Goal: Task Accomplishment & Management: Manage account settings

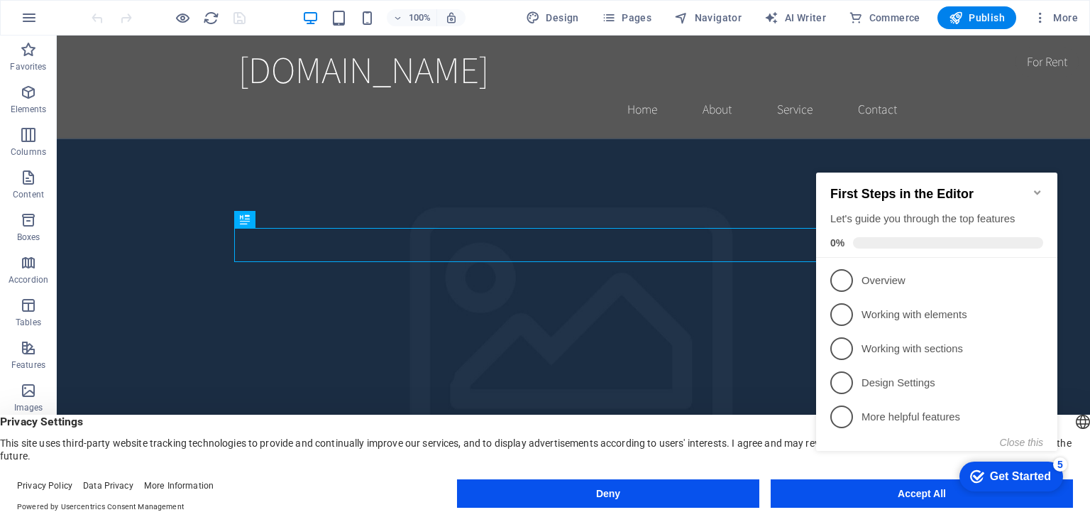
click at [911, 494] on div "checkmark Get Started 5 First Steps in the Editor Let's guide you through the t…" at bounding box center [940, 324] width 258 height 346
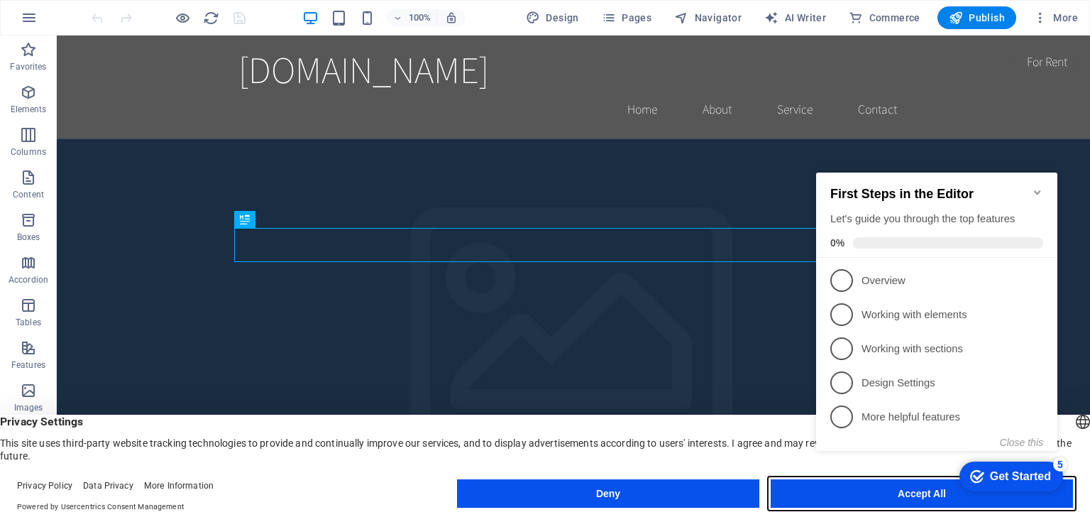
click at [0, 0] on button "Accept All" at bounding box center [0, 0] width 0 height 0
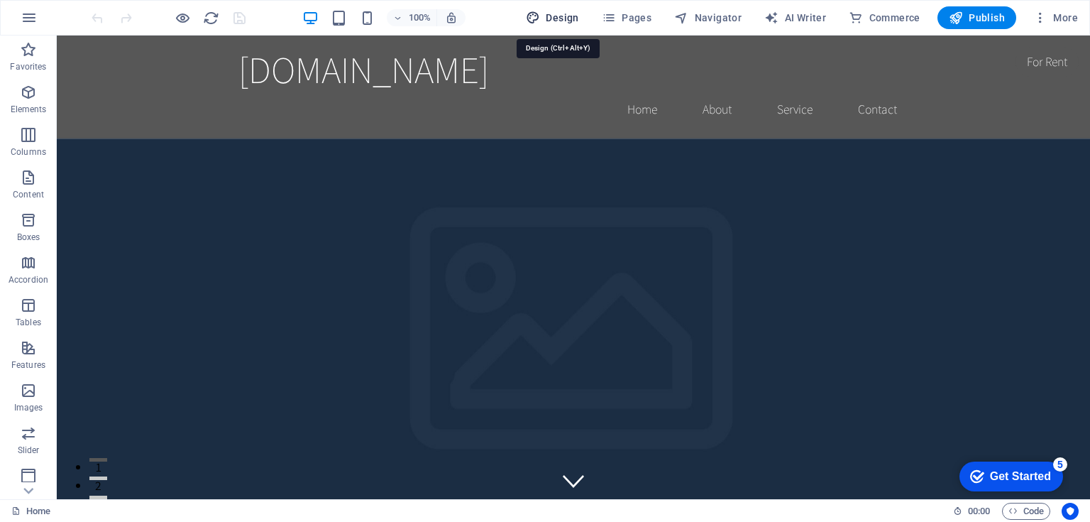
click at [561, 18] on span "Design" at bounding box center [552, 18] width 53 height 14
select select "rem"
select select "200"
select select "px"
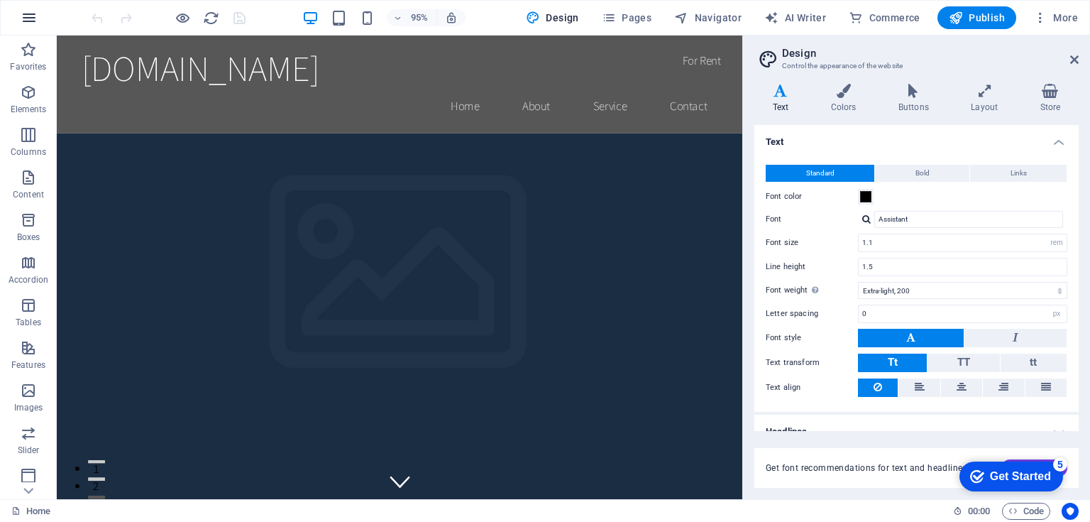
click at [0, 0] on icon "button" at bounding box center [0, 0] width 0 height 0
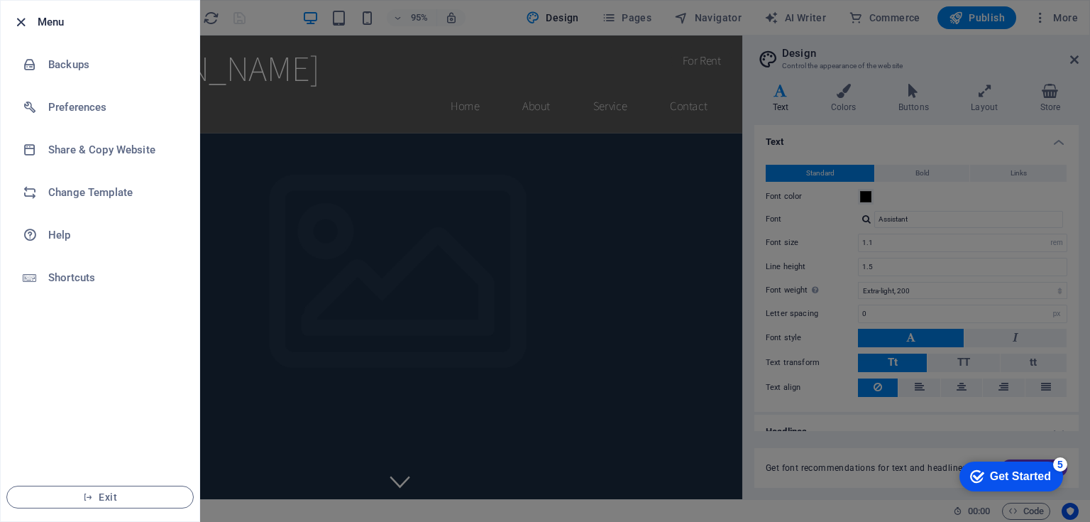
click at [17, 21] on icon "button" at bounding box center [21, 22] width 16 height 16
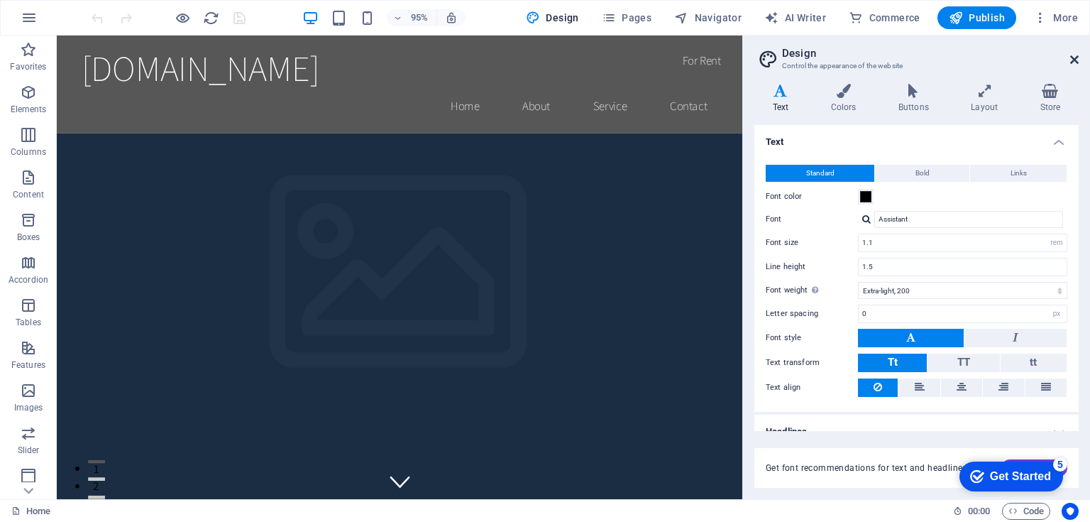
click at [1076, 60] on icon at bounding box center [1074, 59] width 9 height 11
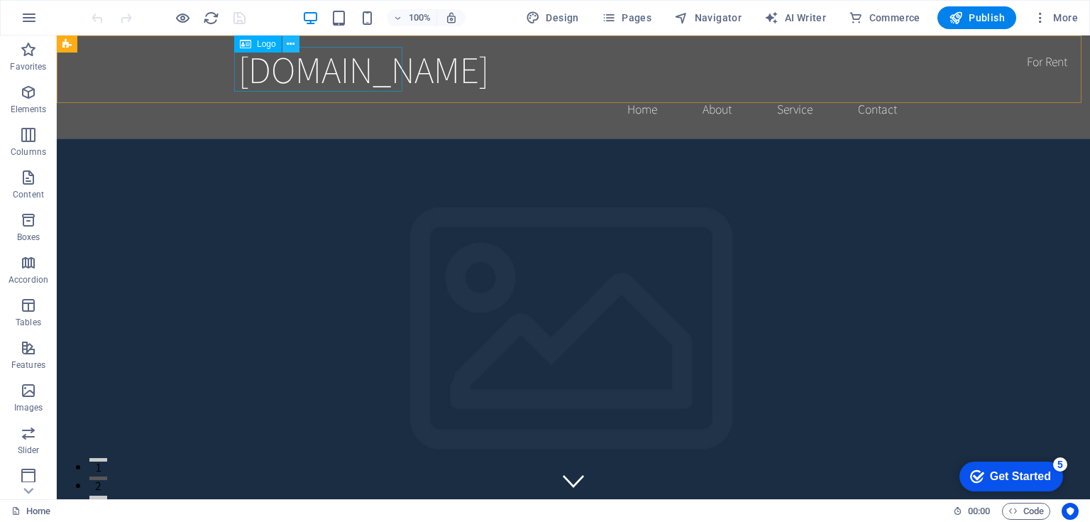
click at [295, 45] on button at bounding box center [291, 43] width 17 height 17
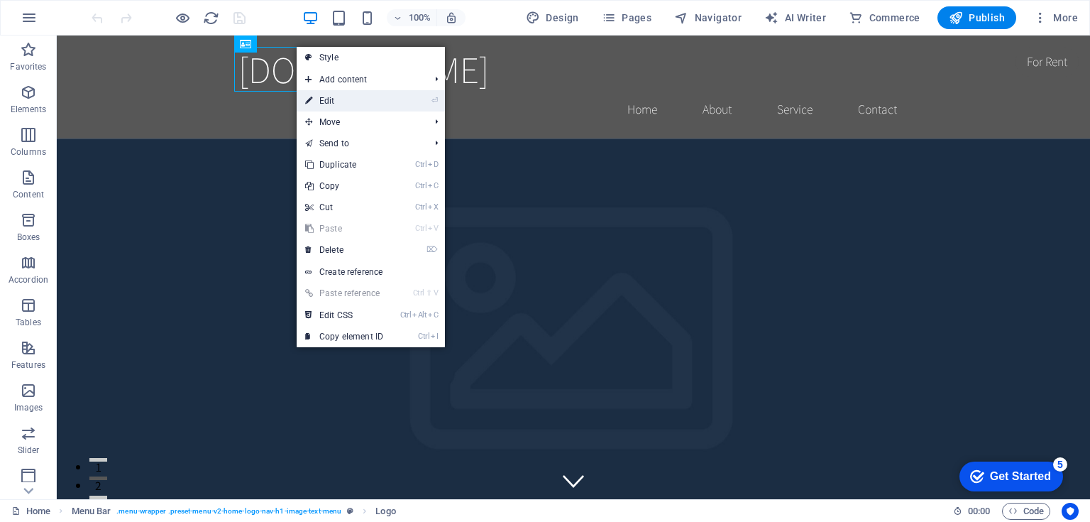
click at [319, 99] on link "⏎ Edit" at bounding box center [344, 100] width 95 height 21
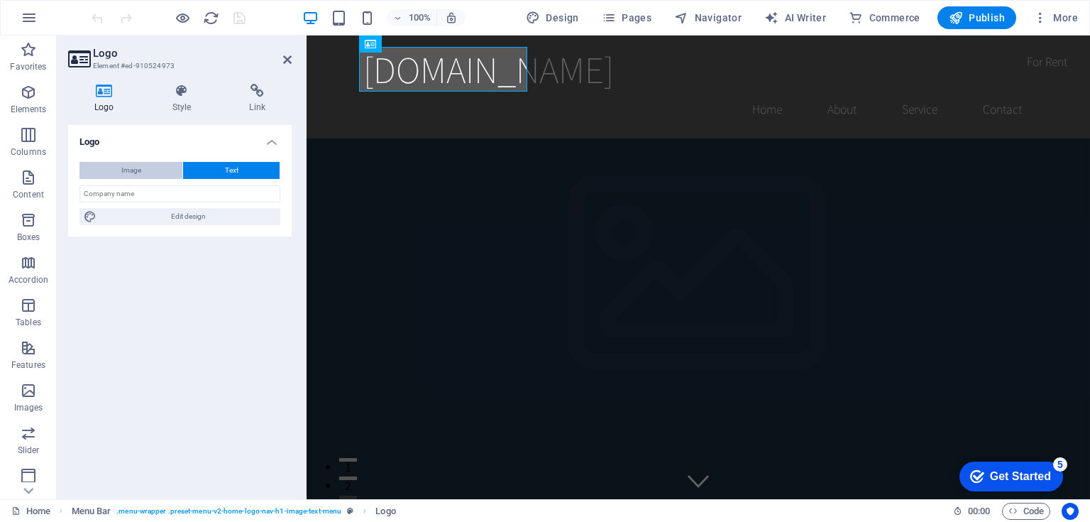
click at [148, 166] on button "Image" at bounding box center [130, 170] width 103 height 17
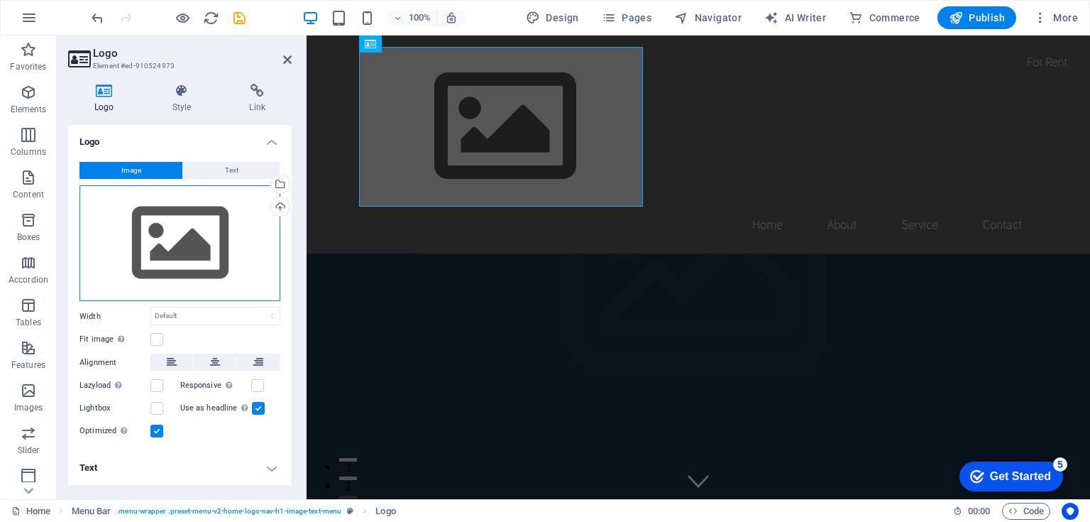
click at [221, 246] on div "Drag files here, click to choose files or select files from Files or our free s…" at bounding box center [179, 243] width 201 height 116
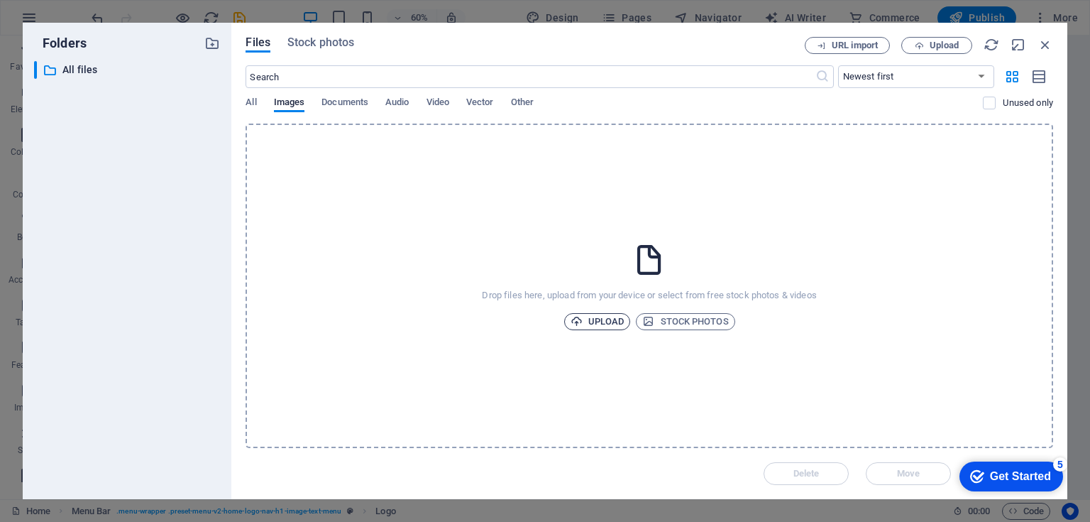
click at [610, 319] on span "Upload" at bounding box center [598, 321] width 54 height 17
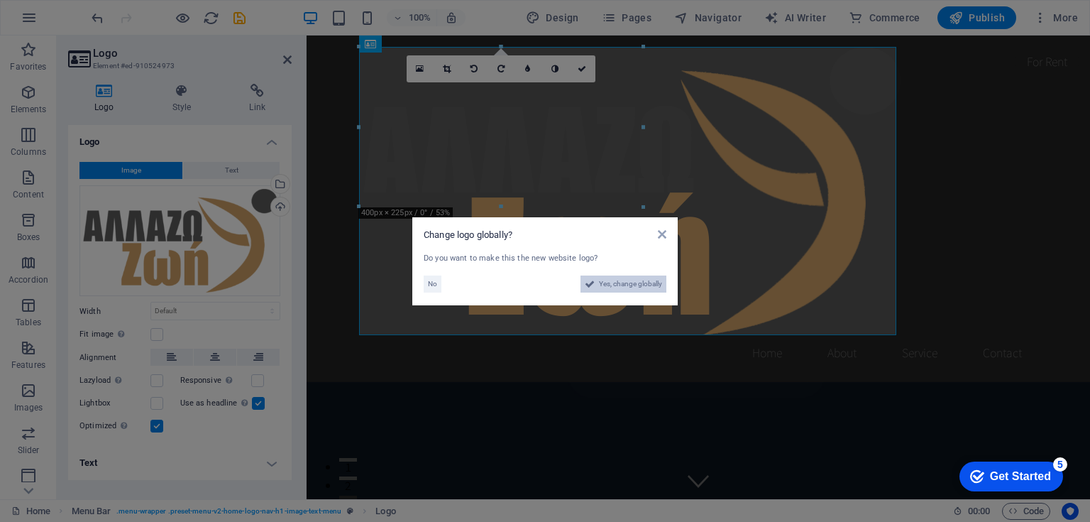
click at [636, 281] on span "Yes, change globally" at bounding box center [630, 283] width 63 height 17
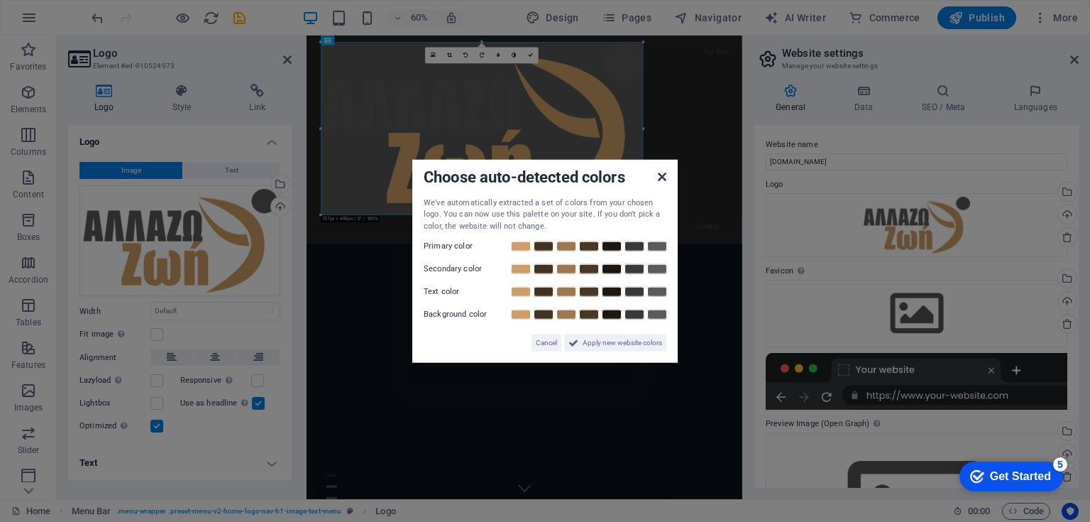
click at [661, 176] on icon at bounding box center [662, 175] width 9 height 11
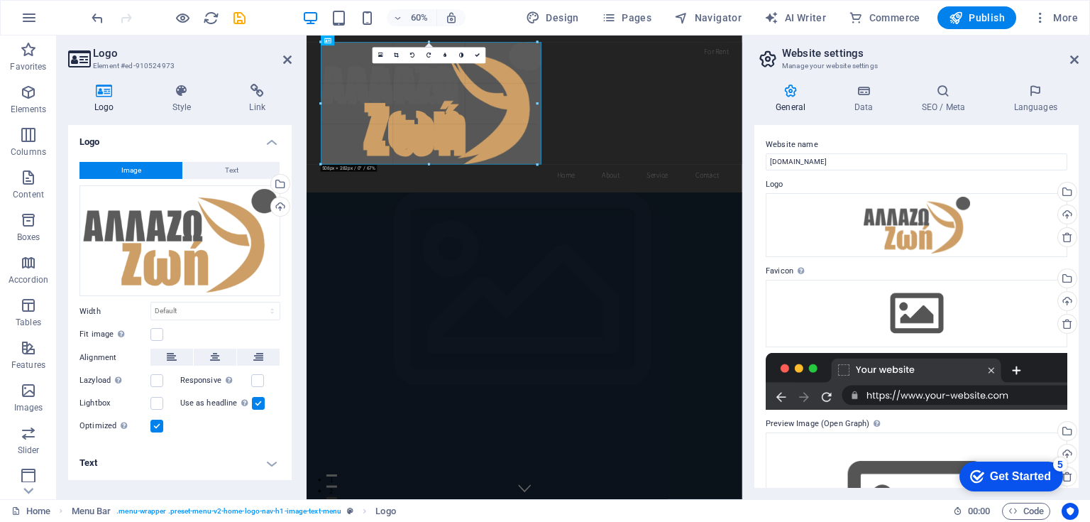
drag, startPoint x: 645, startPoint y: 216, endPoint x: 476, endPoint y: 97, distance: 207.4
type input "518"
select select "px"
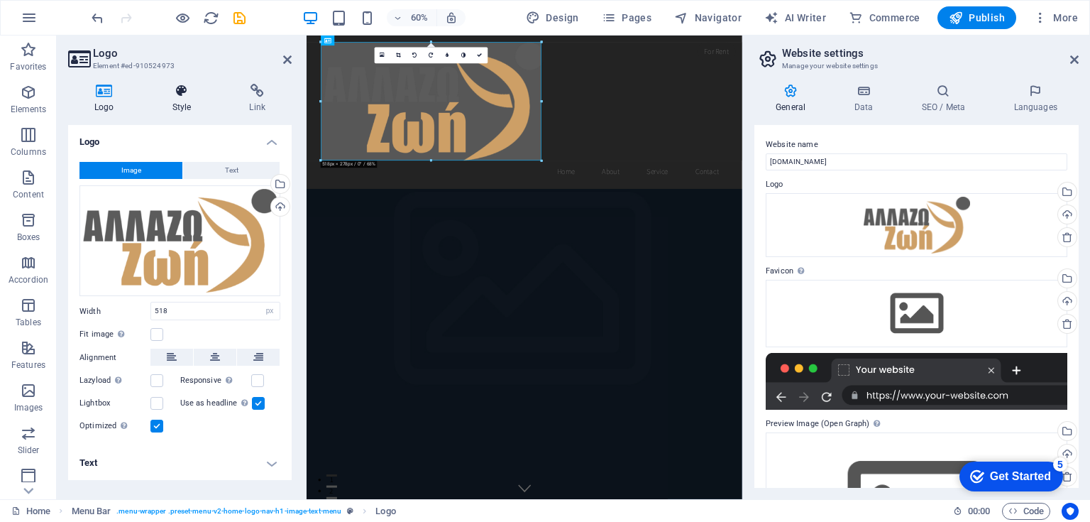
click at [180, 99] on h4 "Style" at bounding box center [184, 99] width 77 height 30
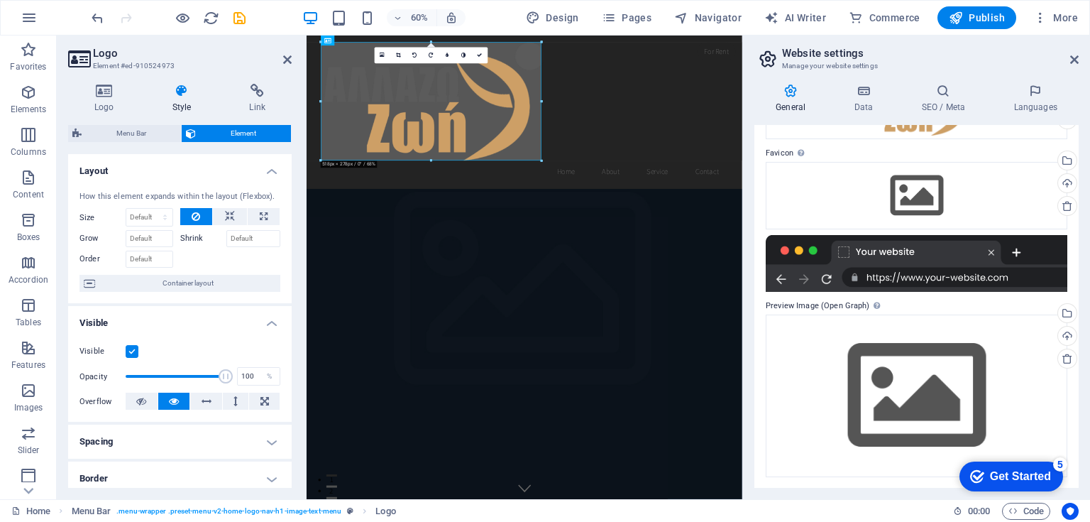
scroll to position [61, 0]
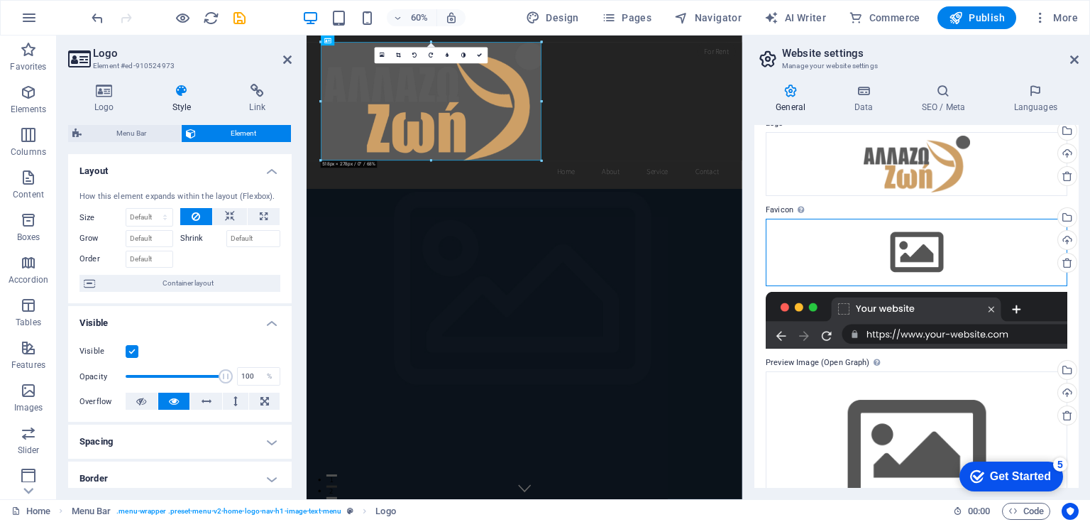
click at [914, 253] on div "Drag files here, click to choose files or select files from Files or our free s…" at bounding box center [917, 252] width 302 height 67
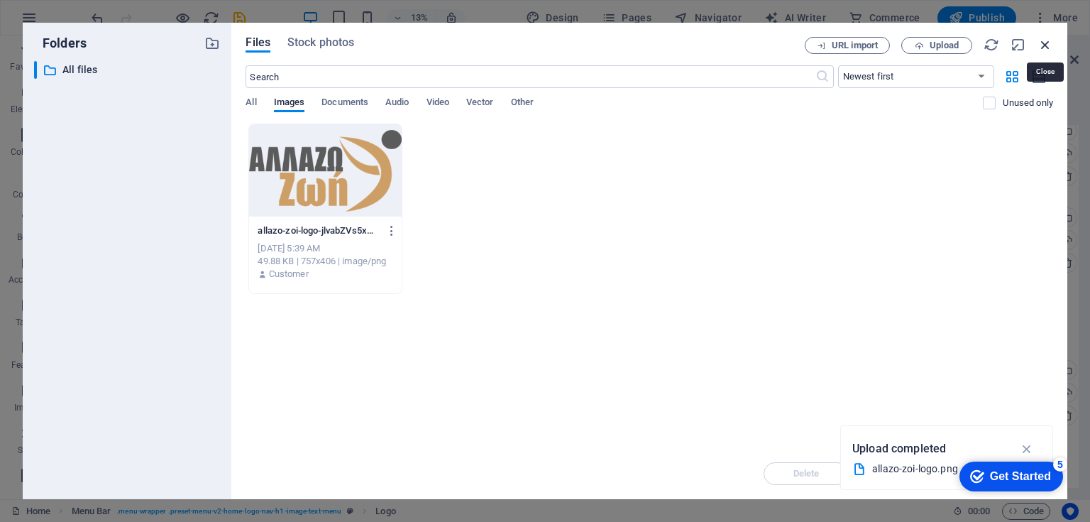
click at [1045, 43] on icon "button" at bounding box center [1046, 45] width 16 height 16
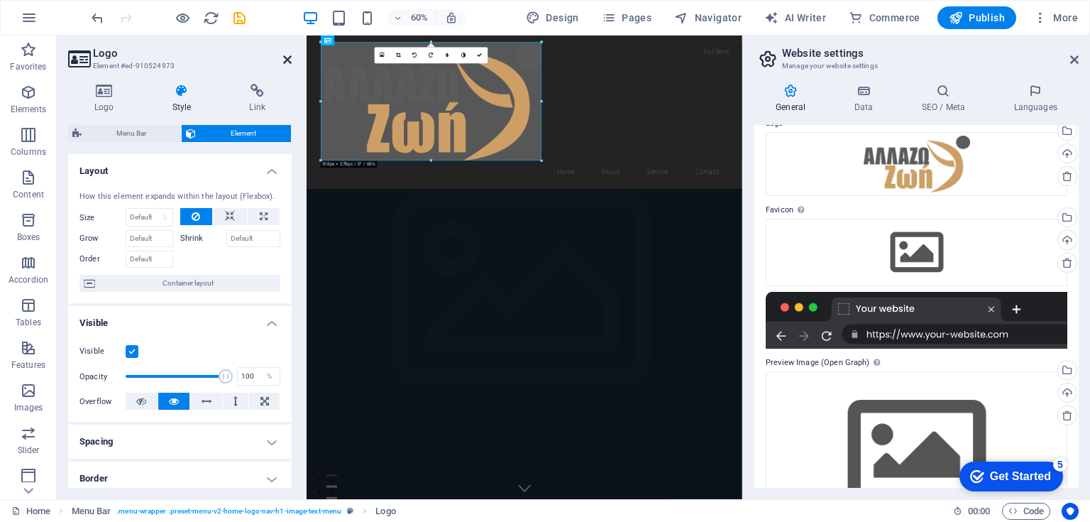
click at [285, 59] on icon at bounding box center [287, 59] width 9 height 11
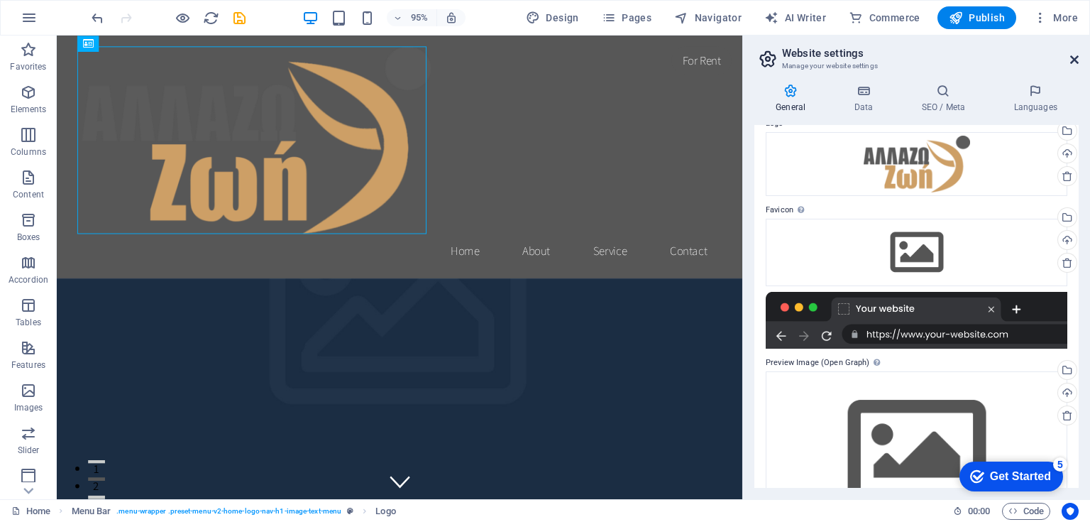
click at [1076, 60] on icon at bounding box center [1074, 59] width 9 height 11
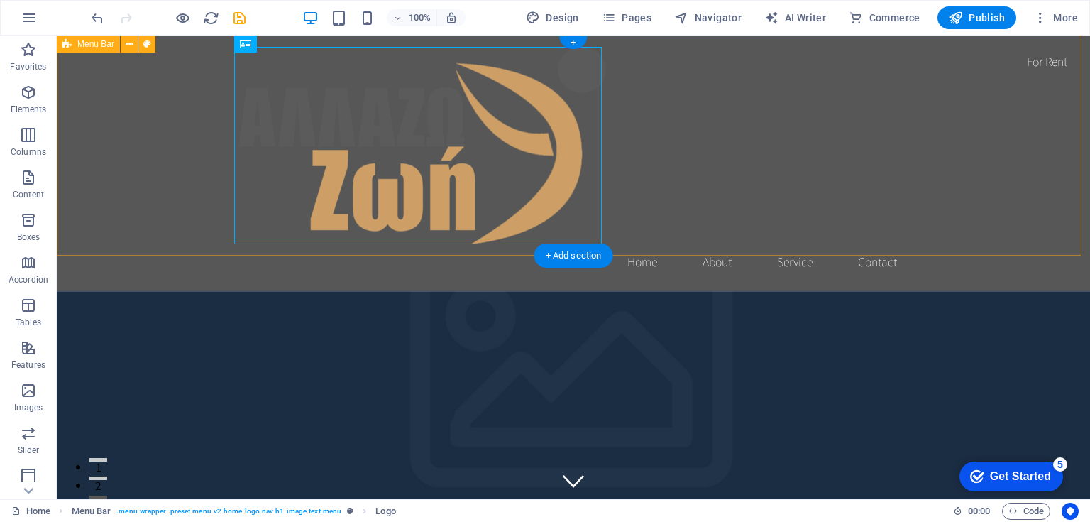
click at [781, 200] on div "Home About Service Contact" at bounding box center [573, 163] width 1033 height 256
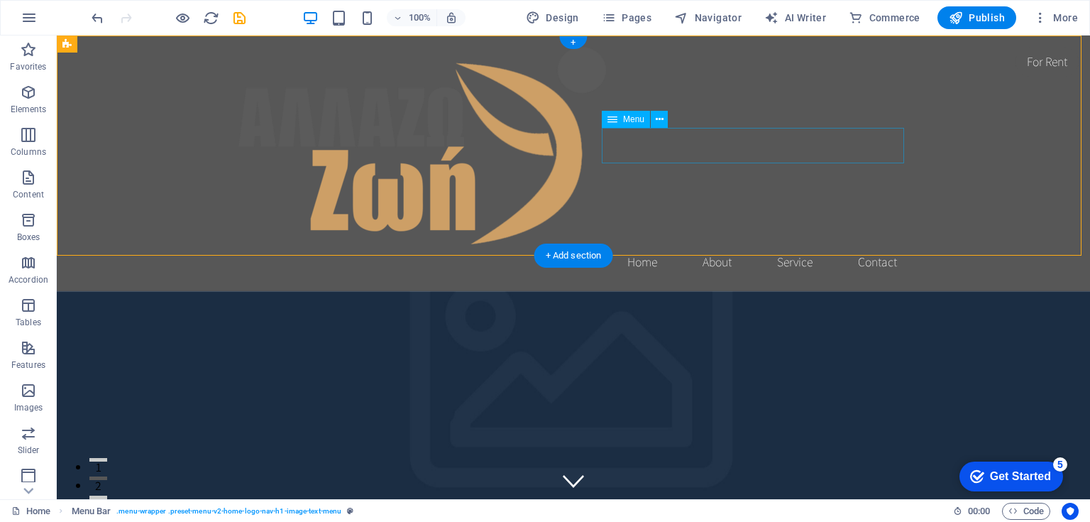
click at [637, 244] on nav "Home About Service Contact" at bounding box center [573, 261] width 670 height 35
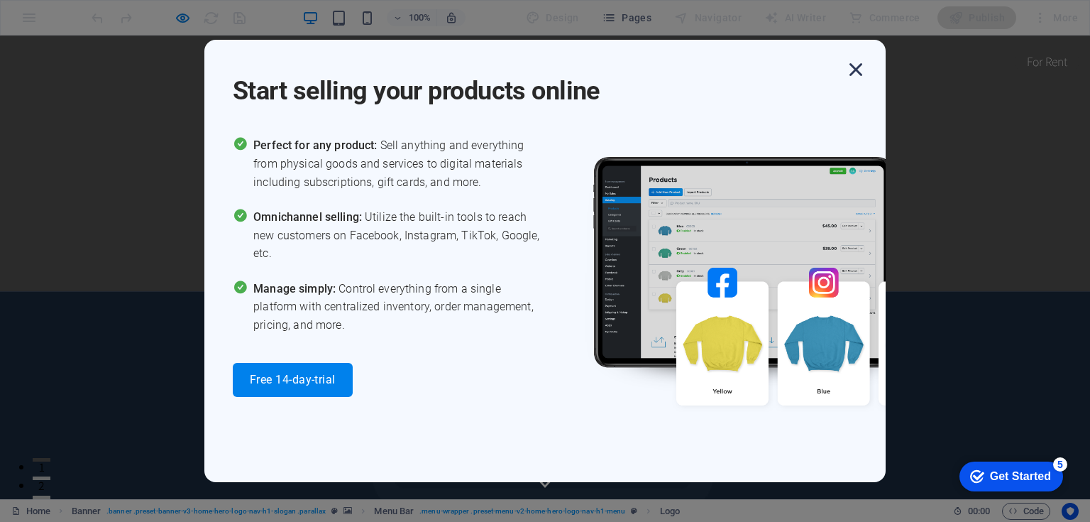
click at [855, 70] on icon "button" at bounding box center [856, 70] width 26 height 26
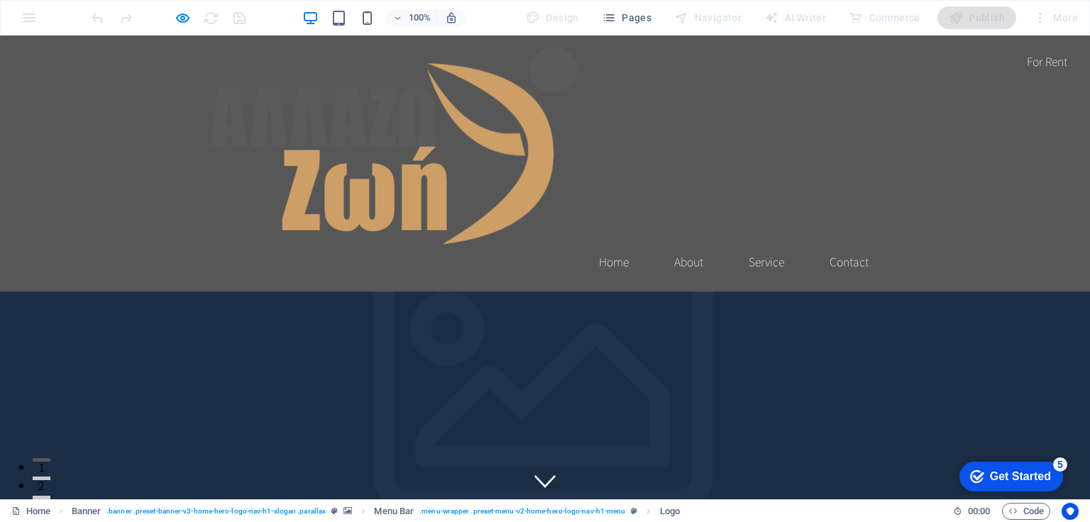
click at [610, 202] on header "Home About Service Contact" at bounding box center [545, 163] width 693 height 256
click at [534, 166] on img at bounding box center [394, 145] width 368 height 197
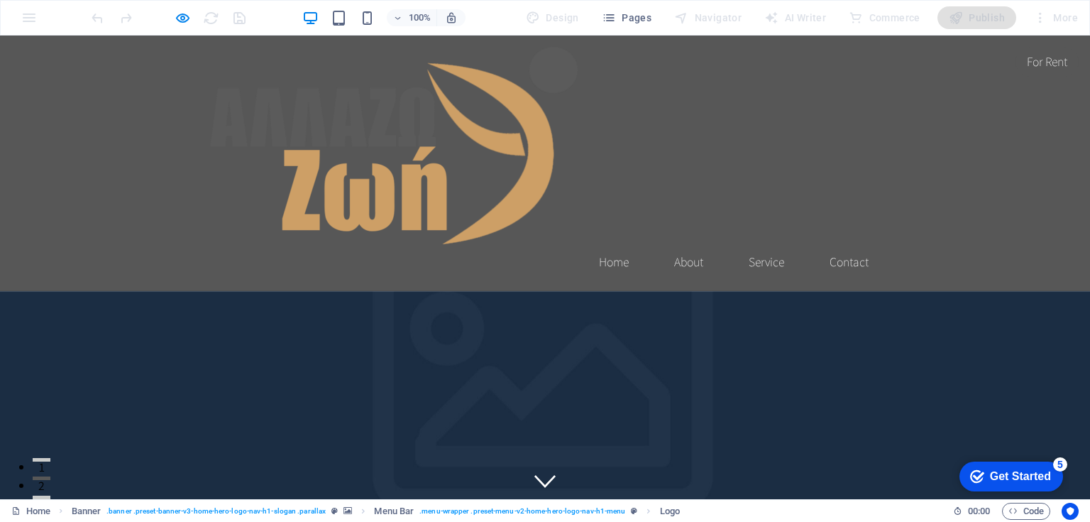
click at [531, 169] on img at bounding box center [394, 145] width 368 height 197
click at [97, 127] on div "Home About Service Contact" at bounding box center [545, 163] width 1090 height 256
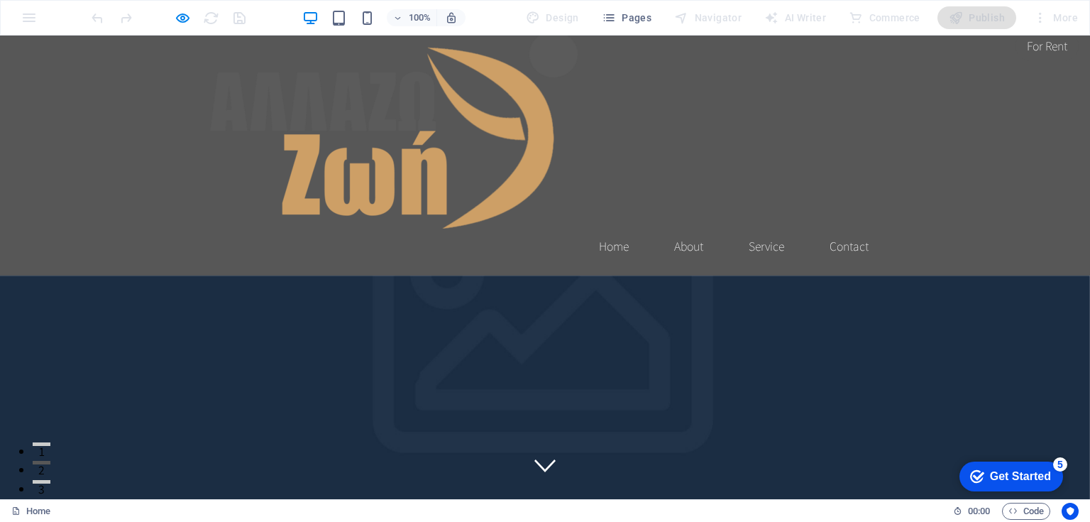
scroll to position [0, 0]
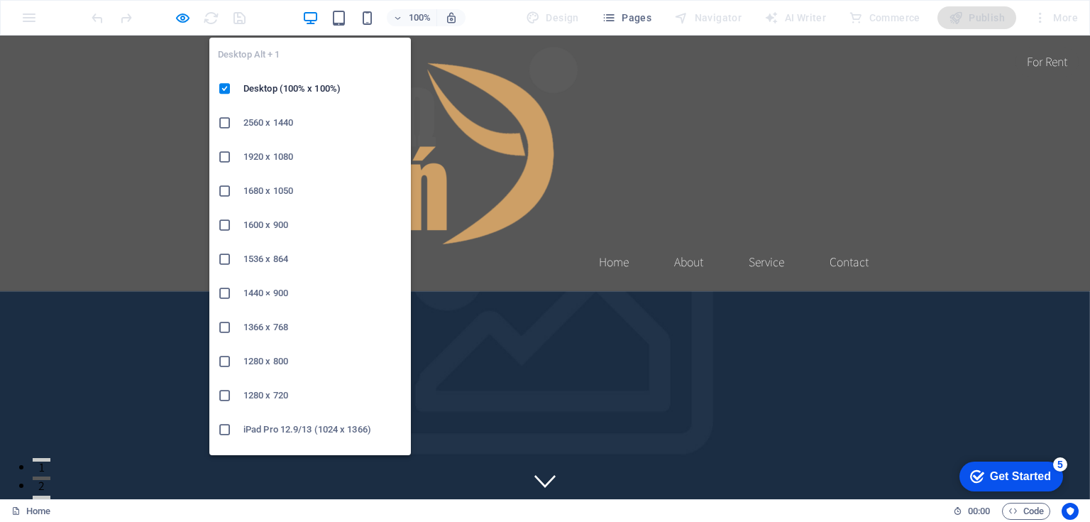
click at [288, 87] on h6 "Desktop (100% x 100%)" at bounding box center [322, 88] width 159 height 17
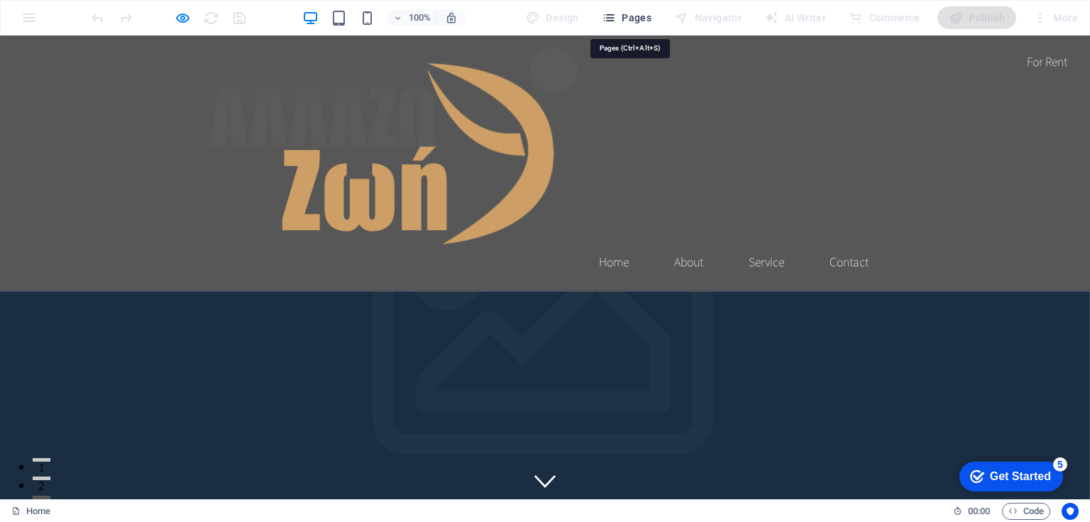
click at [0, 0] on span "Pages" at bounding box center [0, 0] width 0 height 0
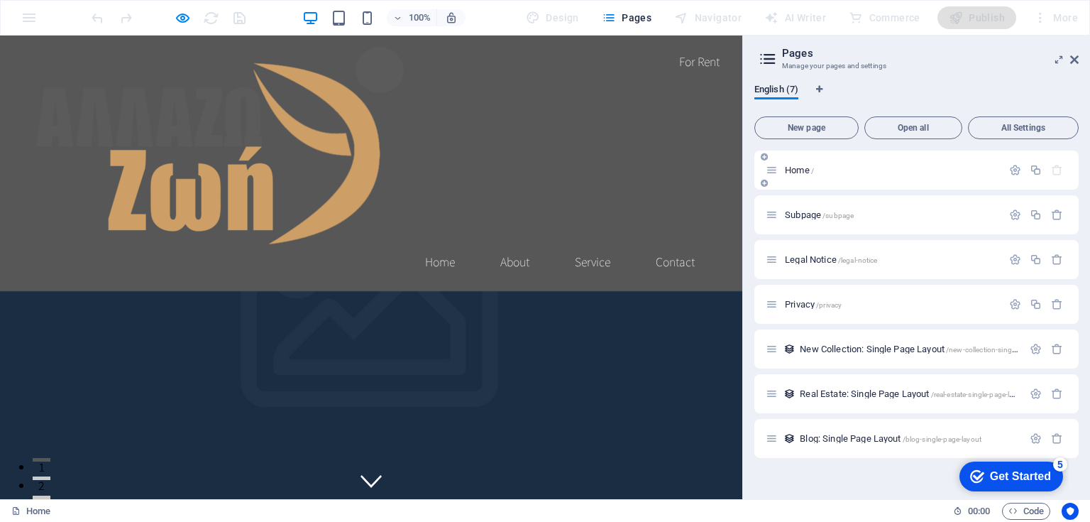
click at [799, 170] on span "Home /" at bounding box center [799, 170] width 29 height 11
click at [762, 182] on icon at bounding box center [764, 183] width 7 height 9
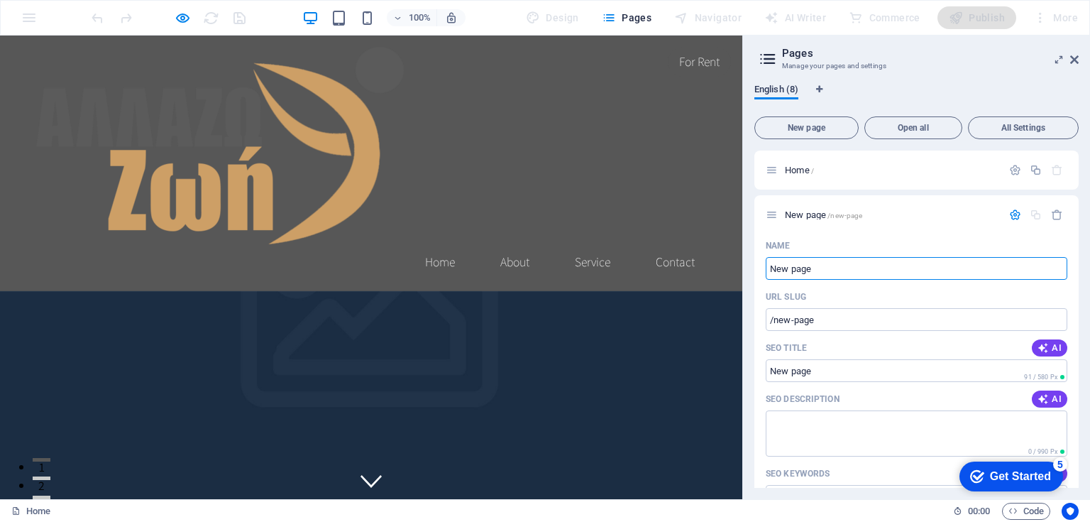
click at [777, 94] on span "English (8)" at bounding box center [777, 91] width 44 height 20
click at [767, 88] on span "English (8)" at bounding box center [777, 91] width 44 height 20
click at [772, 59] on icon at bounding box center [767, 59] width 21 height 20
click at [1074, 60] on icon at bounding box center [1074, 59] width 9 height 11
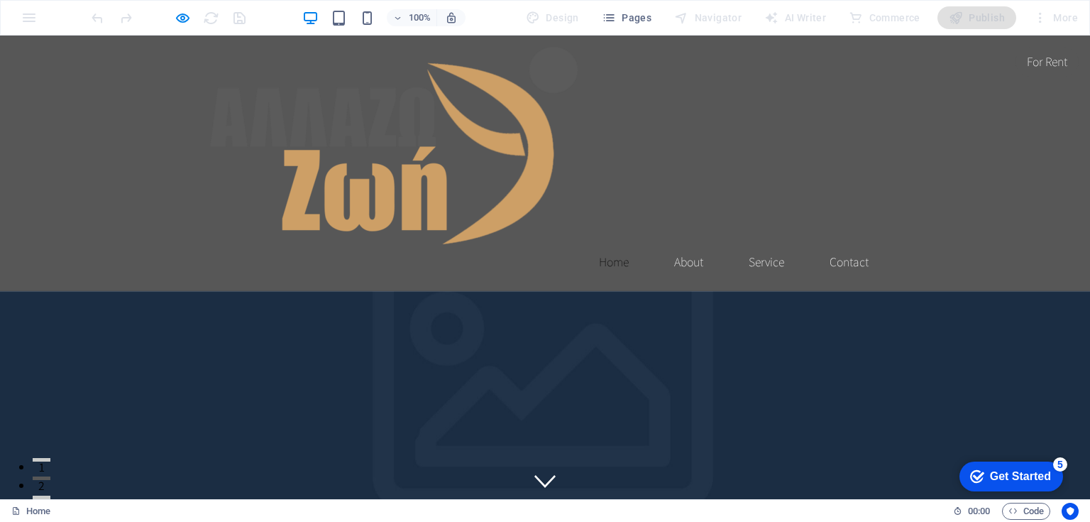
click at [610, 244] on link "Home" at bounding box center [614, 261] width 53 height 35
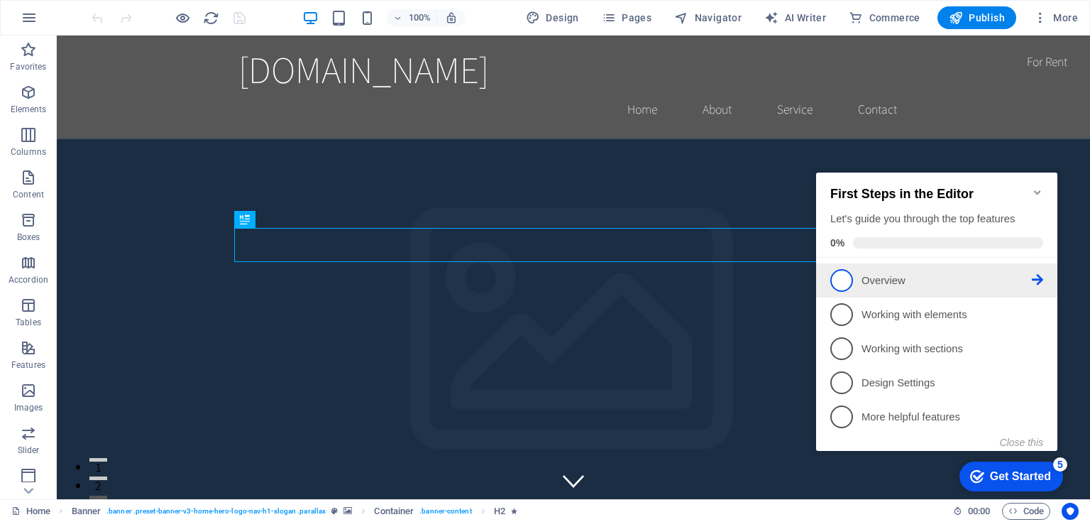
click at [846, 281] on span "1" at bounding box center [841, 280] width 23 height 23
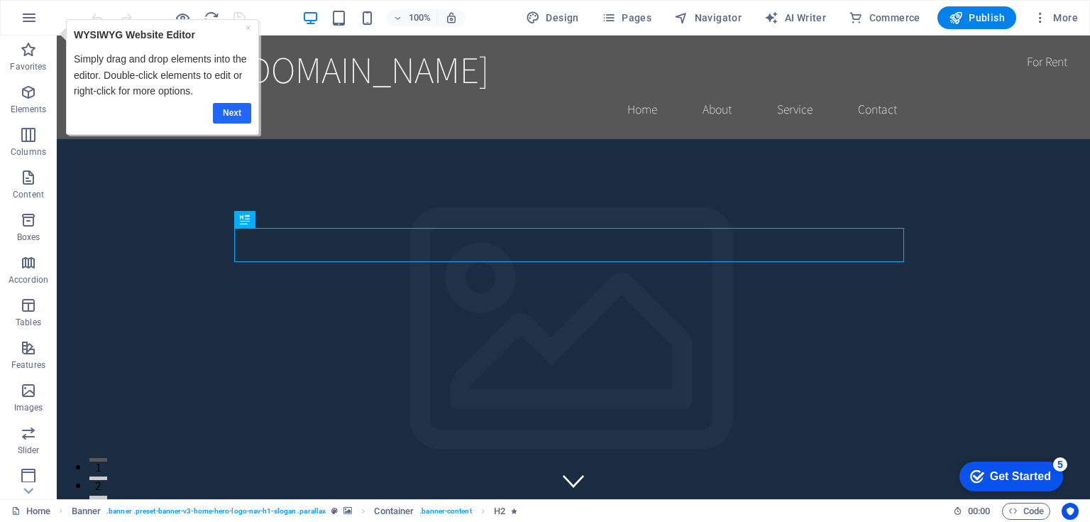
click at [240, 114] on link "Next" at bounding box center [232, 112] width 38 height 21
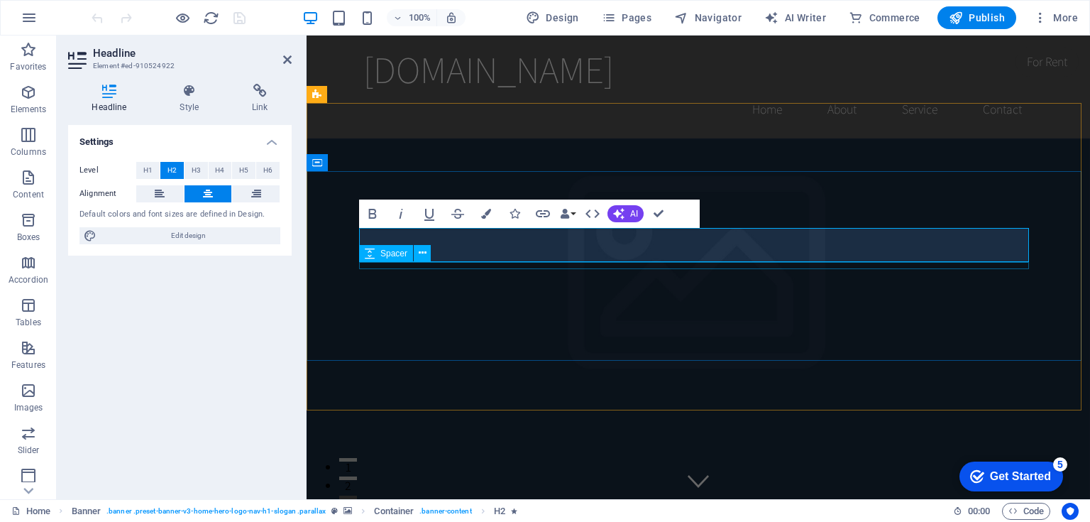
drag, startPoint x: 480, startPoint y: 250, endPoint x: 945, endPoint y: 267, distance: 465.9
click at [574, 214] on button "Data Bindings" at bounding box center [568, 213] width 20 height 28
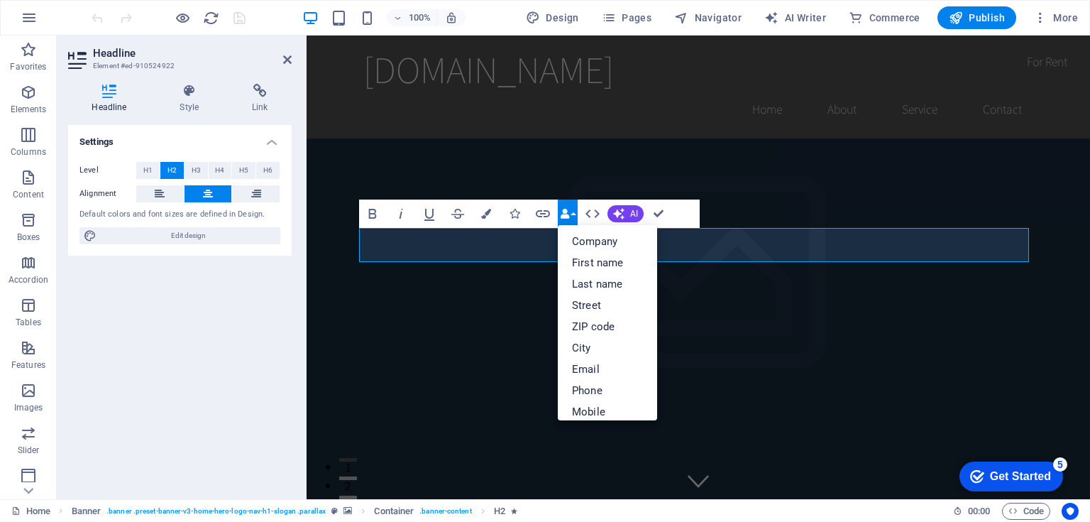
click at [574, 214] on button "Data Bindings" at bounding box center [568, 213] width 20 height 28
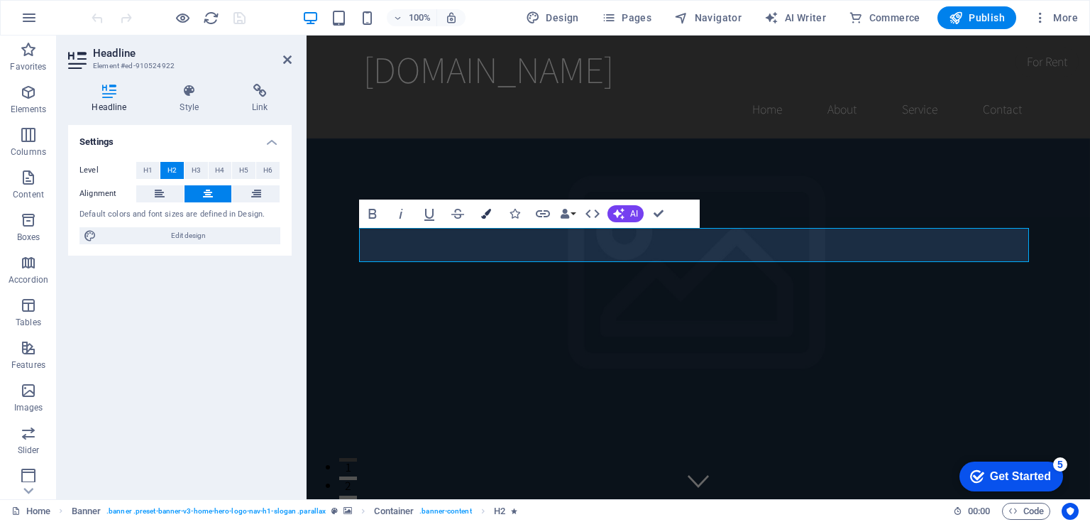
click at [486, 213] on icon "button" at bounding box center [486, 214] width 10 height 10
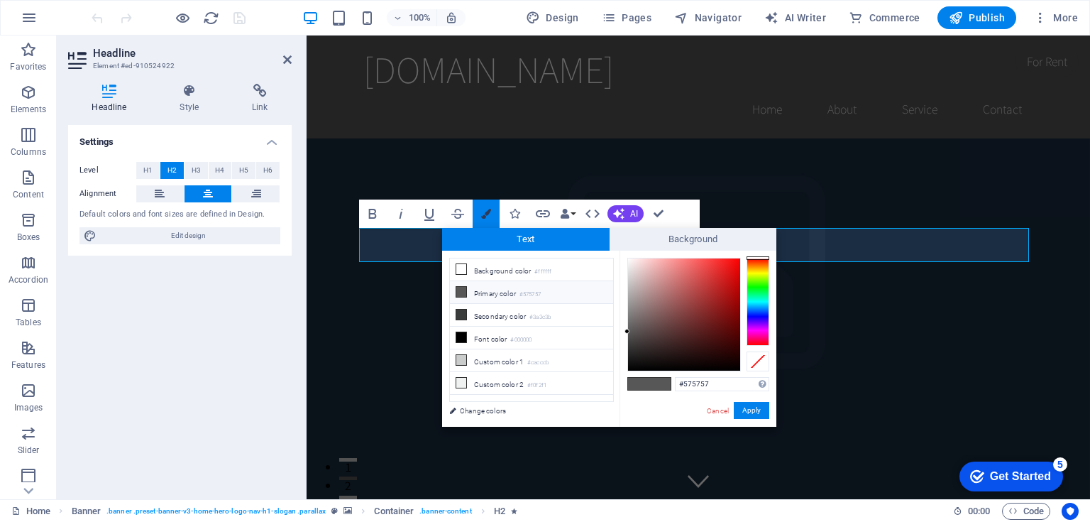
click at [486, 213] on icon "button" at bounding box center [486, 214] width 10 height 10
click at [371, 213] on icon "button" at bounding box center [373, 214] width 8 height 10
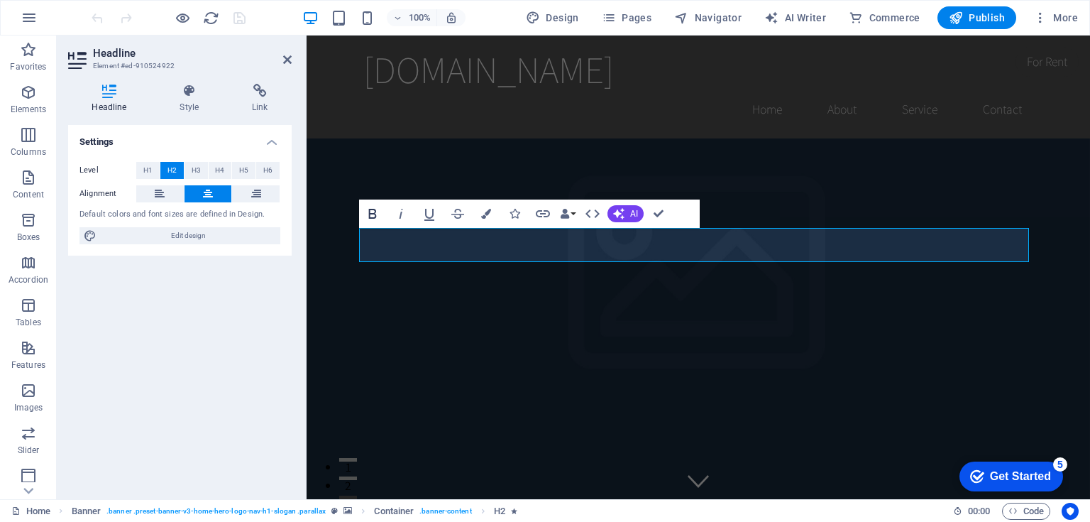
click at [371, 213] on icon "button" at bounding box center [373, 214] width 8 height 10
click at [636, 211] on span "AI" at bounding box center [634, 213] width 8 height 9
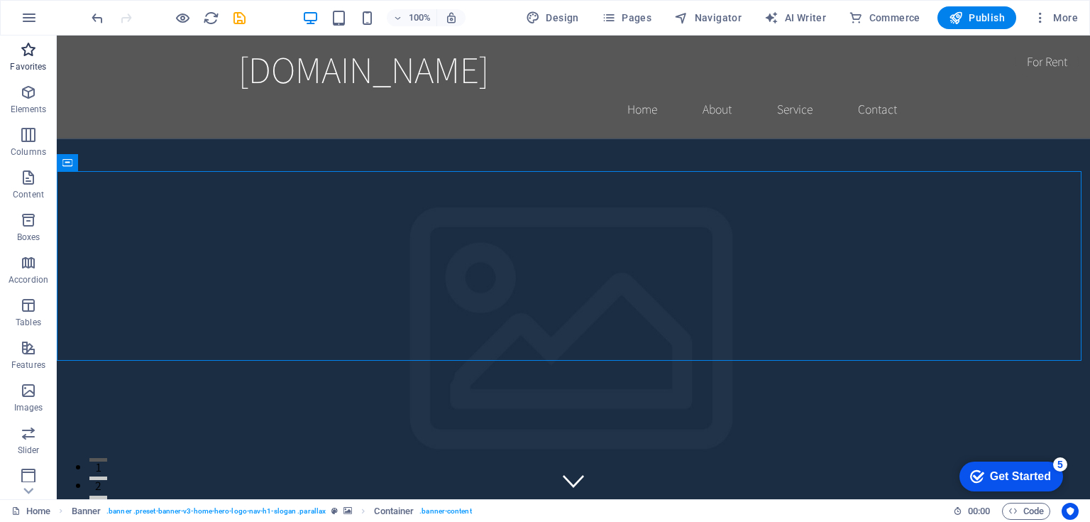
click at [37, 64] on p "Favorites" at bounding box center [28, 66] width 36 height 11
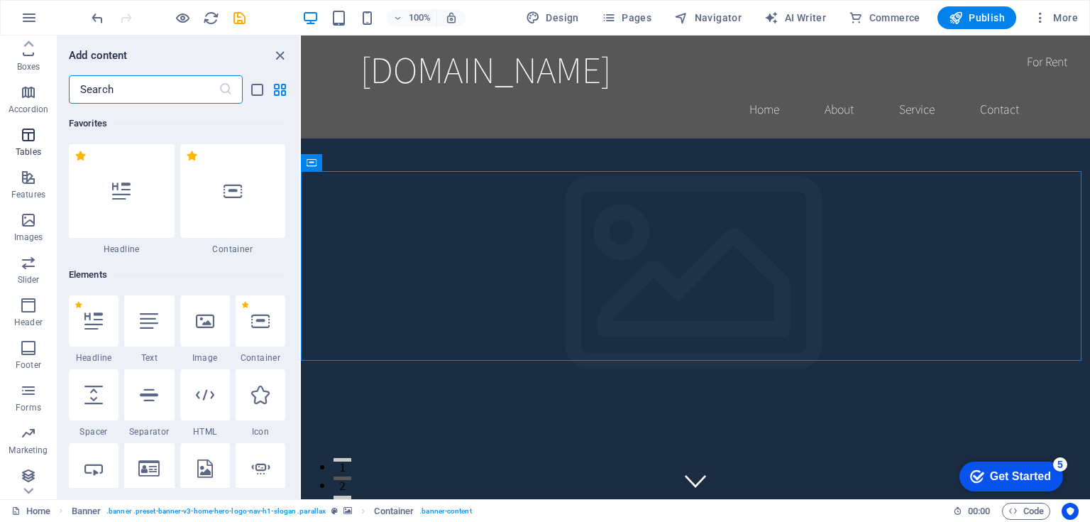
scroll to position [217, 0]
click at [26, 215] on icon "button" at bounding box center [28, 215] width 17 height 17
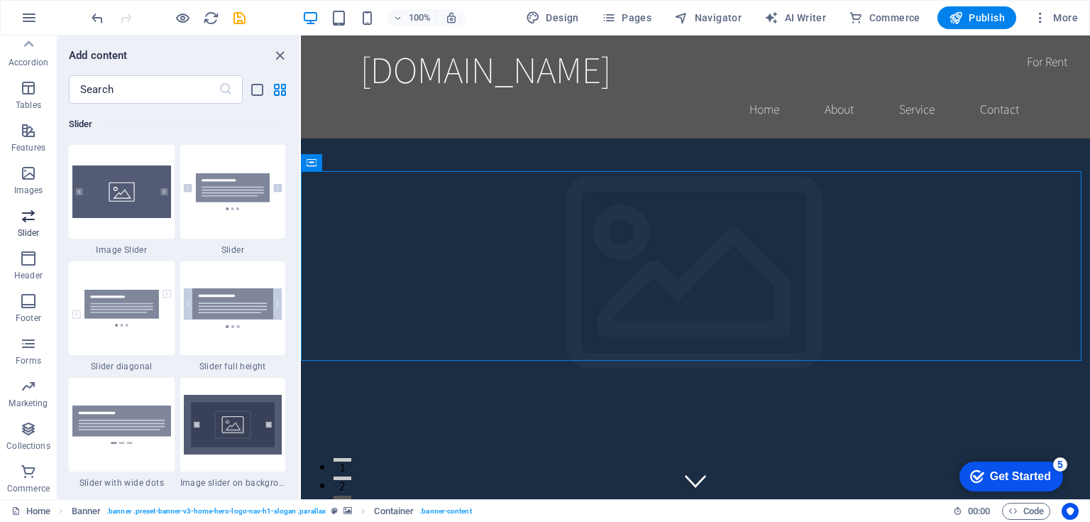
scroll to position [8046, 0]
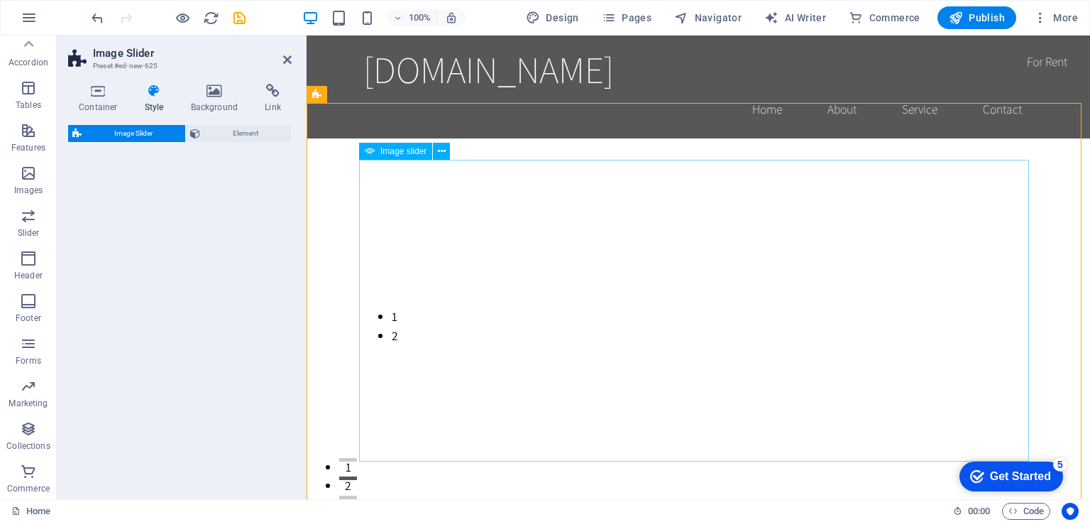
select select "rem"
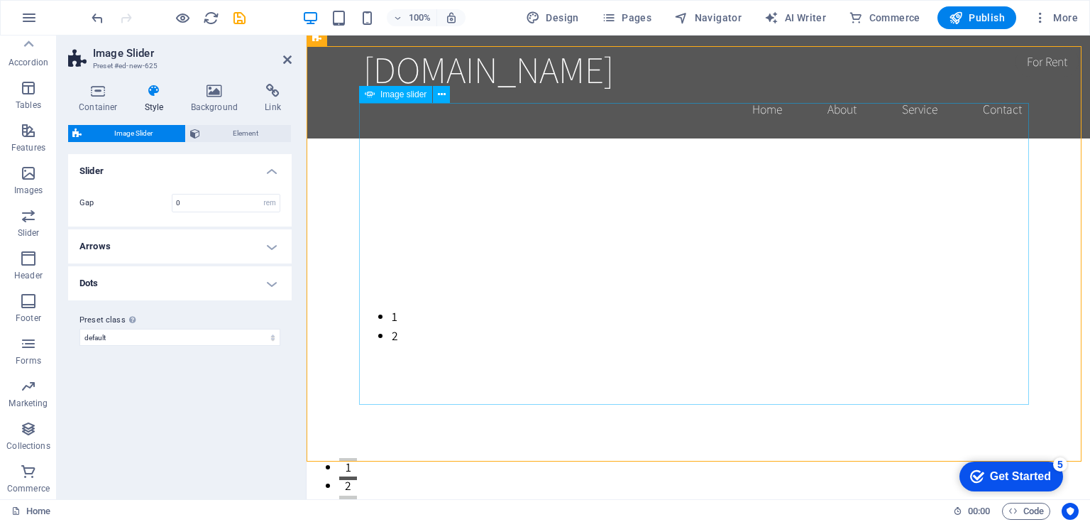
scroll to position [57, 0]
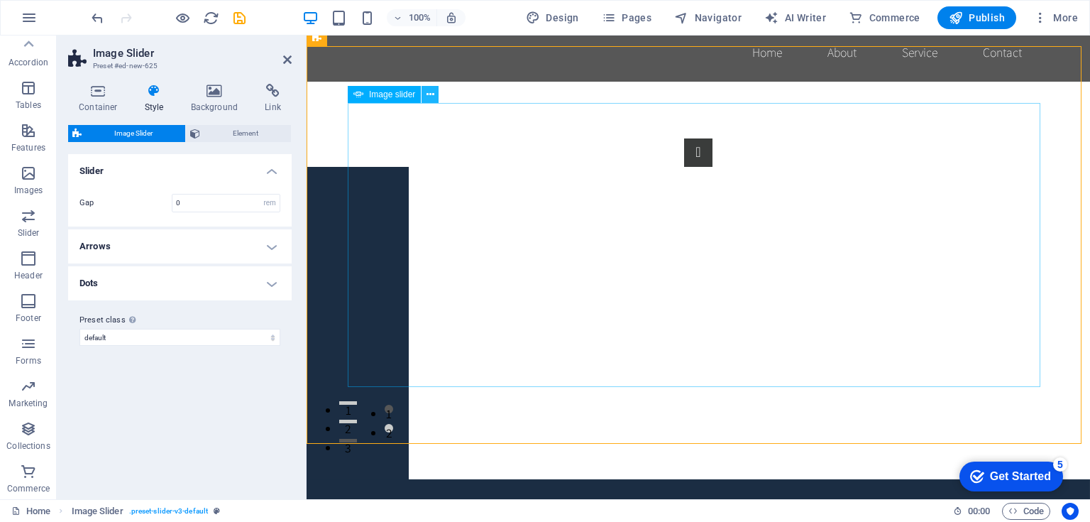
click at [427, 94] on icon at bounding box center [431, 94] width 8 height 15
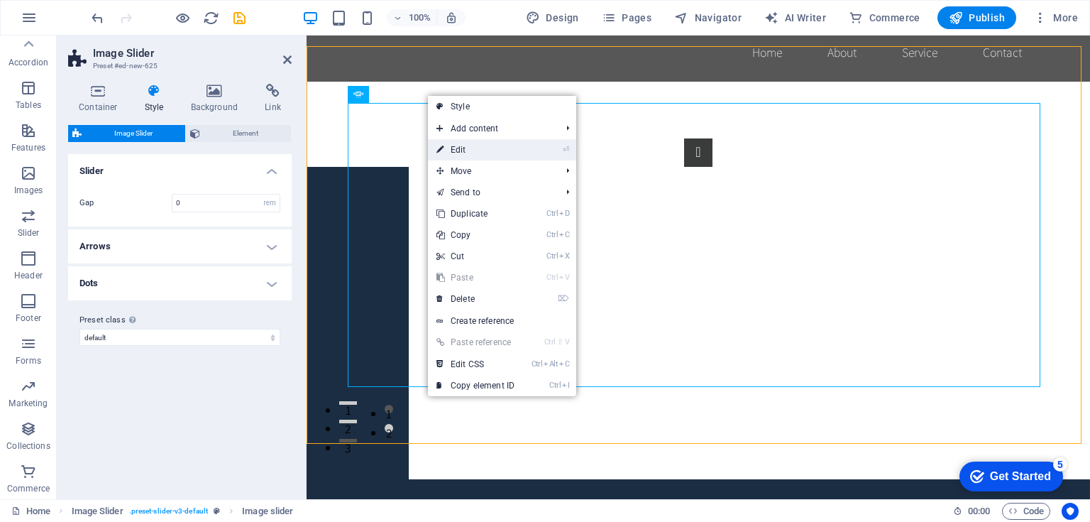
click at [437, 148] on icon at bounding box center [440, 149] width 7 height 21
select select "px"
select select "ms"
select select "s"
select select "progressive"
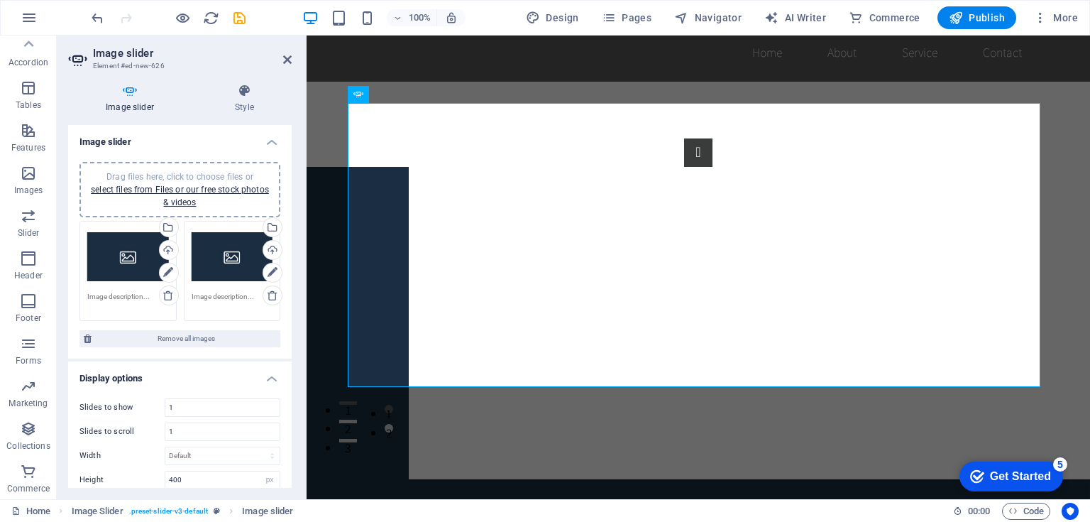
click at [124, 258] on div "Drag files here, click to choose files or select files from Files or our free s…" at bounding box center [128, 257] width 82 height 57
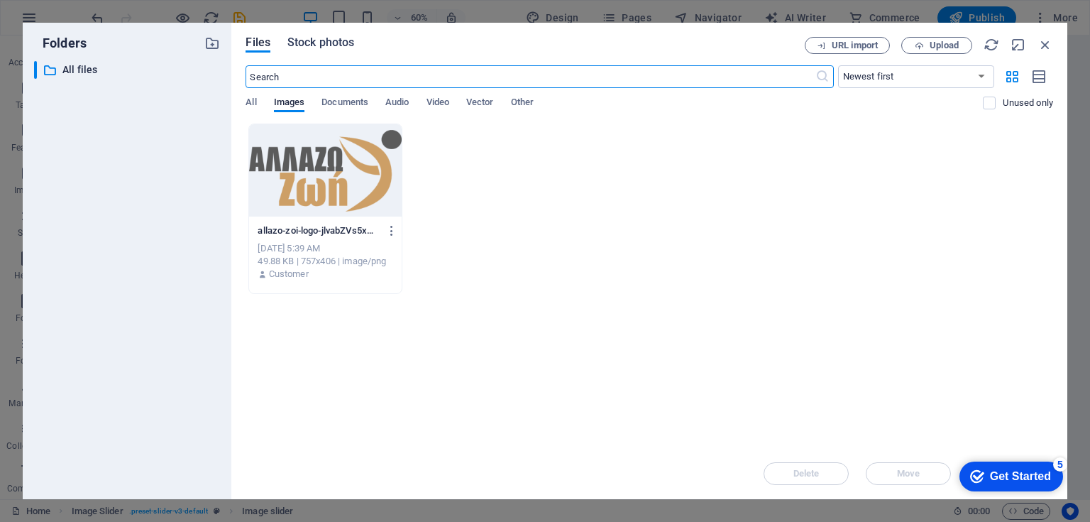
click at [326, 44] on span "Stock photos" at bounding box center [320, 42] width 67 height 17
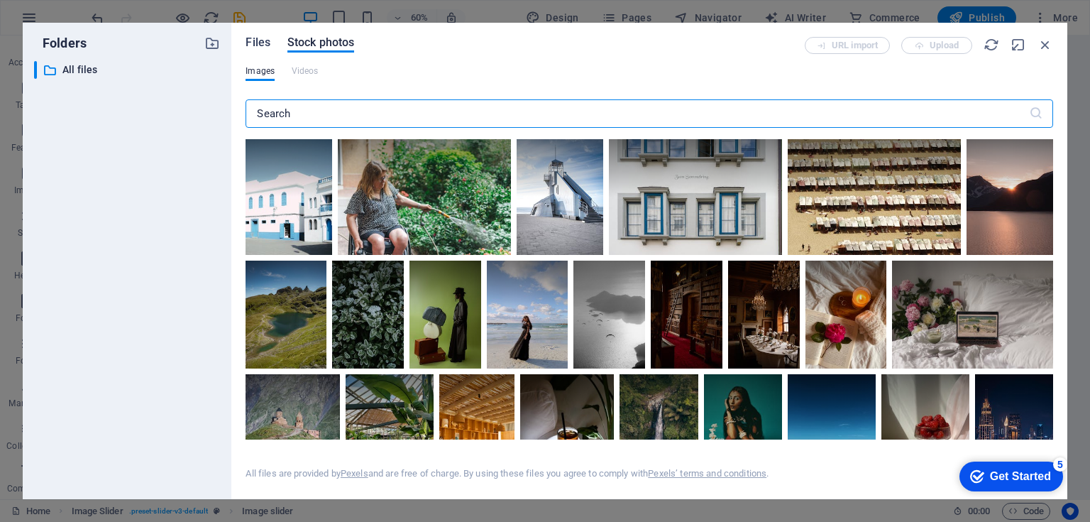
click at [259, 42] on span "Files" at bounding box center [258, 42] width 25 height 17
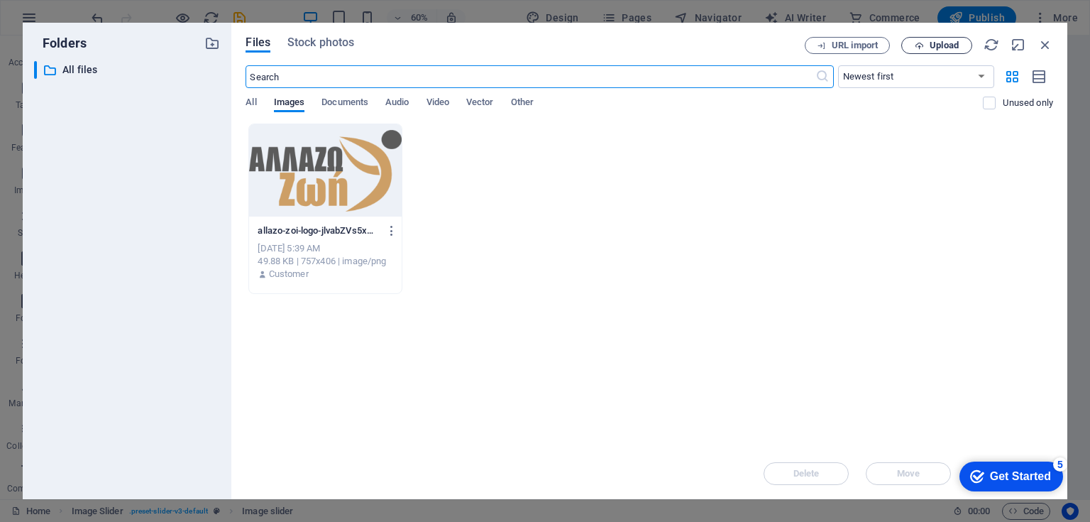
click at [936, 45] on span "Upload" at bounding box center [944, 45] width 29 height 9
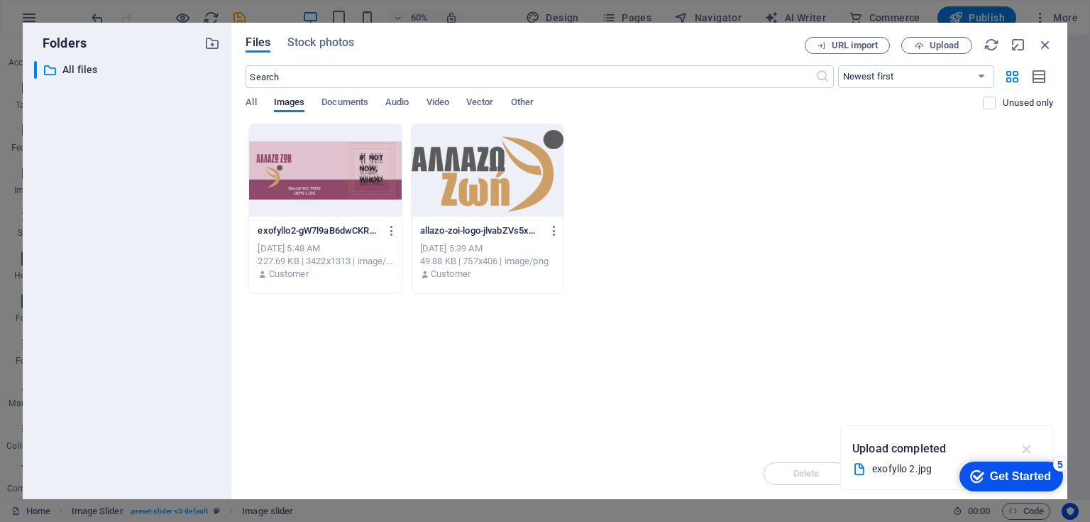
click at [1025, 450] on icon "button" at bounding box center [1027, 449] width 16 height 16
click at [909, 473] on div "Delete Move Insert" at bounding box center [650, 466] width 808 height 37
click at [342, 177] on div at bounding box center [325, 170] width 152 height 92
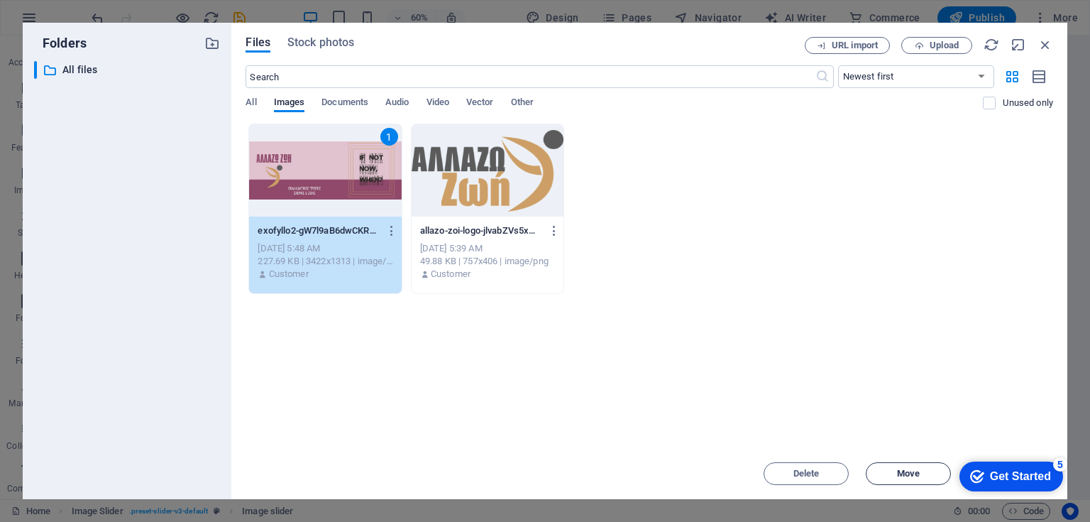
click at [913, 474] on span "Move" at bounding box center [908, 473] width 23 height 9
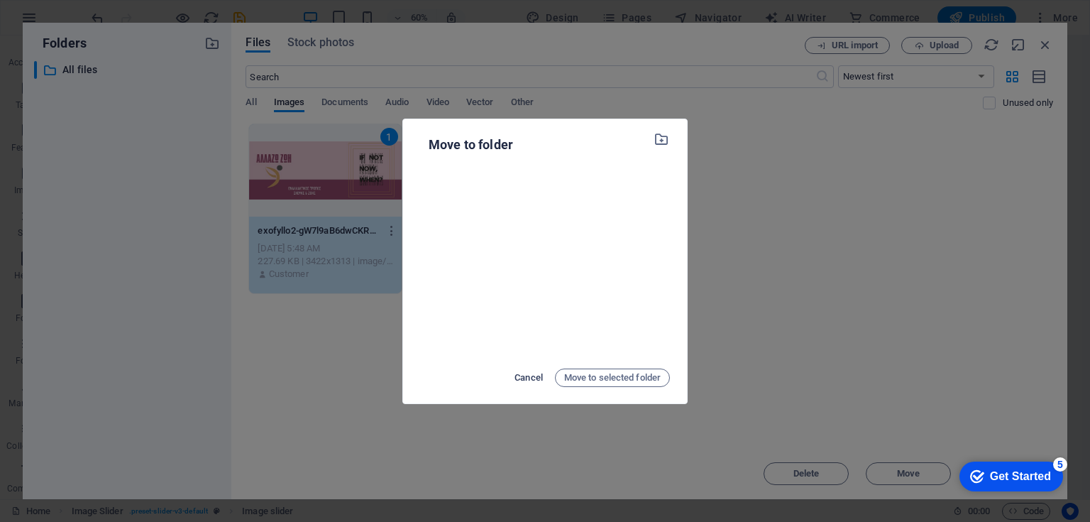
click at [518, 373] on span "Cancel" at bounding box center [529, 377] width 28 height 17
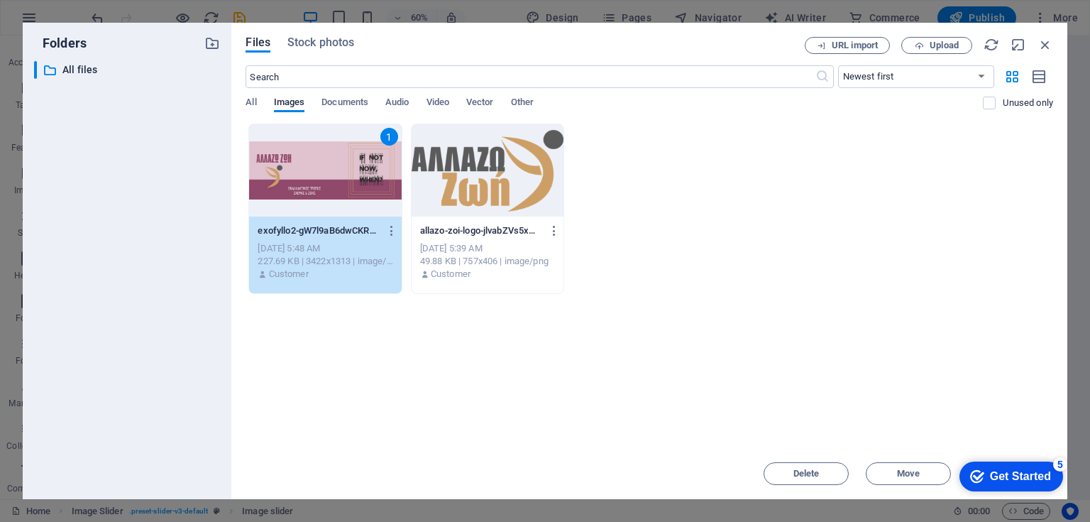
click at [1002, 474] on div "Get Started" at bounding box center [1020, 476] width 61 height 13
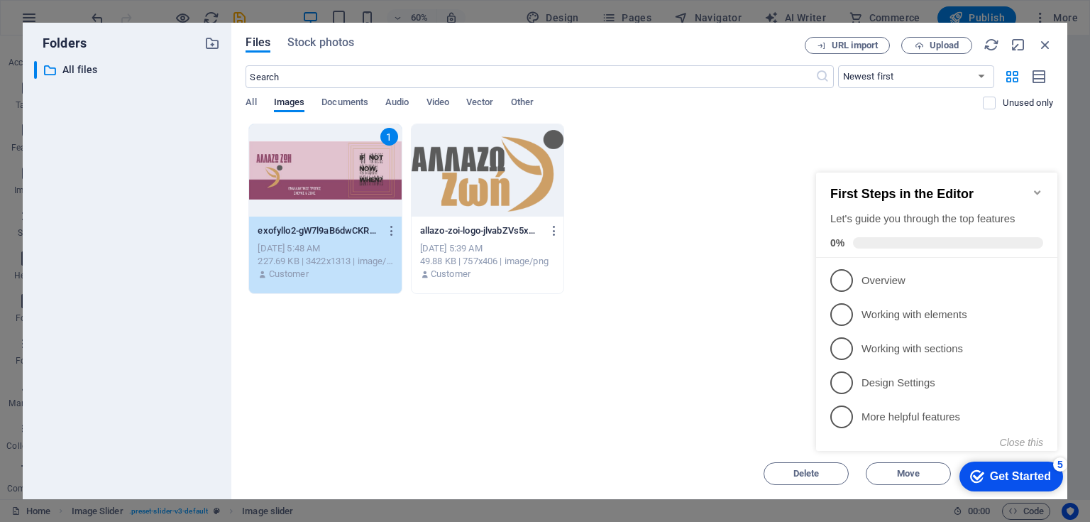
click at [687, 346] on div "Drop files here to upload them instantly 1 exofyllo2-gW7l9aB6dwCKRyozIqbANA.jpg…" at bounding box center [650, 286] width 808 height 324
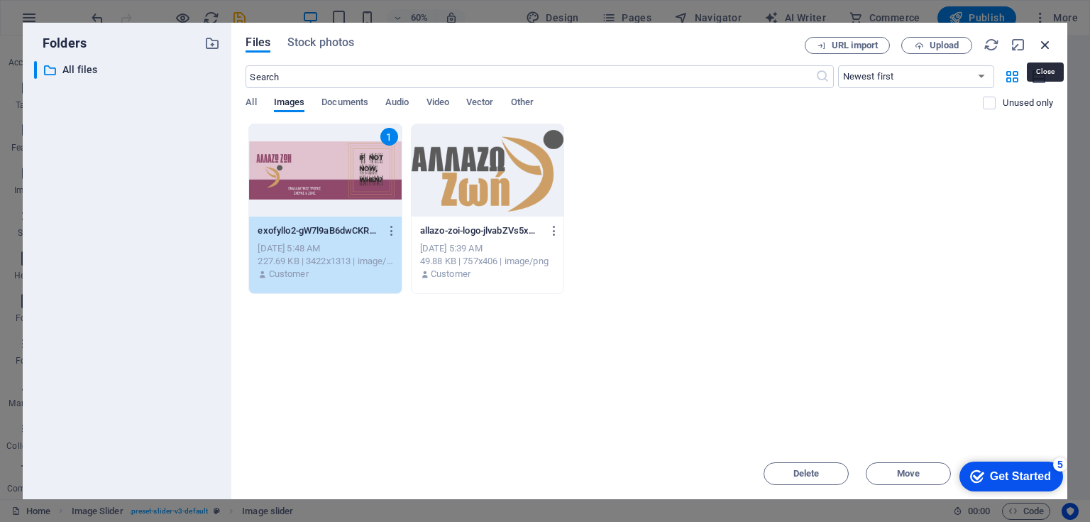
drag, startPoint x: 1049, startPoint y: 47, endPoint x: 742, endPoint y: 13, distance: 308.5
click at [1049, 47] on icon "button" at bounding box center [1046, 45] width 16 height 16
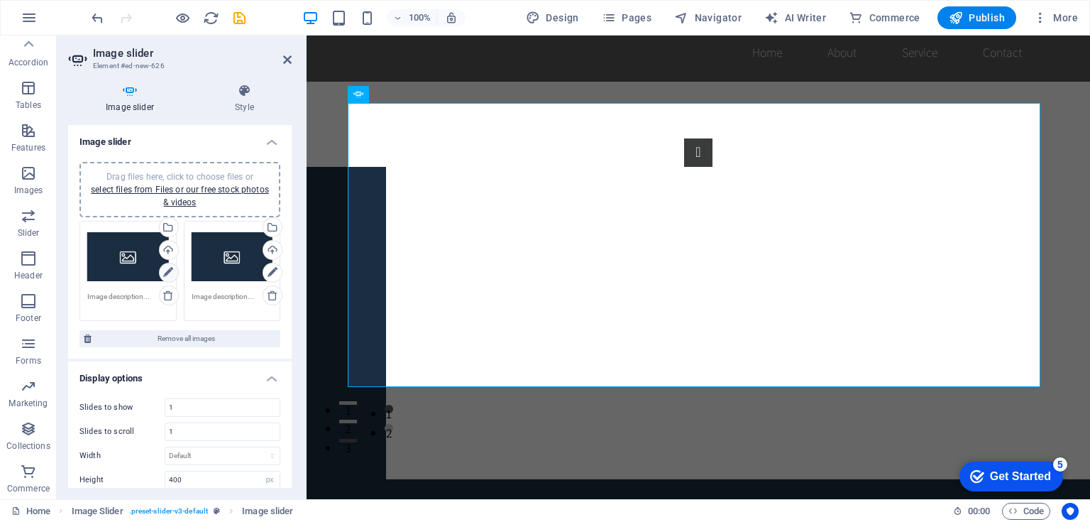
click at [165, 270] on icon at bounding box center [168, 272] width 10 height 17
click at [116, 274] on div "Drag files here, click to choose files or select files from Files or our free s…" at bounding box center [128, 257] width 82 height 57
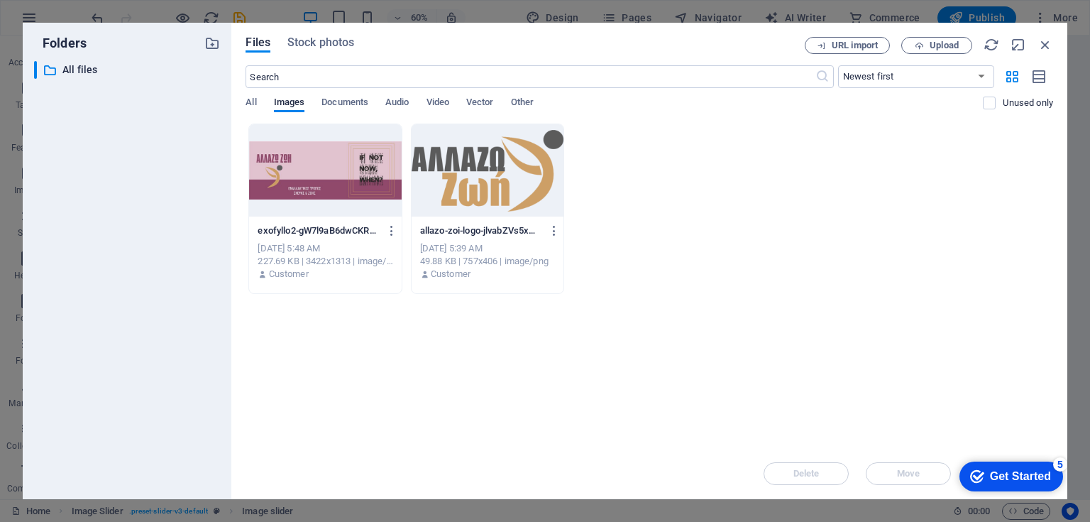
click at [325, 168] on div at bounding box center [325, 170] width 152 height 92
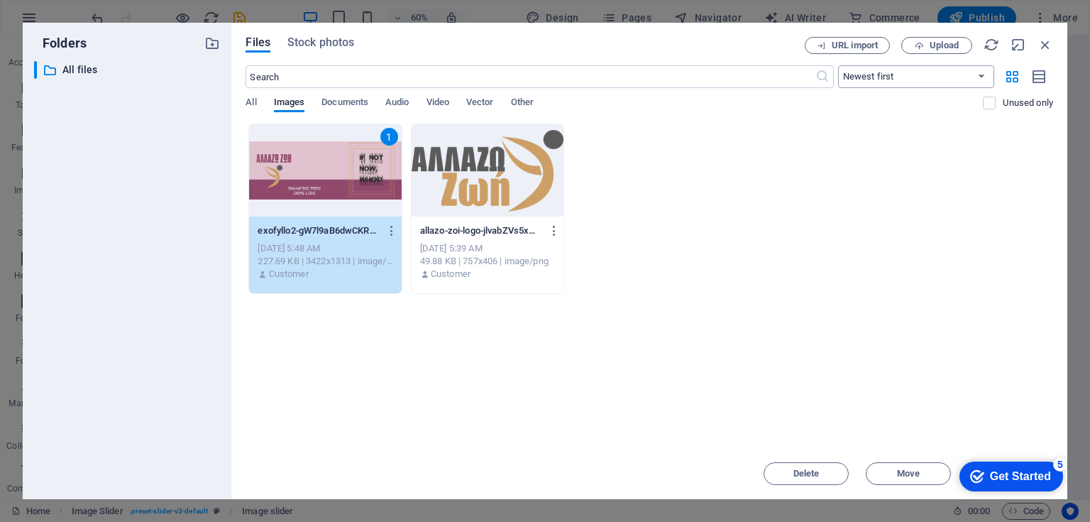
click at [982, 76] on select "Newest first Oldest first Name (A-Z) Name (Z-A) Size (0-9) Size (9-0) Resolutio…" at bounding box center [916, 76] width 156 height 23
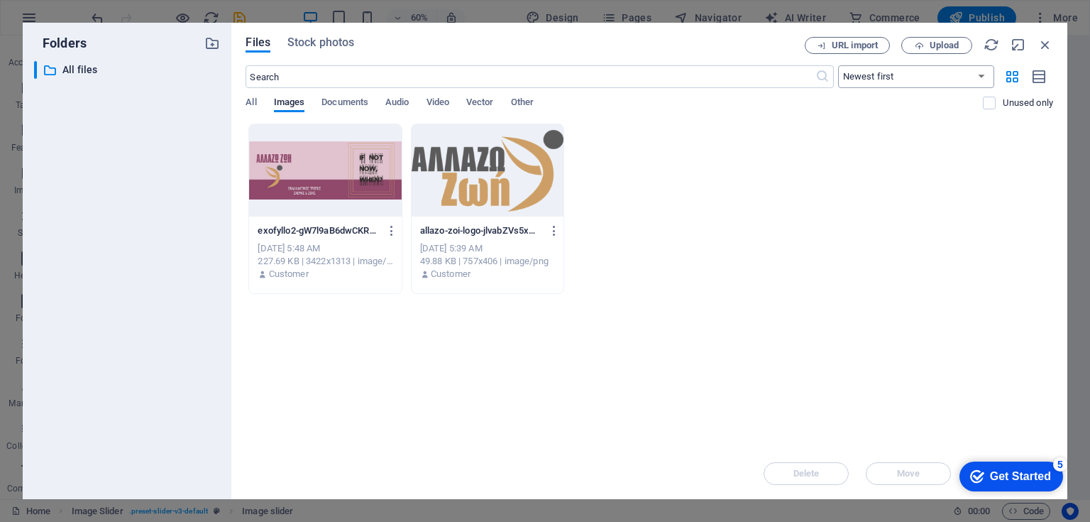
click at [982, 76] on select "Newest first Oldest first Name (A-Z) Name (Z-A) Size (0-9) Size (9-0) Resolutio…" at bounding box center [916, 76] width 156 height 23
click at [1014, 474] on div "Get Started" at bounding box center [1020, 476] width 61 height 13
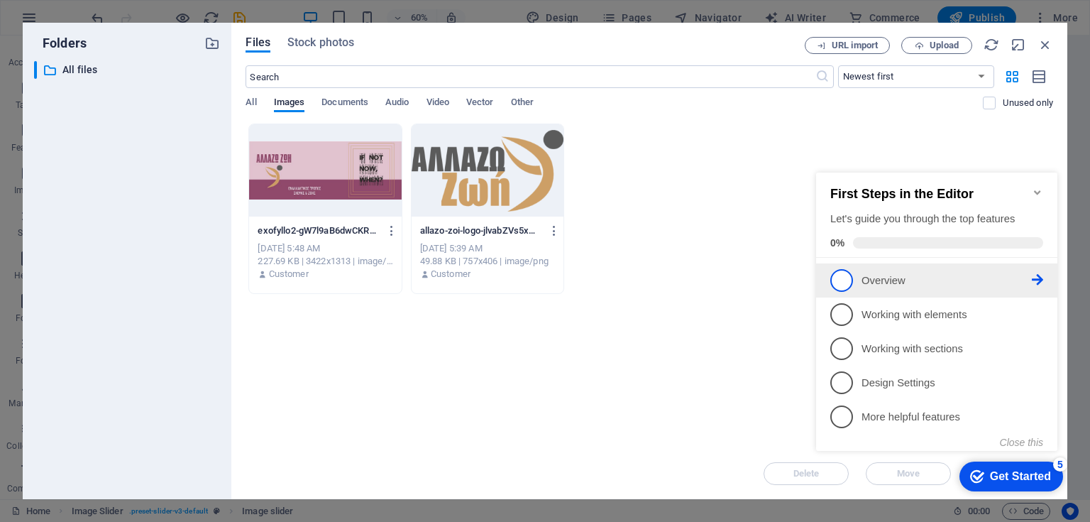
click at [845, 278] on span "1" at bounding box center [841, 280] width 23 height 23
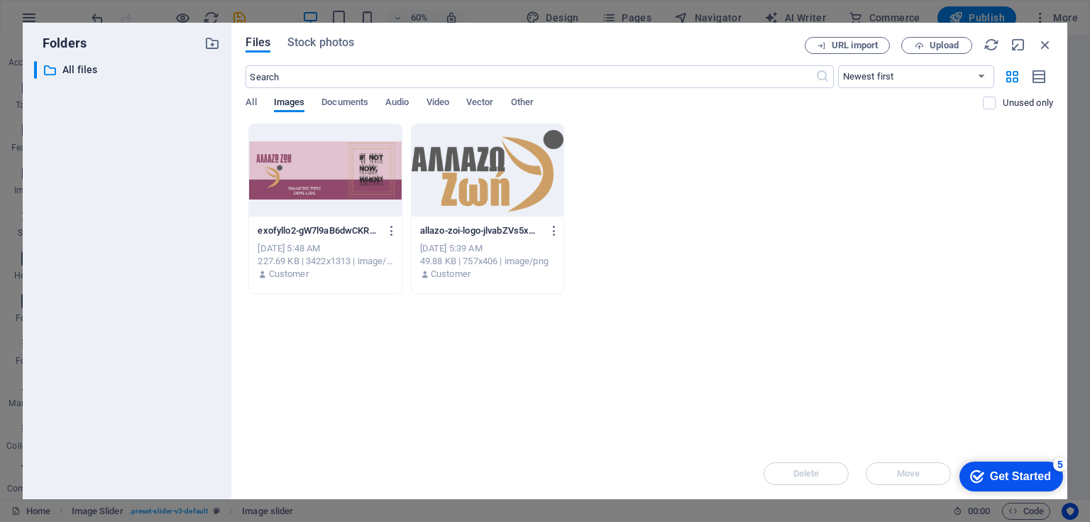
click at [292, 159] on div at bounding box center [325, 170] width 152 height 92
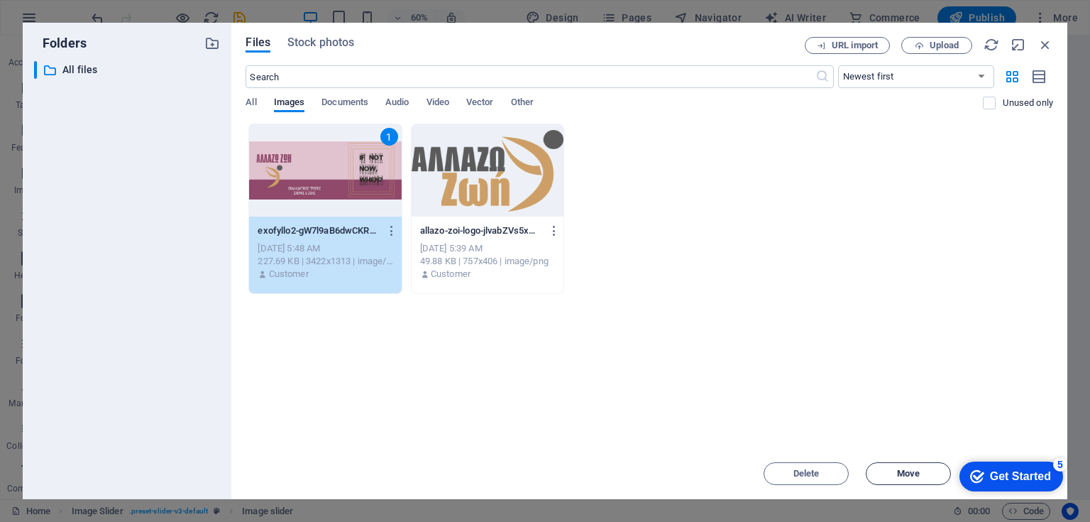
click at [926, 471] on span "Move" at bounding box center [908, 473] width 72 height 9
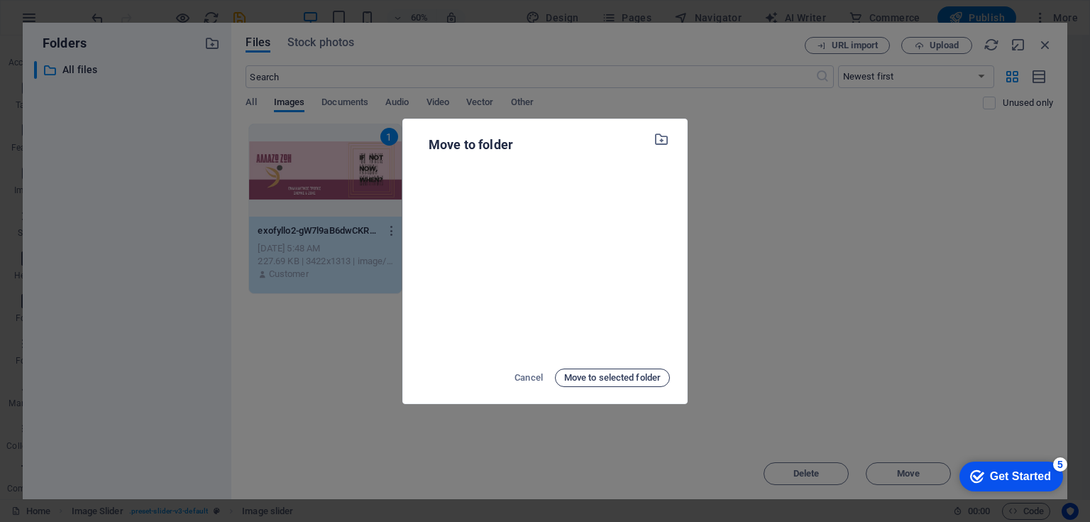
click at [630, 377] on span "Move to selected folder" at bounding box center [612, 377] width 97 height 17
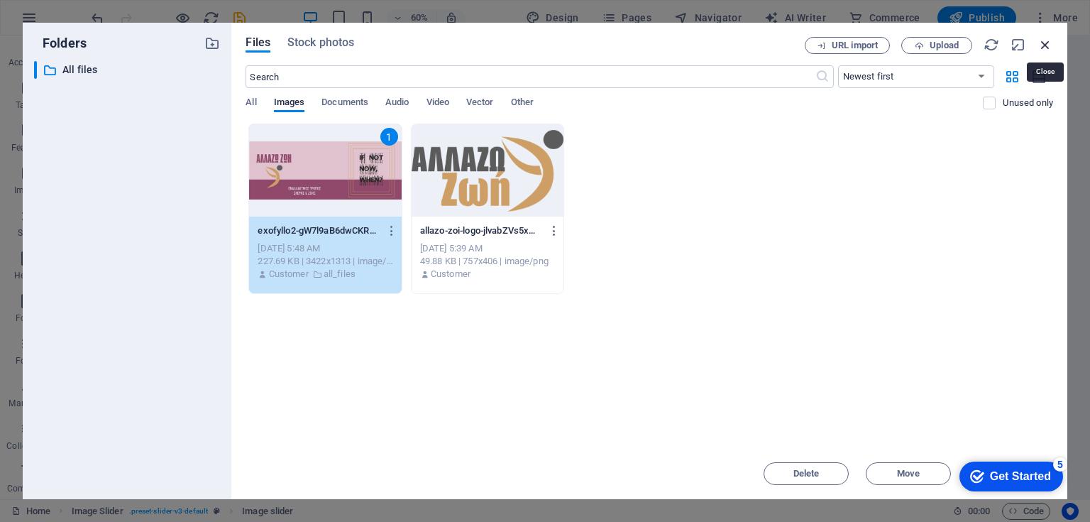
click at [1044, 42] on icon "button" at bounding box center [1046, 45] width 16 height 16
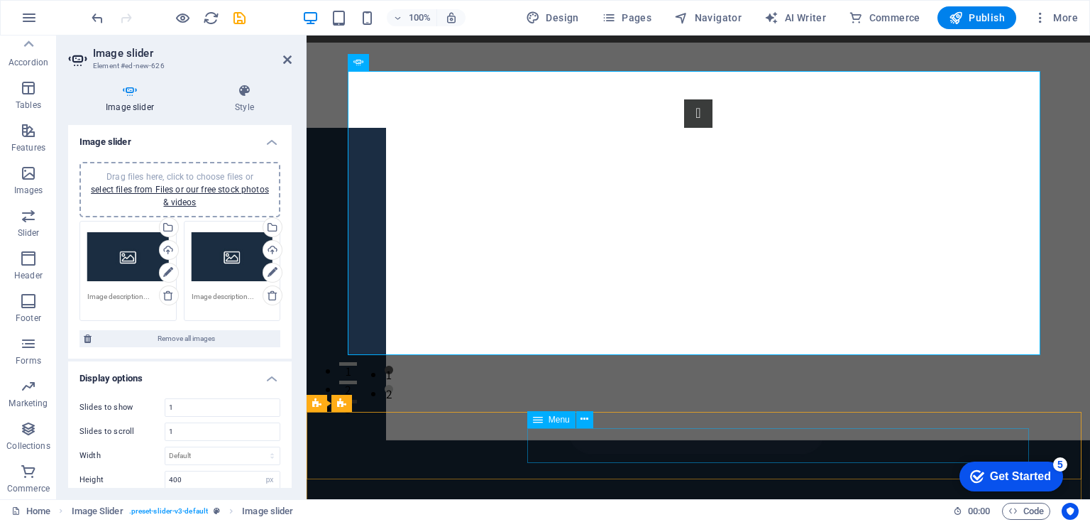
scroll to position [63, 0]
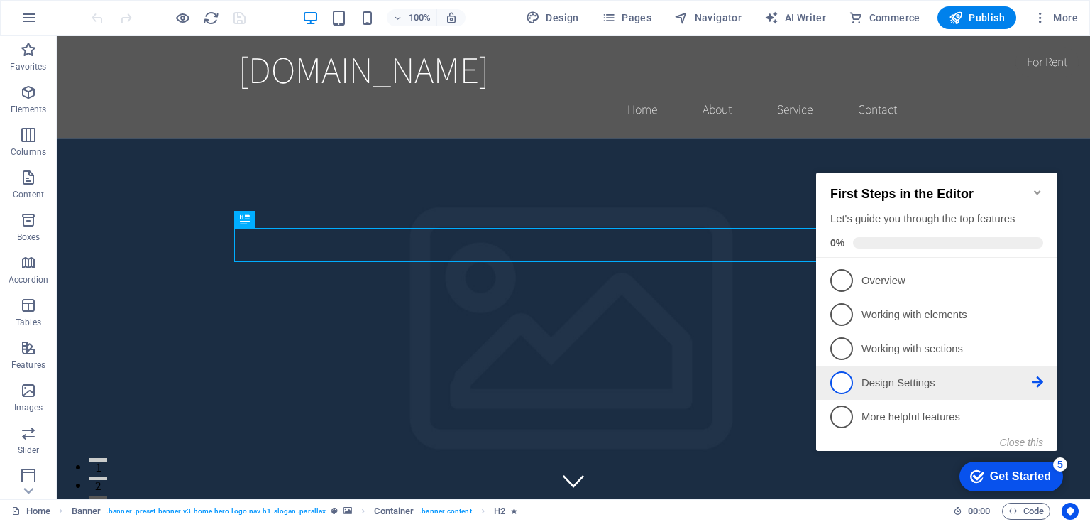
click at [837, 377] on span "4" at bounding box center [841, 382] width 23 height 23
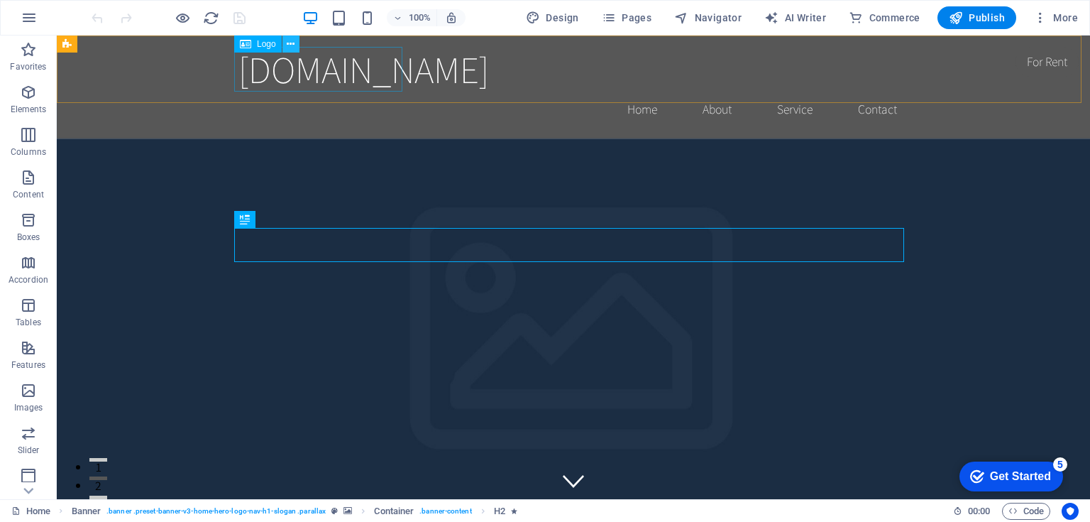
click at [291, 43] on icon at bounding box center [291, 44] width 8 height 15
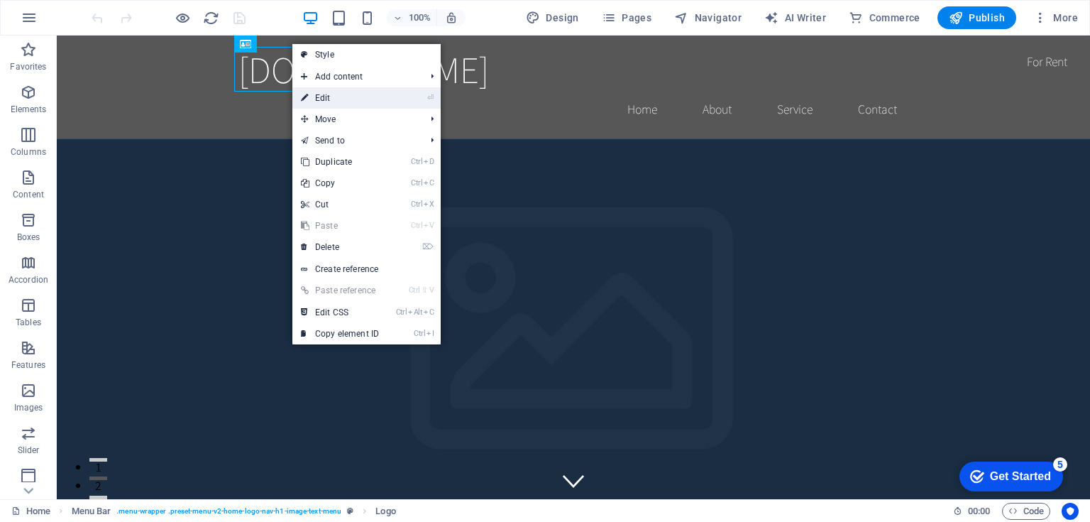
click at [302, 97] on icon at bounding box center [304, 97] width 7 height 21
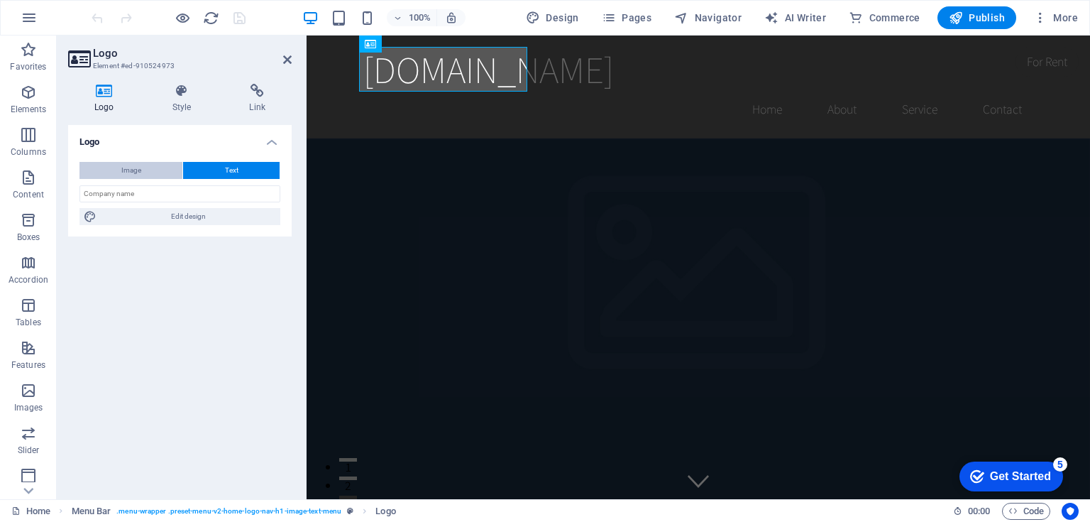
click at [124, 170] on span "Image" at bounding box center [131, 170] width 20 height 17
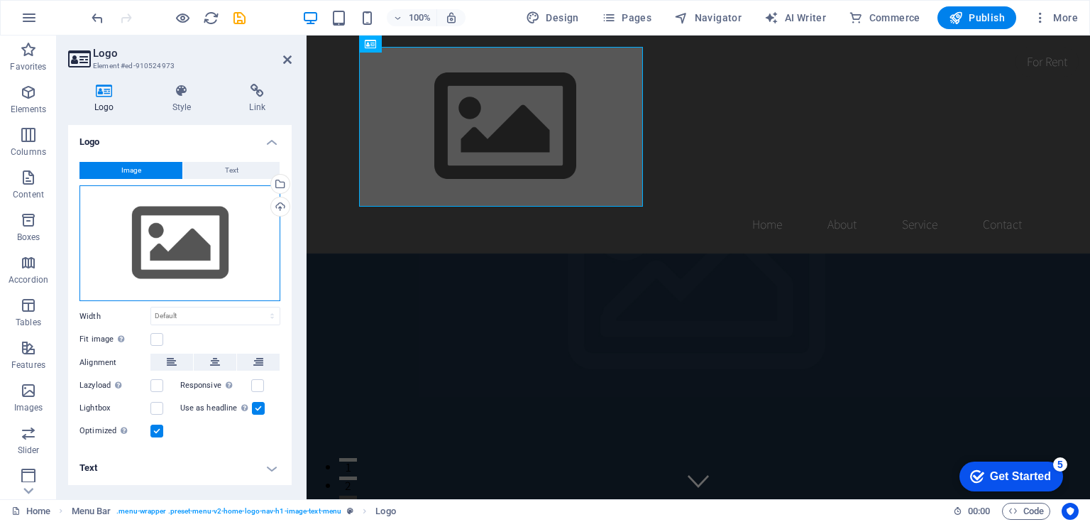
click at [176, 253] on div "Drag files here, click to choose files or select files from Files or our free s…" at bounding box center [179, 243] width 201 height 116
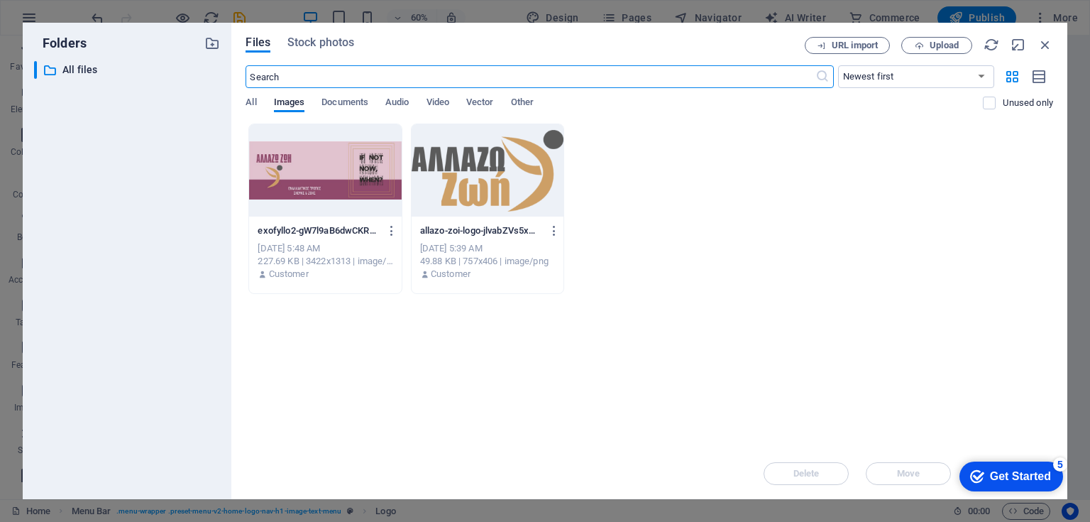
click at [488, 163] on div at bounding box center [488, 170] width 152 height 92
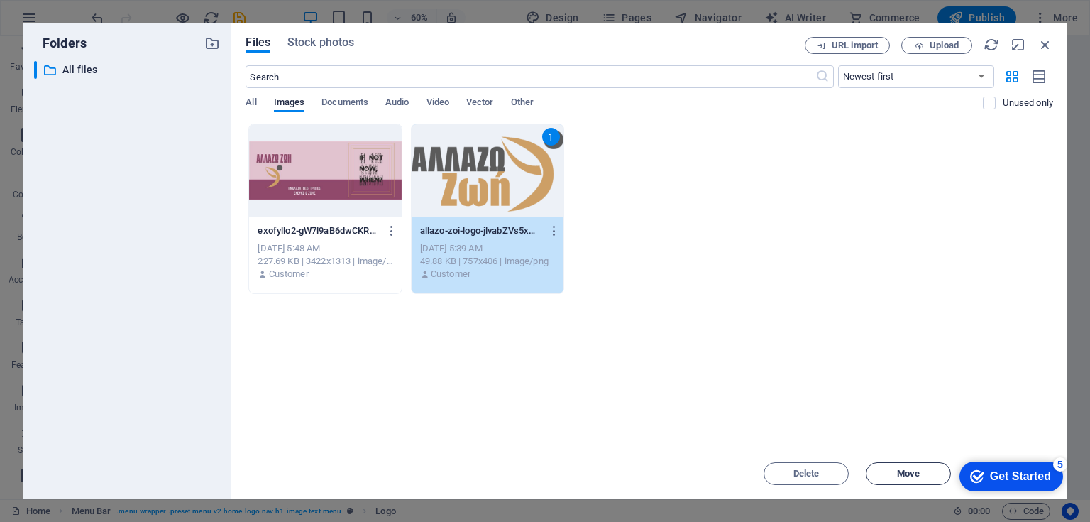
click at [903, 475] on span "Move" at bounding box center [908, 473] width 23 height 9
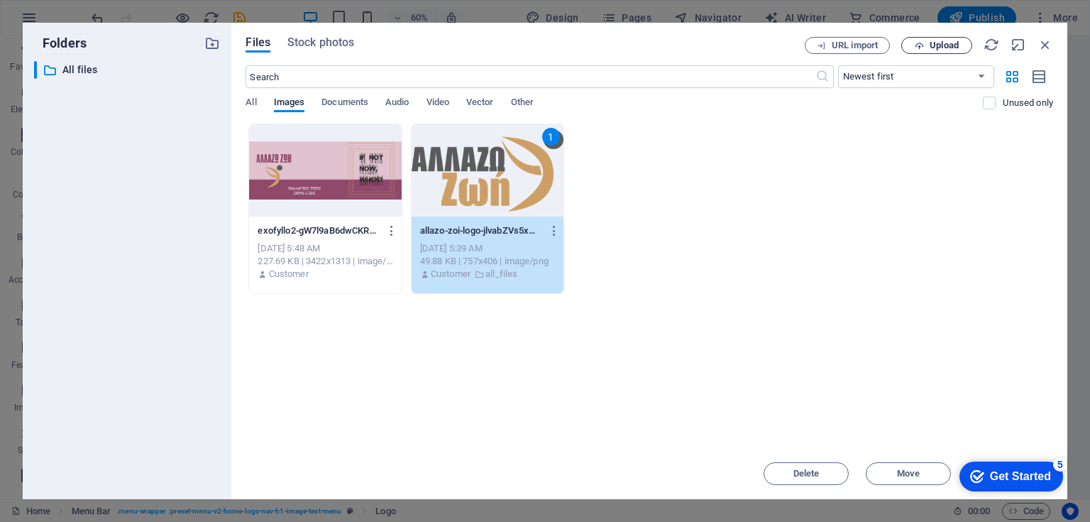
click at [940, 45] on span "Upload" at bounding box center [944, 45] width 29 height 9
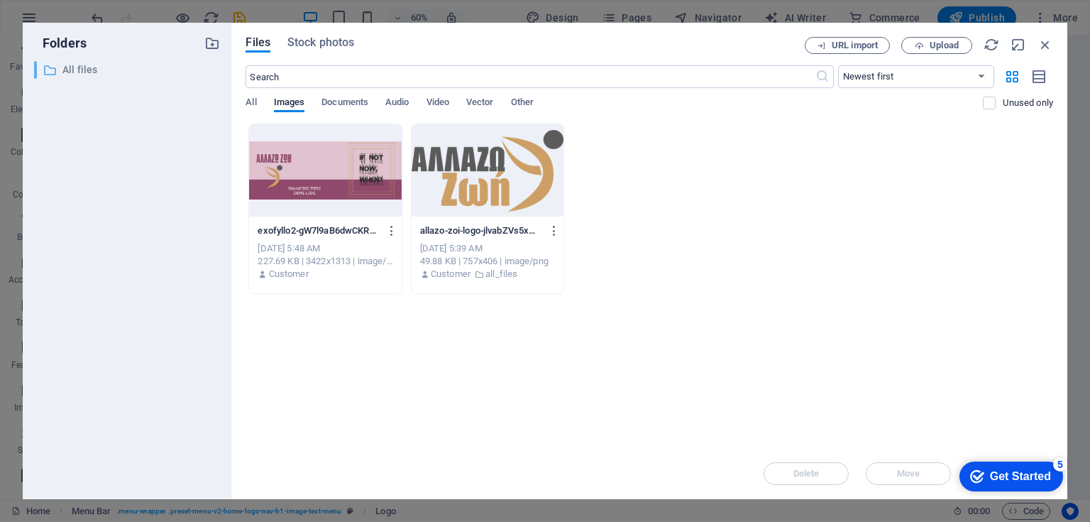
drag, startPoint x: 998, startPoint y: 466, endPoint x: 975, endPoint y: 476, distance: 25.2
click at [975, 476] on icon "Get Started 5 items remaining, 0% complete" at bounding box center [977, 476] width 14 height 13
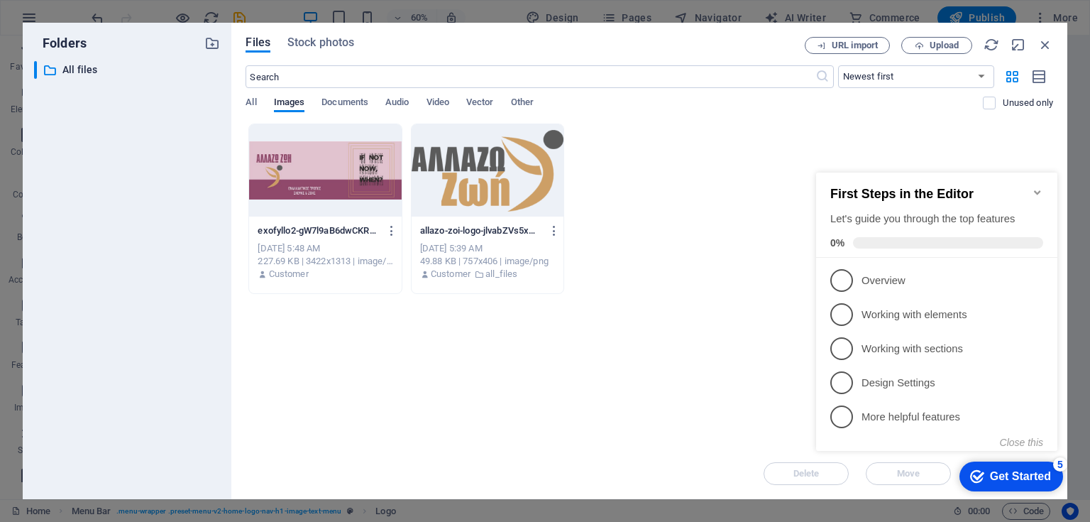
drag, startPoint x: 975, startPoint y: 385, endPoint x: 975, endPoint y: 476, distance: 90.9
click at [975, 476] on icon "Get Started 5 items remaining, 0% complete" at bounding box center [977, 476] width 14 height 13
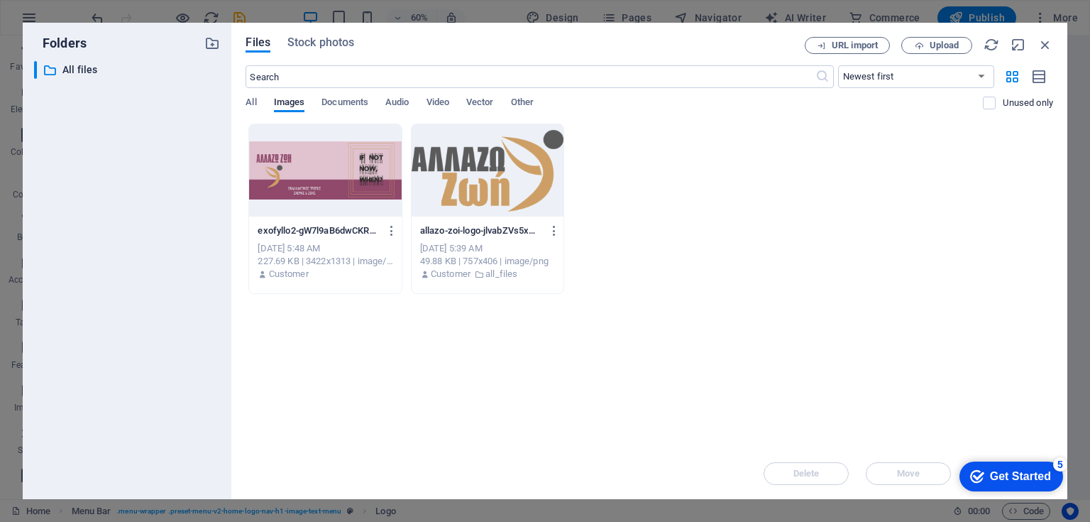
click at [985, 483] on icon "Get Started 5 items remaining, 0% complete" at bounding box center [977, 476] width 14 height 13
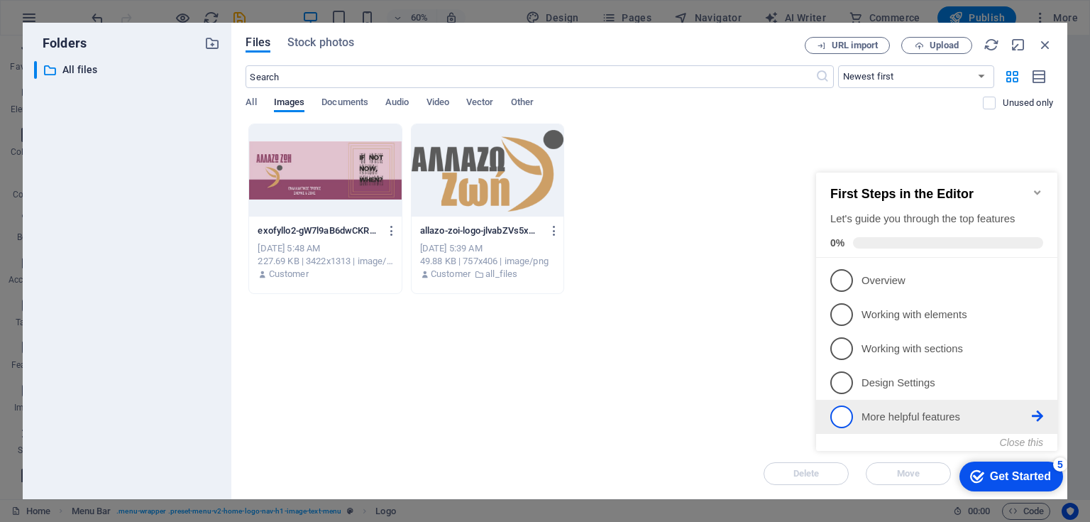
click at [843, 418] on span "5" at bounding box center [841, 416] width 23 height 23
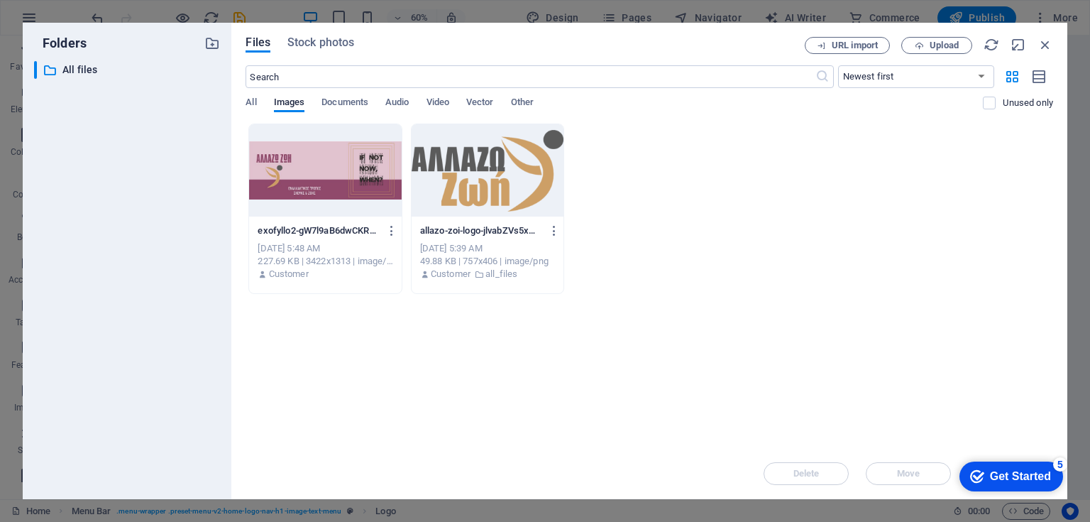
click at [978, 474] on icon "Get Started 5 items remaining, 0% complete" at bounding box center [977, 476] width 14 height 13
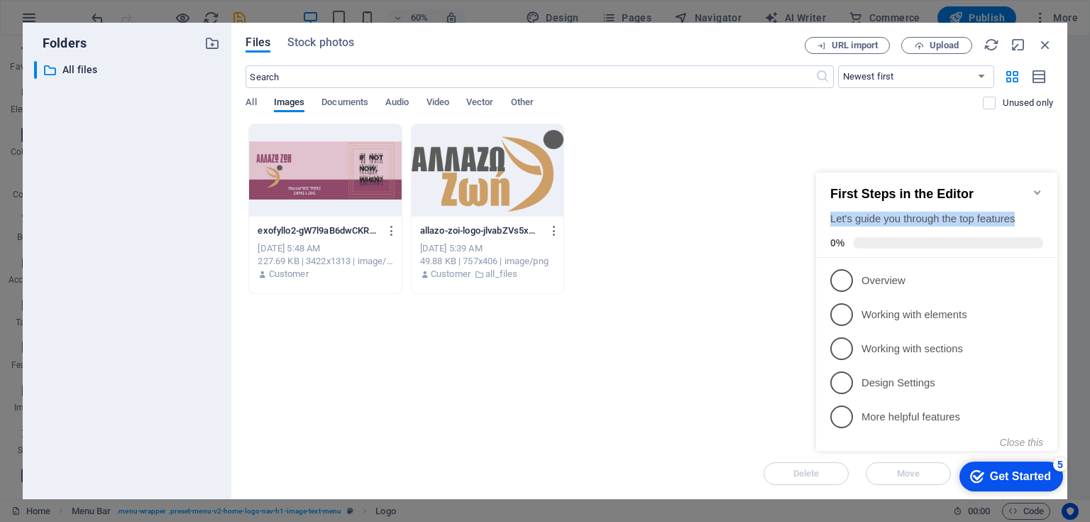
drag, startPoint x: 1030, startPoint y: 214, endPoint x: 825, endPoint y: 202, distance: 205.5
click at [825, 202] on div "First Steps in the Editor Let's guide you through the top features 0%" at bounding box center [936, 214] width 241 height 85
copy div "Let's guide you through the top features"
click at [1031, 440] on button "Close this" at bounding box center [1021, 442] width 43 height 11
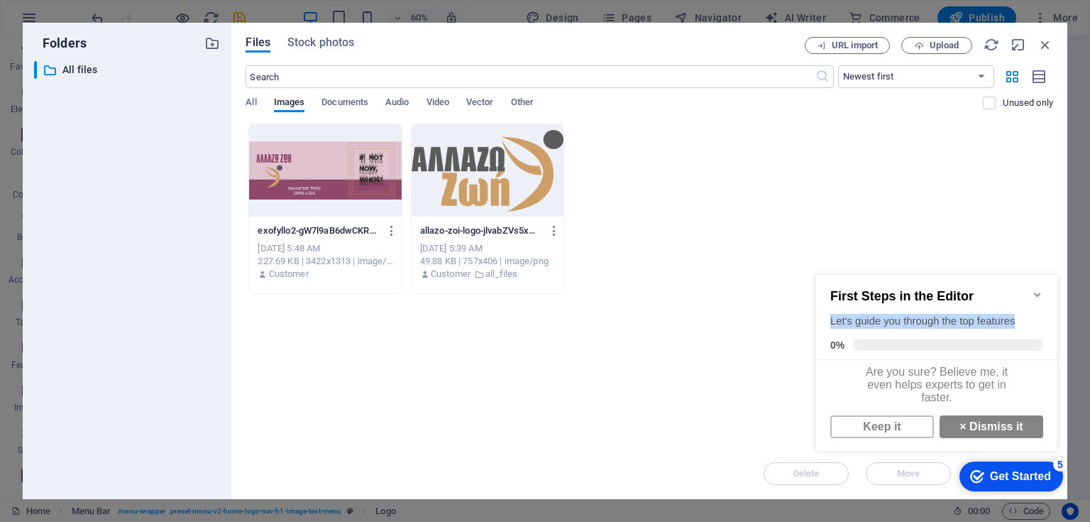
scroll to position [9, 0]
click at [1005, 429] on link "× Dismiss it" at bounding box center [992, 426] width 104 height 23
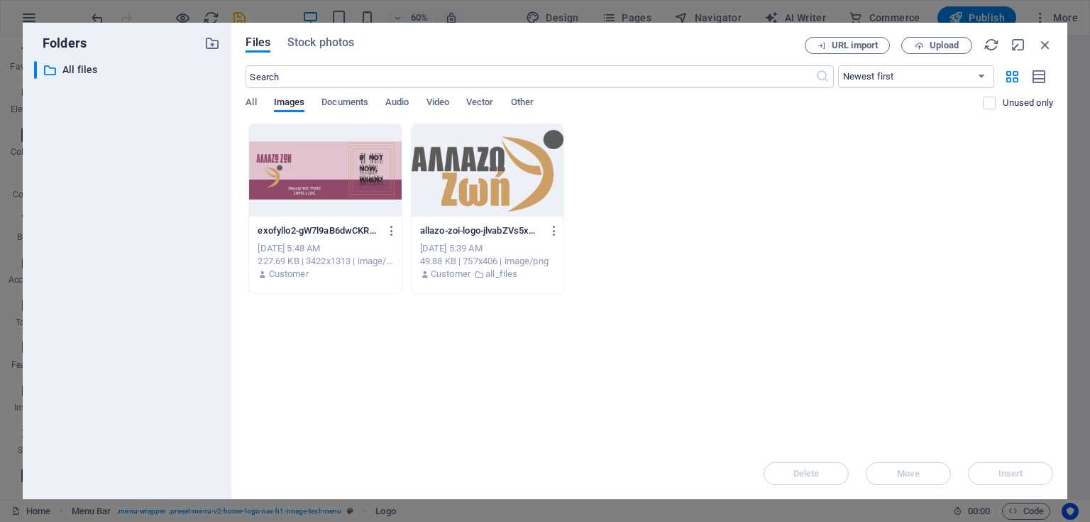
click at [474, 172] on div at bounding box center [488, 170] width 152 height 92
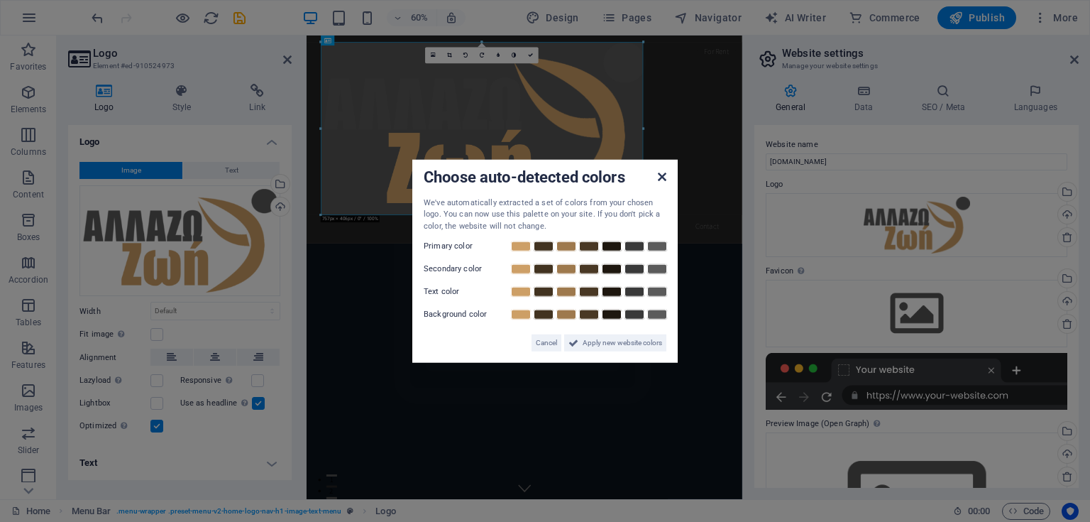
click at [661, 173] on icon at bounding box center [662, 175] width 9 height 11
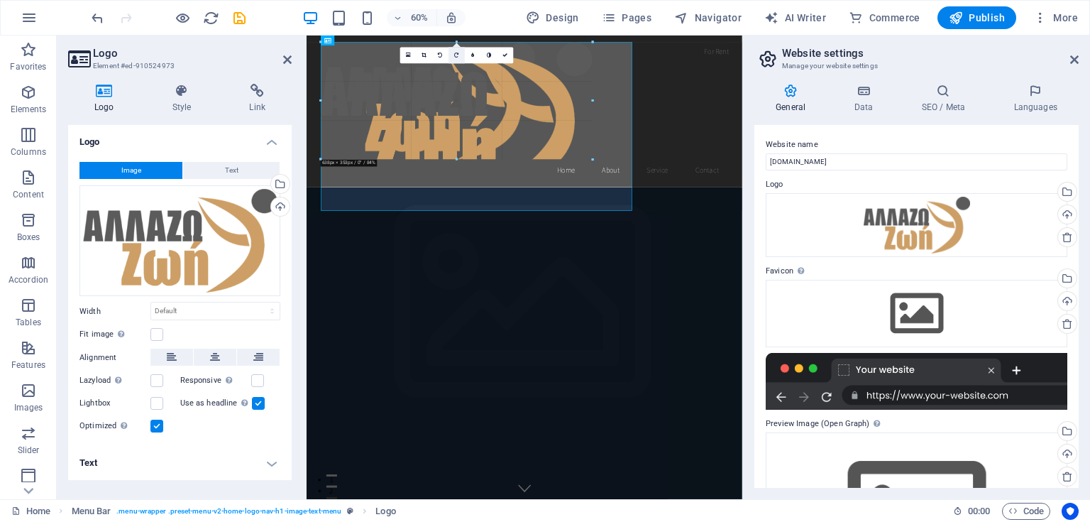
drag, startPoint x: 646, startPoint y: 216, endPoint x: 461, endPoint y: 52, distance: 246.9
type input "529"
select select "px"
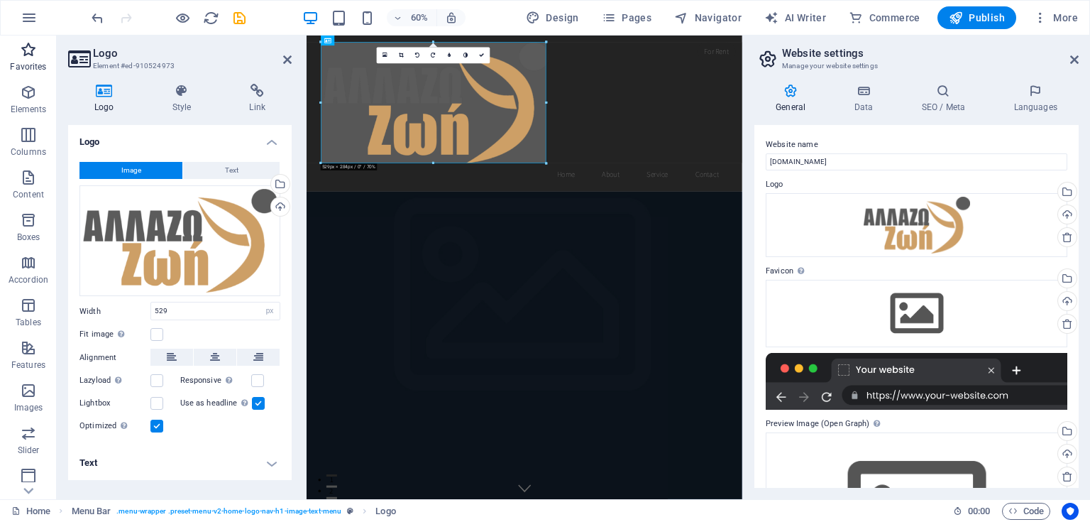
click at [24, 66] on p "Favorites" at bounding box center [28, 66] width 36 height 11
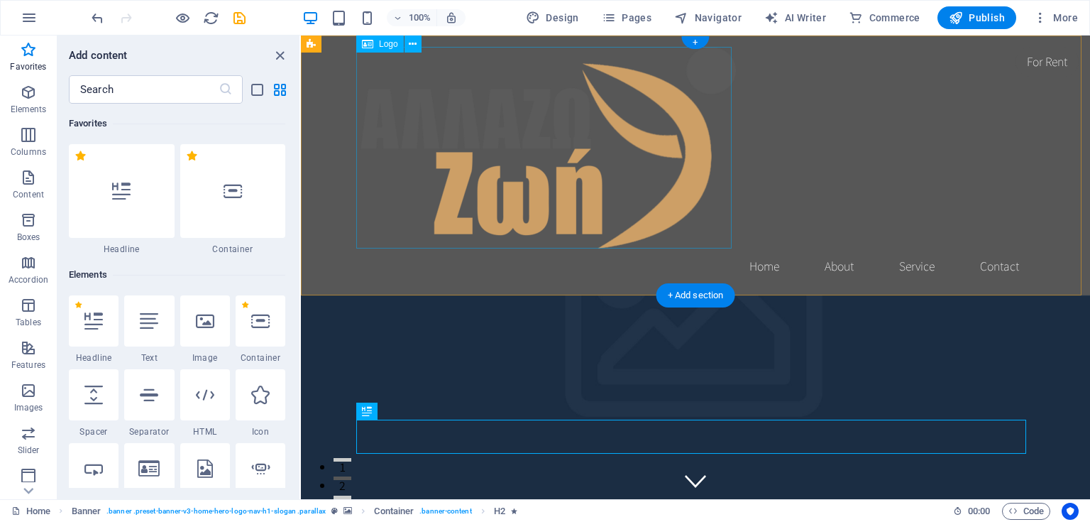
click at [583, 204] on div at bounding box center [696, 148] width 670 height 202
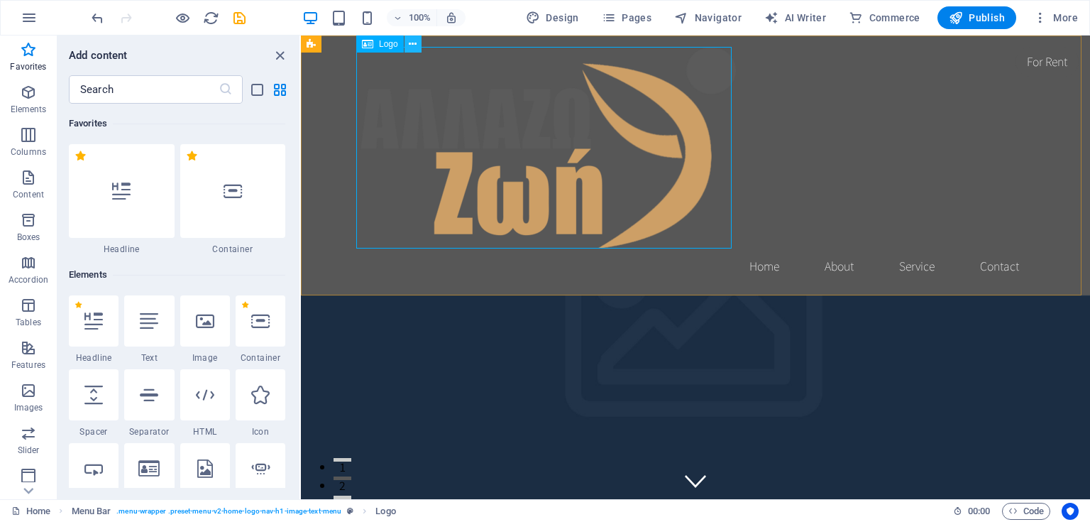
click at [0, 0] on button at bounding box center [0, 0] width 0 height 0
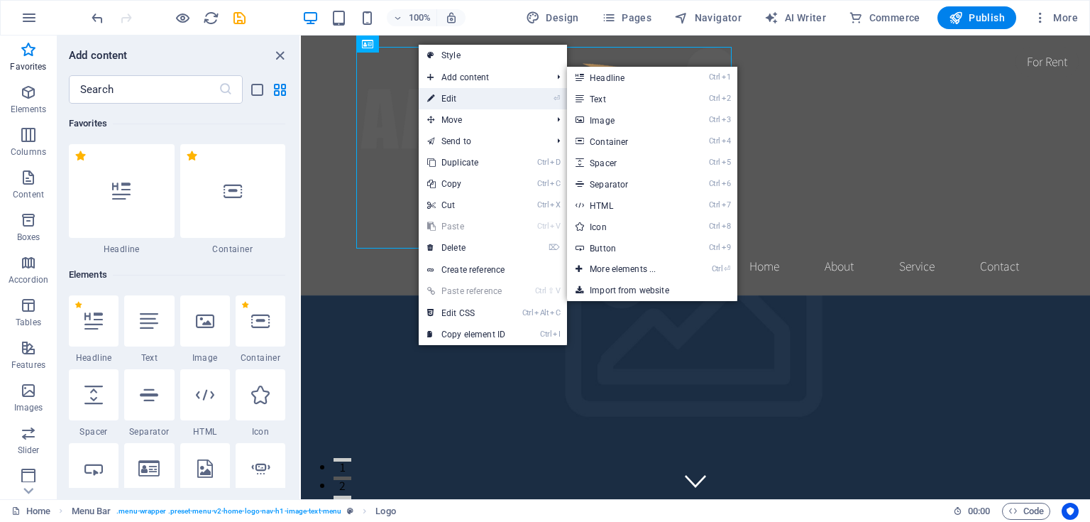
click at [447, 97] on link "⏎ Edit" at bounding box center [466, 98] width 95 height 21
select select "px"
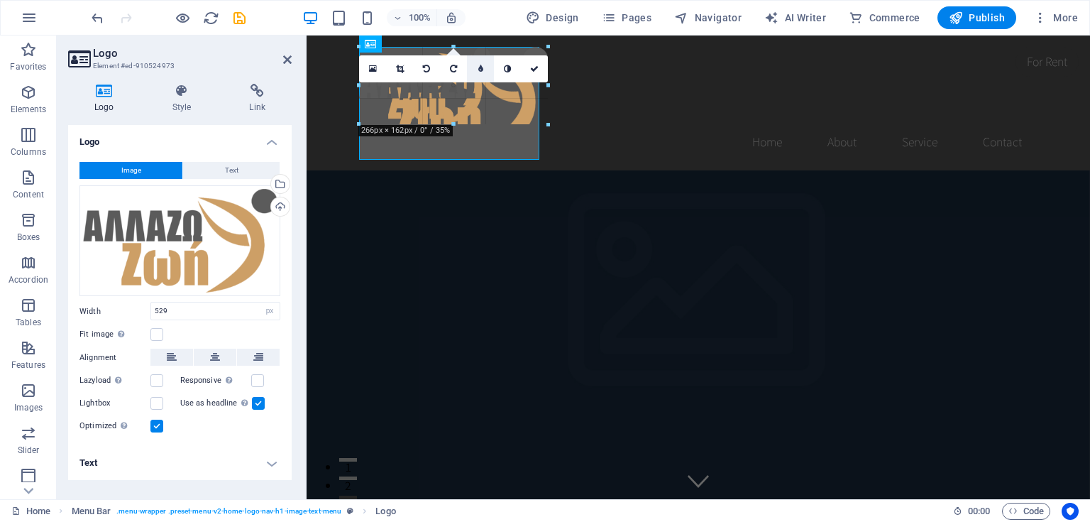
drag, startPoint x: 737, startPoint y: 248, endPoint x: 488, endPoint y: 55, distance: 315.1
type input "179"
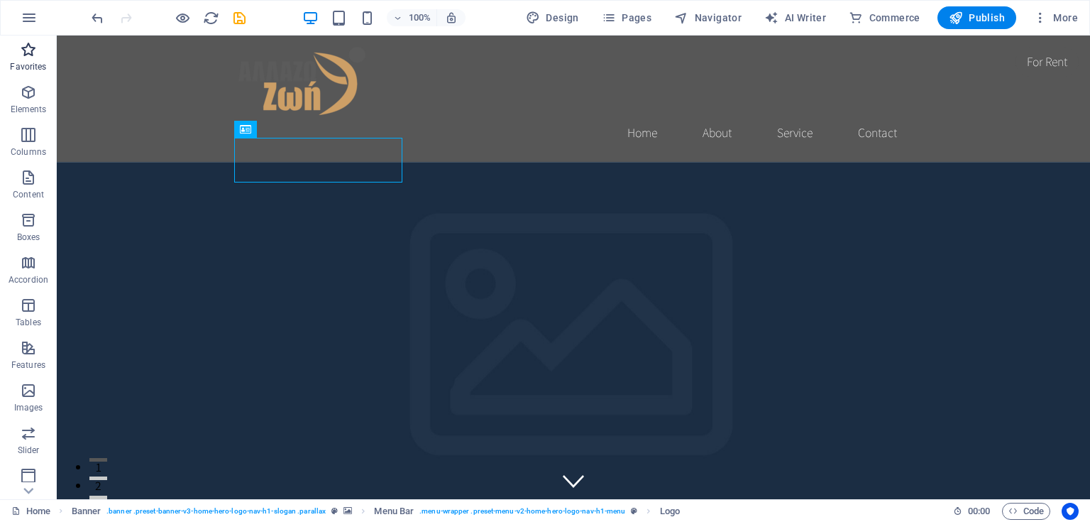
click at [36, 54] on icon "button" at bounding box center [28, 49] width 17 height 17
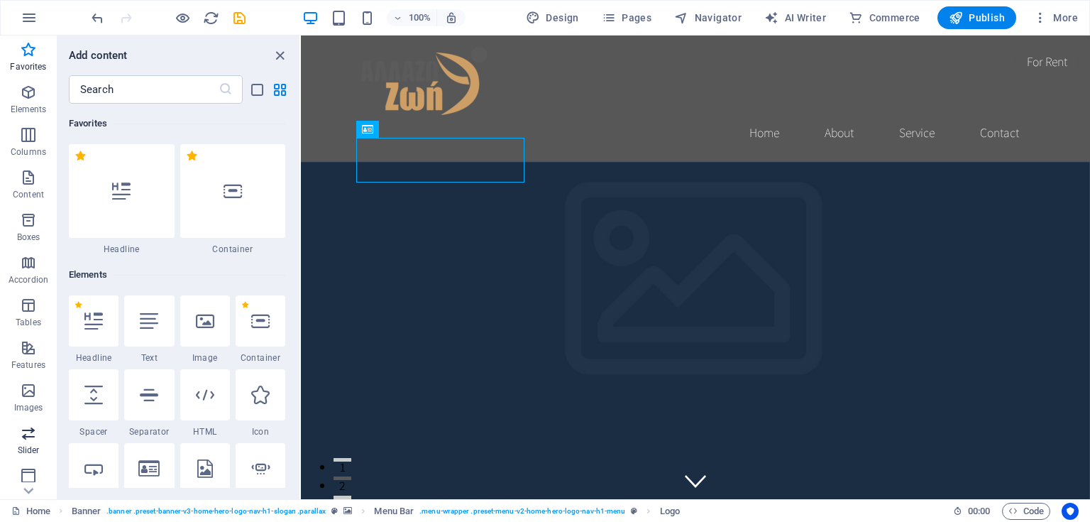
click at [28, 437] on icon "button" at bounding box center [28, 432] width 17 height 17
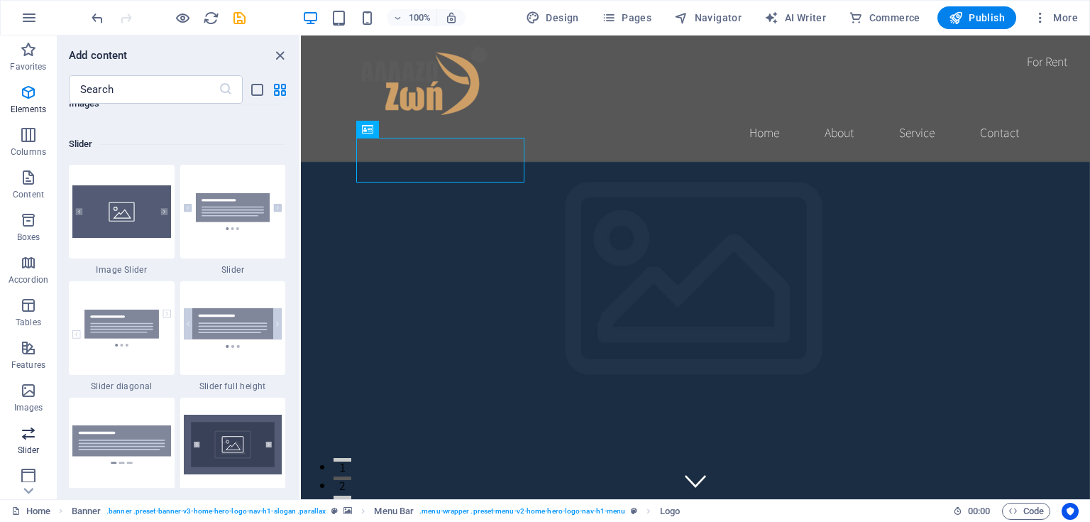
scroll to position [8046, 0]
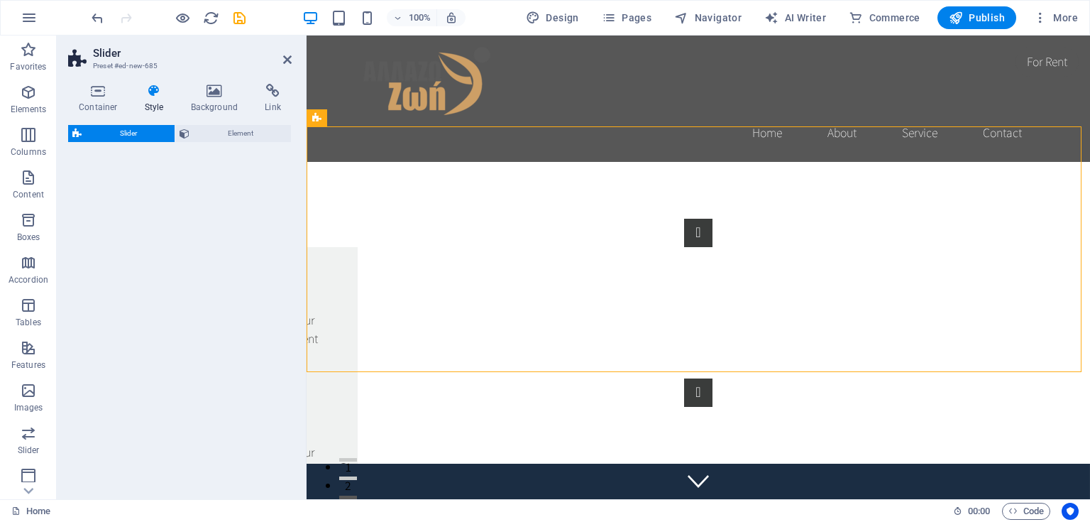
select select "rem"
select select "px"
select select "preset-slider-content-v3-default"
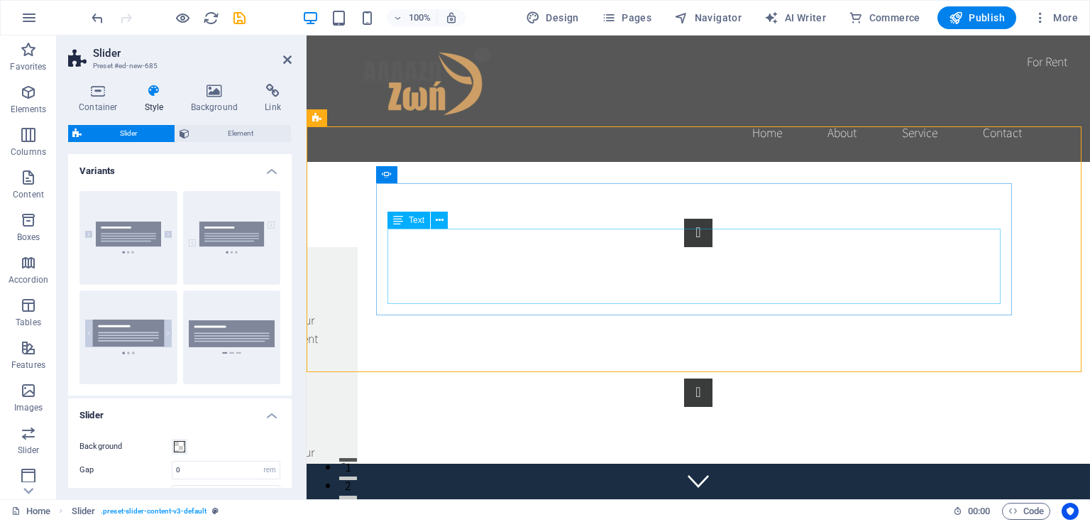
click at [346, 424] on div "Lorem ipsum dolor sit amet, consectetur adipisicing elit. Id, ipsum, quibusdam,…" at bounding box center [51, 461] width 591 height 75
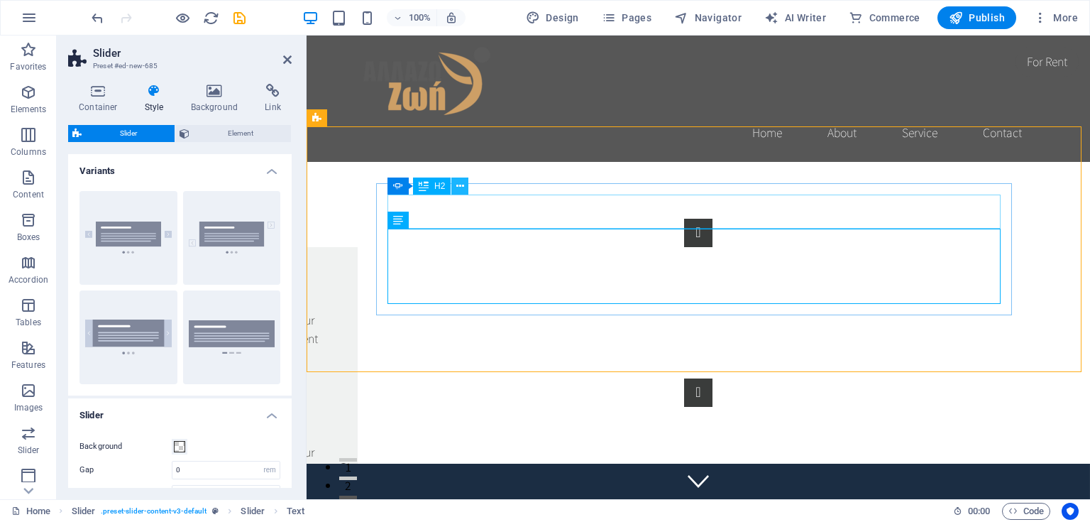
click at [462, 185] on icon at bounding box center [460, 186] width 8 height 15
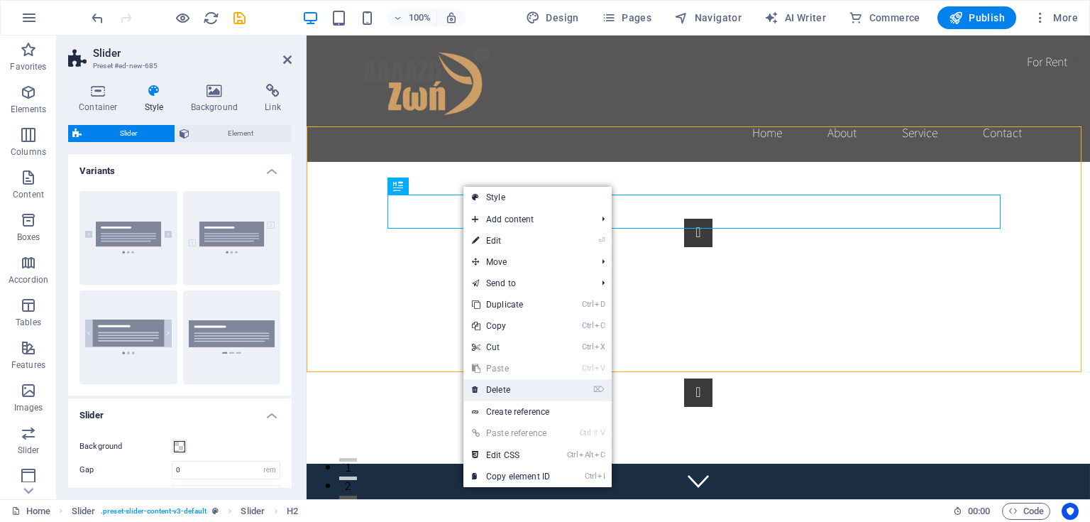
click at [505, 388] on link "⌦ Delete" at bounding box center [511, 389] width 95 height 21
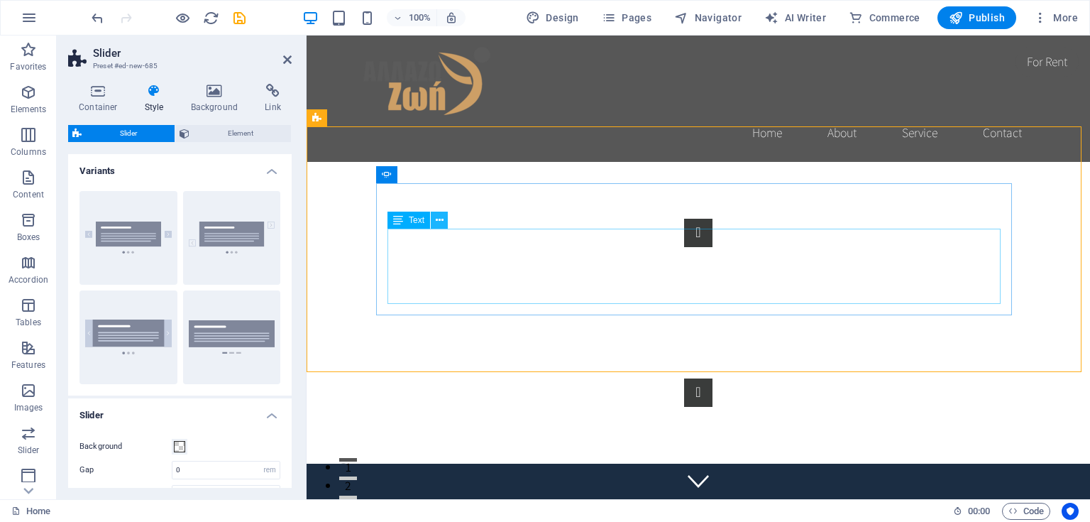
click at [442, 221] on icon at bounding box center [440, 220] width 8 height 15
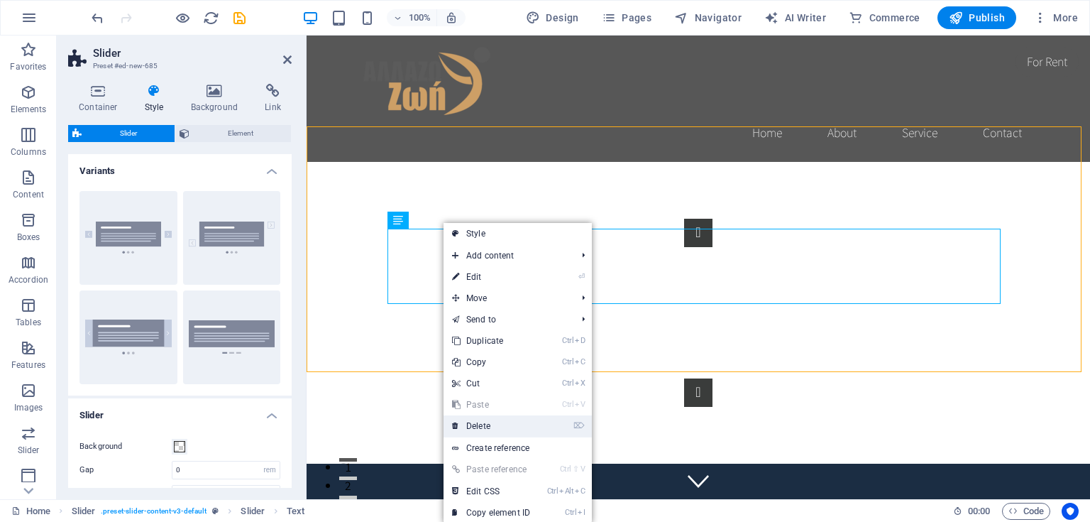
click at [491, 426] on link "⌦ Delete" at bounding box center [491, 425] width 95 height 21
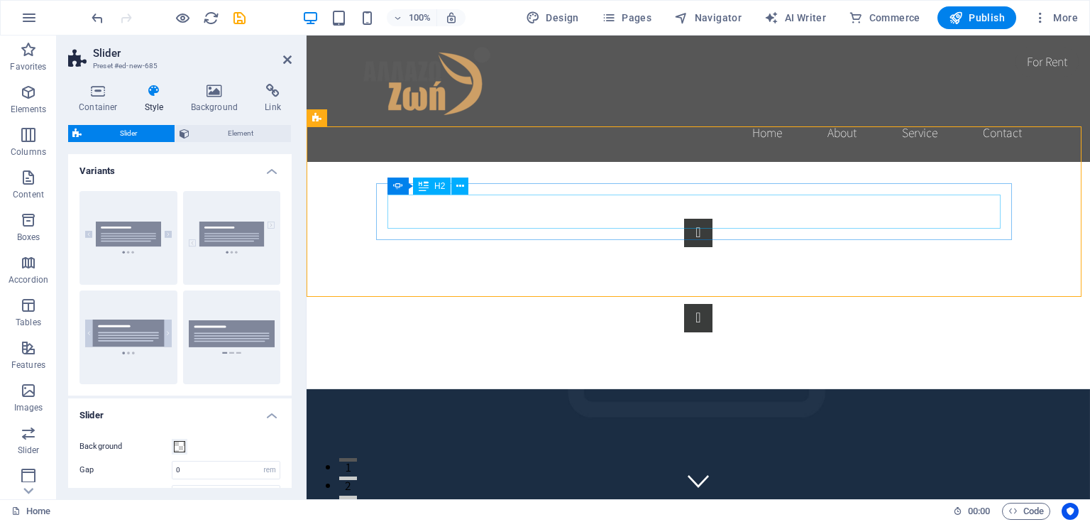
click at [460, 186] on icon at bounding box center [460, 186] width 8 height 15
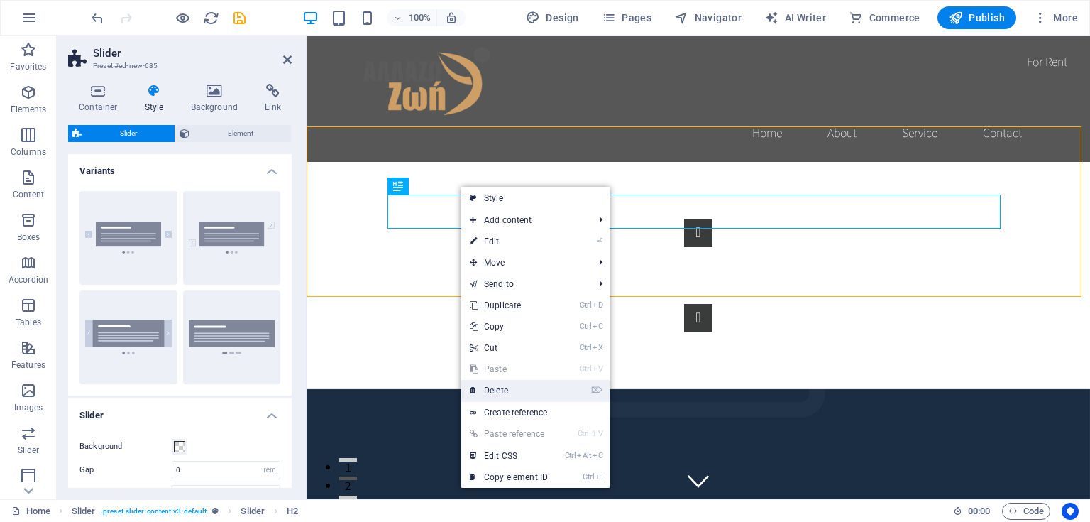
click at [498, 389] on link "⌦ Delete" at bounding box center [508, 390] width 95 height 21
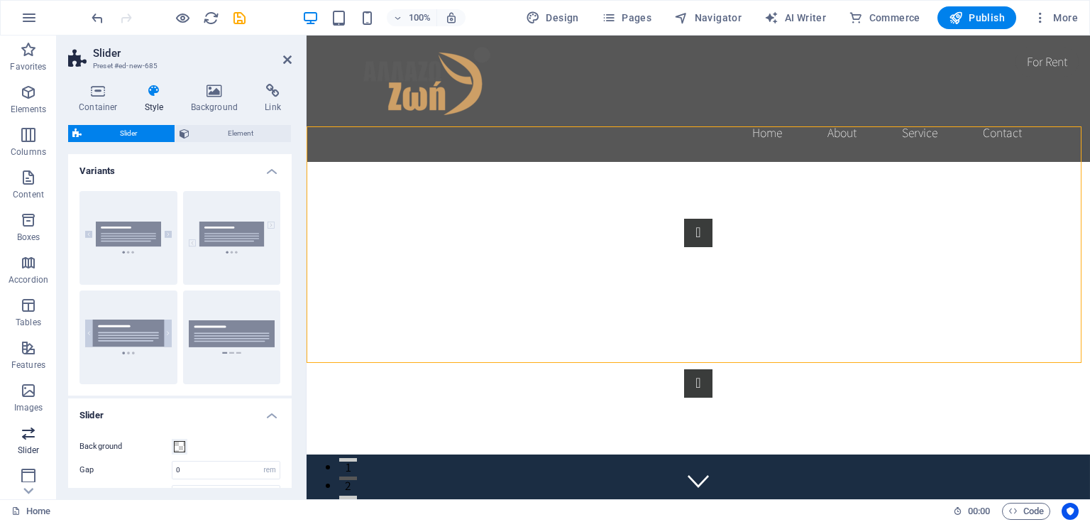
click at [24, 433] on icon "button" at bounding box center [28, 432] width 17 height 17
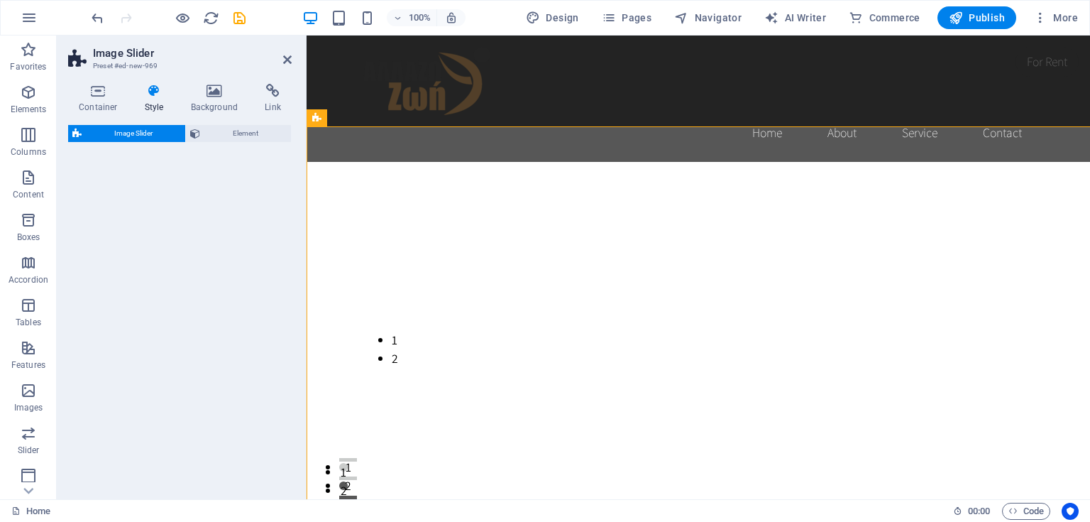
select select "rem"
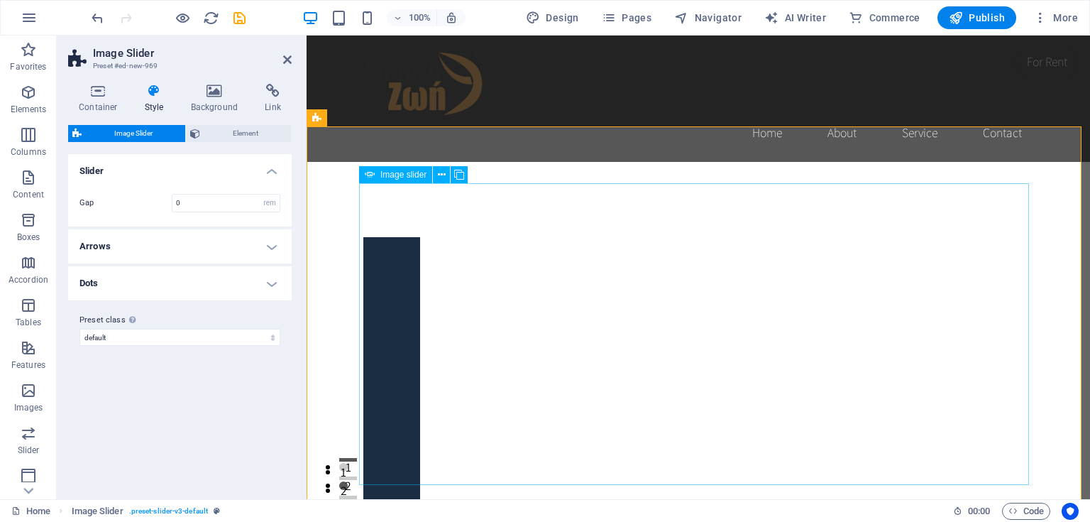
scroll to position [57, 0]
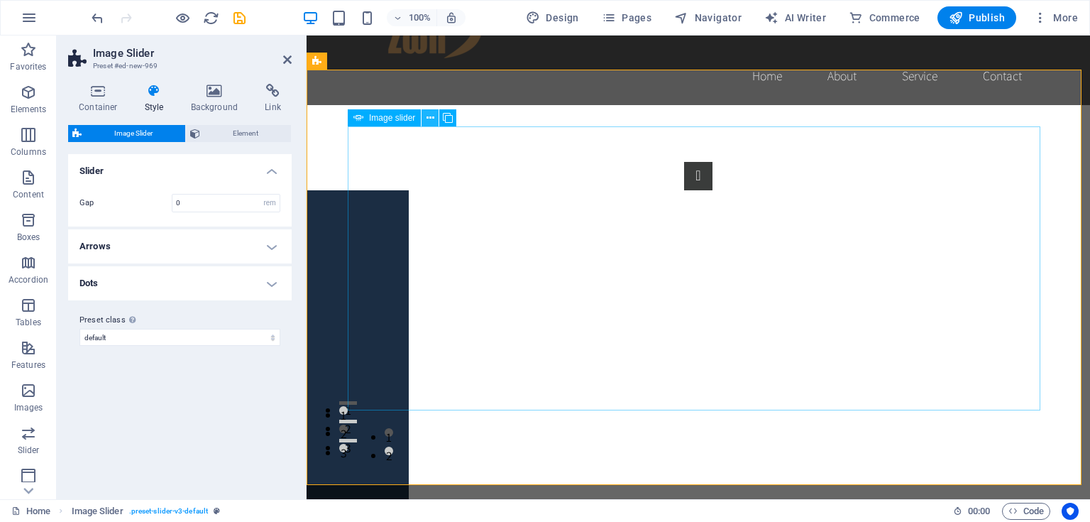
click at [441, 119] on button at bounding box center [447, 117] width 17 height 17
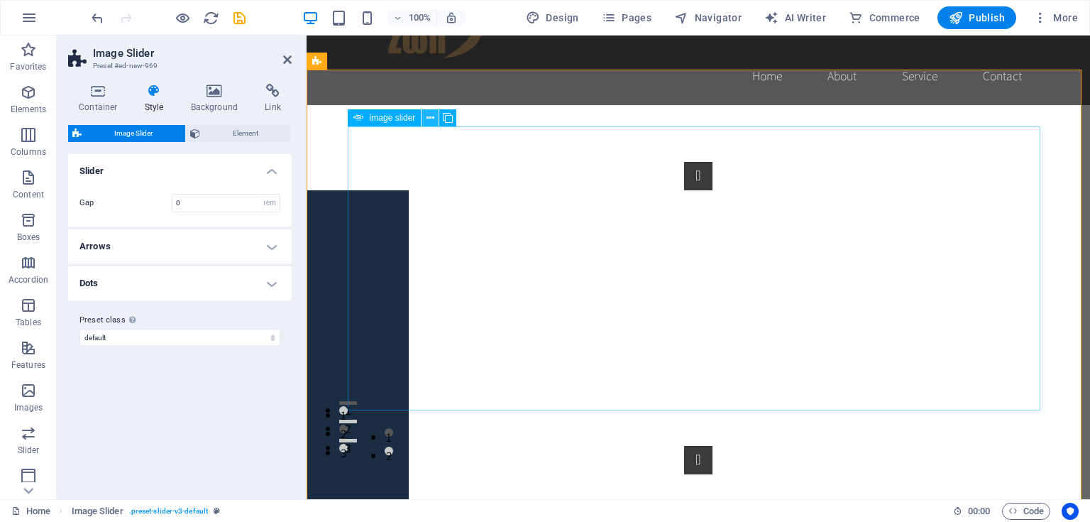
click at [427, 119] on icon at bounding box center [431, 118] width 8 height 15
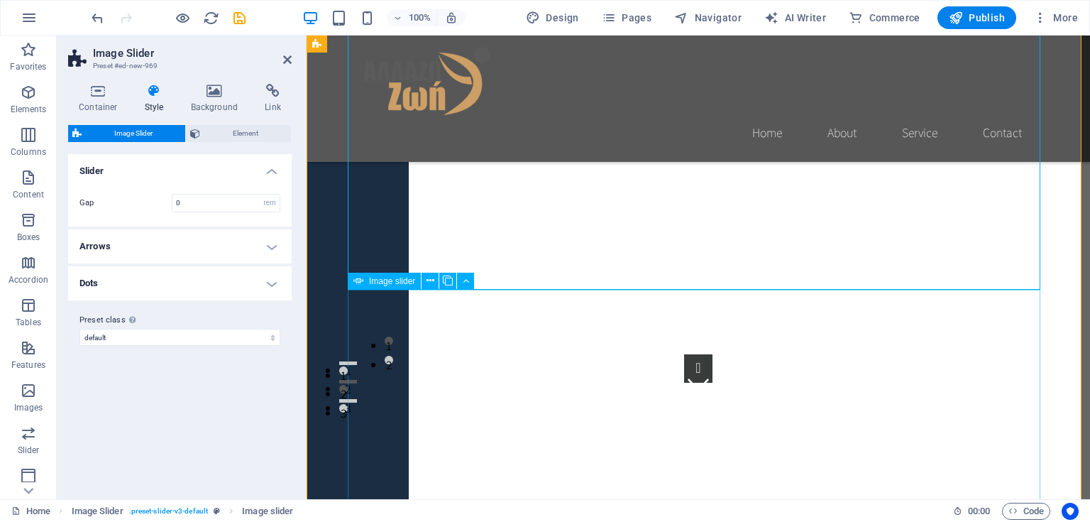
scroll to position [161, 0]
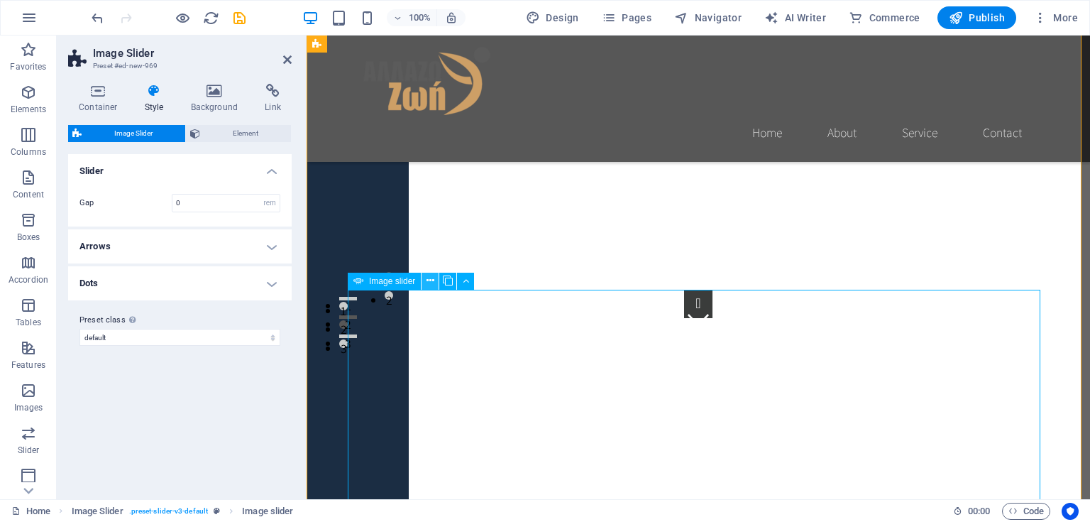
click at [432, 284] on icon at bounding box center [431, 280] width 8 height 15
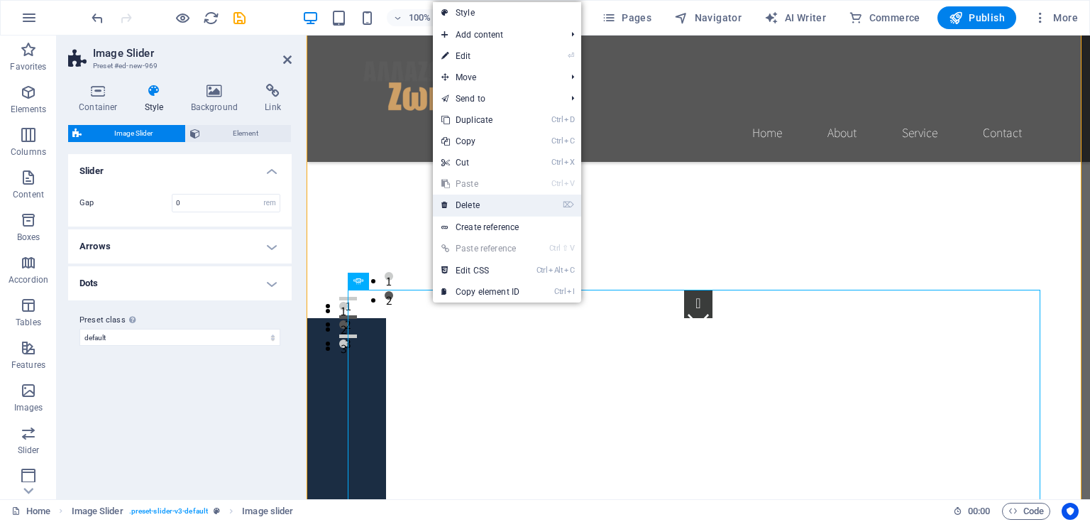
click at [471, 205] on link "⌦ Delete" at bounding box center [480, 204] width 95 height 21
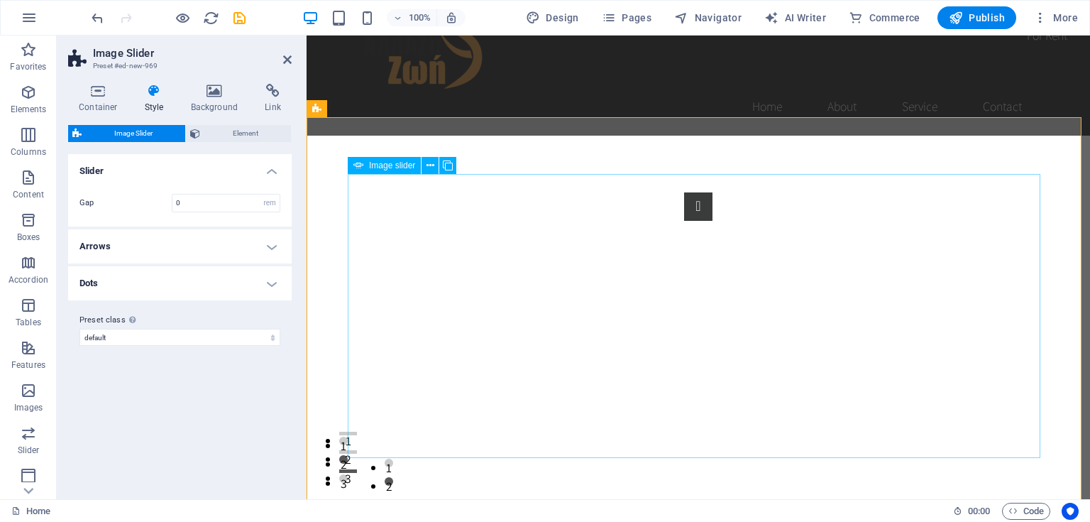
scroll to position [0, 0]
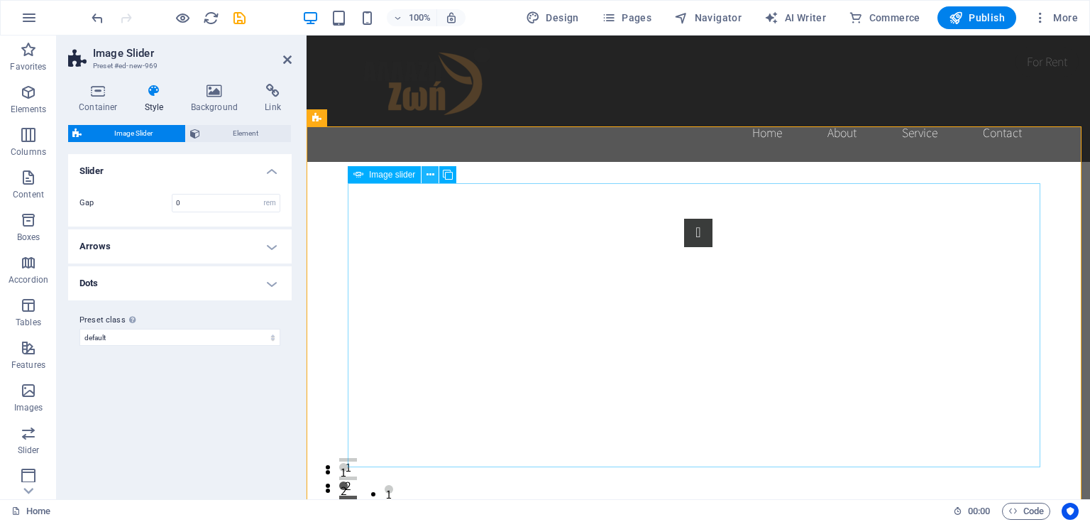
click at [432, 175] on icon at bounding box center [431, 175] width 8 height 15
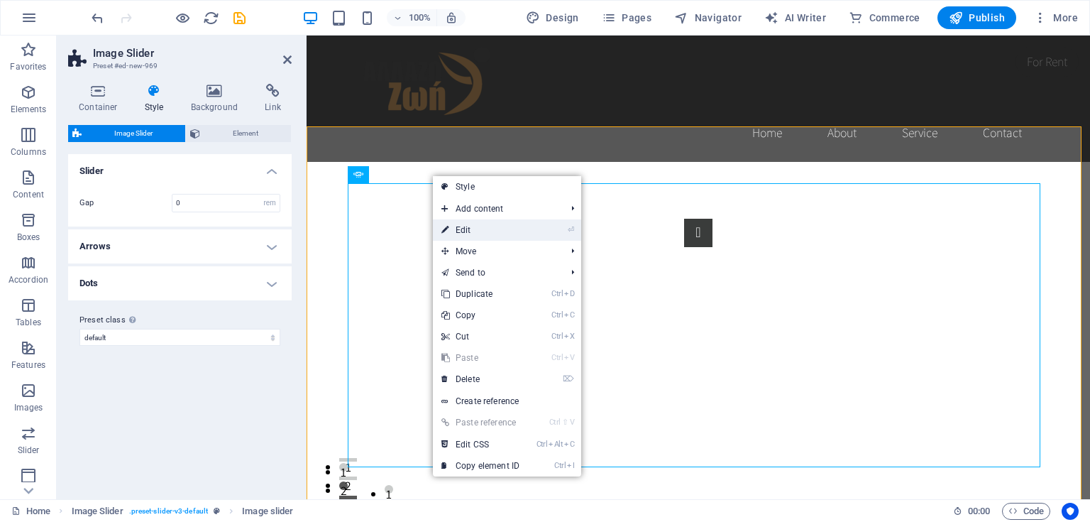
click at [454, 231] on link "⏎ Edit" at bounding box center [480, 229] width 95 height 21
select select "px"
select select "ms"
select select "s"
select select "progressive"
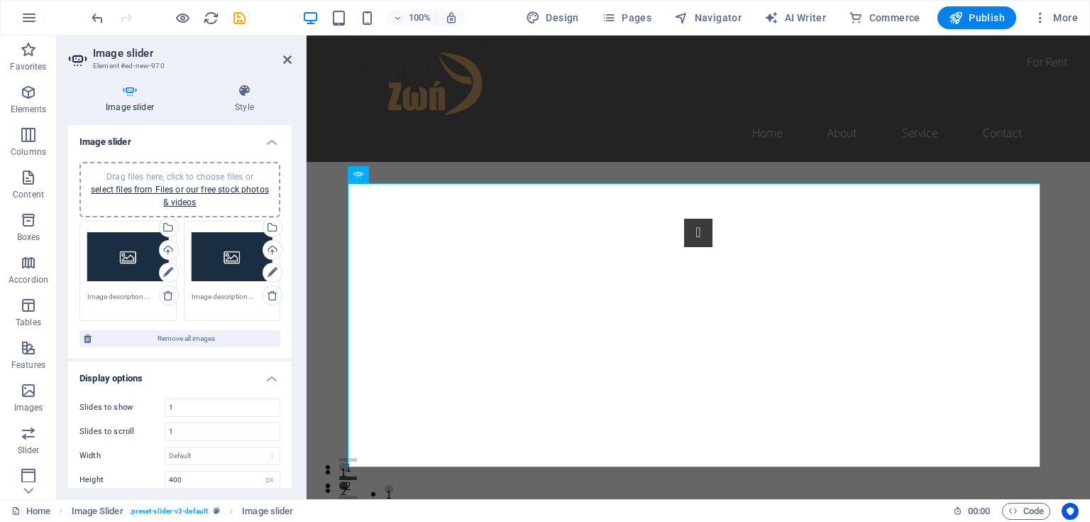
click at [116, 256] on div "Drag files here, click to choose files or select files from Files or our free s…" at bounding box center [128, 257] width 82 height 57
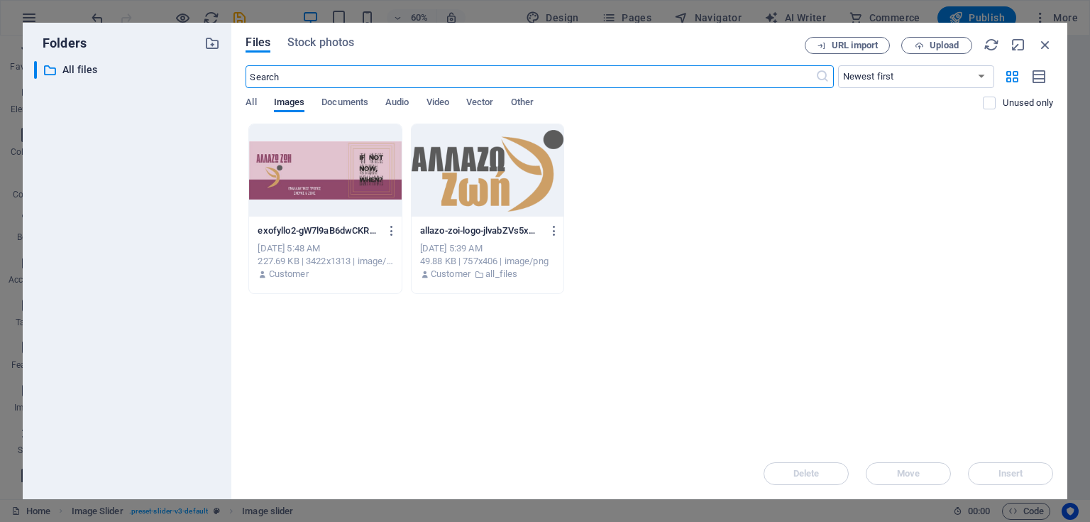
click at [331, 176] on div at bounding box center [325, 170] width 152 height 92
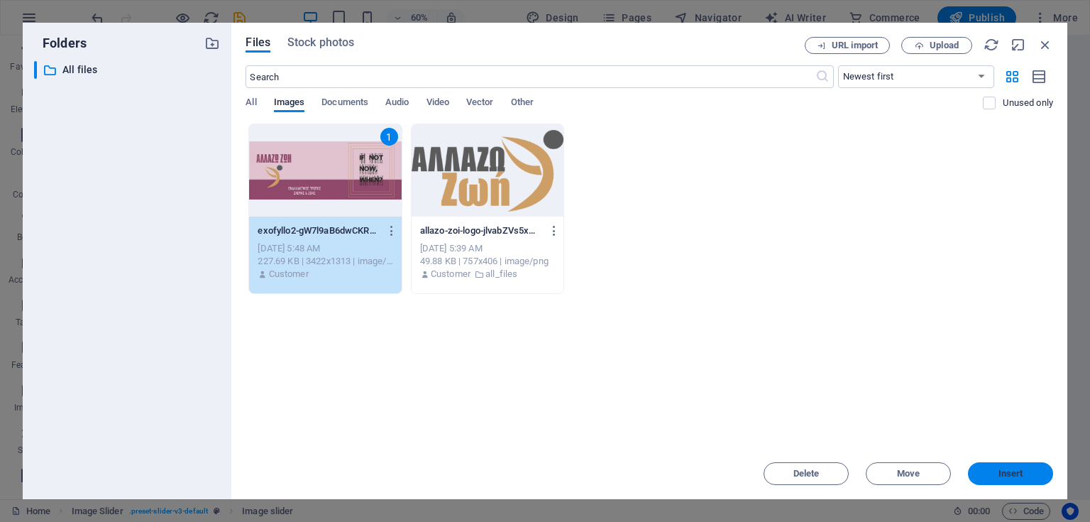
click at [1033, 470] on span "Insert" at bounding box center [1011, 473] width 74 height 9
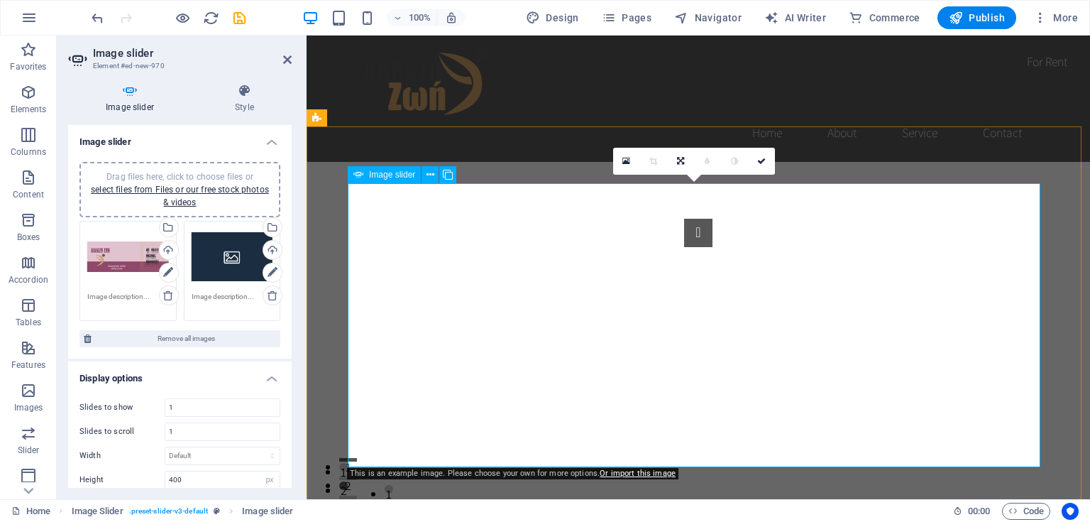
click at [684, 247] on button "Image Slider" at bounding box center [698, 233] width 28 height 28
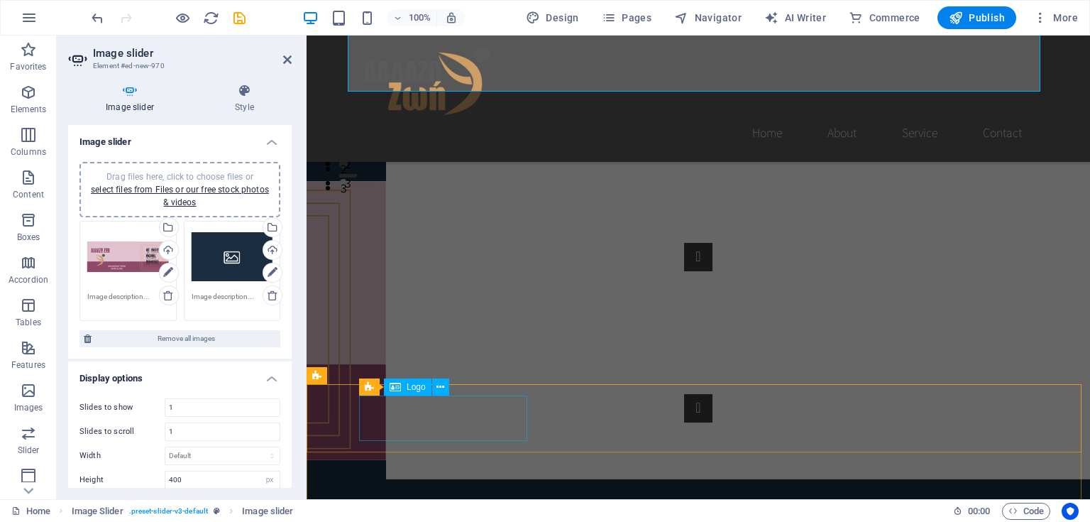
scroll to position [361, 0]
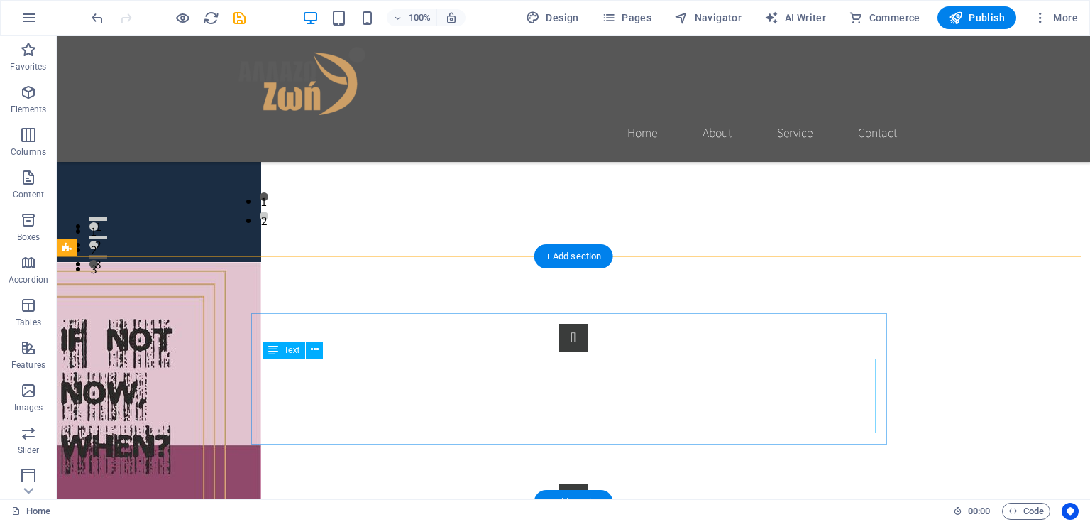
scroll to position [251, 0]
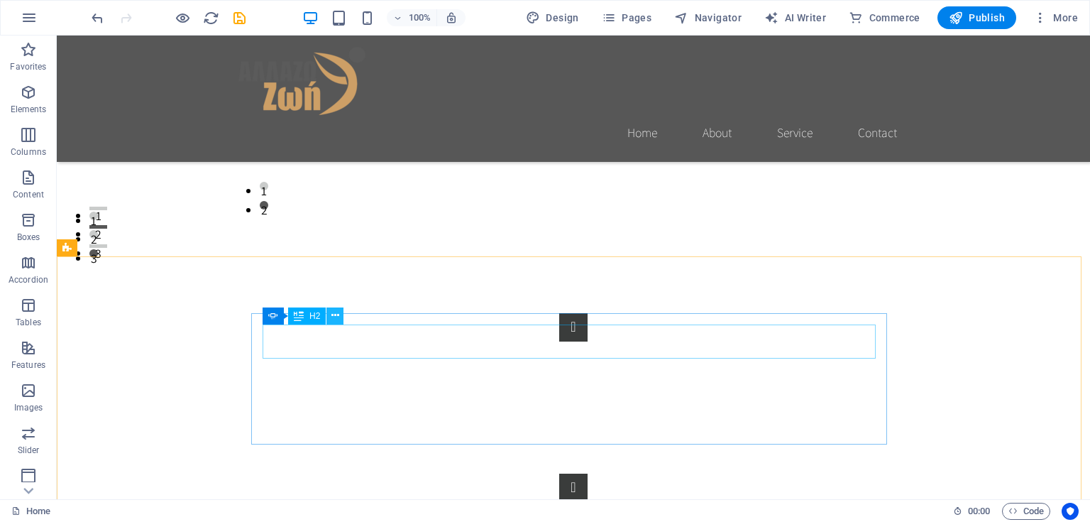
click at [332, 318] on icon at bounding box center [335, 315] width 8 height 15
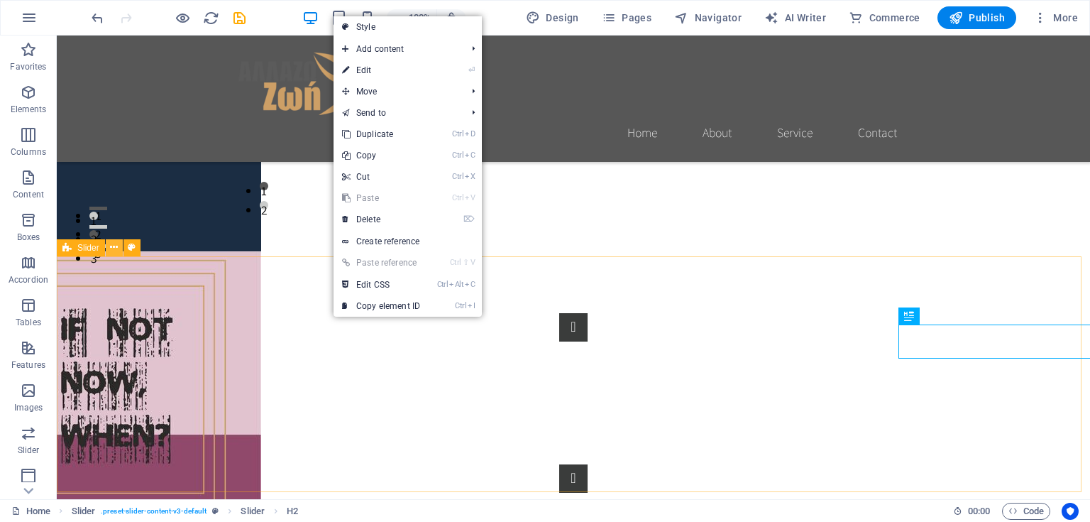
click at [112, 251] on icon at bounding box center [114, 247] width 8 height 15
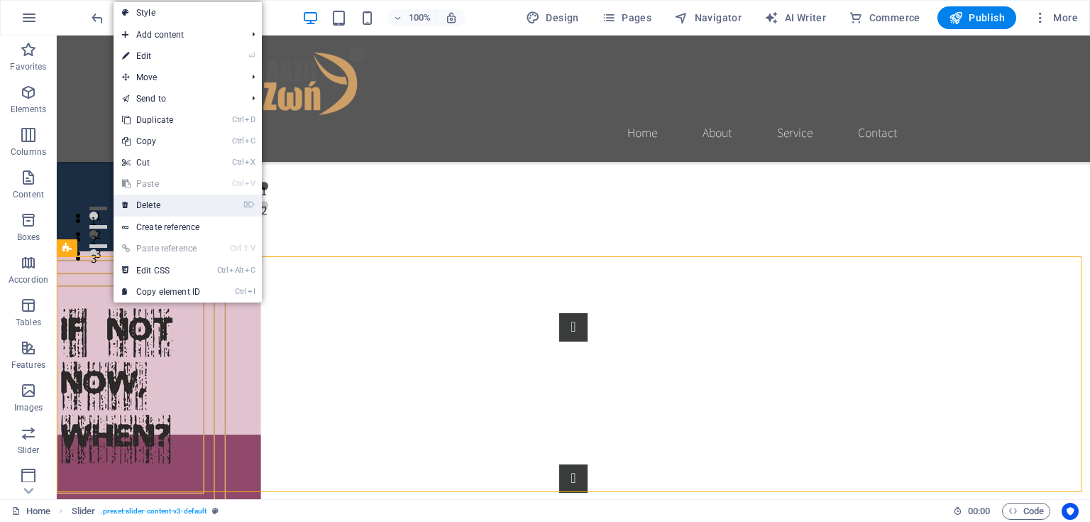
click at [162, 204] on link "⌦ Delete" at bounding box center [161, 204] width 95 height 21
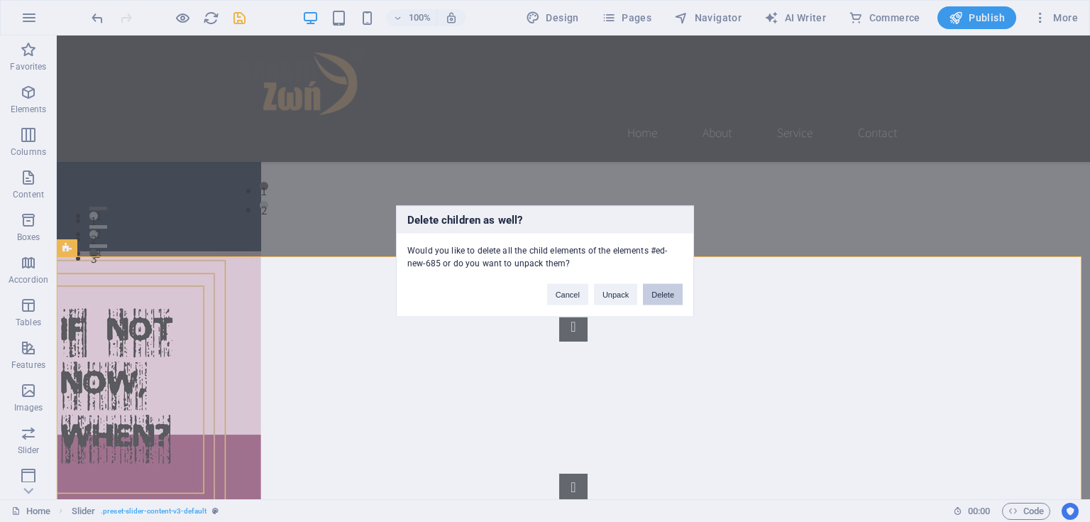
click at [667, 298] on button "Delete" at bounding box center [663, 293] width 40 height 21
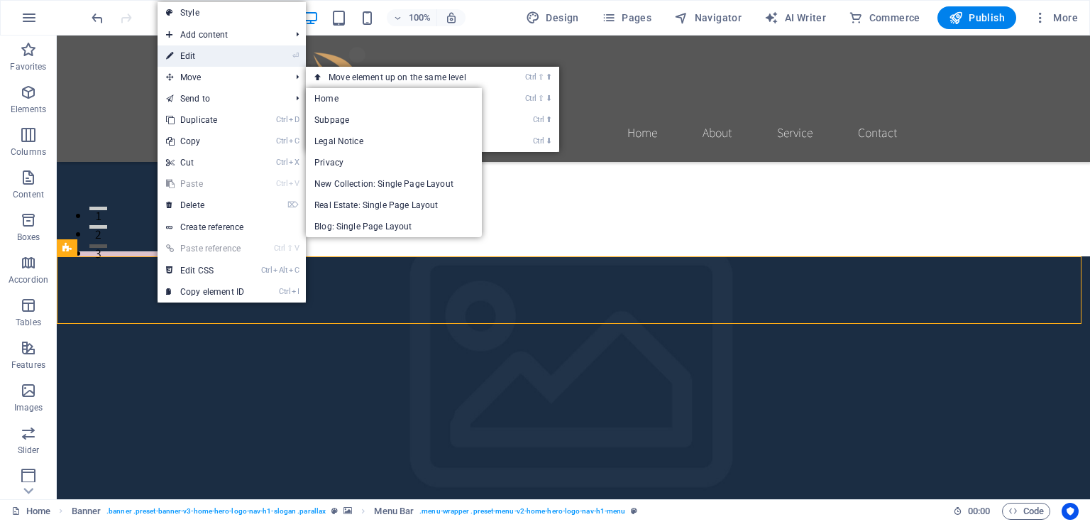
click at [209, 54] on link "⏎ Edit" at bounding box center [205, 55] width 95 height 21
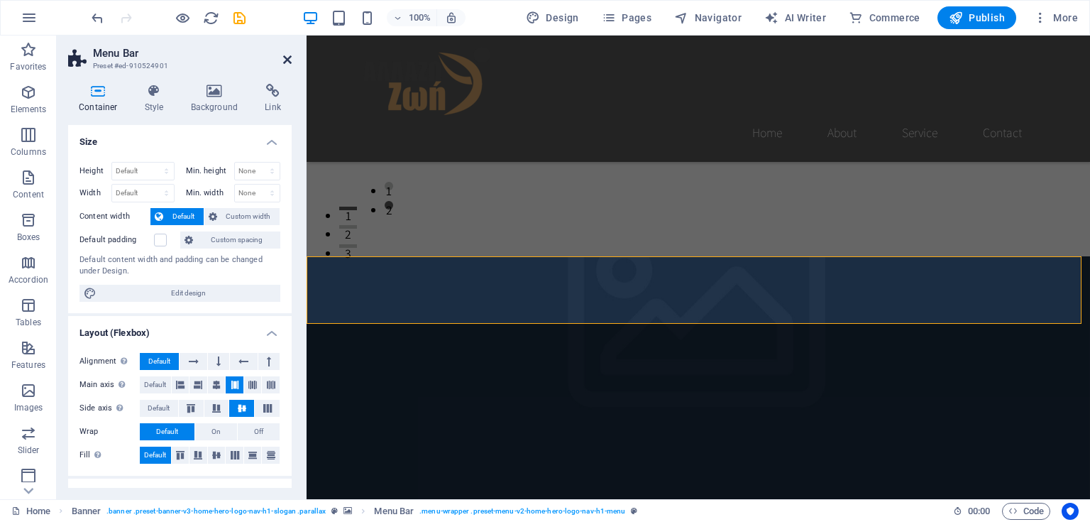
click at [285, 59] on icon at bounding box center [287, 59] width 9 height 11
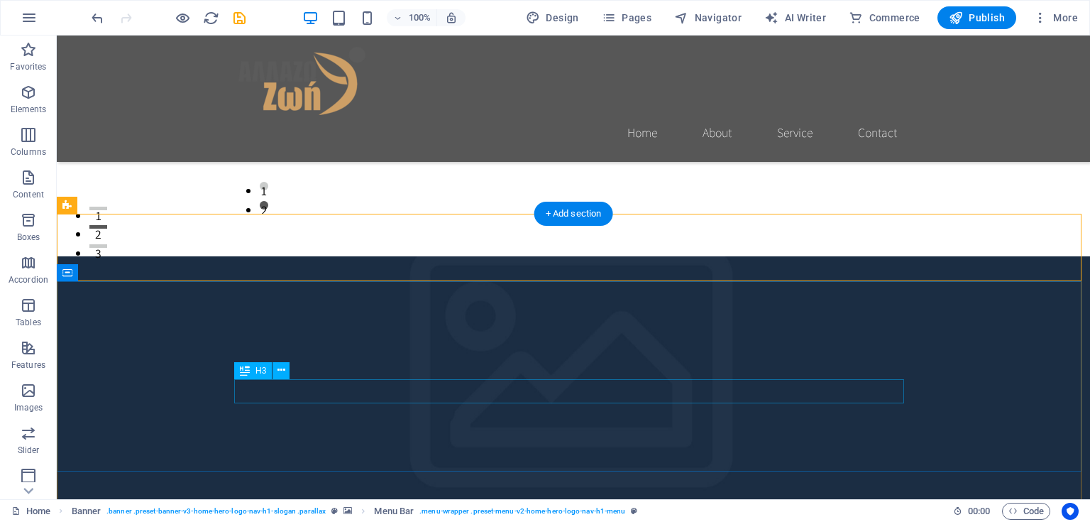
scroll to position [276, 0]
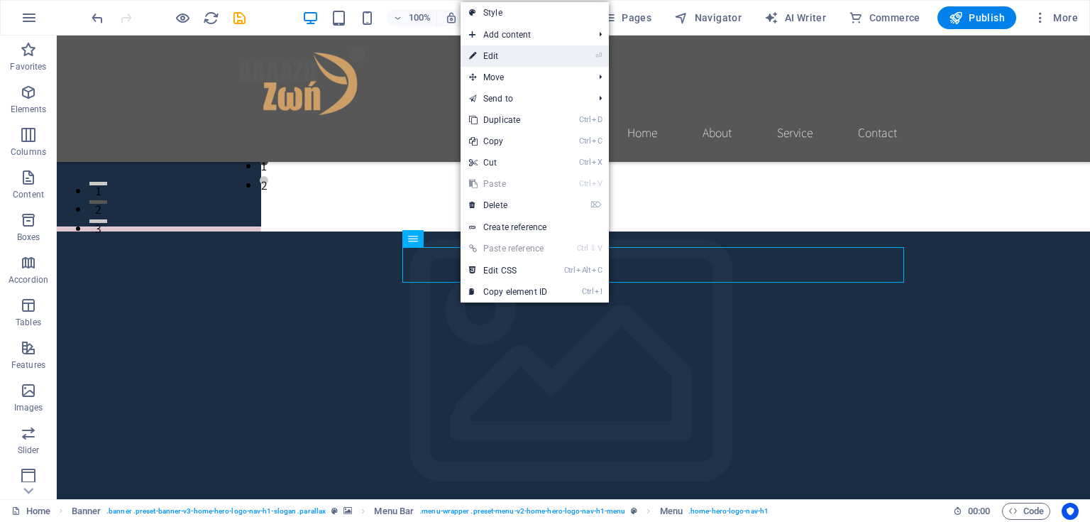
click at [485, 53] on link "⏎ Edit" at bounding box center [508, 55] width 95 height 21
select select
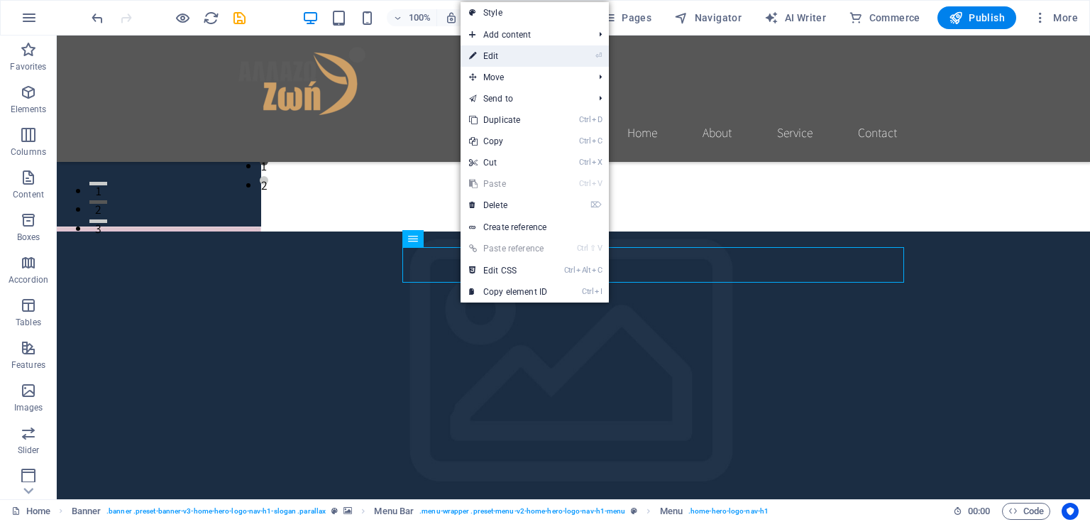
select select
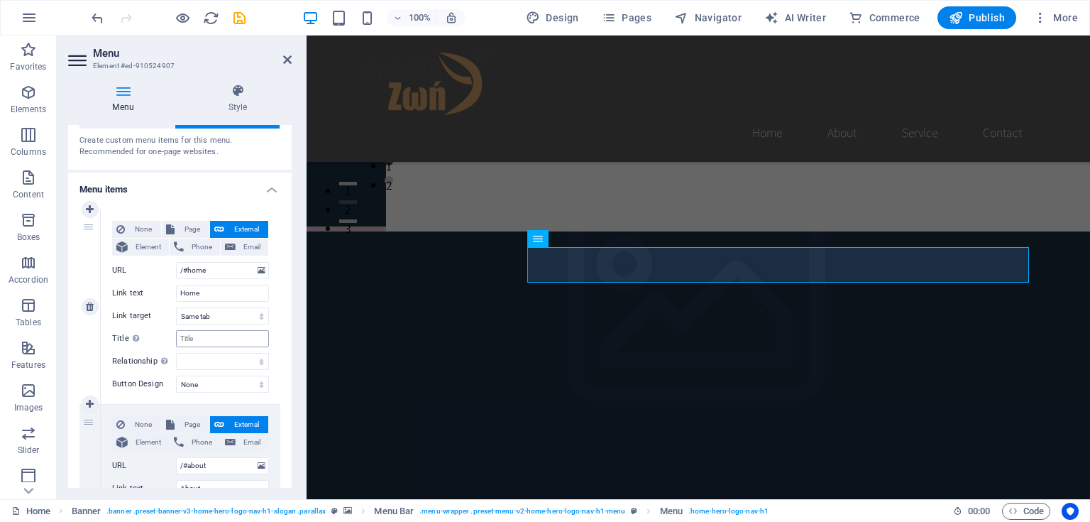
scroll to position [0, 0]
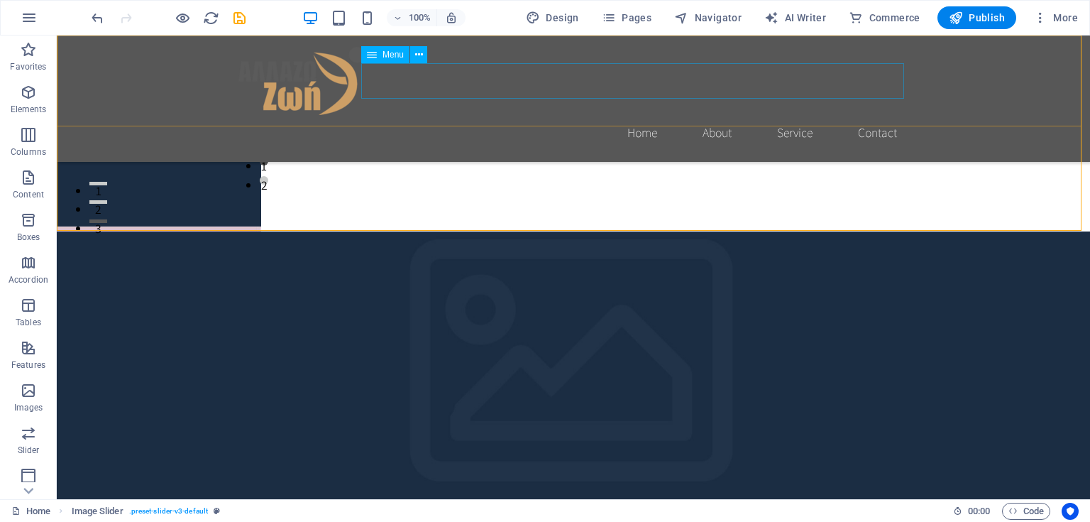
click at [643, 115] on nav "Home About Service Contact" at bounding box center [573, 132] width 670 height 35
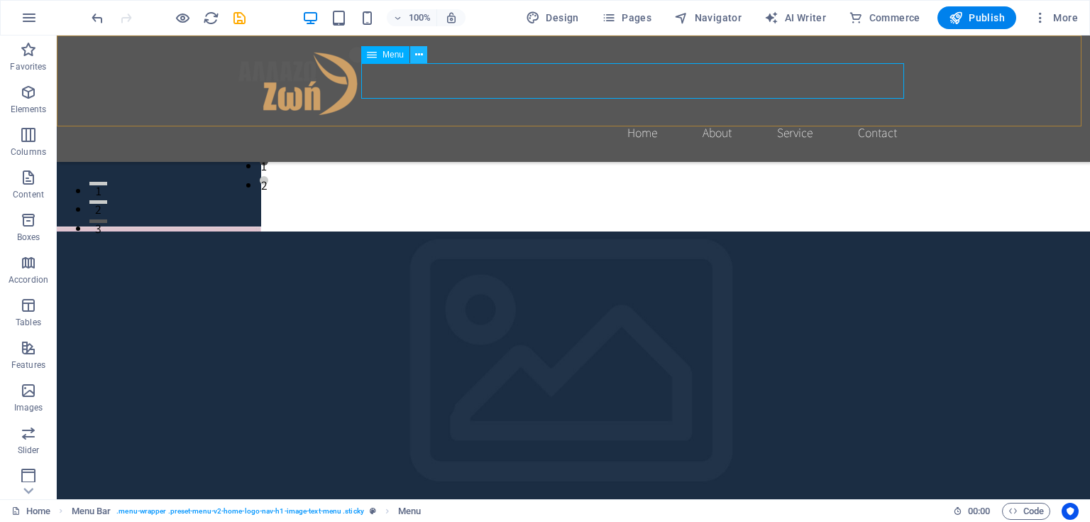
click at [418, 60] on icon at bounding box center [419, 55] width 8 height 15
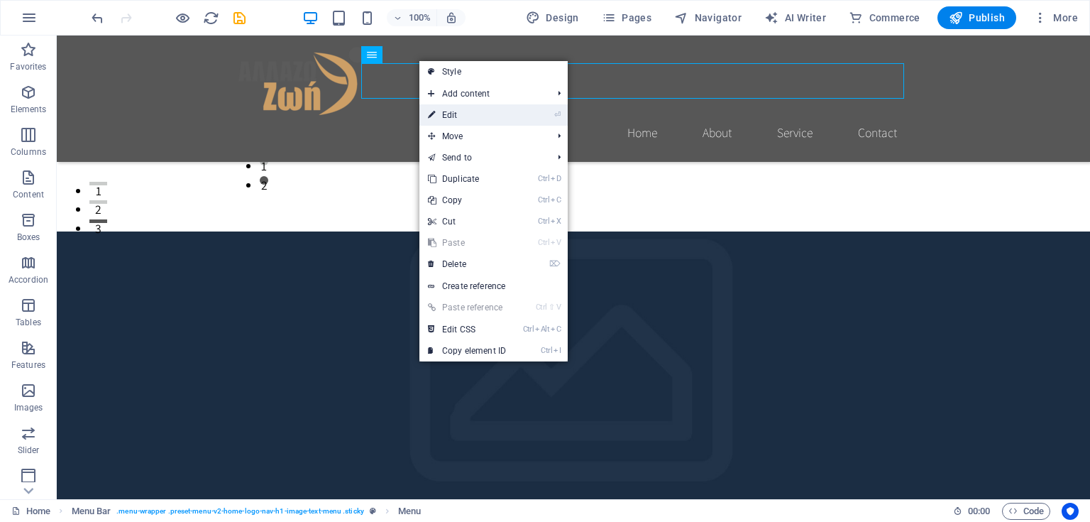
click at [437, 111] on link "⏎ Edit" at bounding box center [466, 114] width 95 height 21
select select
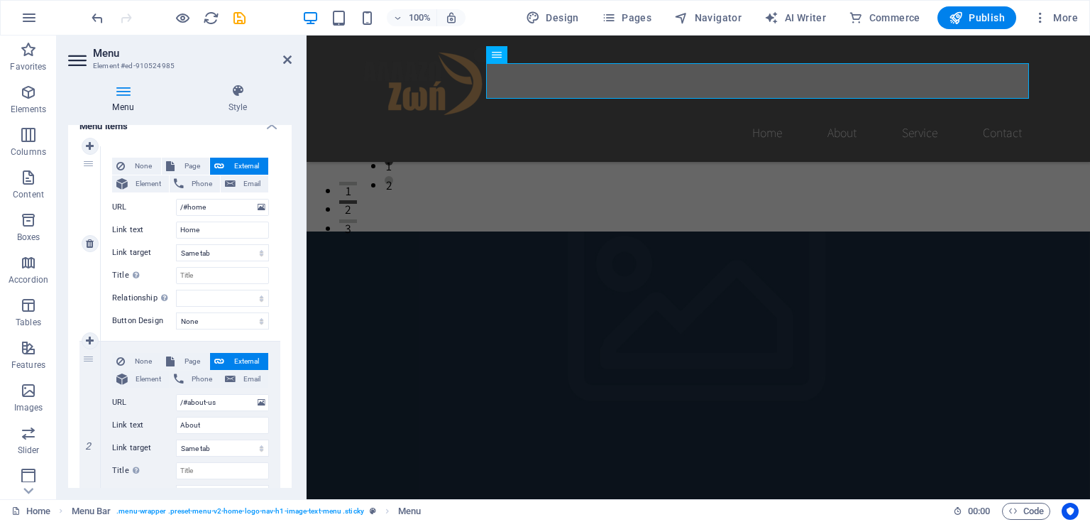
scroll to position [170, 0]
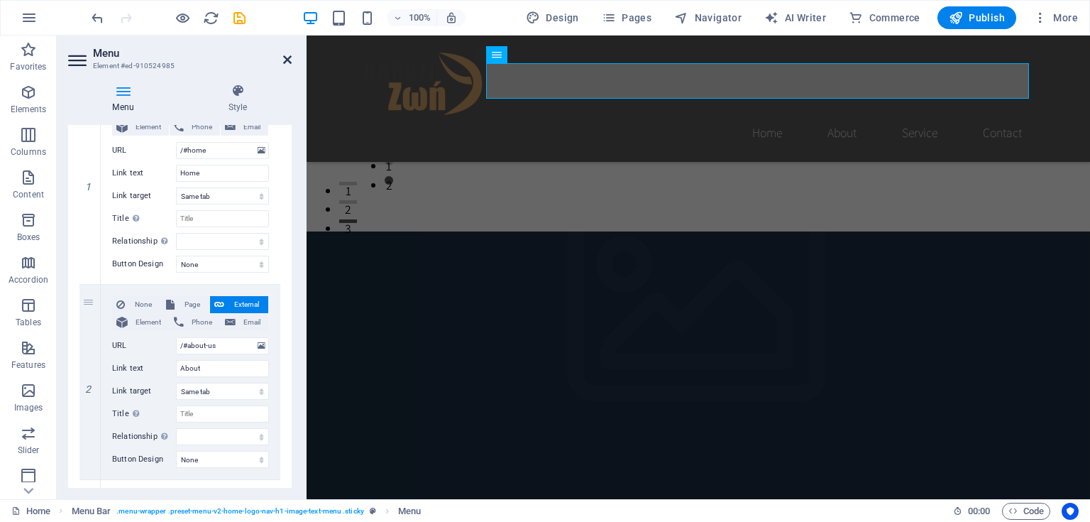
drag, startPoint x: 287, startPoint y: 60, endPoint x: 230, endPoint y: 28, distance: 64.8
click at [287, 60] on icon at bounding box center [287, 59] width 9 height 11
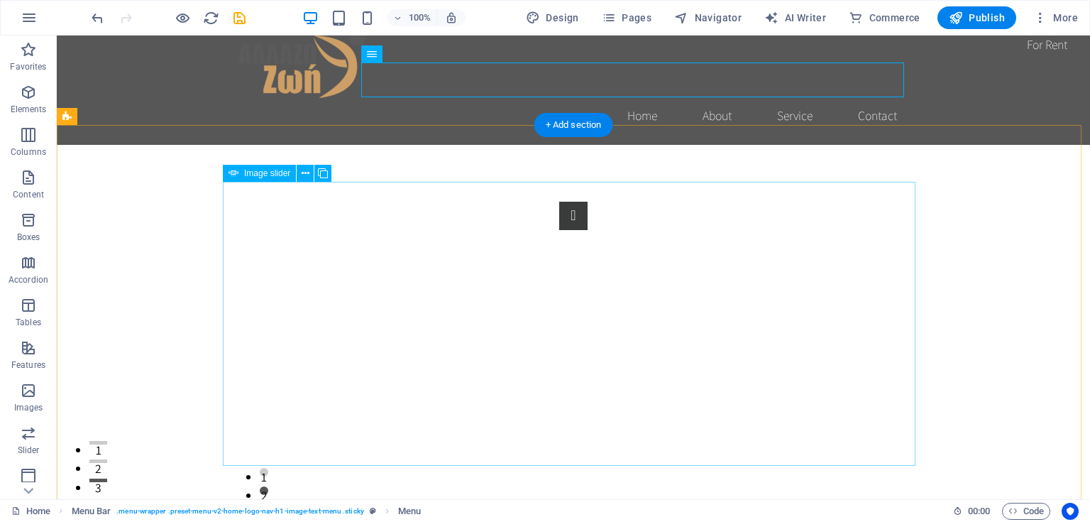
scroll to position [0, 0]
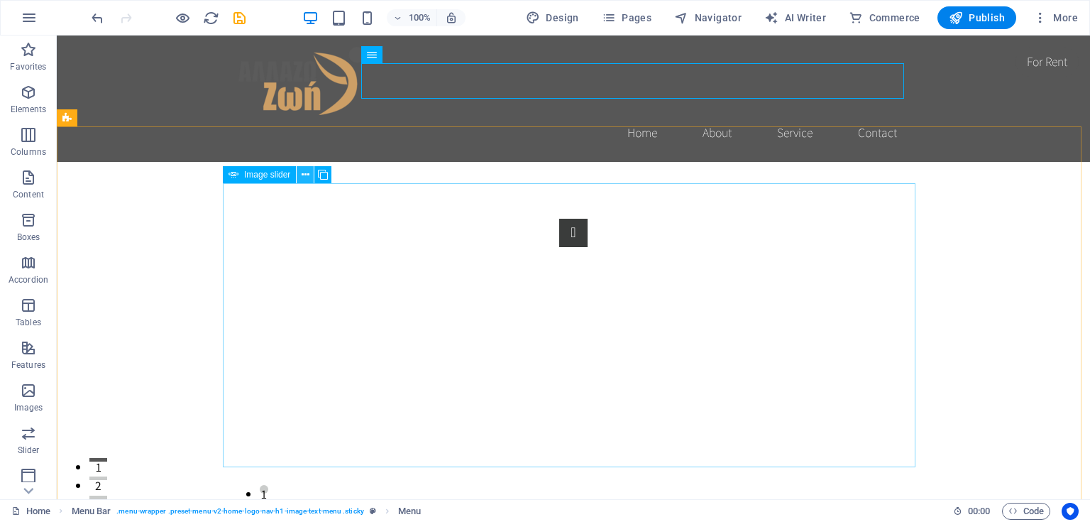
click at [307, 175] on icon at bounding box center [306, 175] width 8 height 15
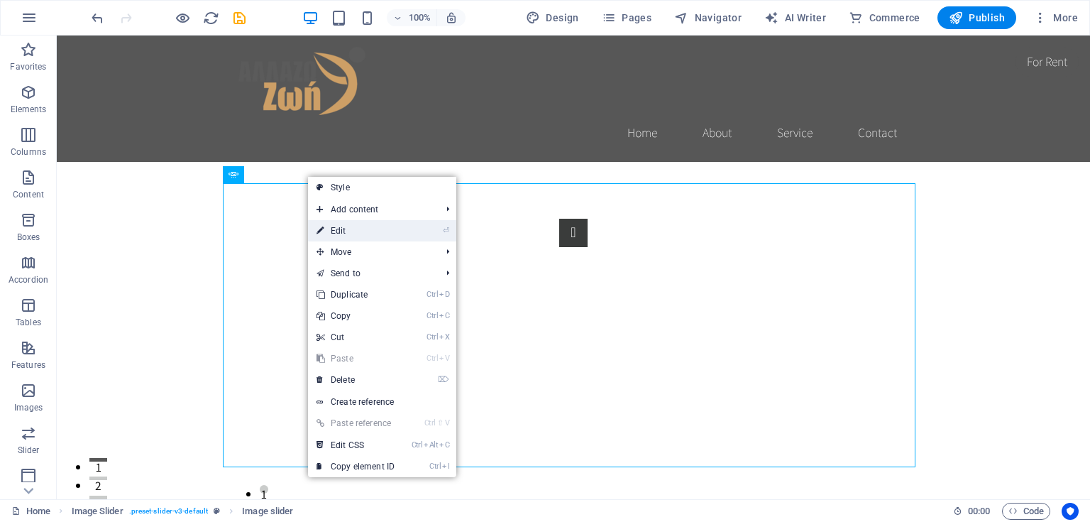
click at [324, 231] on icon at bounding box center [320, 230] width 7 height 21
select select "px"
select select "ms"
select select "s"
select select "progressive"
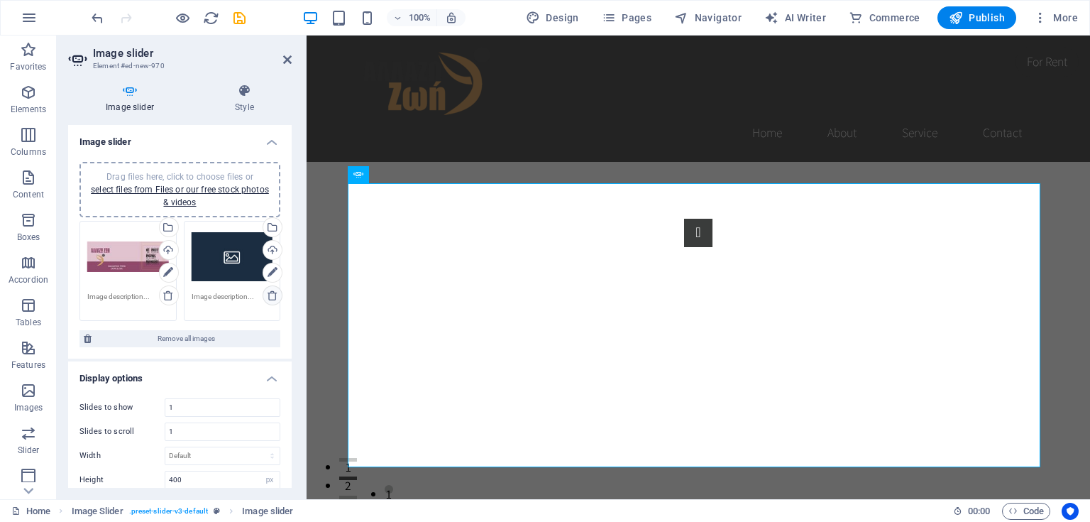
click at [268, 297] on icon at bounding box center [272, 295] width 11 height 11
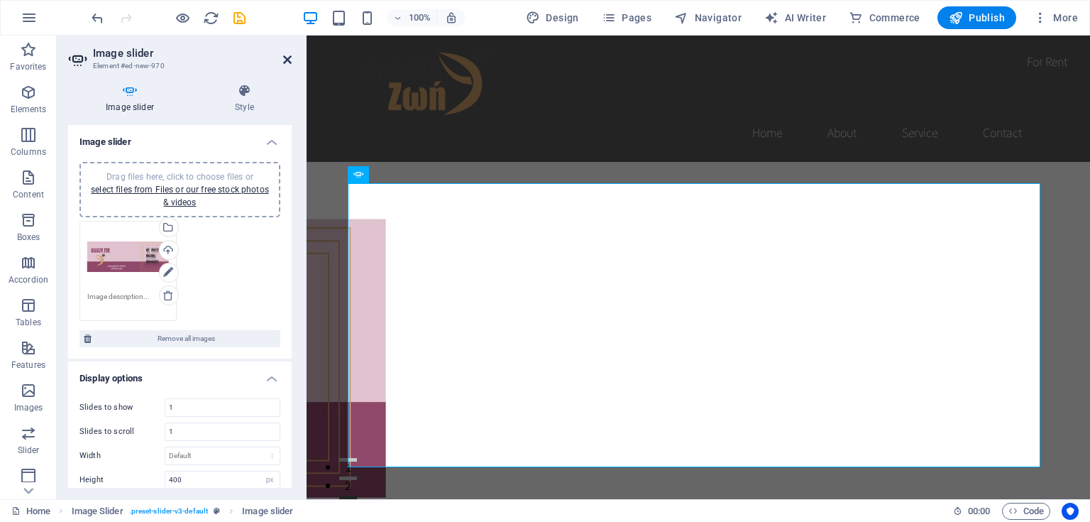
click at [285, 57] on icon at bounding box center [287, 59] width 9 height 11
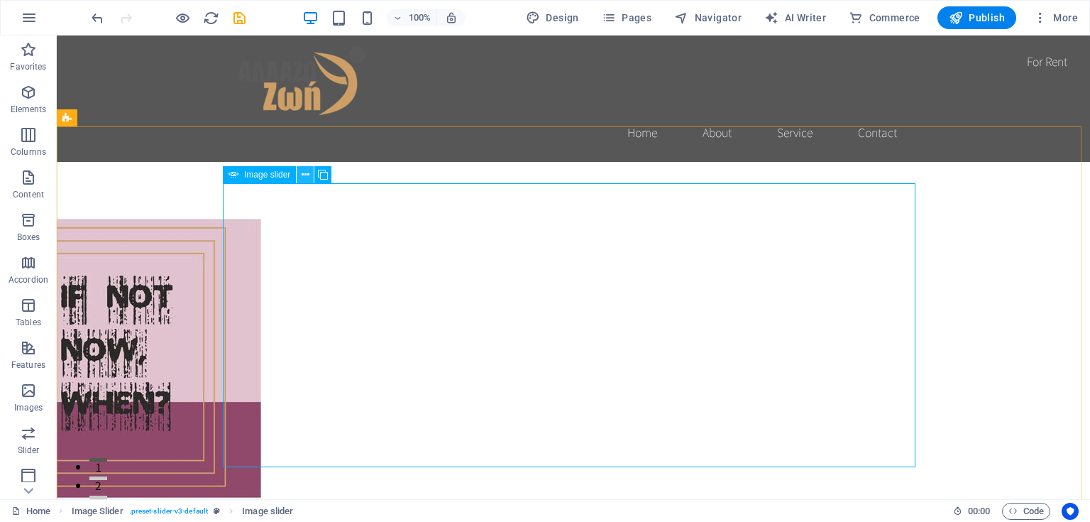
click at [304, 179] on icon at bounding box center [306, 175] width 8 height 15
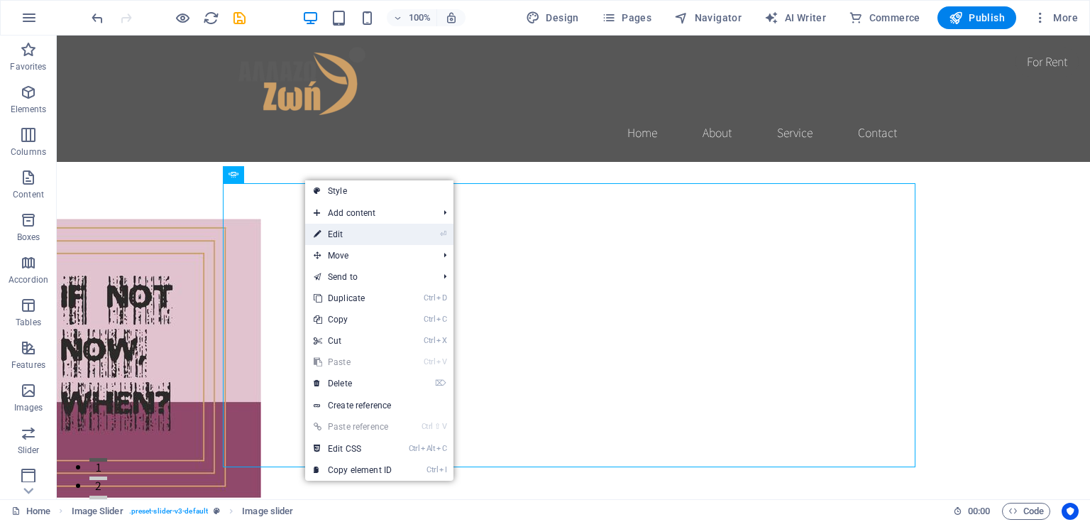
click at [332, 234] on link "⏎ Edit" at bounding box center [352, 234] width 95 height 21
select select "px"
select select "ms"
select select "s"
select select "progressive"
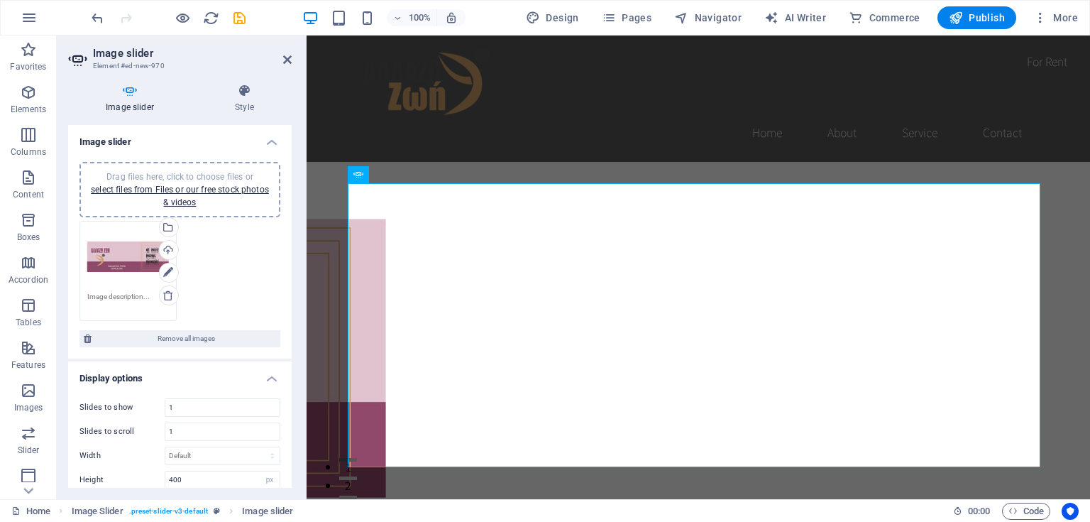
click at [119, 260] on div "Drag files here, click to choose files or select files from Files or our free s…" at bounding box center [128, 257] width 82 height 57
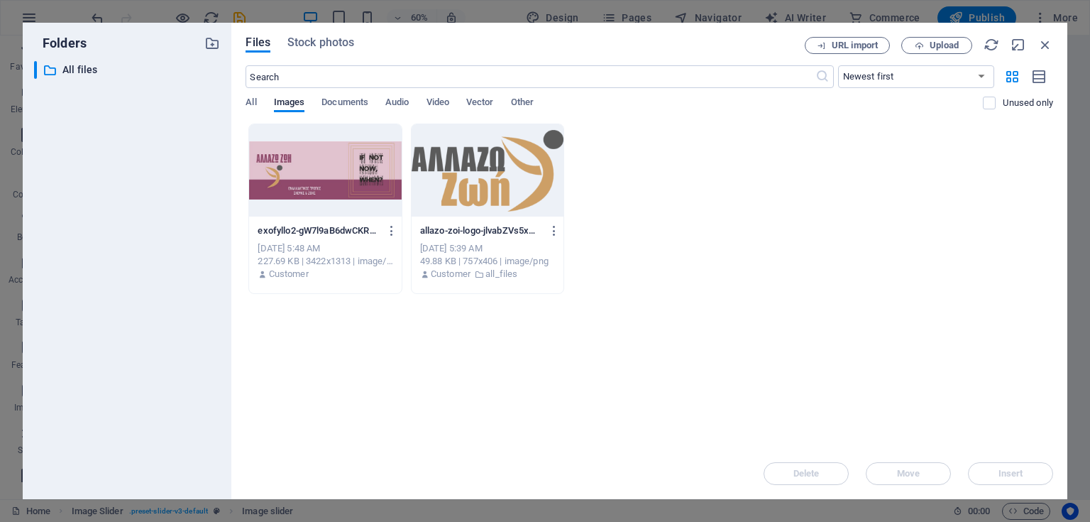
click at [298, 165] on div at bounding box center [325, 170] width 152 height 92
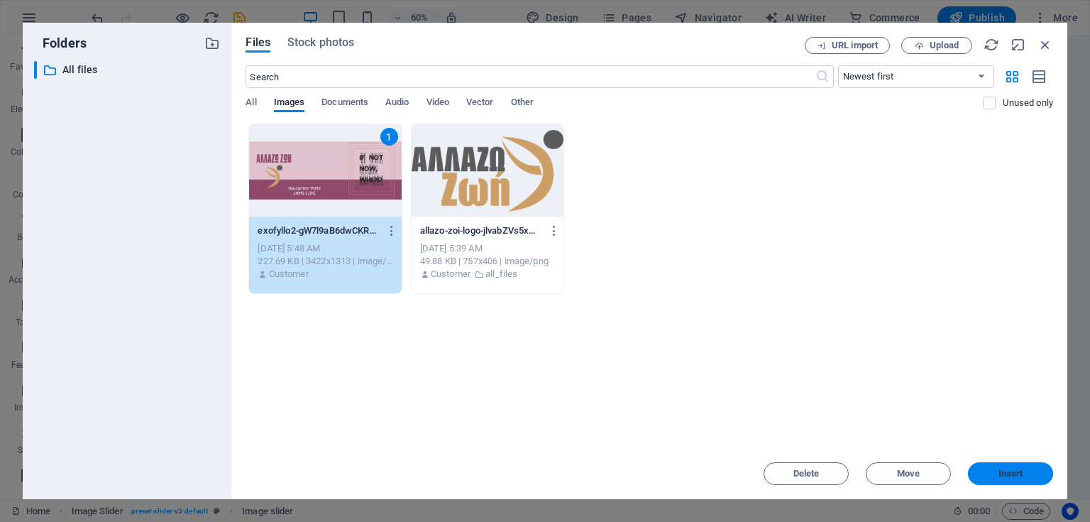
click at [1021, 478] on span "Insert" at bounding box center [1011, 473] width 25 height 9
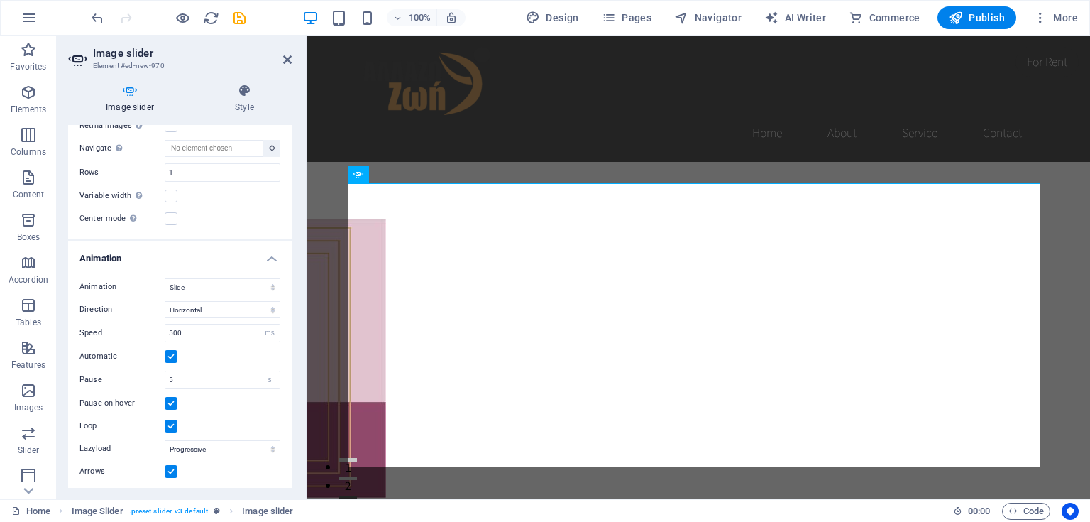
scroll to position [446, 0]
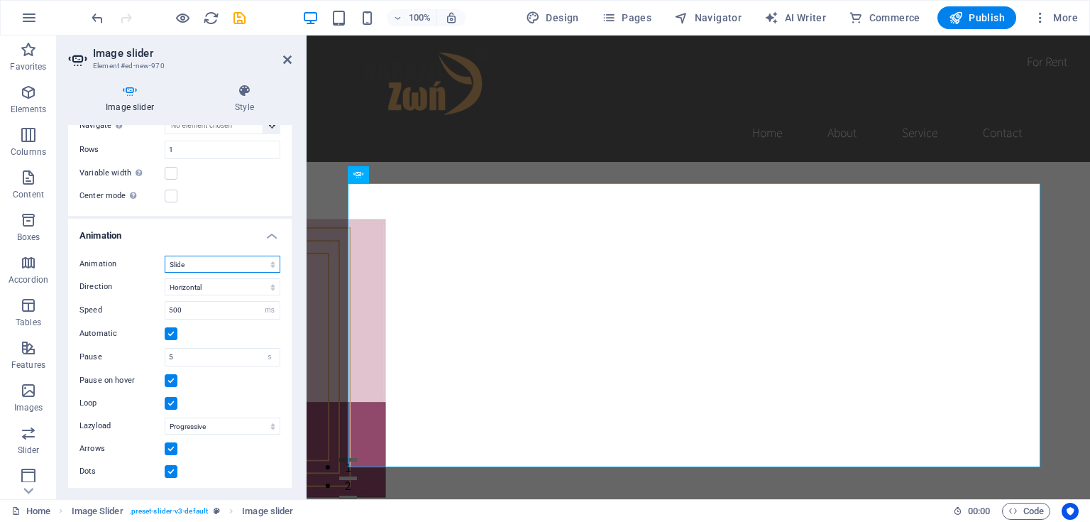
click at [229, 260] on select "Slide Fade" at bounding box center [223, 264] width 116 height 17
click at [230, 260] on select "Slide Fade" at bounding box center [223, 264] width 116 height 17
click at [337, 335] on div at bounding box center [699, 360] width 784 height 397
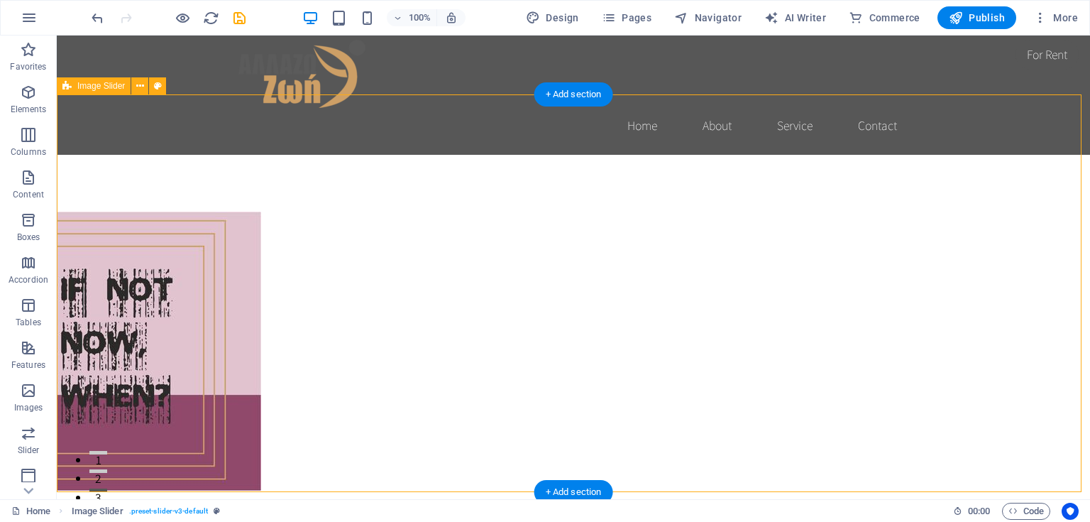
scroll to position [0, 0]
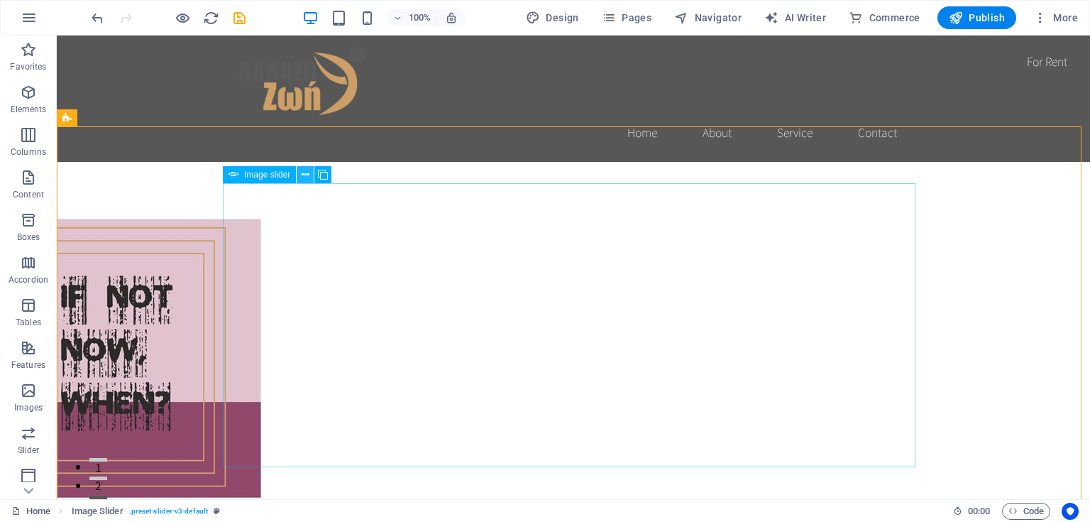
click at [307, 179] on icon at bounding box center [306, 175] width 8 height 15
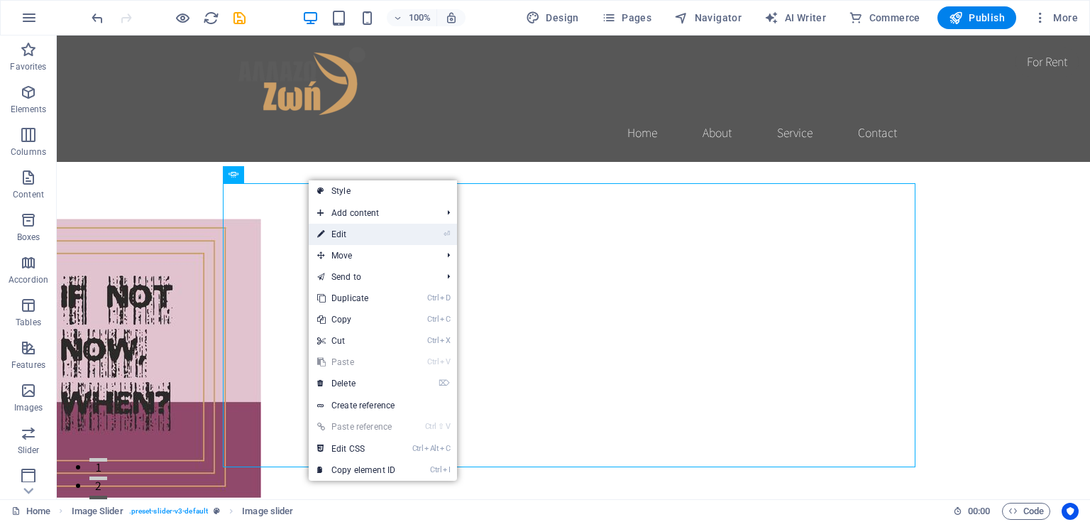
click at [327, 233] on link "⏎ Edit" at bounding box center [356, 234] width 95 height 21
select select "px"
select select "ms"
select select "s"
select select "progressive"
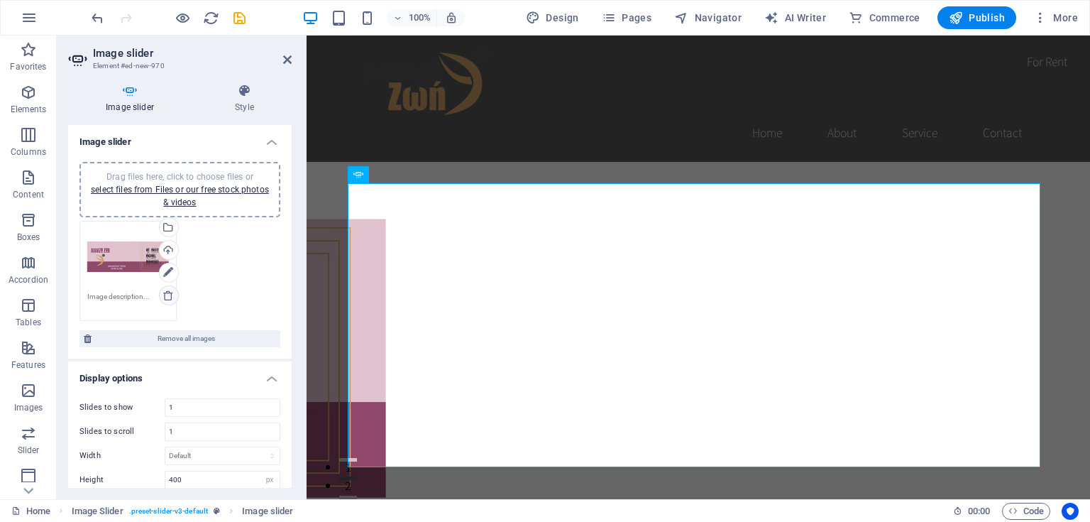
click at [170, 295] on icon at bounding box center [168, 295] width 11 height 11
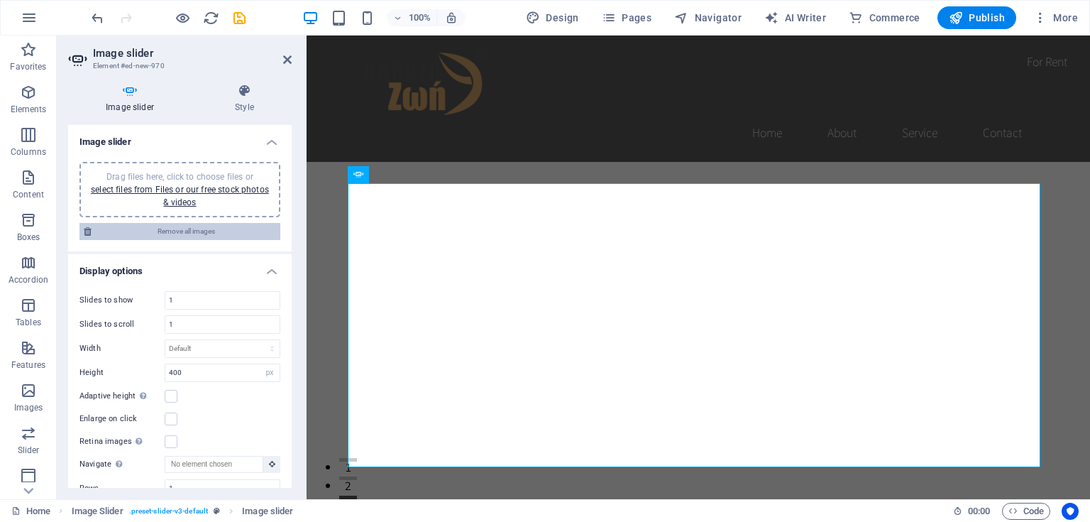
click at [201, 233] on span "Remove all images" at bounding box center [186, 231] width 180 height 17
click at [163, 178] on span "Drag files here, click to choose files or select files from Files or our free s…" at bounding box center [180, 189] width 178 height 35
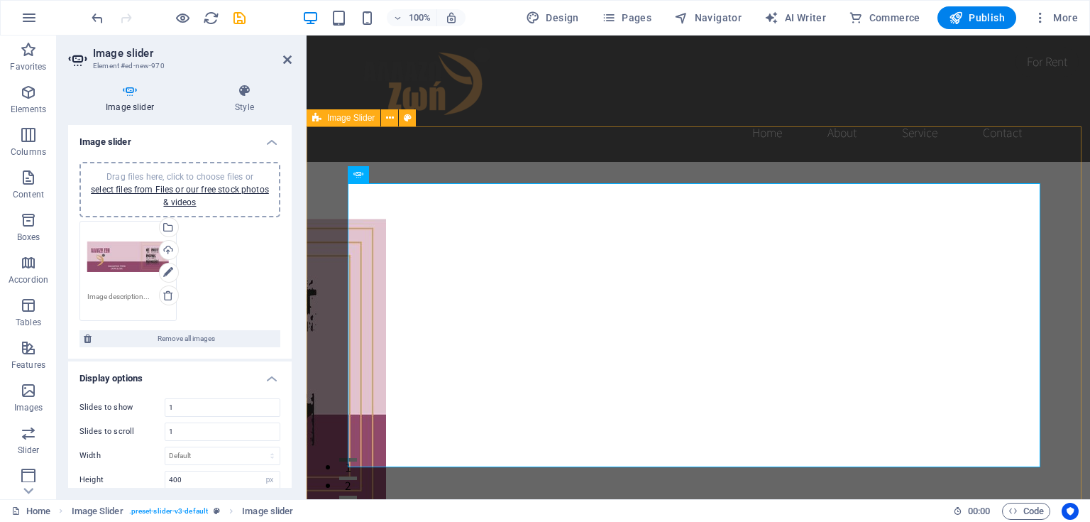
click at [335, 303] on div at bounding box center [699, 360] width 784 height 397
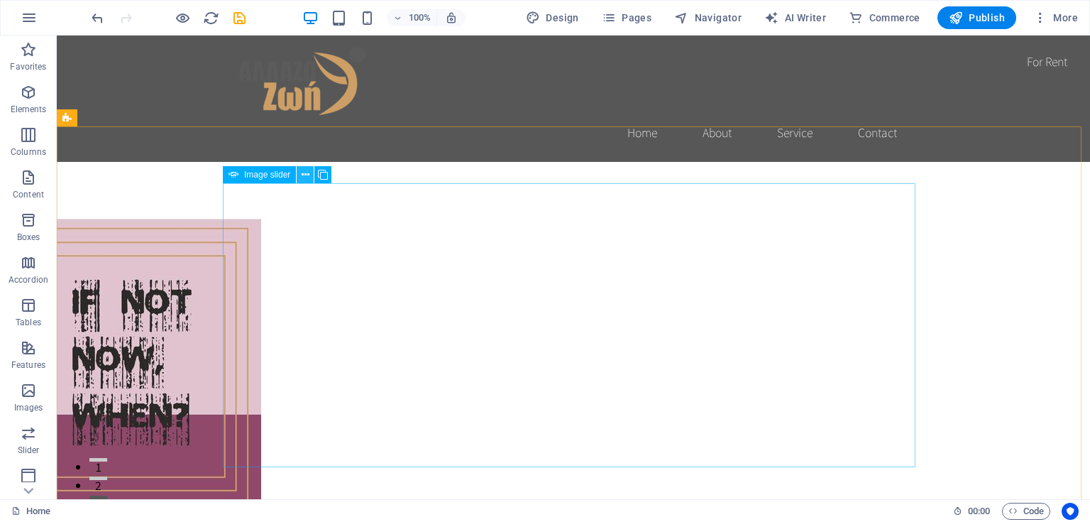
click at [302, 173] on icon at bounding box center [306, 175] width 8 height 15
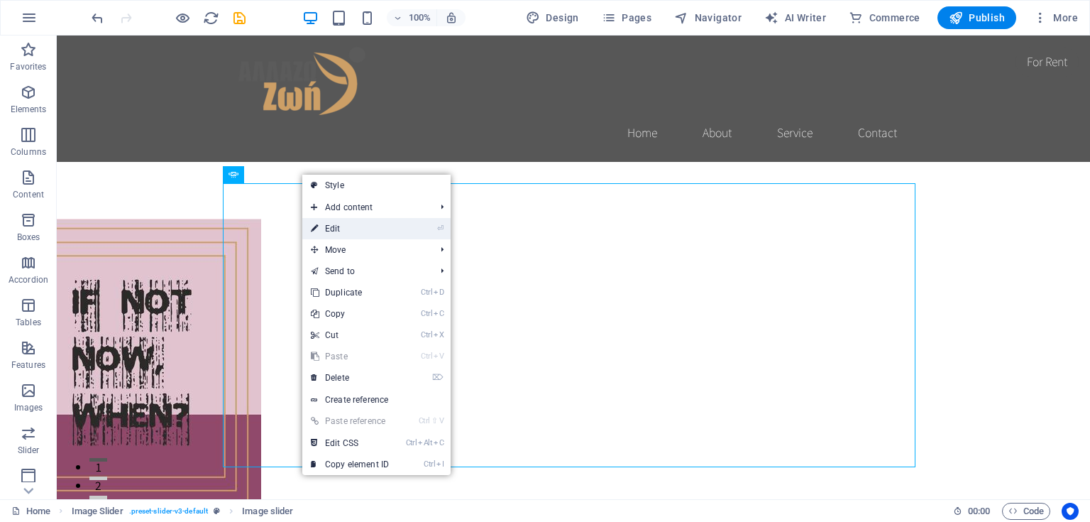
click at [327, 224] on link "⏎ Edit" at bounding box center [349, 228] width 95 height 21
select select "px"
select select "ms"
select select "s"
select select "progressive"
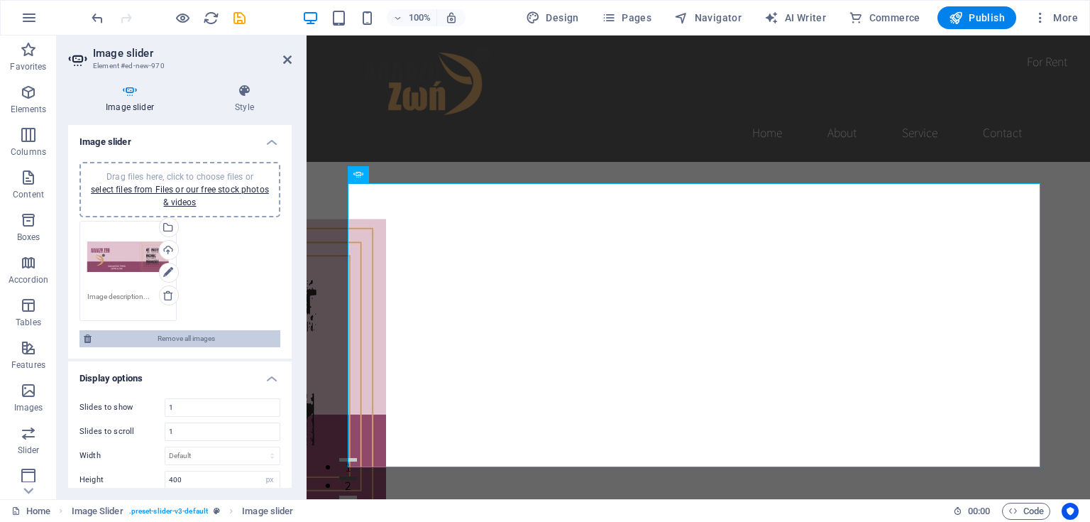
click at [169, 338] on span "Remove all images" at bounding box center [186, 338] width 180 height 17
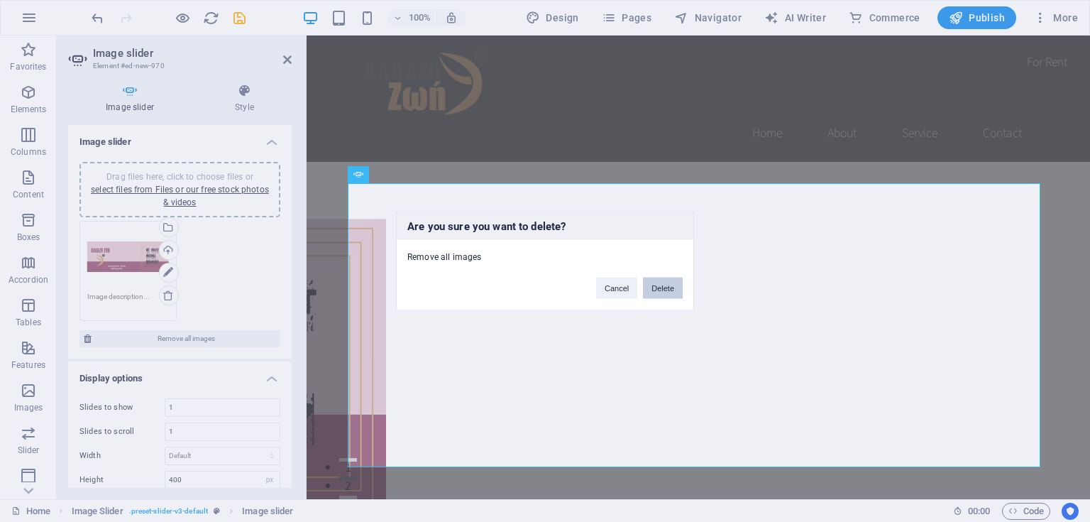
click at [656, 288] on button "Delete" at bounding box center [663, 287] width 40 height 21
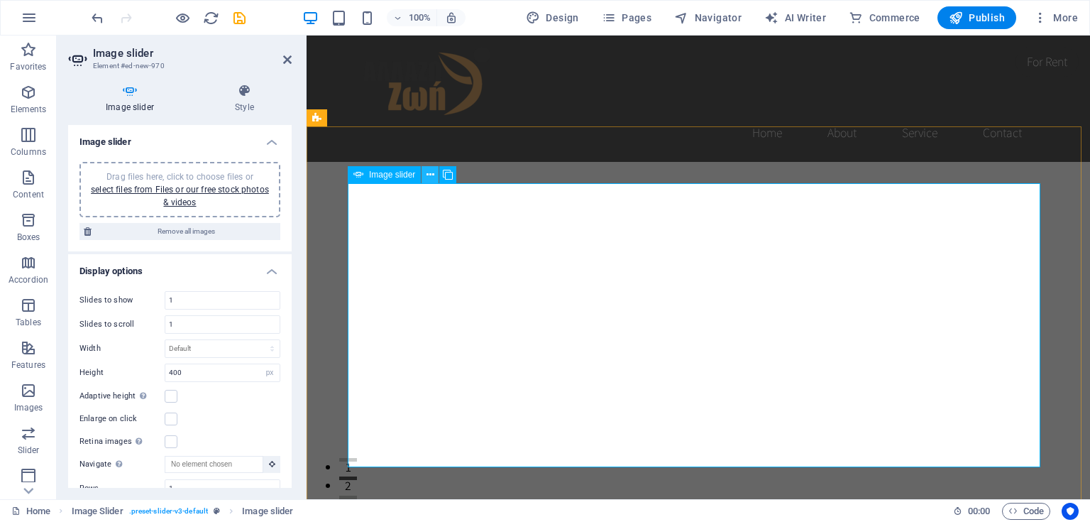
click at [426, 170] on button at bounding box center [430, 174] width 17 height 17
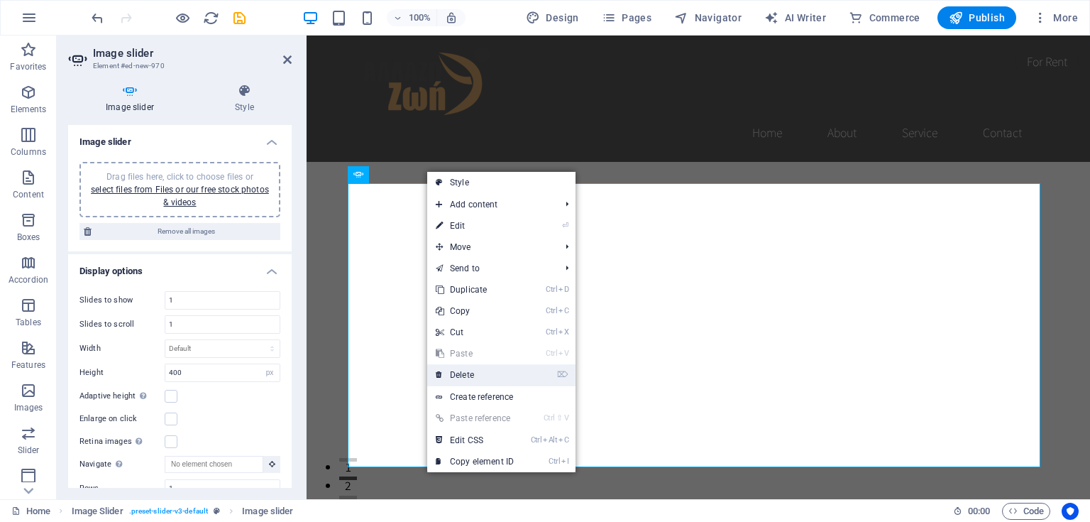
click at [468, 378] on link "⌦ Delete" at bounding box center [474, 374] width 95 height 21
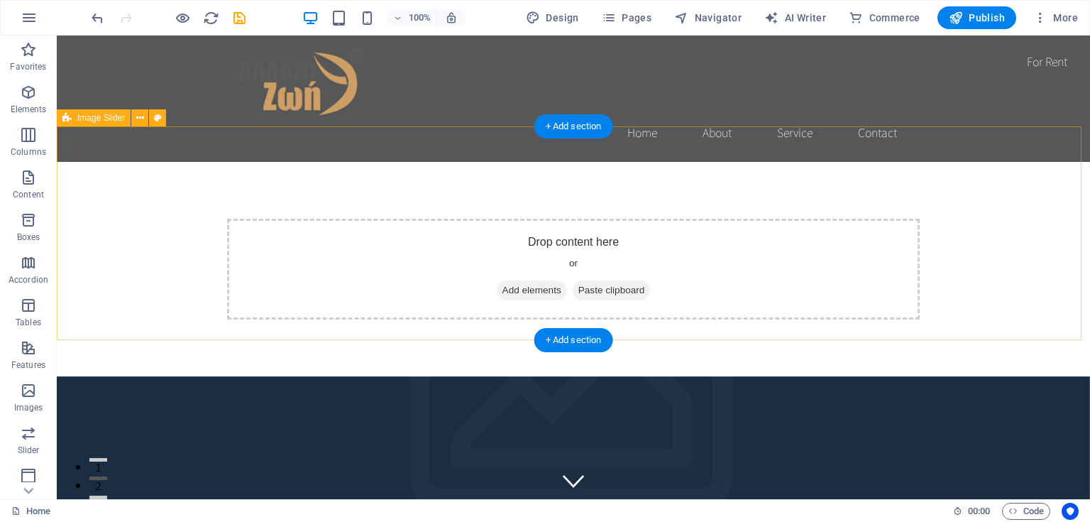
click at [537, 280] on span "Add elements" at bounding box center [532, 290] width 70 height 20
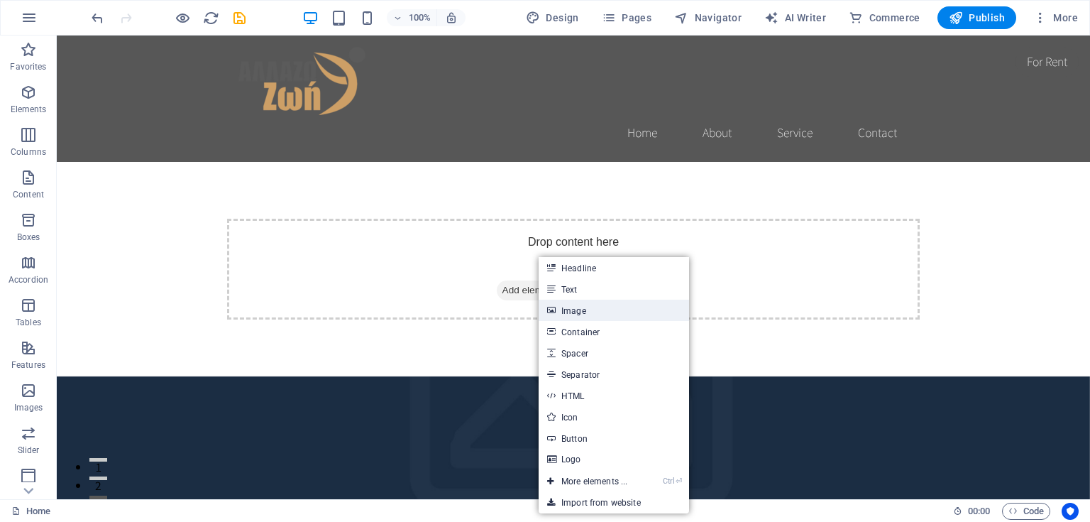
click at [560, 312] on link "Image" at bounding box center [614, 310] width 150 height 21
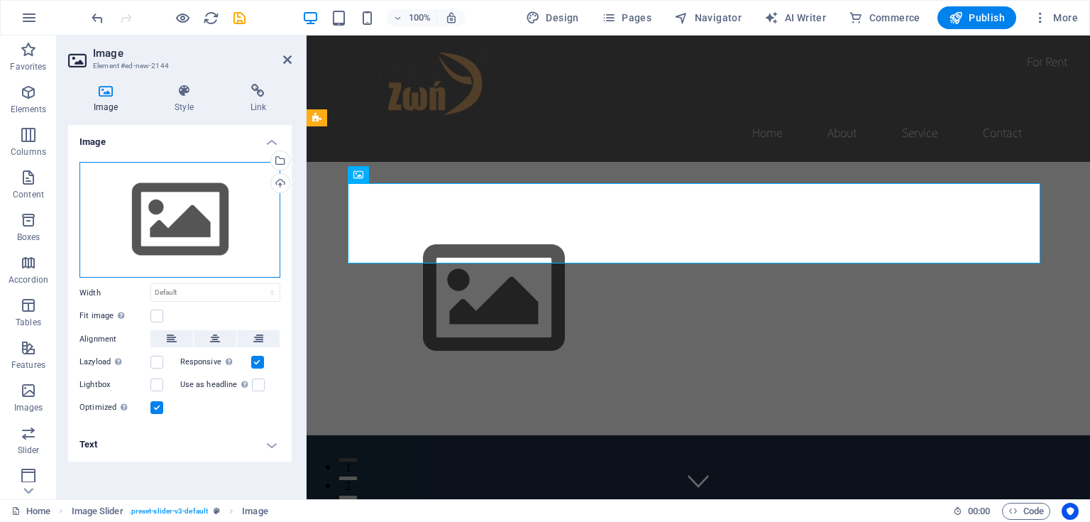
click at [197, 222] on div "Drag files here, click to choose files or select files from Files or our free s…" at bounding box center [179, 220] width 201 height 116
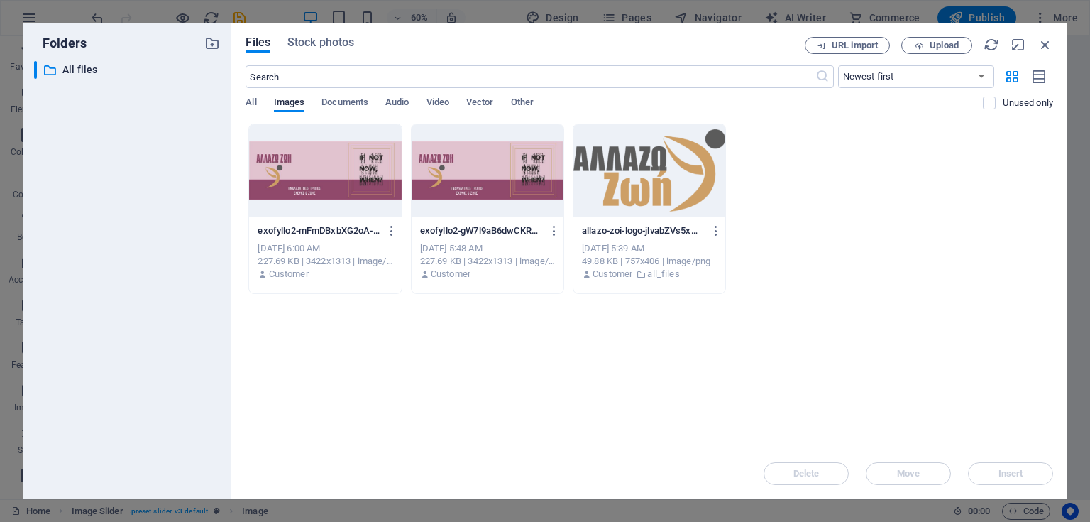
click at [486, 187] on div at bounding box center [488, 170] width 152 height 92
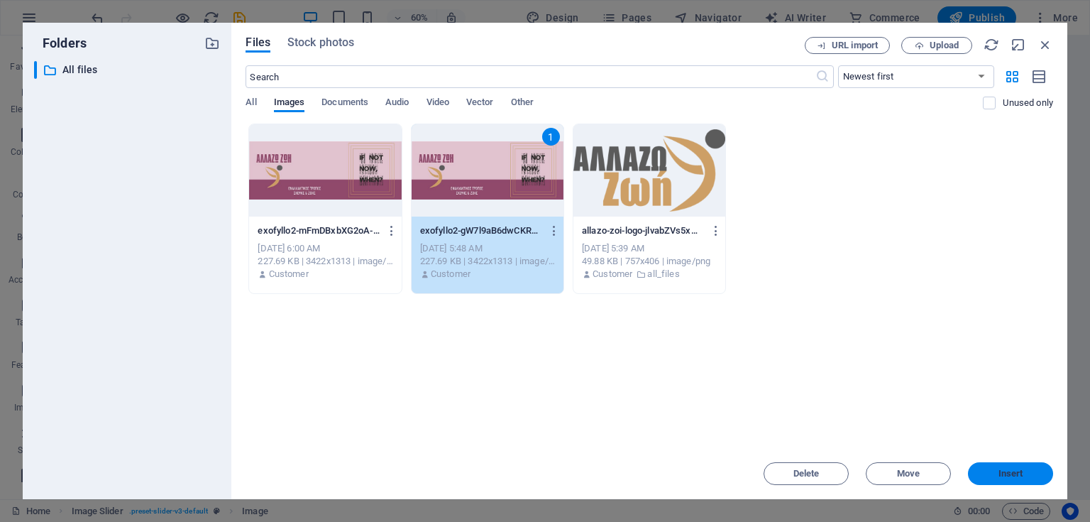
click at [1011, 474] on span "Insert" at bounding box center [1011, 473] width 25 height 9
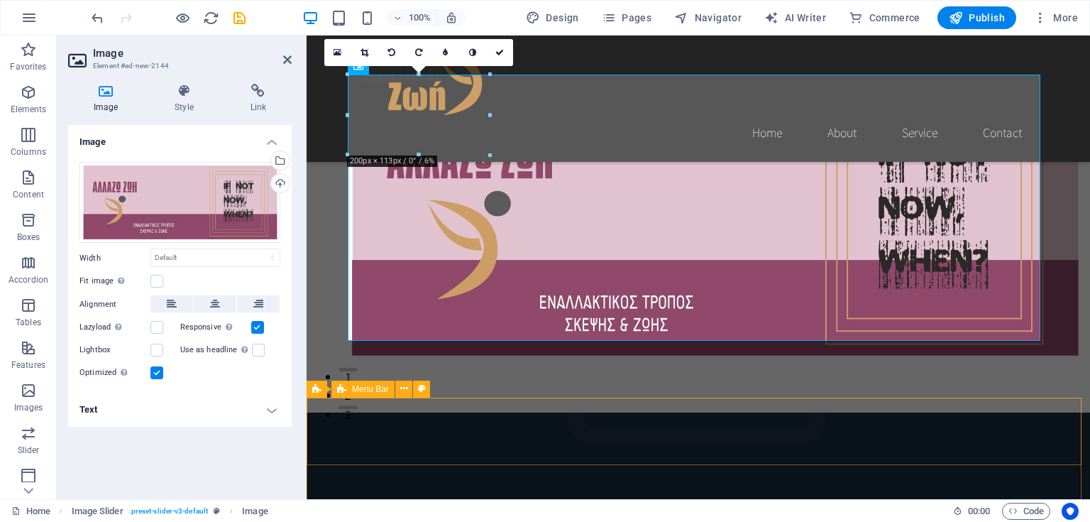
scroll to position [108, 0]
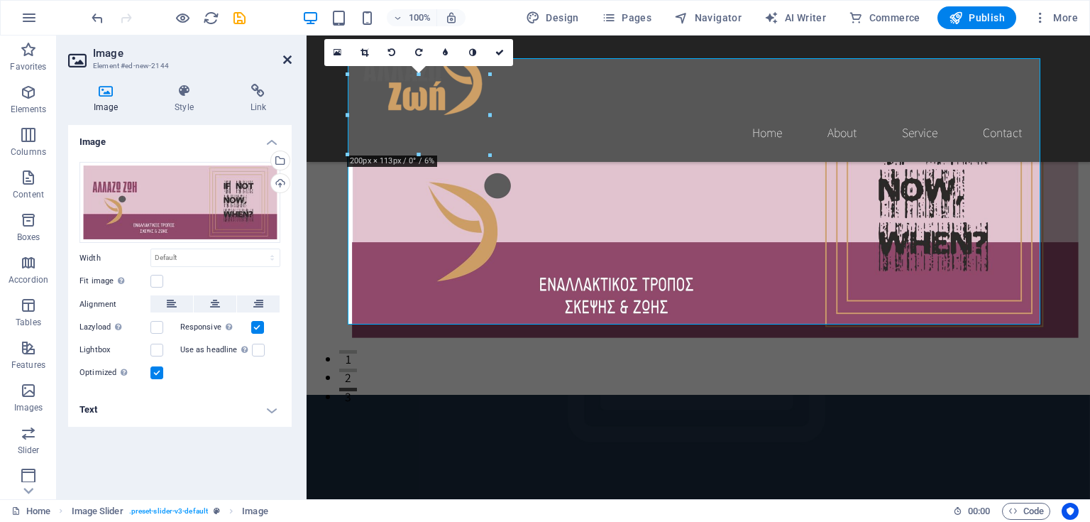
click at [286, 58] on icon at bounding box center [287, 59] width 9 height 11
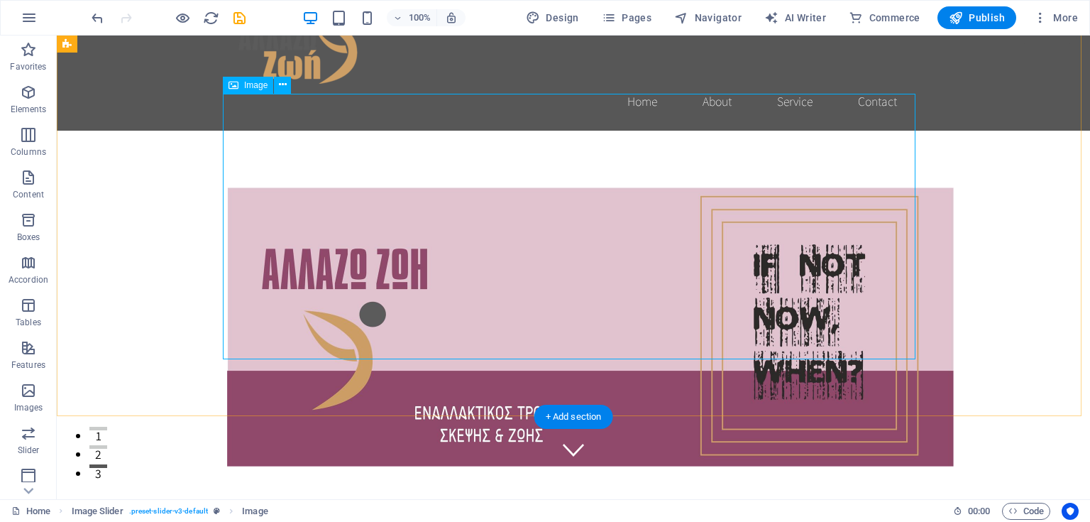
scroll to position [0, 0]
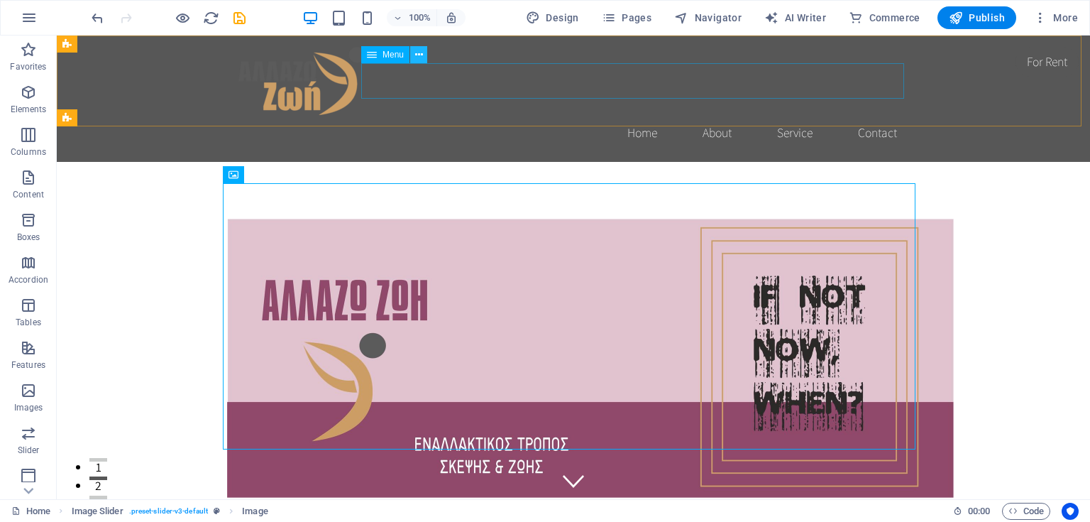
click at [420, 57] on icon at bounding box center [419, 55] width 8 height 15
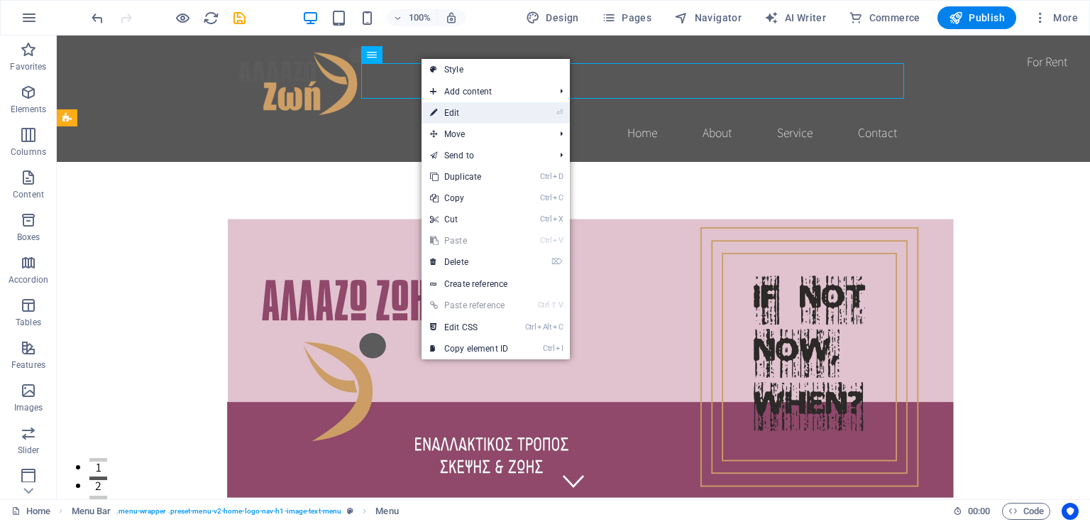
click at [434, 114] on icon at bounding box center [433, 112] width 7 height 21
select select
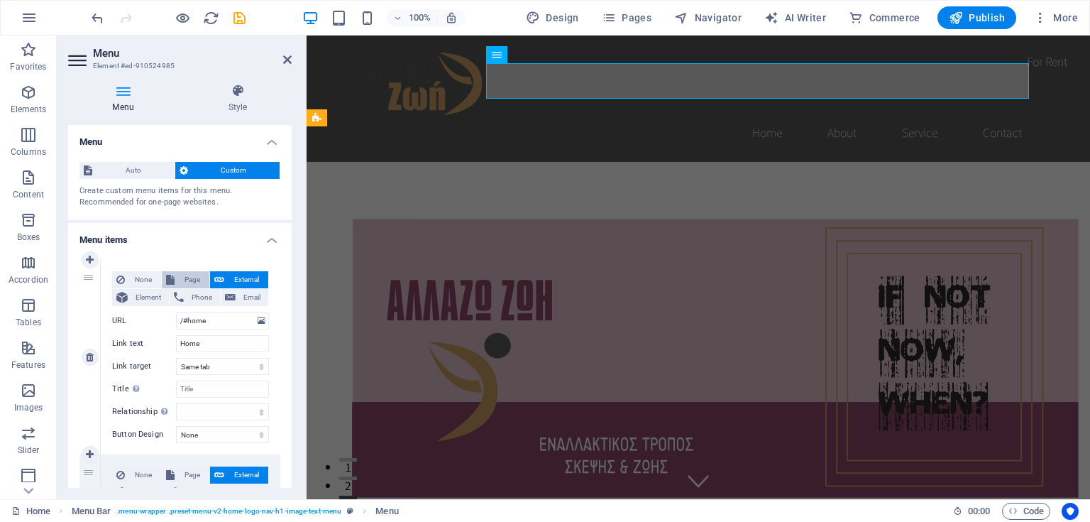
click at [187, 277] on span "Page" at bounding box center [192, 279] width 26 height 17
select select
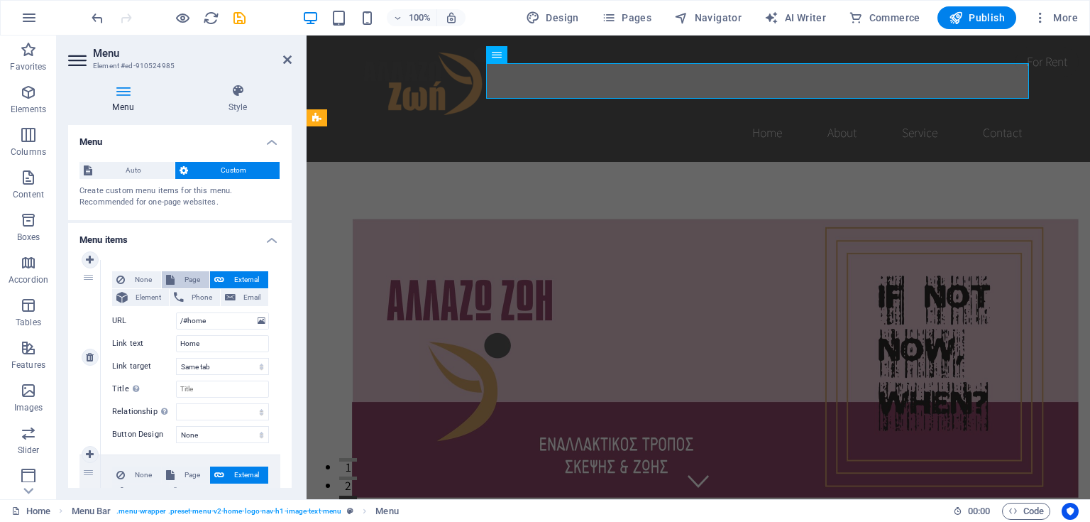
select select
click at [196, 319] on select "Home Subpage Legal Notice Privacy" at bounding box center [222, 320] width 93 height 17
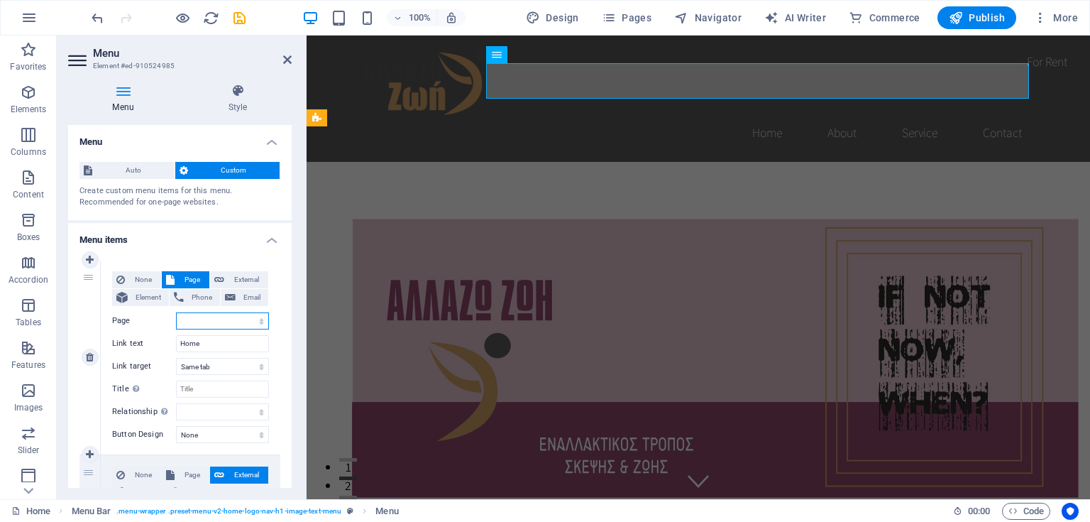
click at [196, 319] on select "Home Subpage Legal Notice Privacy" at bounding box center [222, 320] width 93 height 17
select select "0"
click at [176, 312] on select "Home Subpage Legal Notice Privacy" at bounding box center [222, 320] width 93 height 17
select select
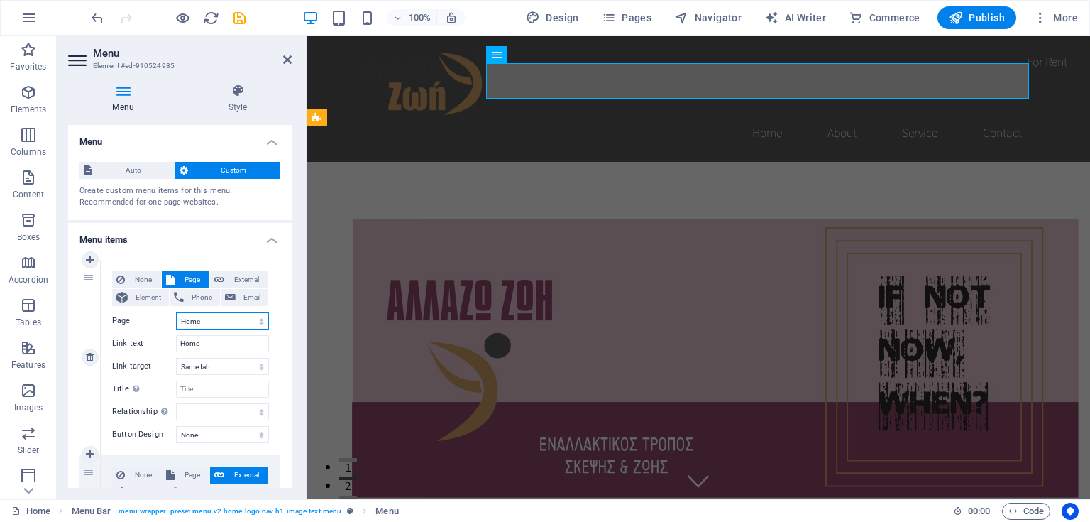
select select
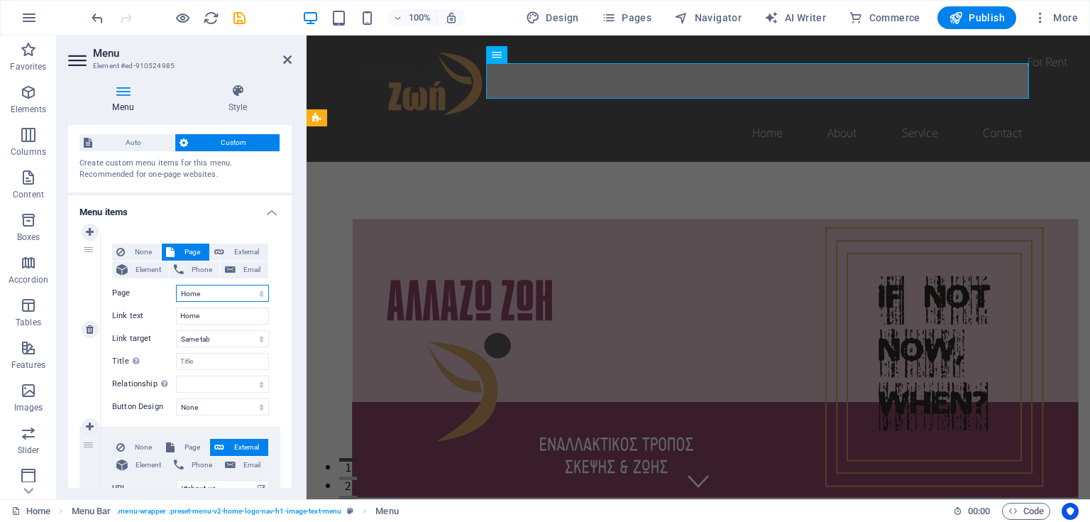
scroll to position [23, 0]
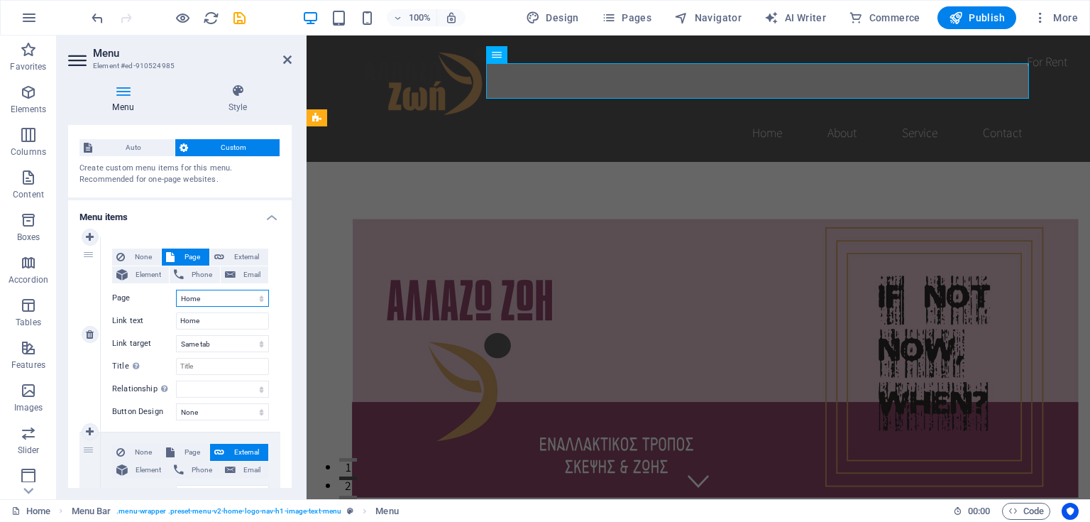
click at [207, 298] on select "Home Subpage Legal Notice Privacy" at bounding box center [222, 298] width 93 height 17
click at [187, 301] on select "Home Subpage Legal Notice Privacy" at bounding box center [222, 298] width 93 height 17
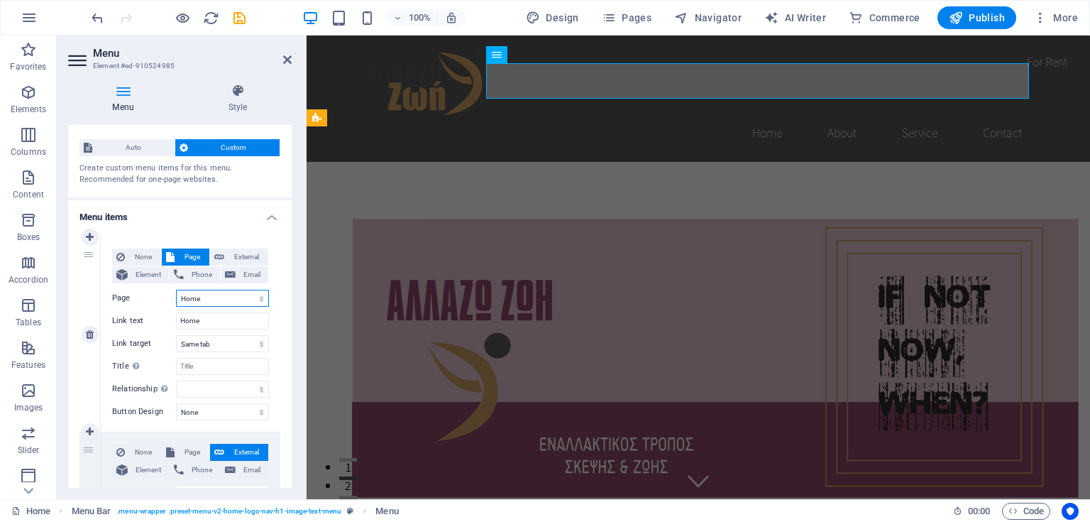
click at [187, 301] on select "Home Subpage Legal Notice Privacy" at bounding box center [222, 298] width 93 height 17
click at [200, 322] on input "Home" at bounding box center [222, 320] width 93 height 17
drag, startPoint x: 203, startPoint y: 320, endPoint x: 162, endPoint y: 321, distance: 41.2
click at [162, 321] on div "Link text Home" at bounding box center [190, 320] width 157 height 17
type input "Αρχ"
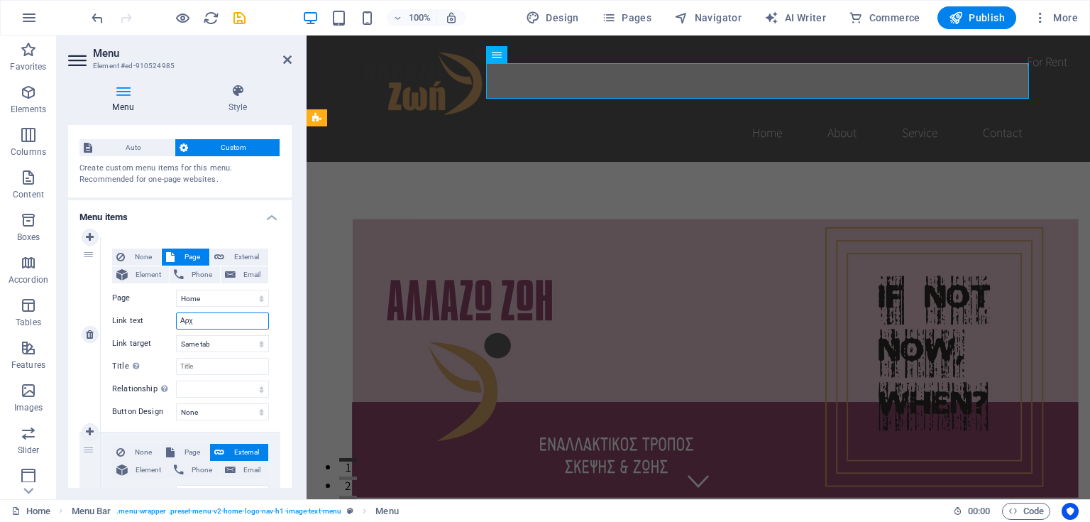
select select
type input "Αρχική"
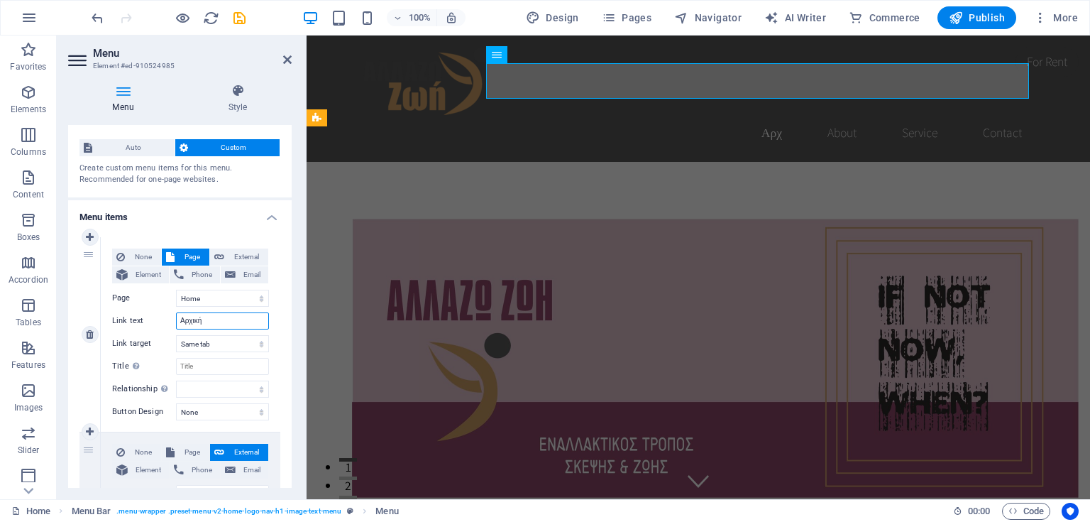
select select
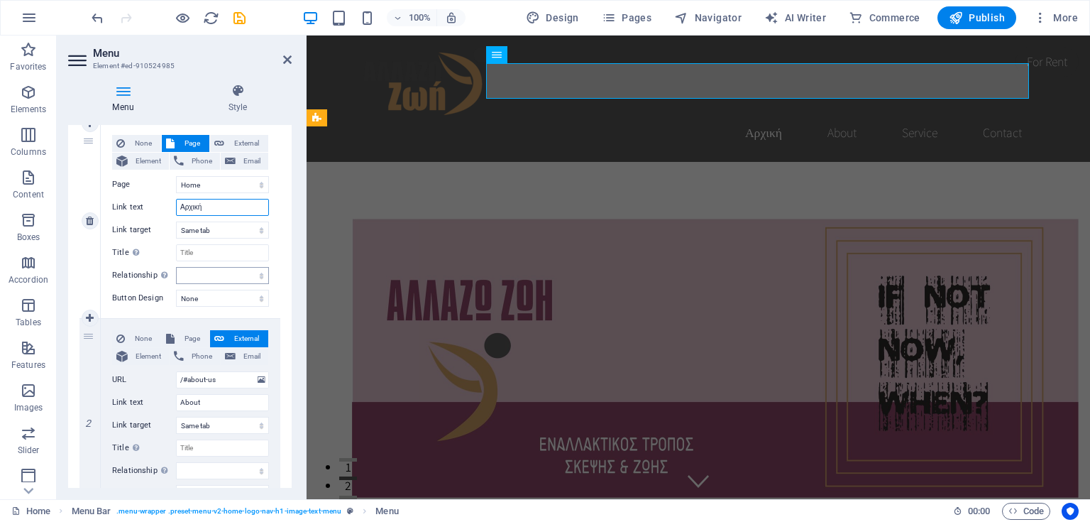
scroll to position [193, 0]
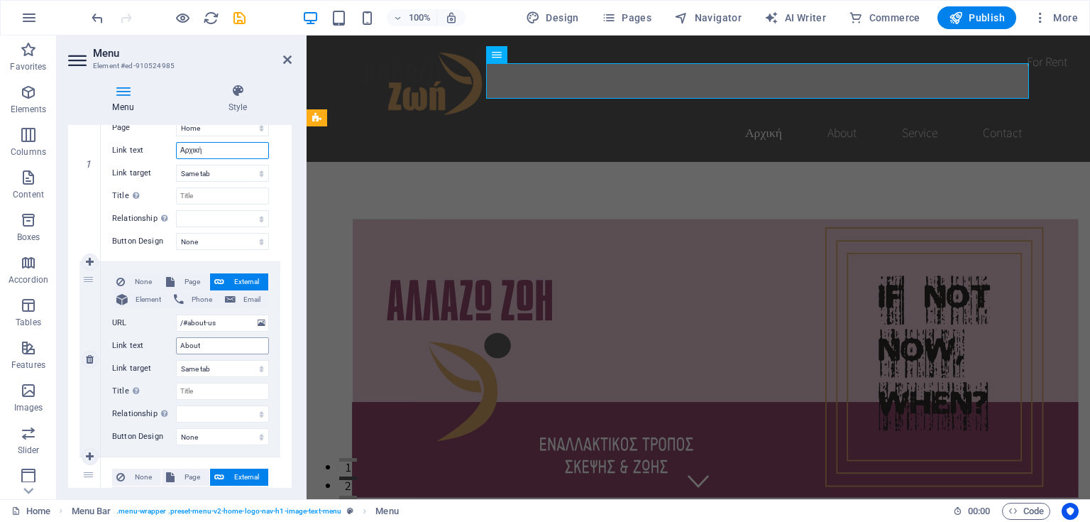
type input "Αρχική"
drag, startPoint x: 211, startPoint y: 345, endPoint x: 169, endPoint y: 344, distance: 41.9
click at [169, 344] on div "Link text About" at bounding box center [190, 345] width 157 height 17
type input "Αλλάζ"
select select
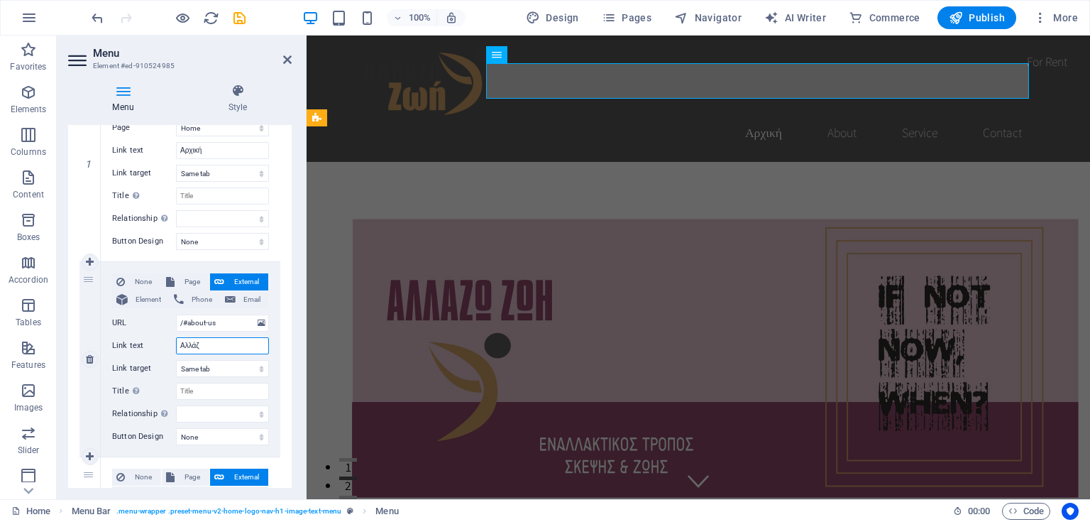
select select
type input "Αλλάζω Ζ"
select select
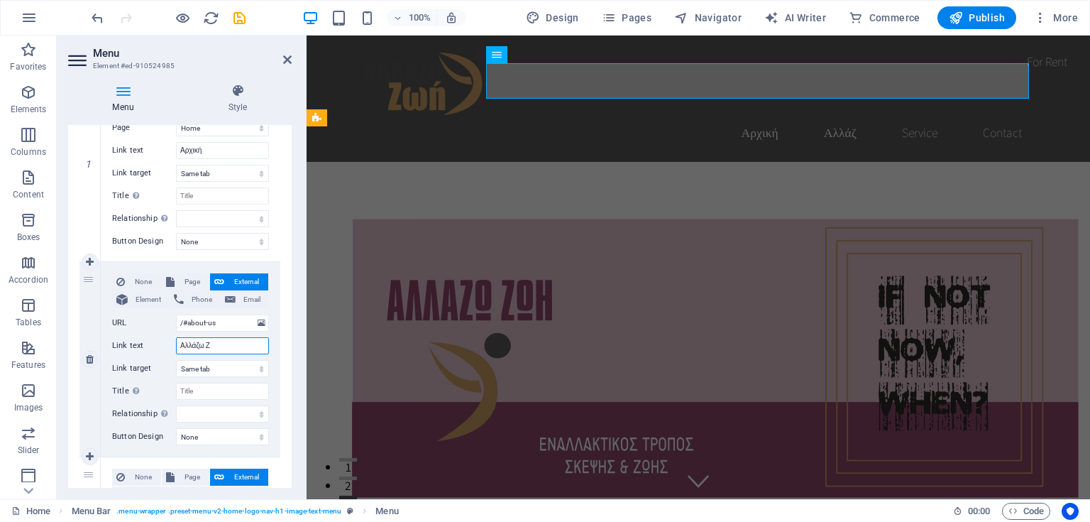
select select
type input "Αλλάζω Ζω"
select select
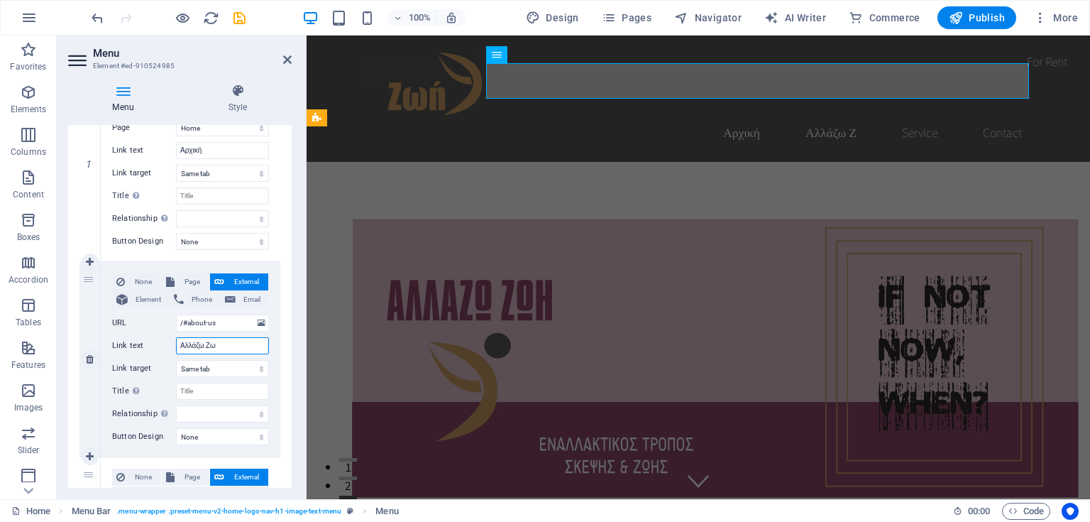
select select
type input "Αλλάζω Ζωή"
select select
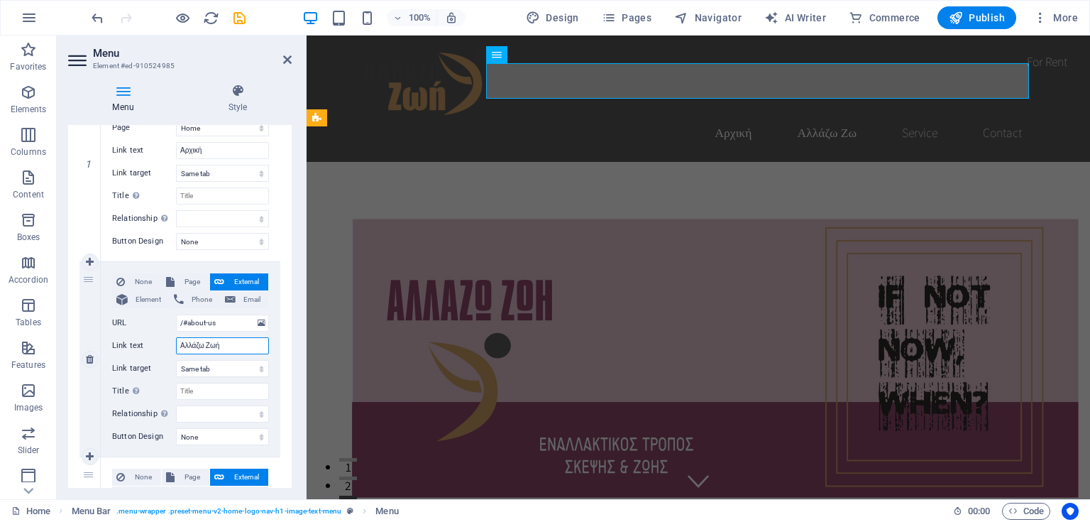
select select
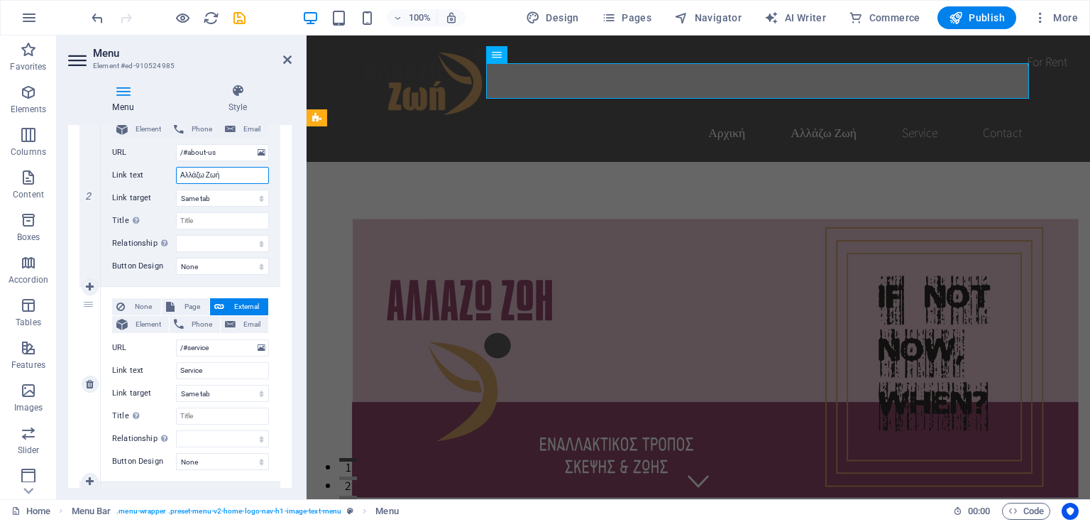
scroll to position [420, 0]
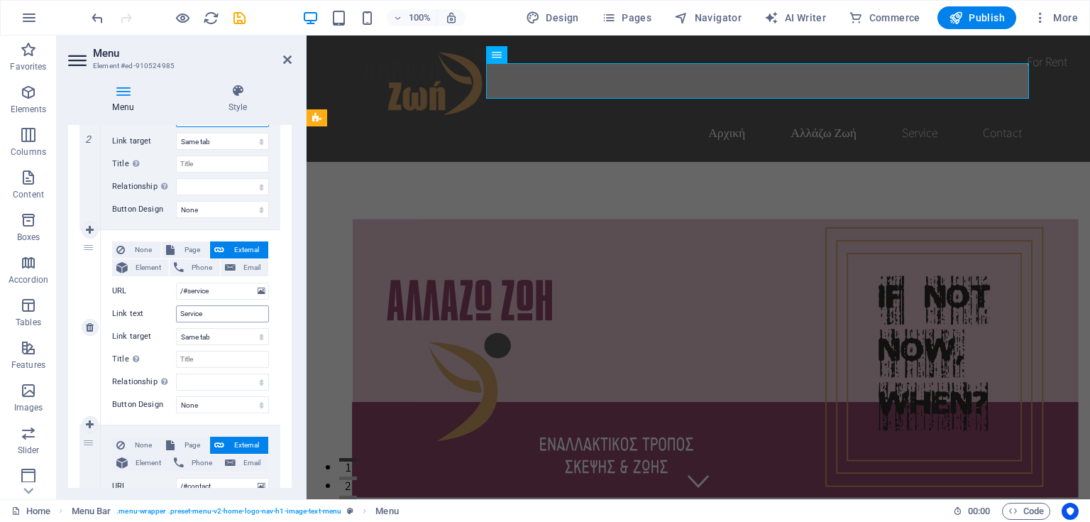
type input "Αλλάζω Ζωή"
click at [194, 313] on input "Service" at bounding box center [222, 313] width 93 height 17
type input "Άρθρα"
select select
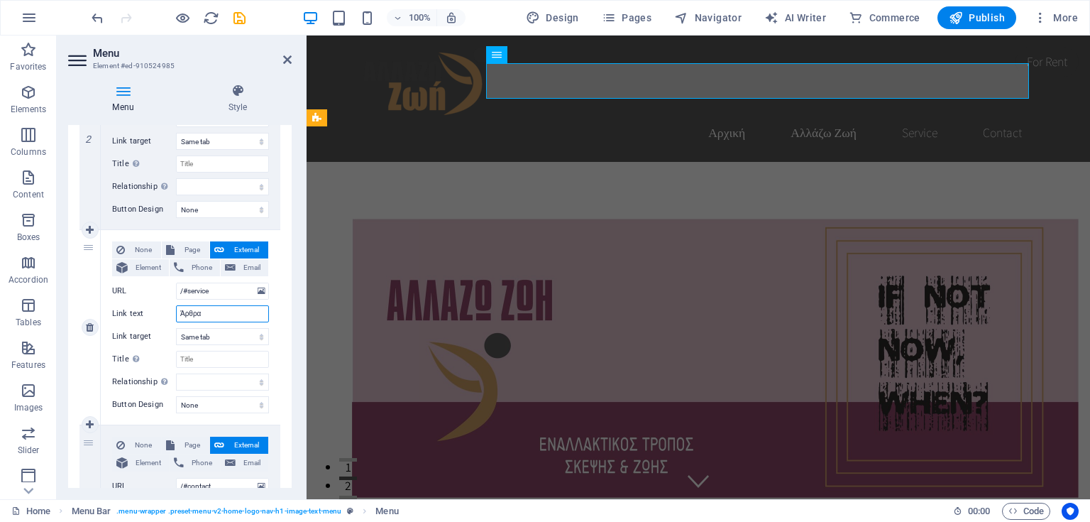
select select
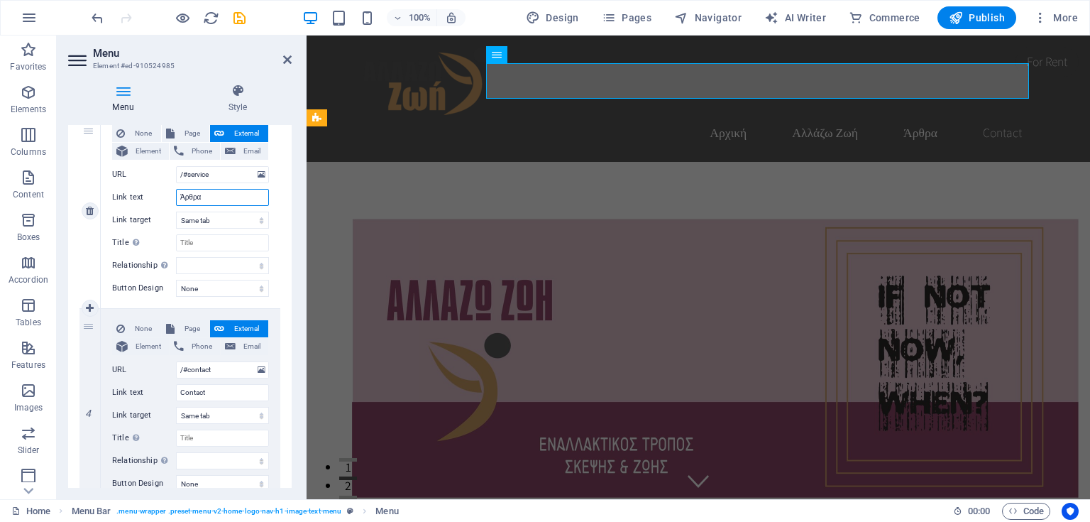
scroll to position [591, 0]
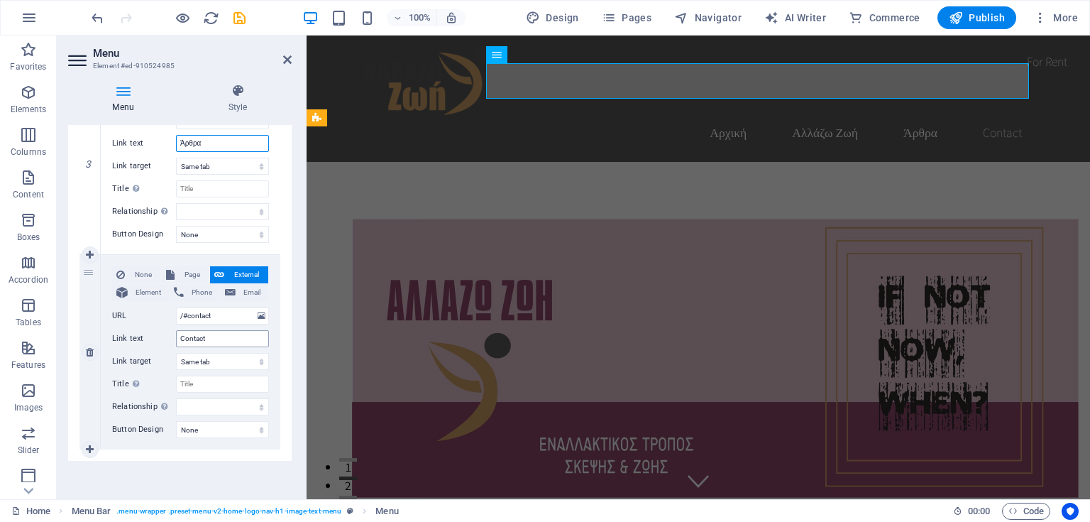
type input "Άρθρα"
click at [193, 339] on input "Contact" at bounding box center [222, 338] width 93 height 17
type input "Επικοι"
select select
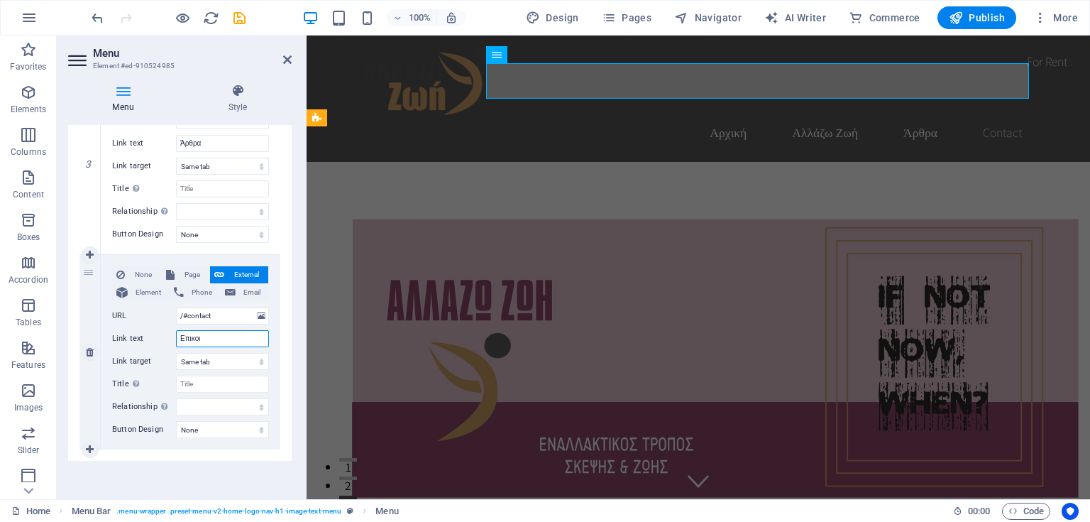
select select
type input "Επικοινωνία"
select select
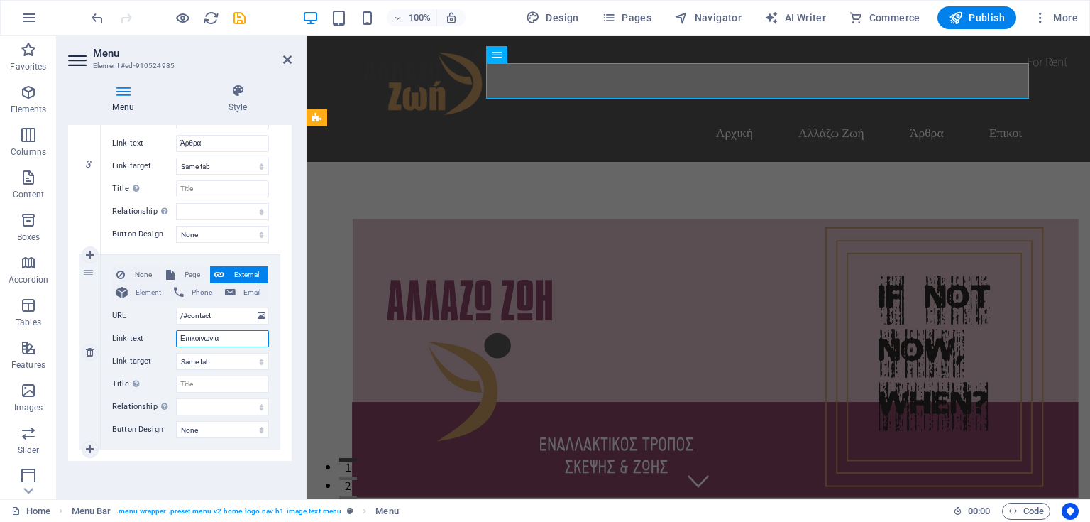
select select
type input "Επικοινωνία"
click at [287, 57] on icon at bounding box center [287, 59] width 9 height 11
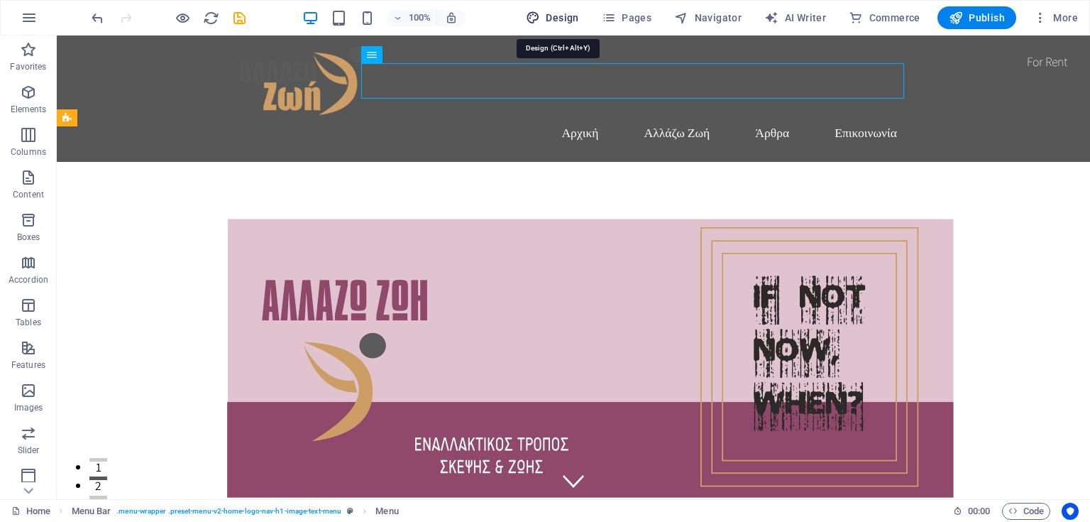
click at [568, 20] on span "Design" at bounding box center [552, 18] width 53 height 14
select select "rem"
select select "200"
select select "px"
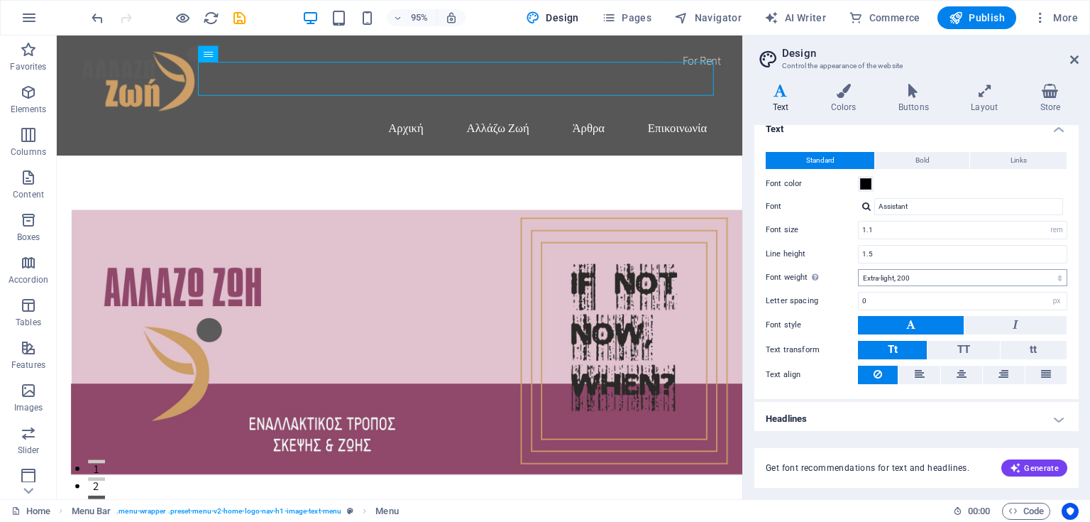
scroll to position [15, 0]
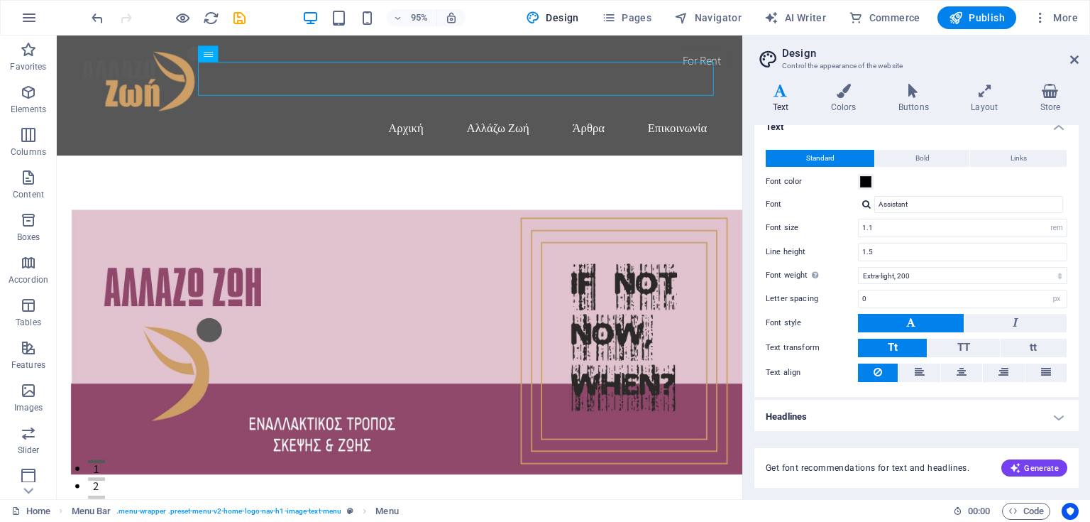
click at [926, 319] on button at bounding box center [911, 323] width 106 height 18
click at [909, 205] on input "Assistant" at bounding box center [968, 204] width 189 height 17
drag, startPoint x: 914, startPoint y: 204, endPoint x: 874, endPoint y: 203, distance: 39.8
click at [874, 203] on input "Assistant" at bounding box center [968, 204] width 189 height 17
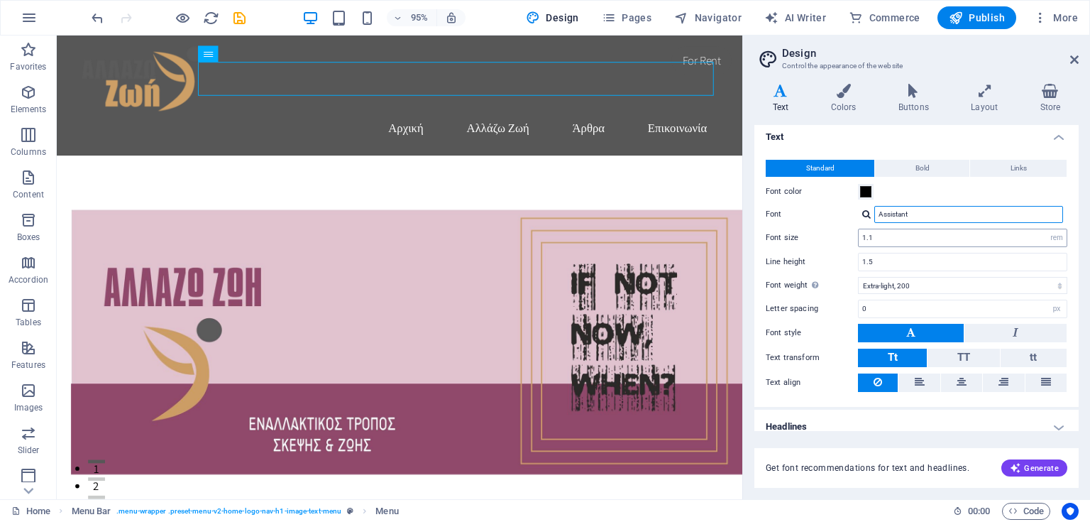
scroll to position [0, 0]
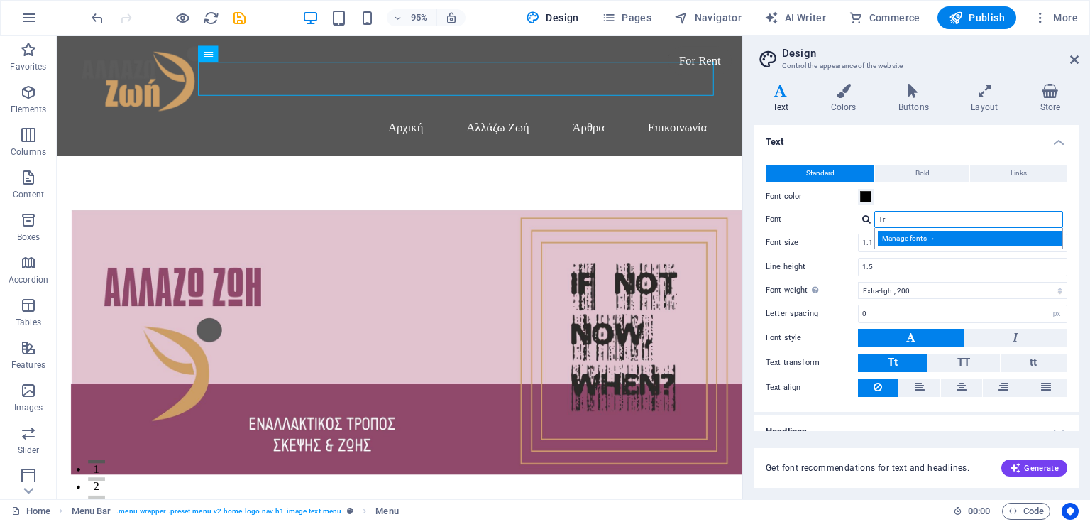
type input "Tr"
click at [894, 241] on div "Manage fonts →" at bounding box center [971, 238] width 187 height 15
select select "popularity"
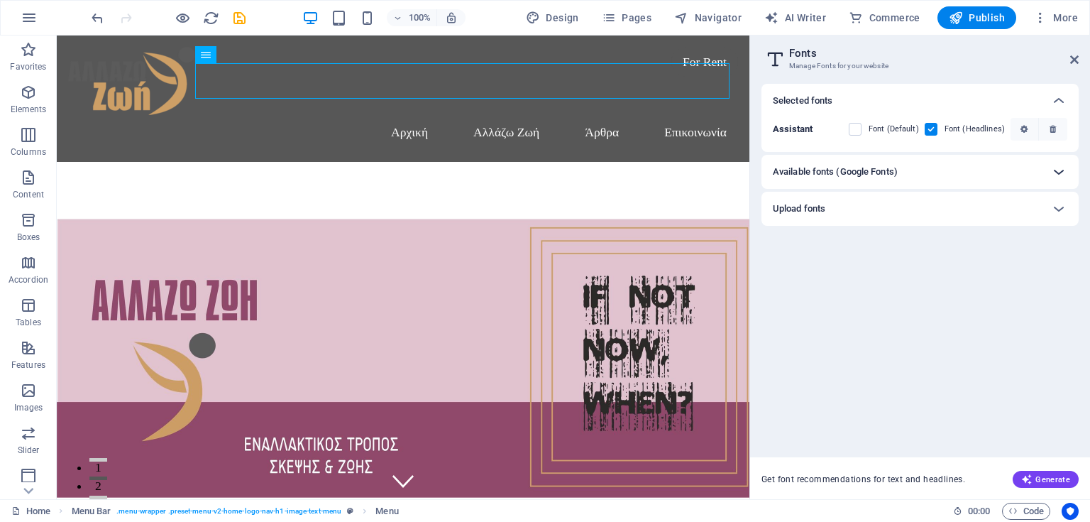
click at [1059, 173] on icon at bounding box center [1059, 171] width 17 height 17
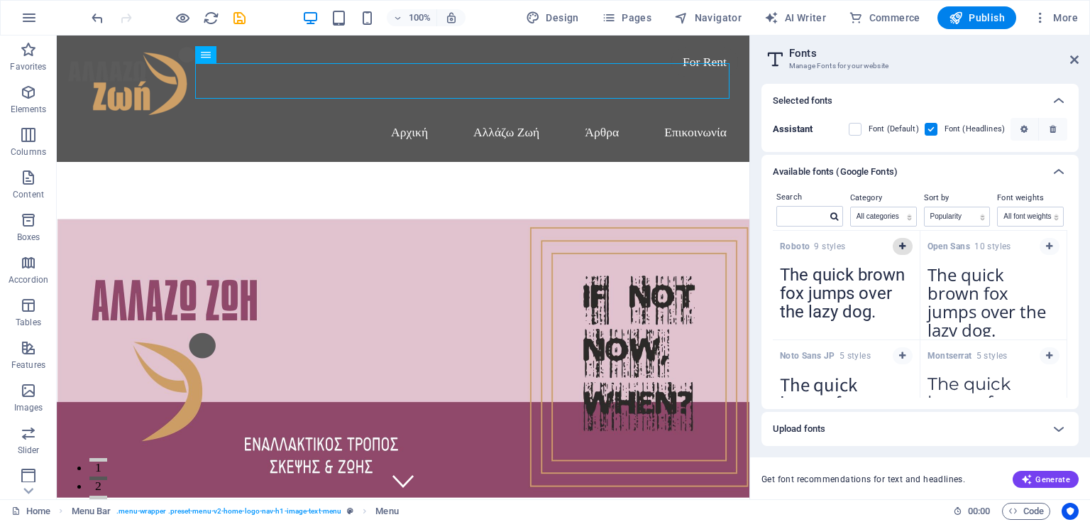
click at [899, 246] on icon "button" at bounding box center [902, 246] width 6 height 9
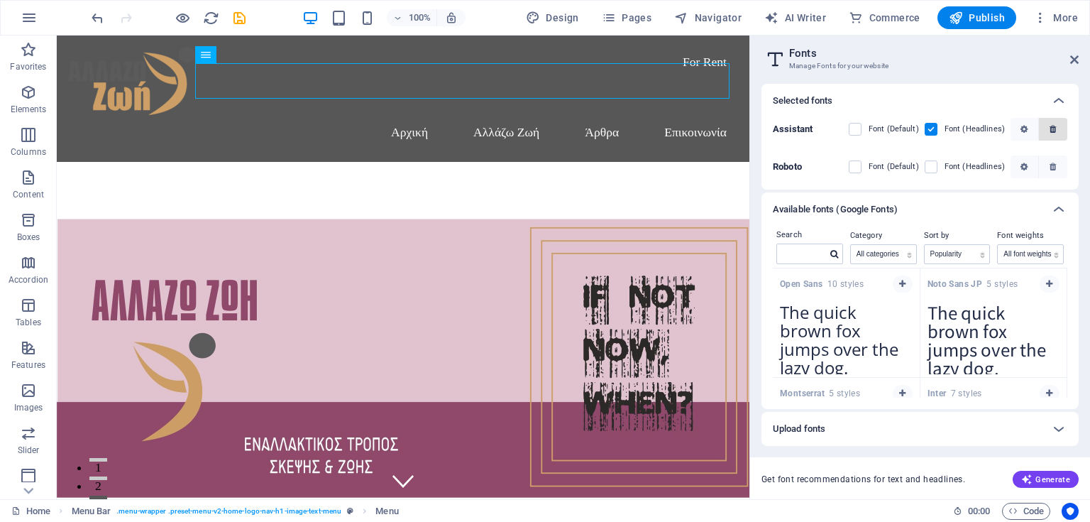
click at [1057, 131] on span "button" at bounding box center [1053, 129] width 9 height 9
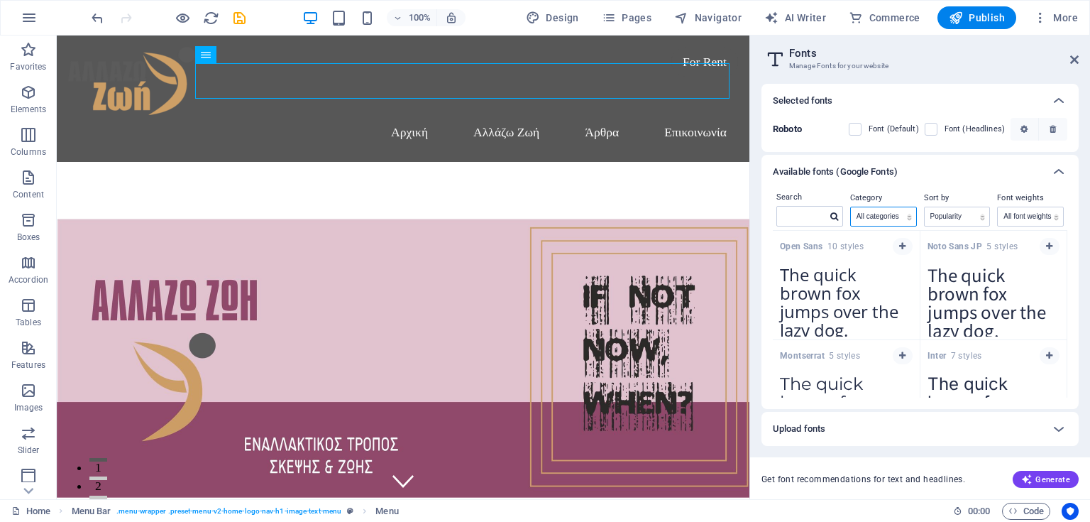
click at [887, 220] on select "All categories serif display monospace sans-serif handwriting" at bounding box center [883, 216] width 65 height 18
click at [888, 217] on select "All categories serif display monospace sans-serif handwriting" at bounding box center [883, 216] width 65 height 18
click at [857, 131] on label at bounding box center [855, 129] width 13 height 13
click at [0, 0] on input "checkbox" at bounding box center [0, 0] width 0 height 0
drag, startPoint x: 1077, startPoint y: 60, endPoint x: 1021, endPoint y: 26, distance: 66.2
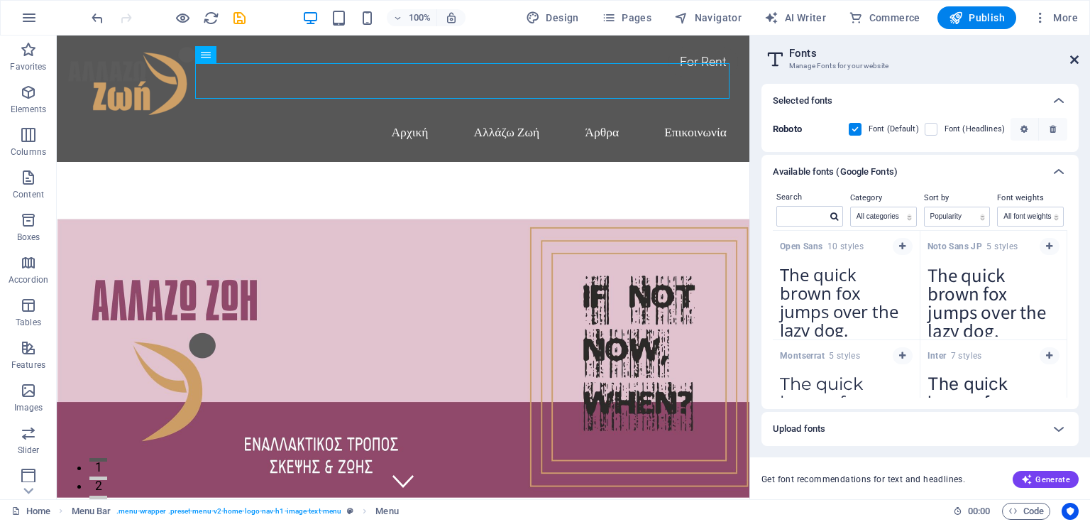
click at [1077, 60] on icon at bounding box center [1074, 59] width 9 height 11
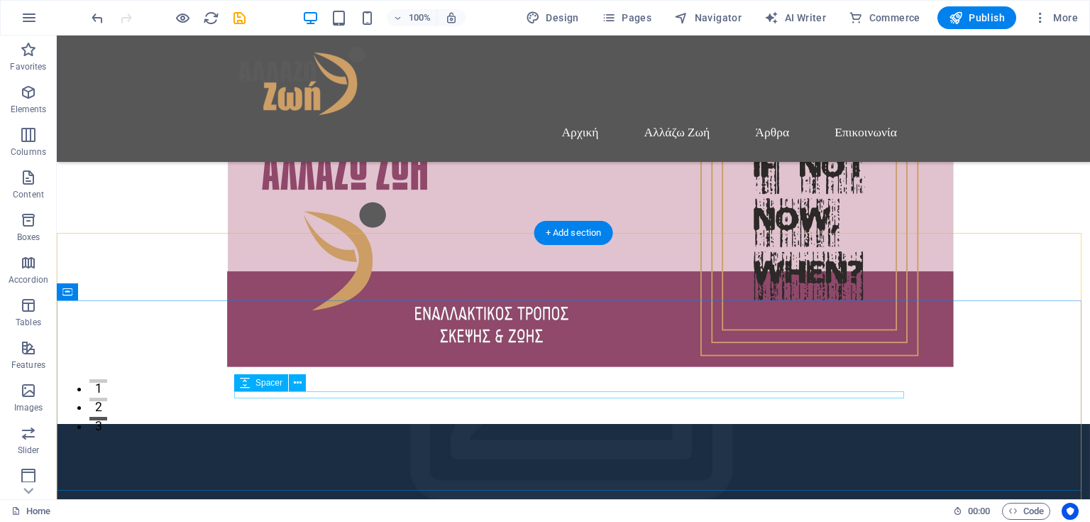
scroll to position [256, 0]
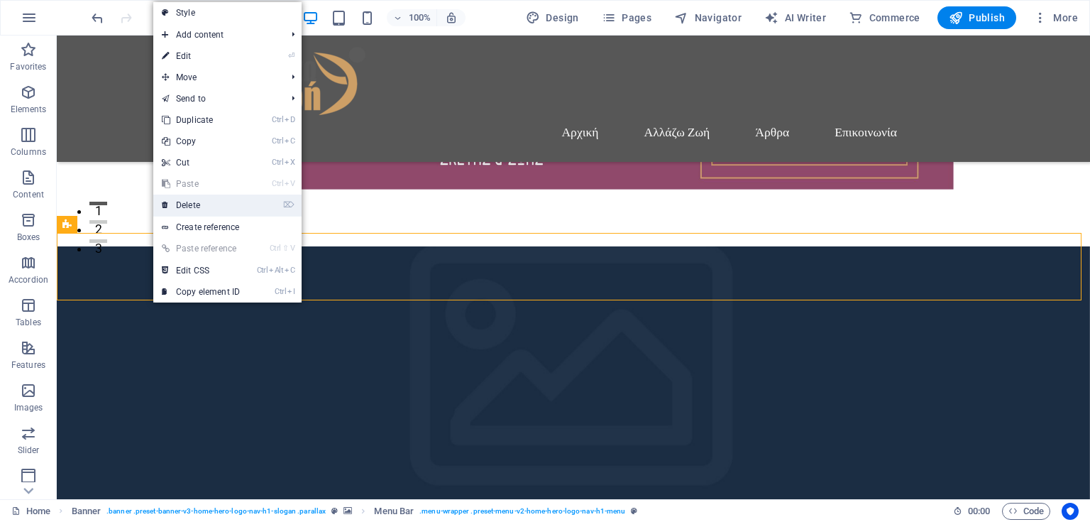
click at [189, 204] on link "⌦ Delete" at bounding box center [200, 204] width 95 height 21
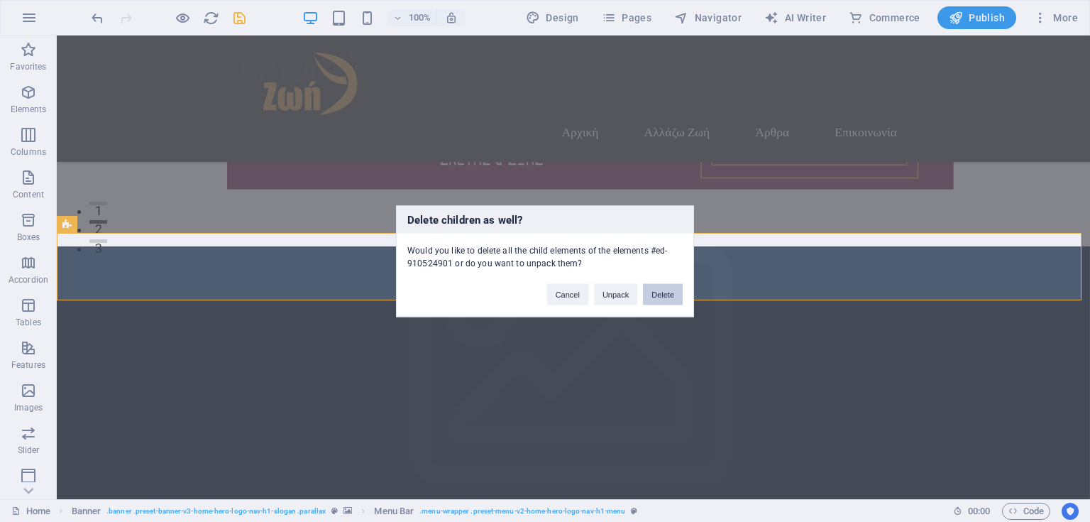
click at [668, 291] on button "Delete" at bounding box center [663, 293] width 40 height 21
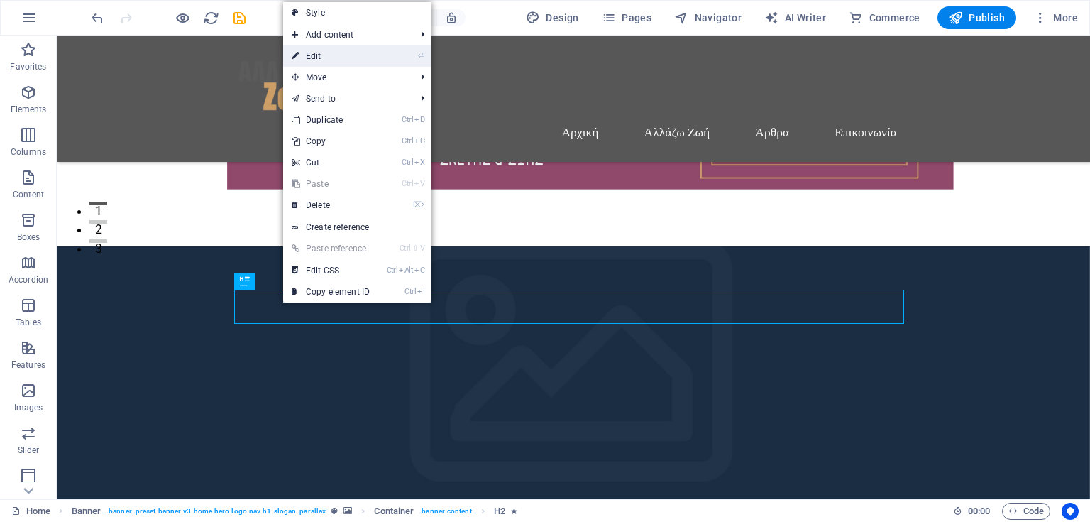
click at [321, 56] on link "⏎ Edit" at bounding box center [330, 55] width 95 height 21
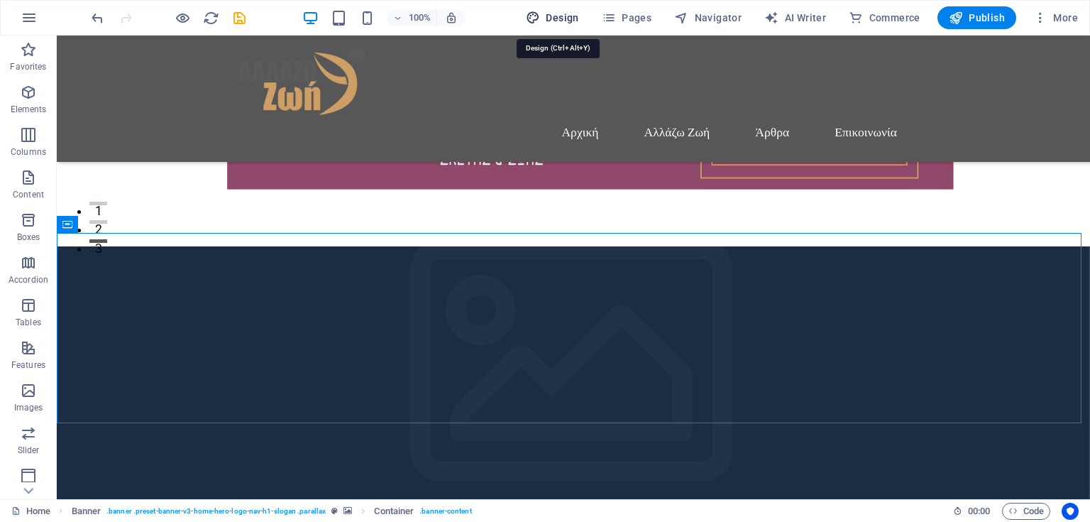
click at [567, 21] on span "Design" at bounding box center [552, 18] width 53 height 14
select select "rem"
select select "200"
select select "px"
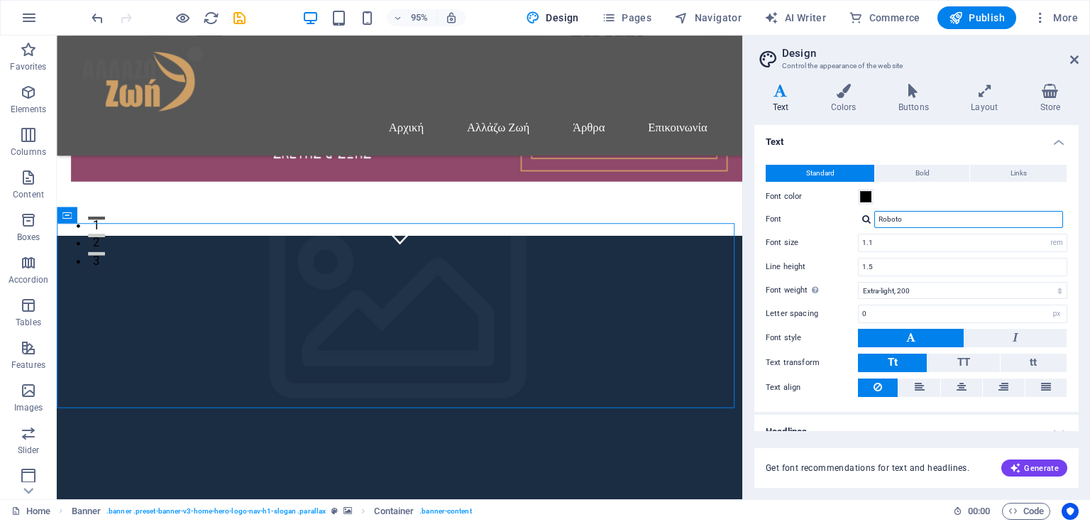
click at [914, 221] on input "Roboto" at bounding box center [968, 219] width 189 height 17
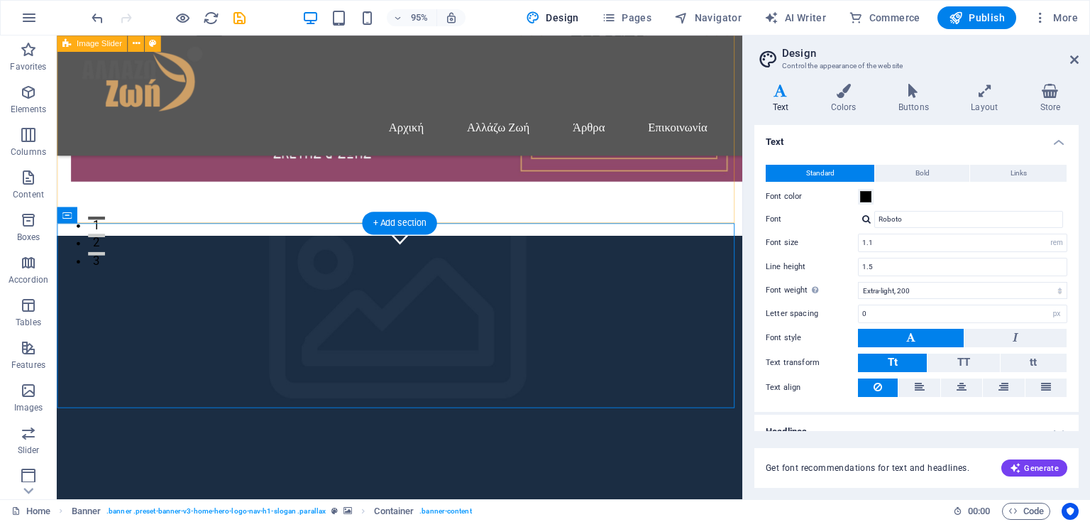
click at [598, 204] on div at bounding box center [418, 12] width 722 height 467
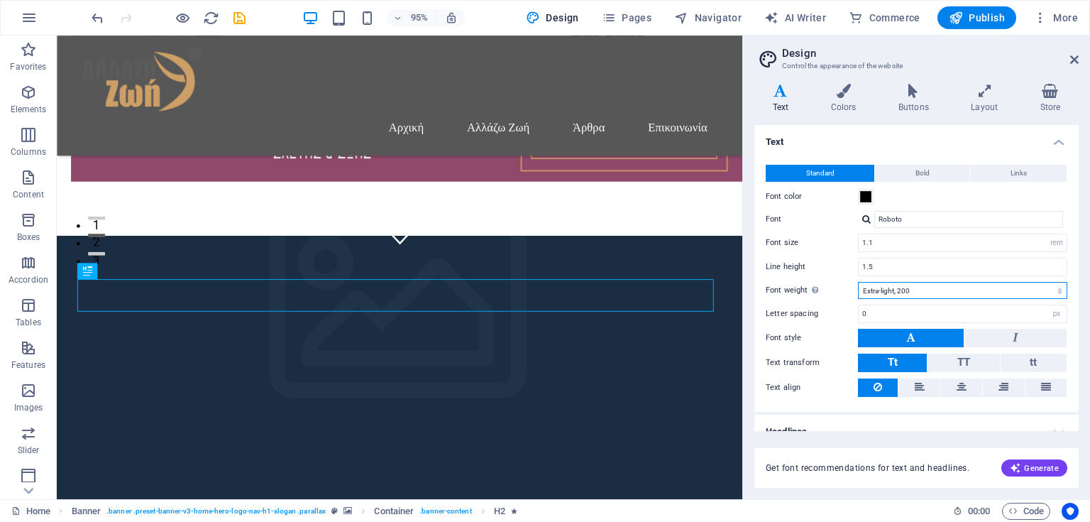
click at [930, 292] on select "Thin, 100 Extra-light, 200 Light, 300 Regular, 400 Medium, 500 Semi-bold, 600 B…" at bounding box center [962, 290] width 209 height 17
select select "400"
click at [858, 282] on select "Thin, 100 Extra-light, 200 Light, 300 Regular, 400 Medium, 500 Semi-bold, 600 B…" at bounding box center [962, 290] width 209 height 17
click at [1077, 62] on icon at bounding box center [1074, 59] width 9 height 11
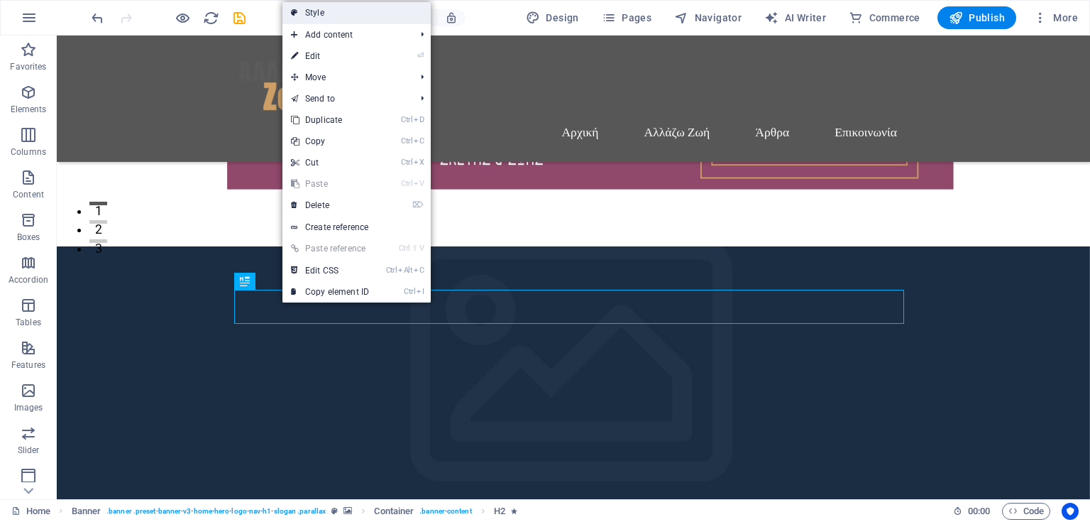
click at [322, 13] on link "Style" at bounding box center [357, 12] width 148 height 21
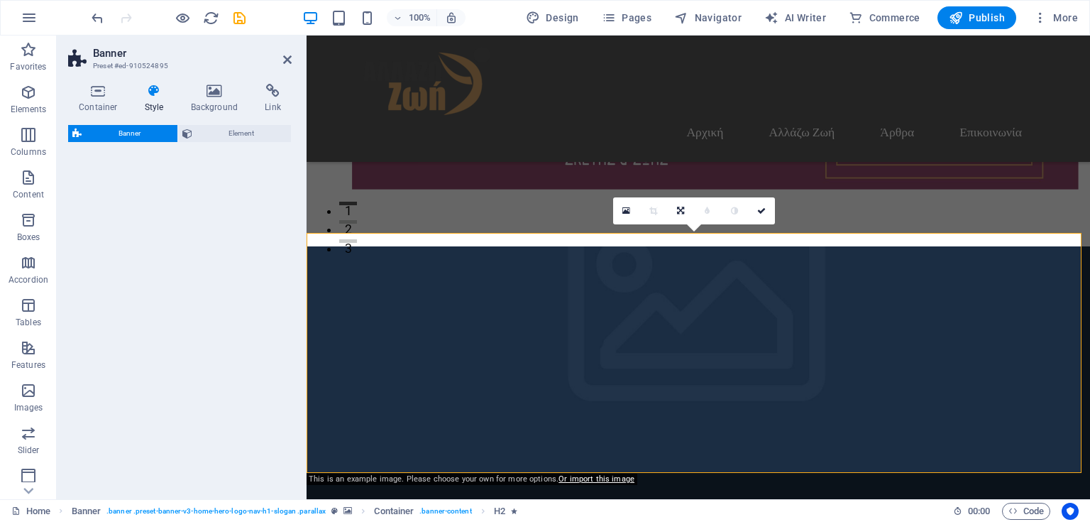
select select "preset-banner-v3-home-hero-logo-nav-h1-slogan"
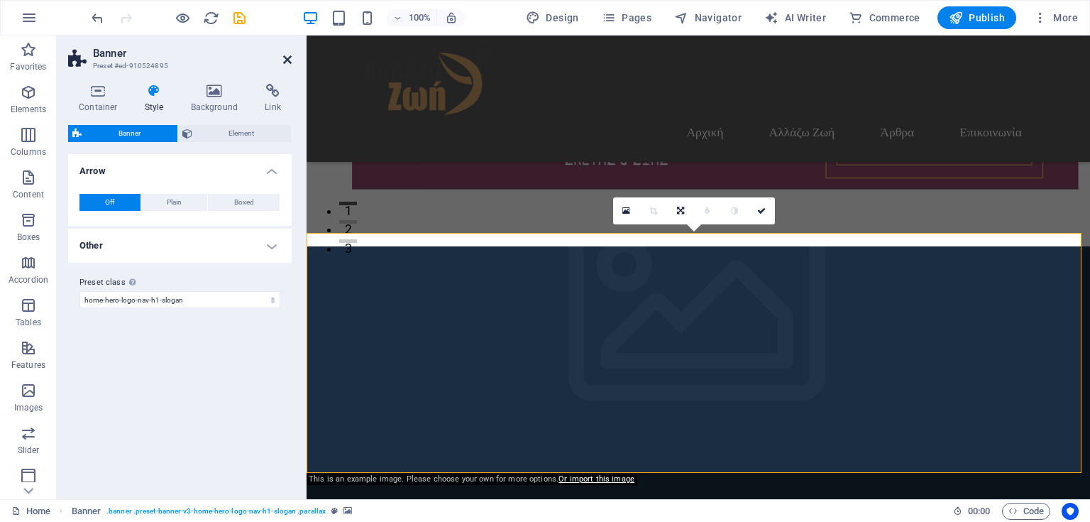
drag, startPoint x: 287, startPoint y: 55, endPoint x: 229, endPoint y: 21, distance: 68.1
click at [287, 55] on icon at bounding box center [287, 59] width 9 height 11
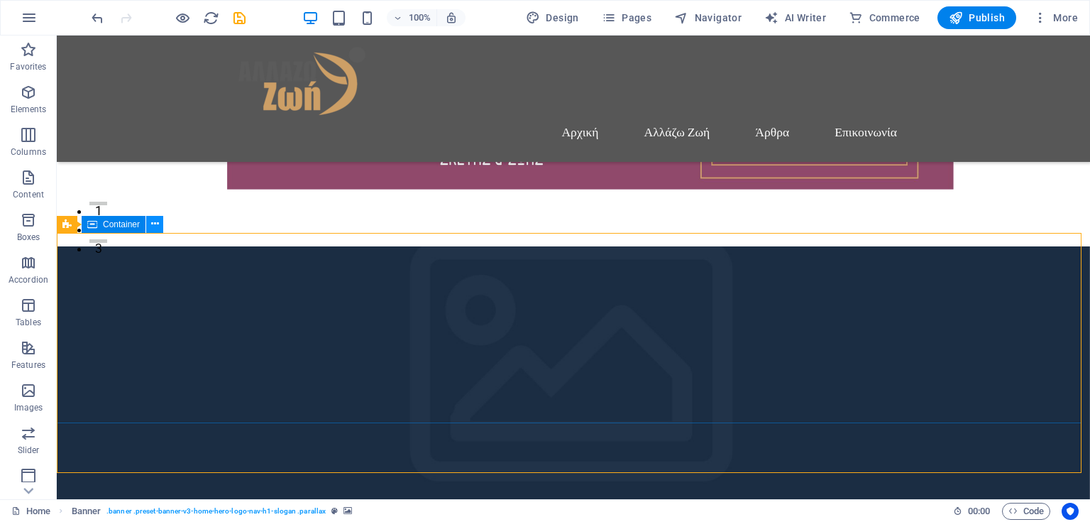
click at [155, 226] on icon at bounding box center [155, 223] width 8 height 15
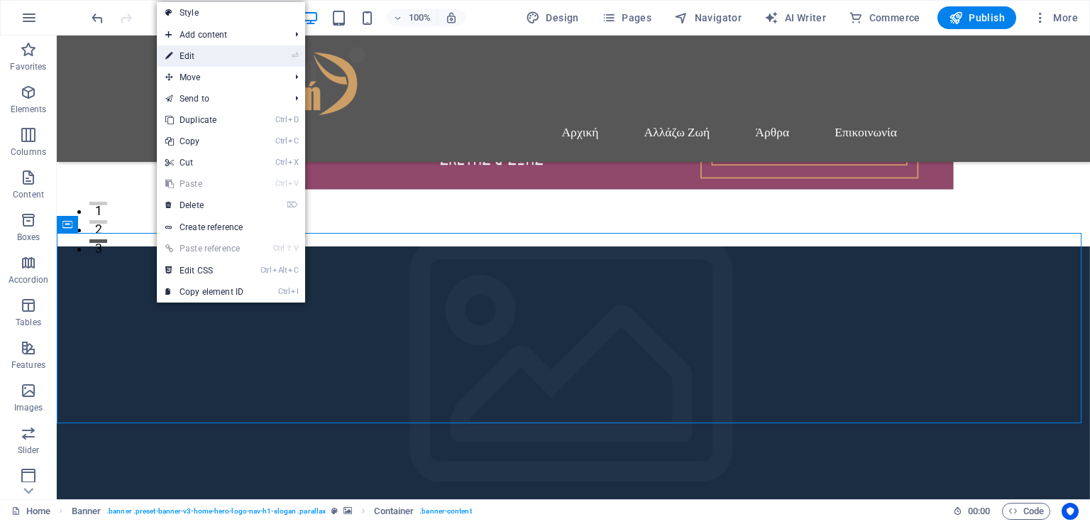
click at [166, 60] on icon at bounding box center [168, 55] width 7 height 21
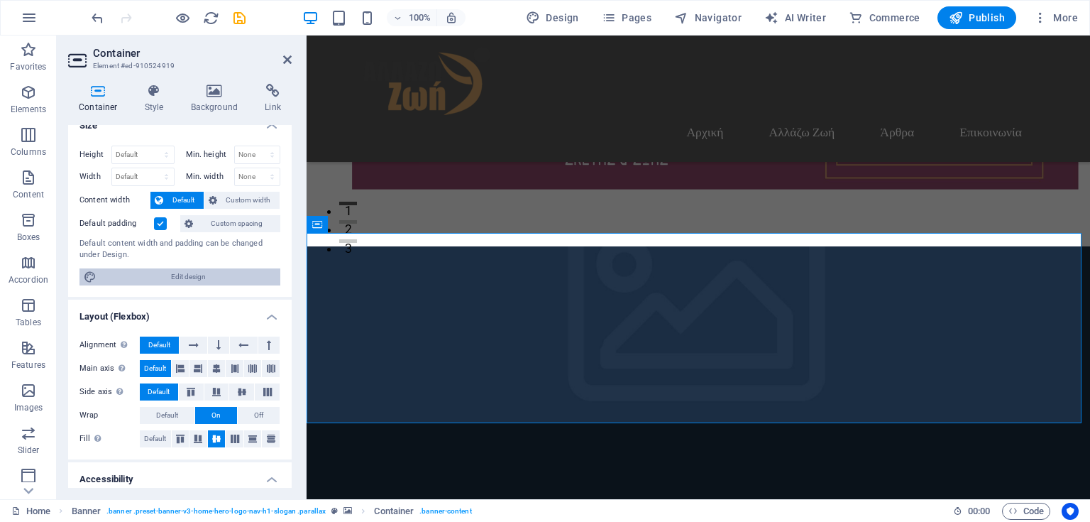
scroll to position [0, 0]
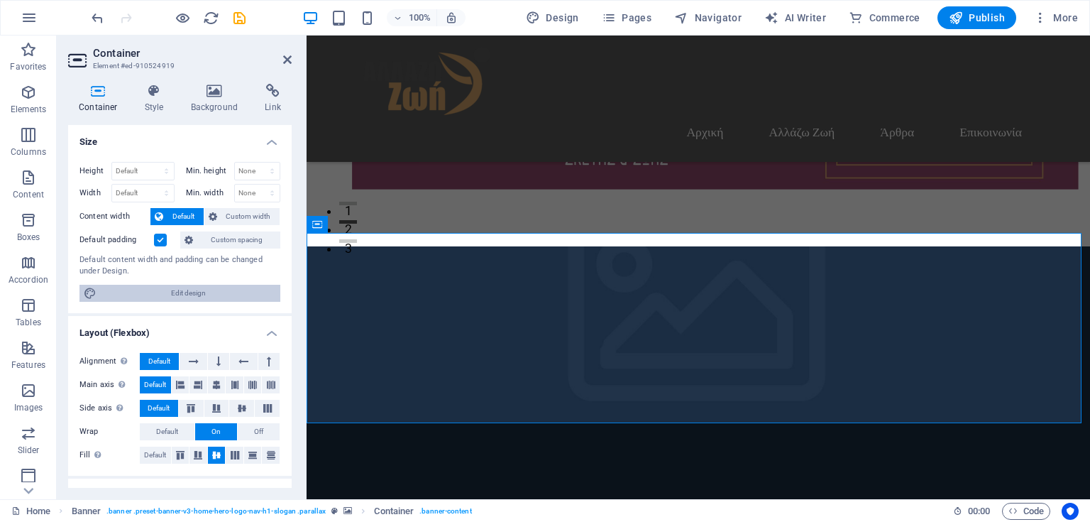
click at [165, 293] on span "Edit design" at bounding box center [188, 293] width 175 height 17
select select "rem"
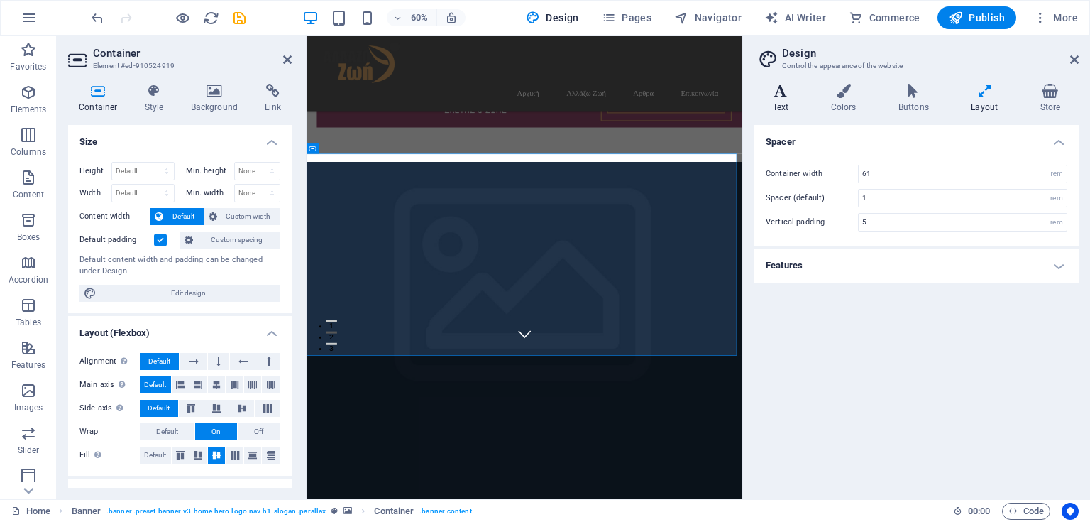
click at [778, 98] on h4 "Text" at bounding box center [784, 99] width 58 height 30
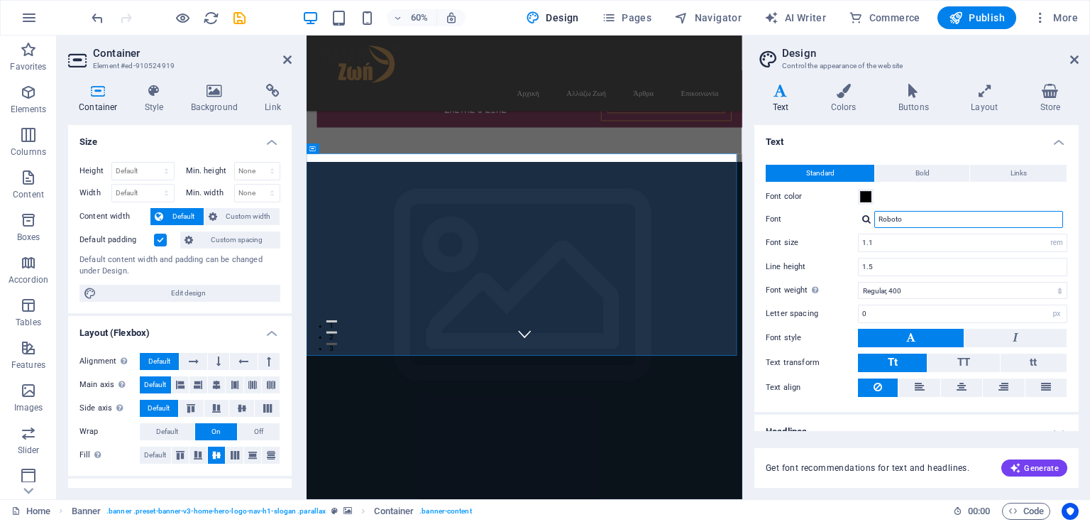
click at [911, 219] on input "Roboto" at bounding box center [968, 219] width 189 height 17
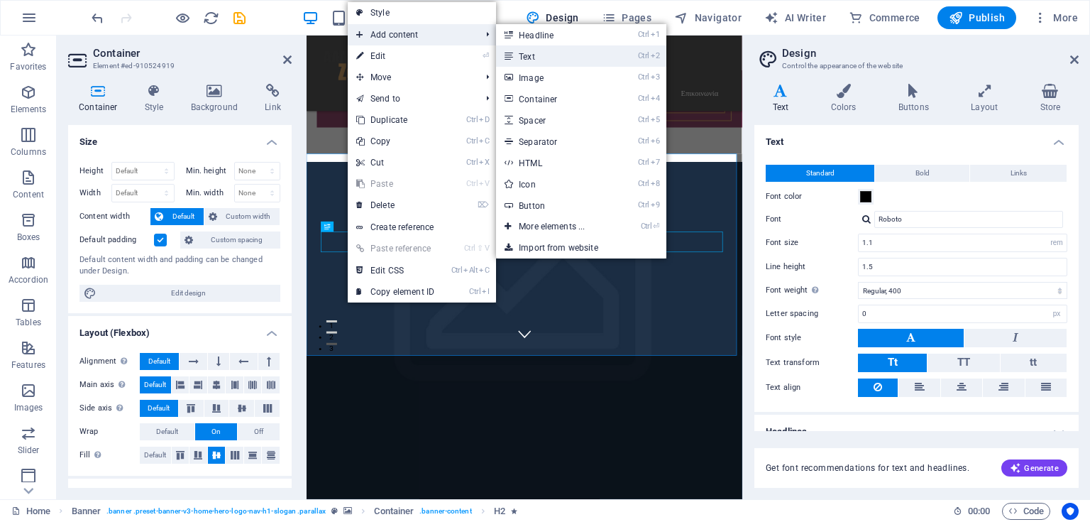
click at [539, 52] on link "Ctrl 2 Text" at bounding box center [554, 55] width 117 height 21
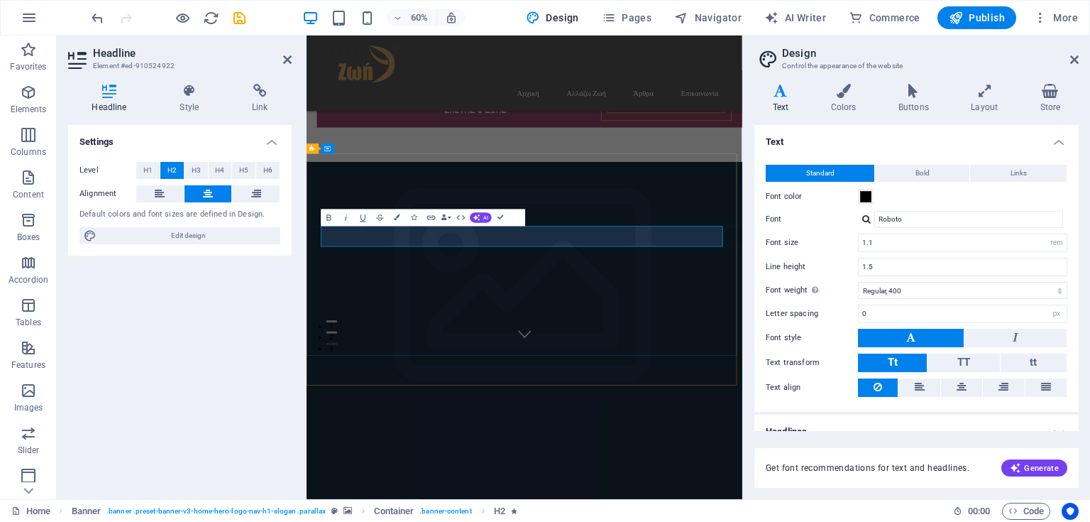
click at [779, 100] on h4 "Text" at bounding box center [784, 99] width 58 height 30
click at [898, 221] on input "Roboto" at bounding box center [968, 219] width 189 height 17
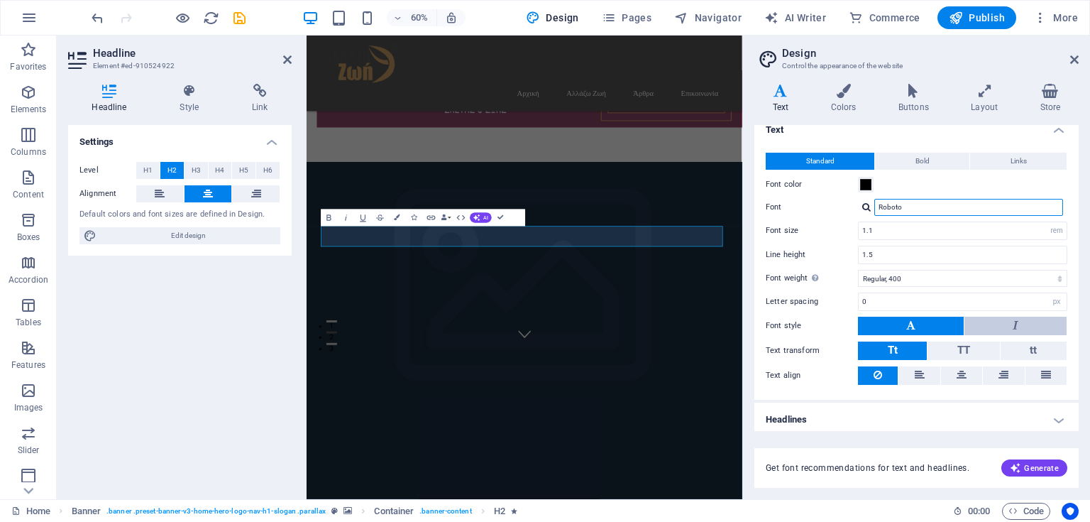
scroll to position [15, 0]
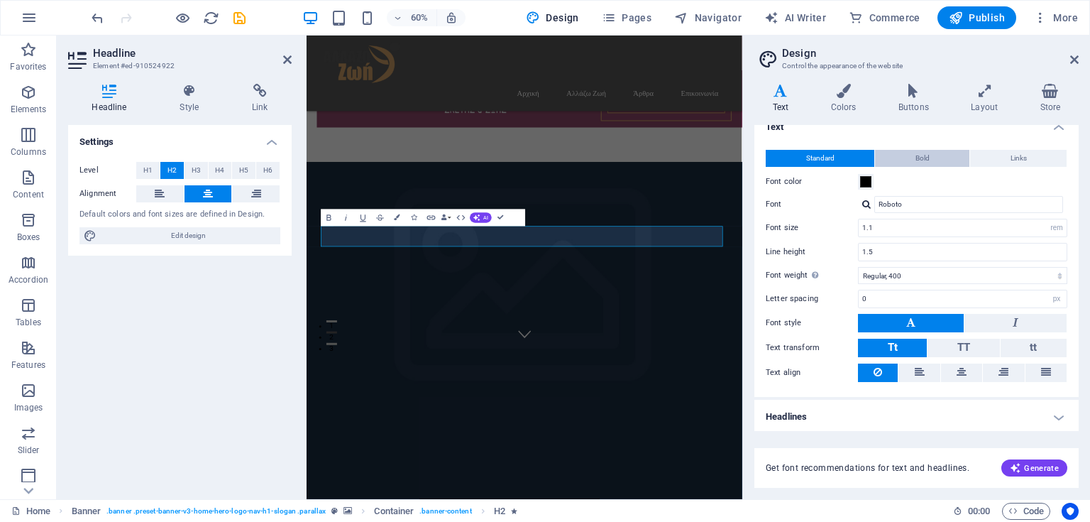
click at [927, 160] on span "Bold" at bounding box center [923, 158] width 14 height 17
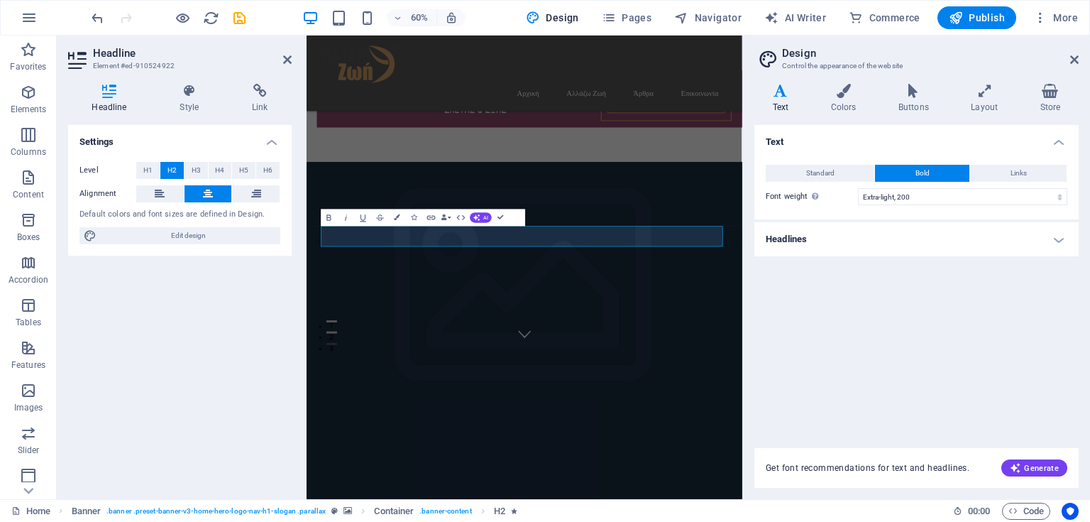
scroll to position [0, 0]
click at [926, 196] on select "Thin, 100 Extra-light, 200 Light, 300 Regular, 400 Medium, 500 Semi-bold, 600 B…" at bounding box center [962, 196] width 209 height 17
select select "400"
click at [858, 188] on select "Thin, 100 Extra-light, 200 Light, 300 Regular, 400 Medium, 500 Semi-bold, 600 B…" at bounding box center [962, 196] width 209 height 17
click at [1011, 175] on span "Links" at bounding box center [1019, 173] width 16 height 17
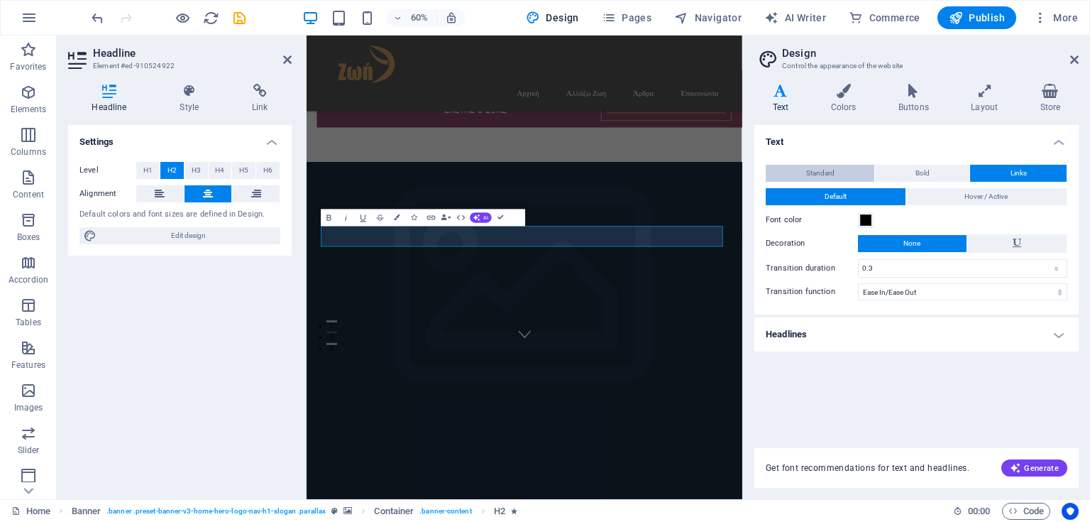
click at [833, 170] on span "Standard" at bounding box center [820, 173] width 28 height 17
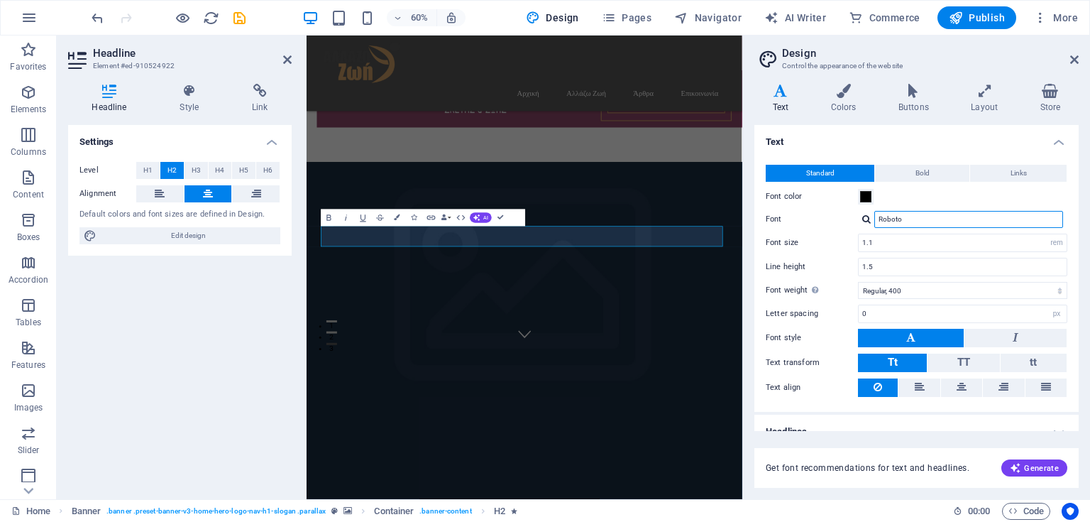
click at [903, 220] on input "Roboto" at bounding box center [968, 219] width 189 height 17
click at [236, 301] on div "Settings Level H1 H2 H3 H4 H5 H6 Alignment Default colors and font sizes are de…" at bounding box center [180, 306] width 224 height 363
click at [1076, 62] on icon at bounding box center [1074, 59] width 9 height 11
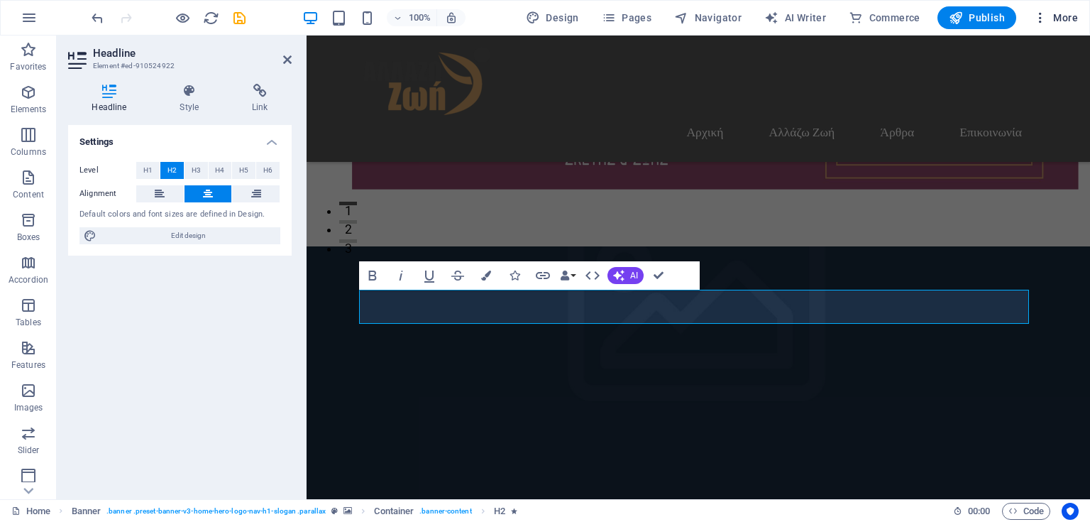
click at [0, 0] on icon "button" at bounding box center [0, 0] width 0 height 0
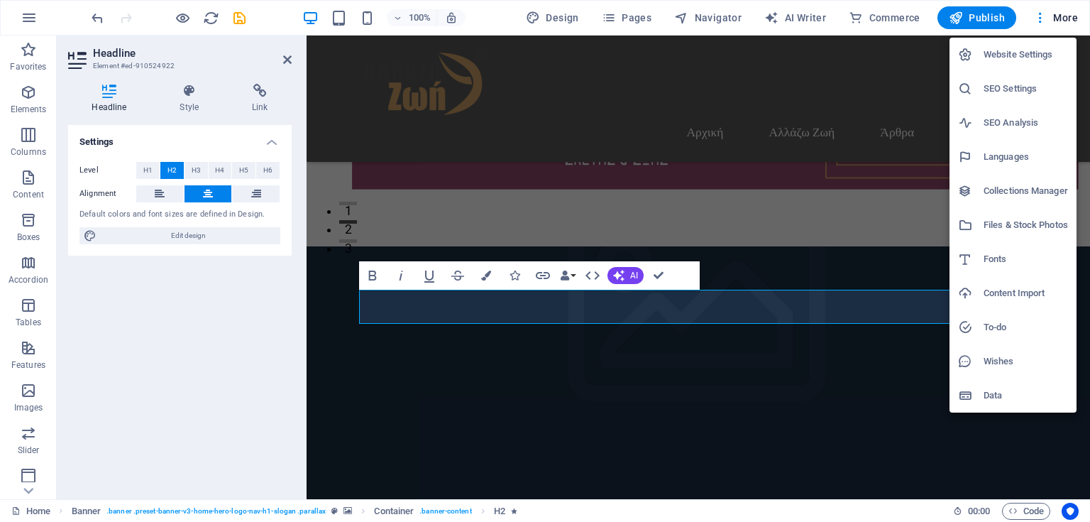
click at [1033, 55] on h6 "Website Settings" at bounding box center [1026, 54] width 84 height 17
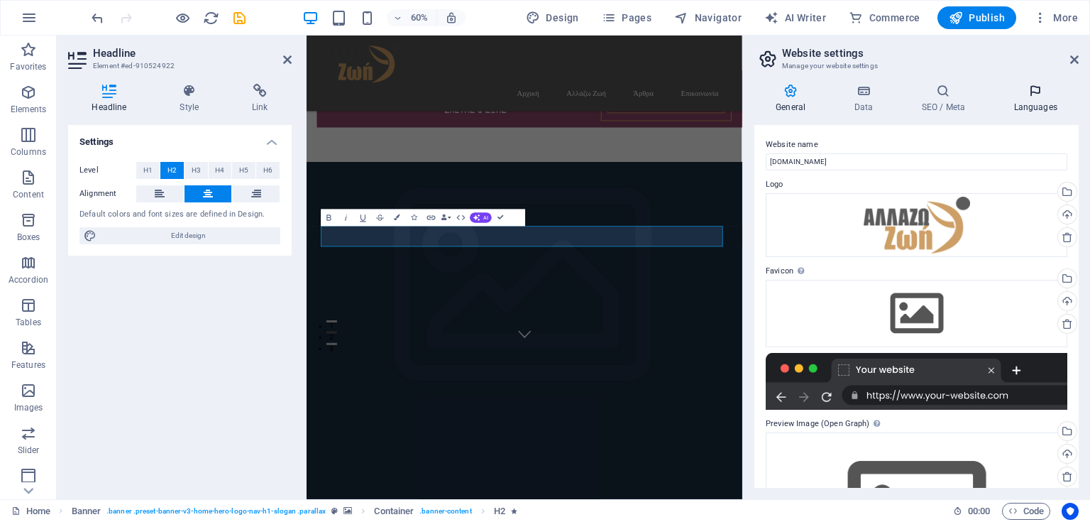
click at [1041, 107] on h4 "Languages" at bounding box center [1035, 99] width 87 height 30
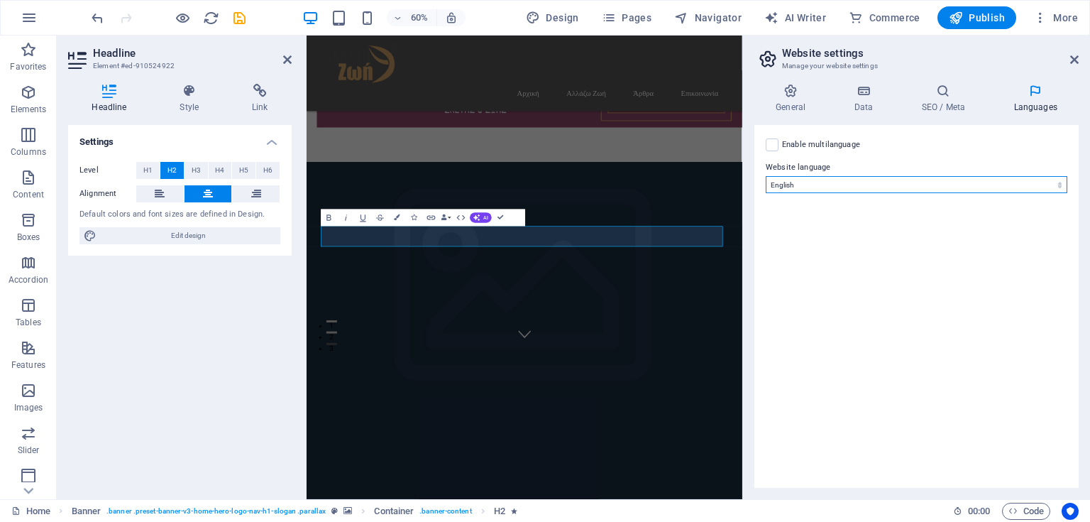
click at [1046, 185] on select "Abkhazian Afar Afrikaans Akan Albanian Amharic Arabic Aragonese Armenian Assame…" at bounding box center [917, 184] width 302 height 17
select select "56"
click at [766, 176] on select "Abkhazian Afar Afrikaans Akan Albanian Amharic Arabic Aragonese Armenian Assame…" at bounding box center [917, 184] width 302 height 17
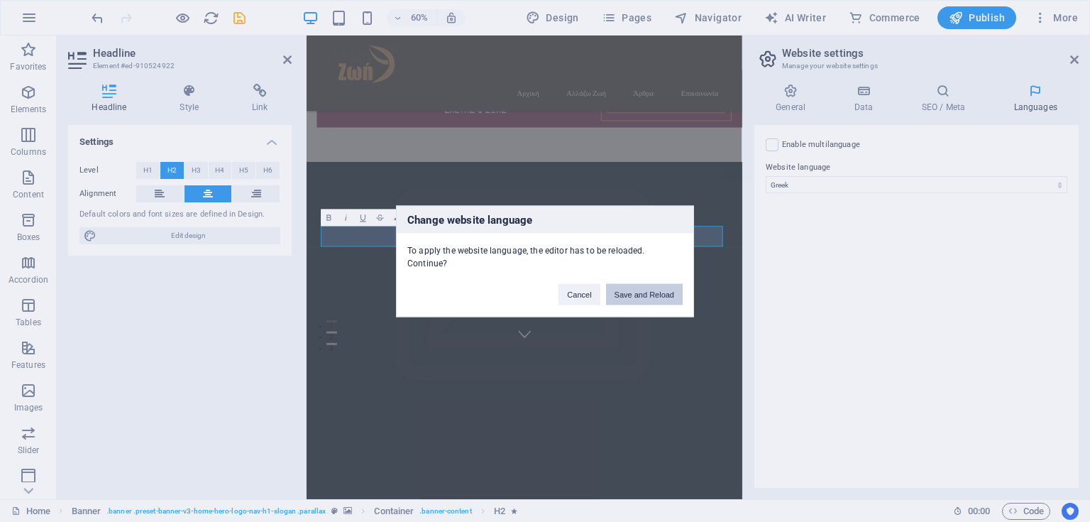
drag, startPoint x: 650, startPoint y: 291, endPoint x: 785, endPoint y: 248, distance: 141.4
click at [650, 291] on button "Save and Reload" at bounding box center [644, 293] width 77 height 21
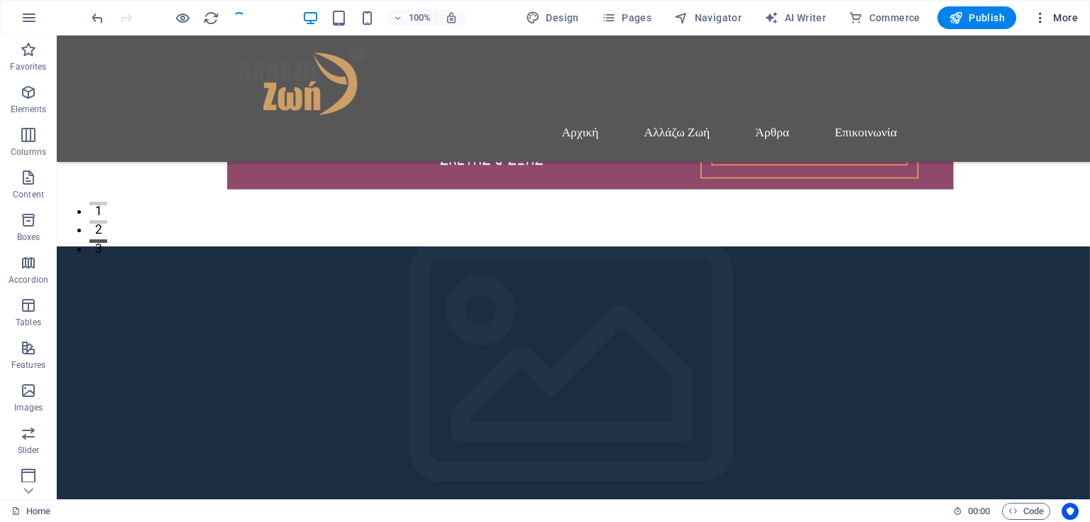
click at [0, 0] on icon "button" at bounding box center [0, 0] width 0 height 0
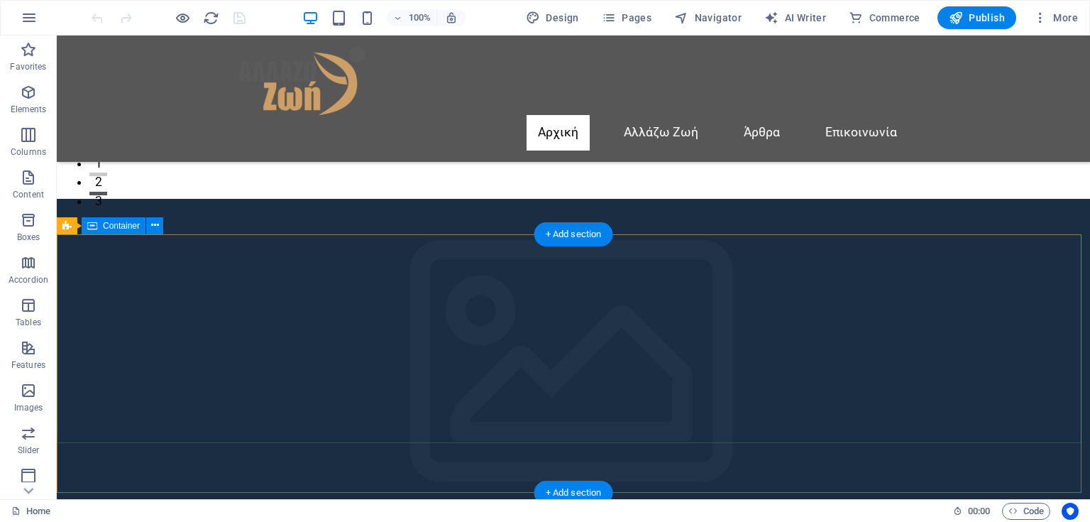
scroll to position [247, 0]
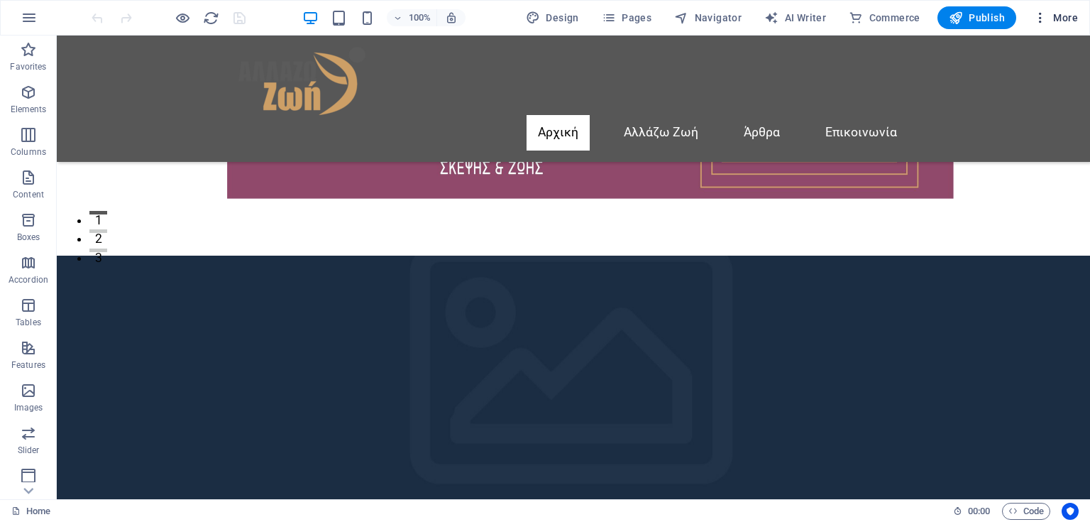
click at [0, 0] on icon "button" at bounding box center [0, 0] width 0 height 0
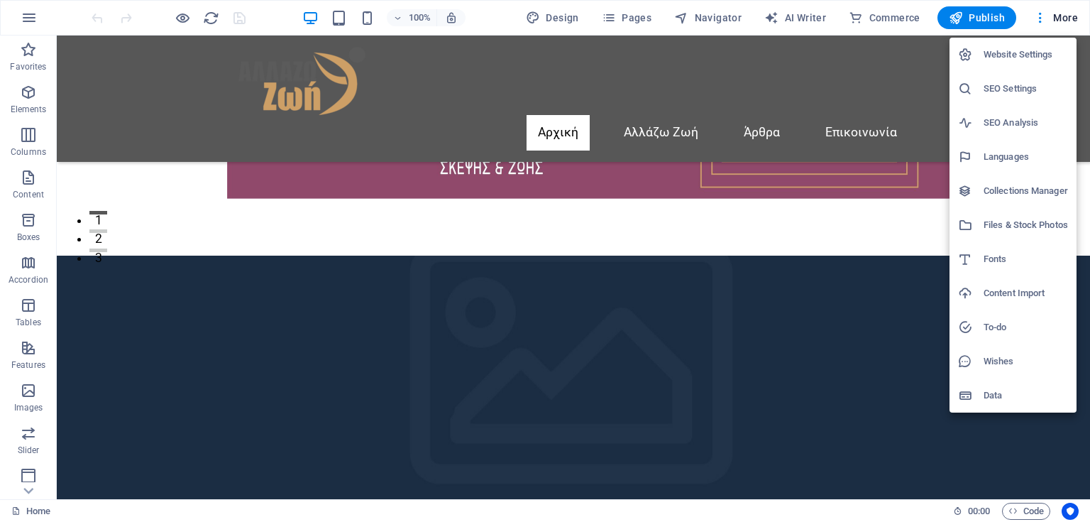
click at [0, 0] on h6 "Languages" at bounding box center [0, 0] width 0 height 0
select select "56"
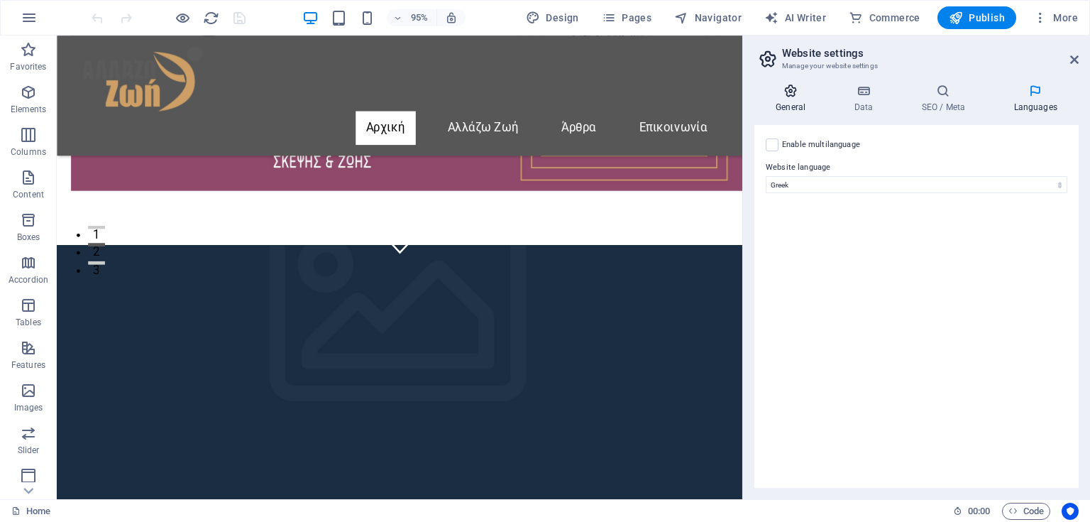
click at [793, 100] on h4 "General" at bounding box center [794, 99] width 78 height 30
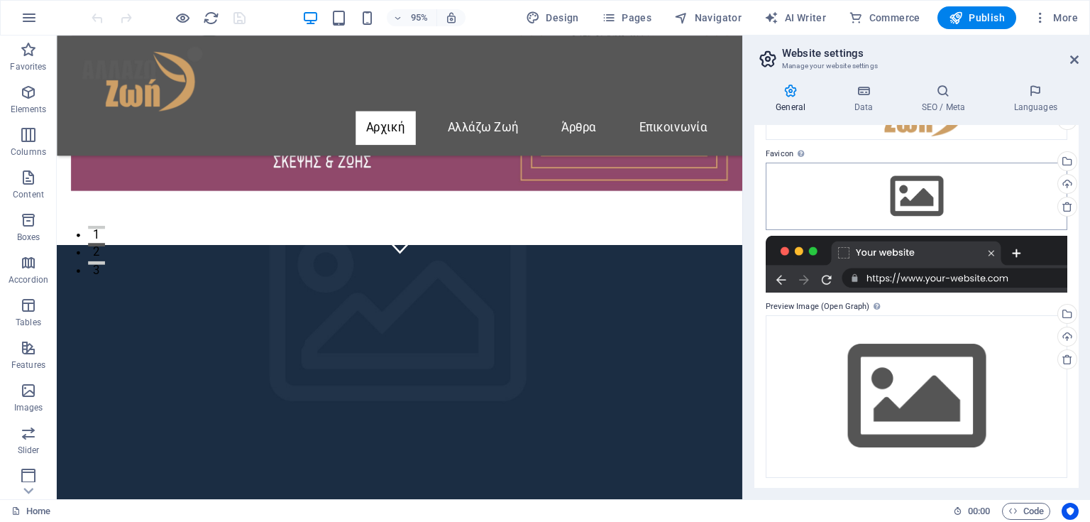
scroll to position [118, 0]
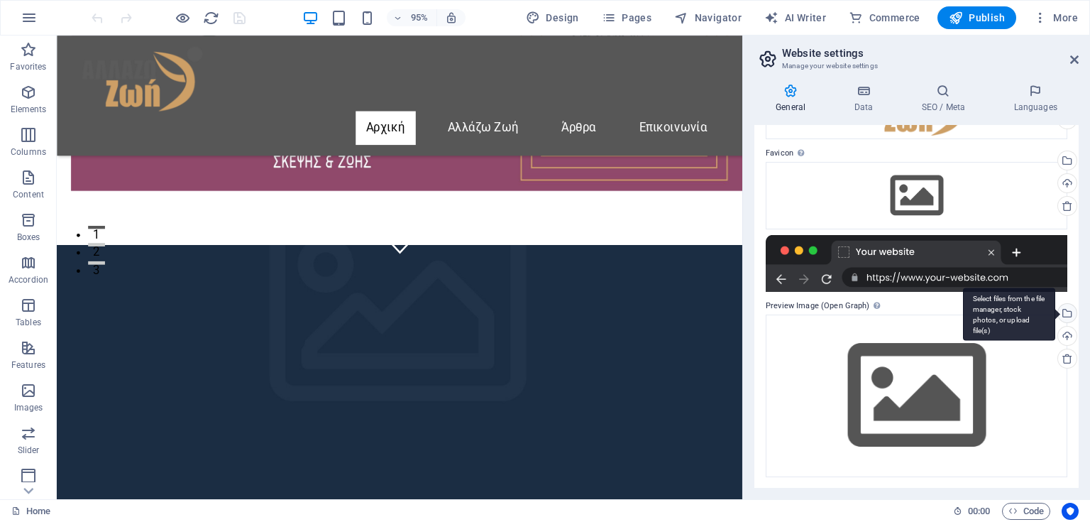
click at [1063, 314] on div "Select files from the file manager, stock photos, or upload file(s)" at bounding box center [1065, 314] width 21 height 21
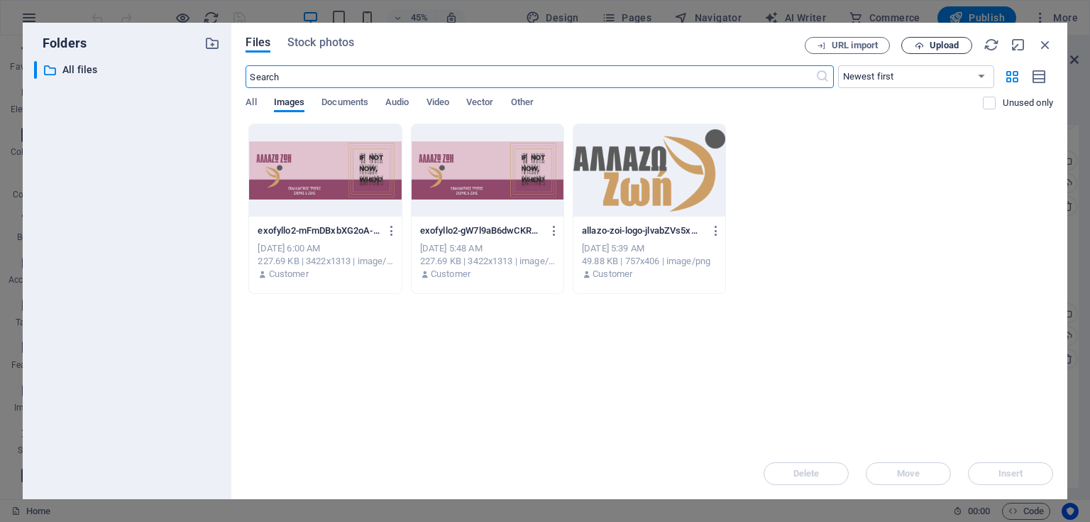
click at [954, 45] on span "Upload" at bounding box center [944, 45] width 29 height 9
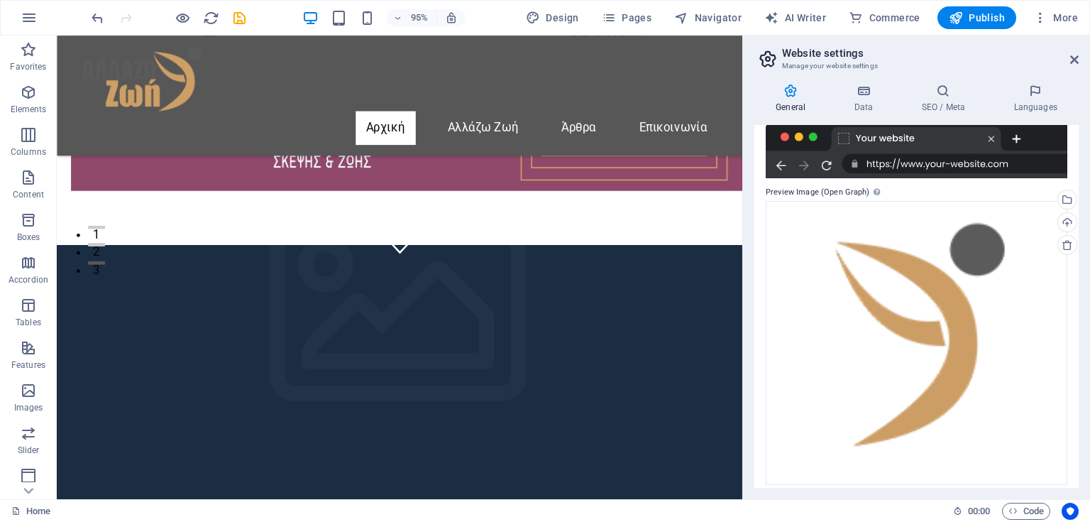
scroll to position [238, 0]
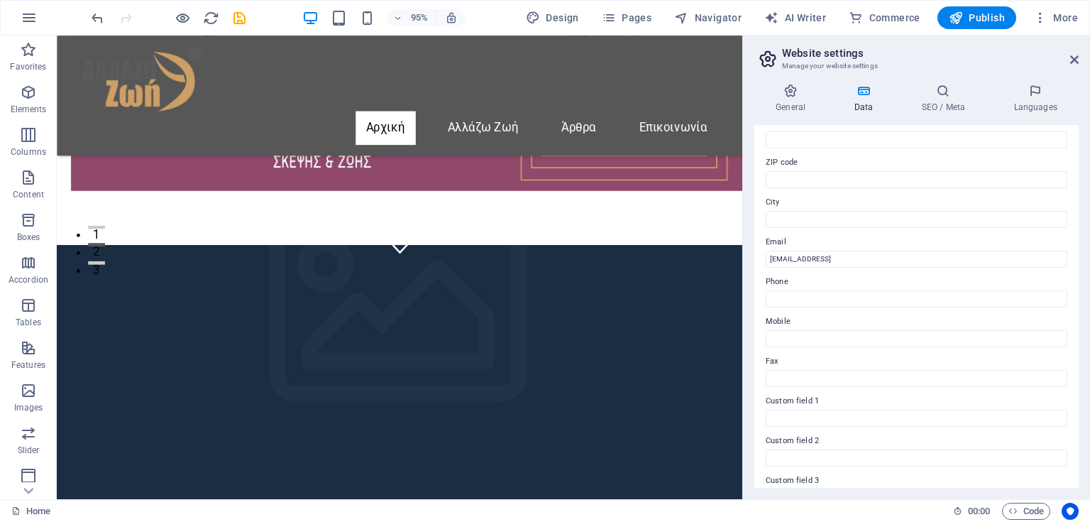
scroll to position [227, 0]
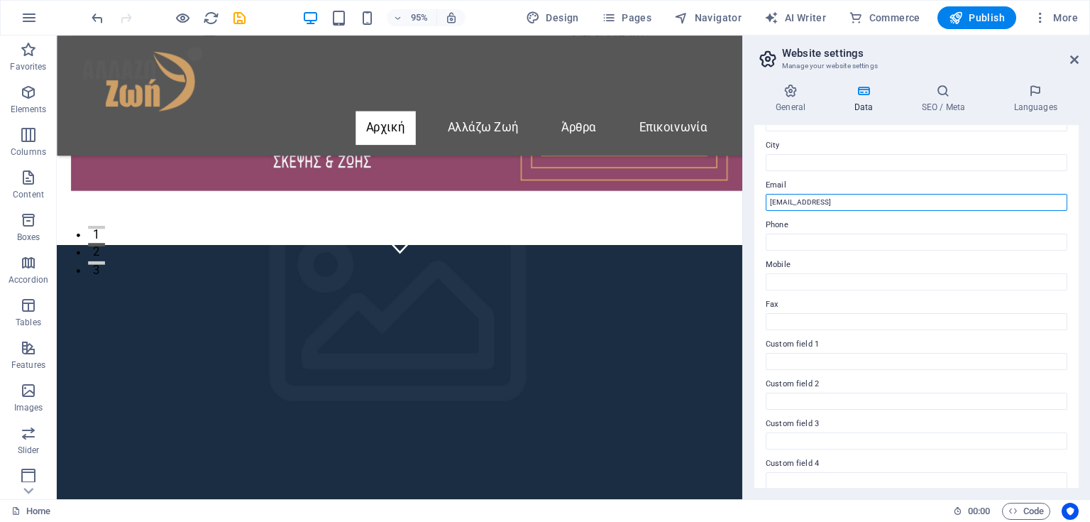
drag, startPoint x: 934, startPoint y: 202, endPoint x: 758, endPoint y: 202, distance: 176.0
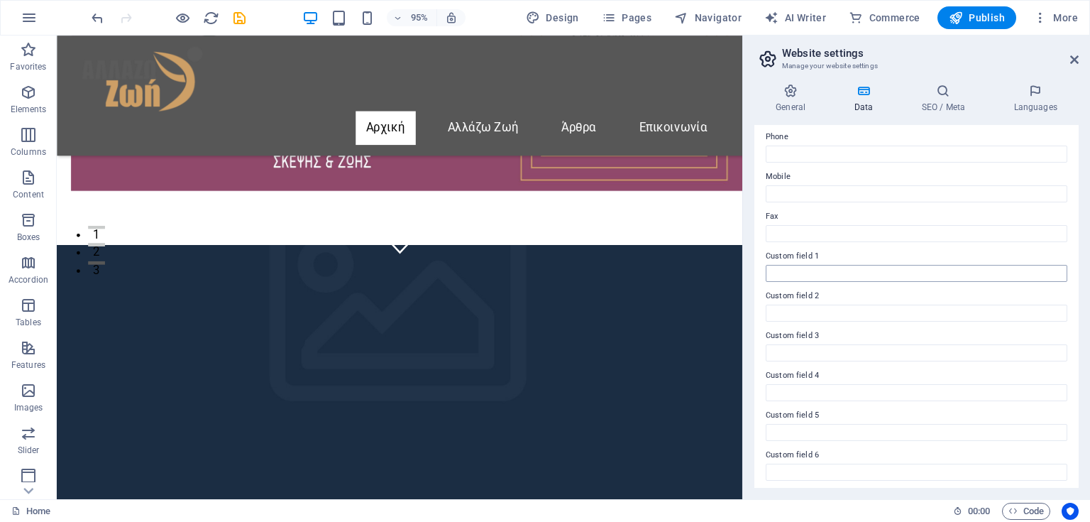
scroll to position [318, 0]
type input "allazozoi.2025@gmail.com"
click at [0, 0] on h4 "SEO / Meta" at bounding box center [0, 0] width 0 height 0
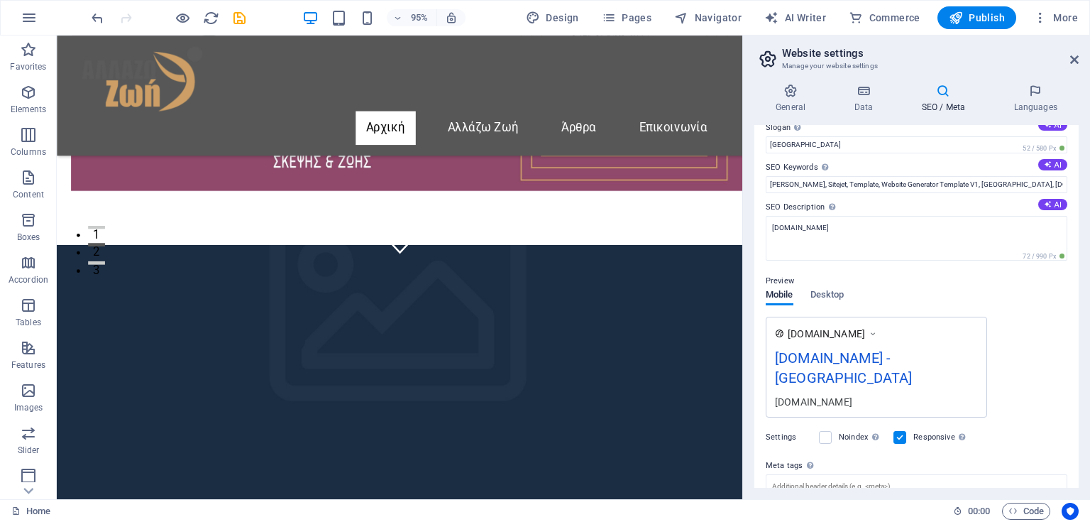
scroll to position [114, 0]
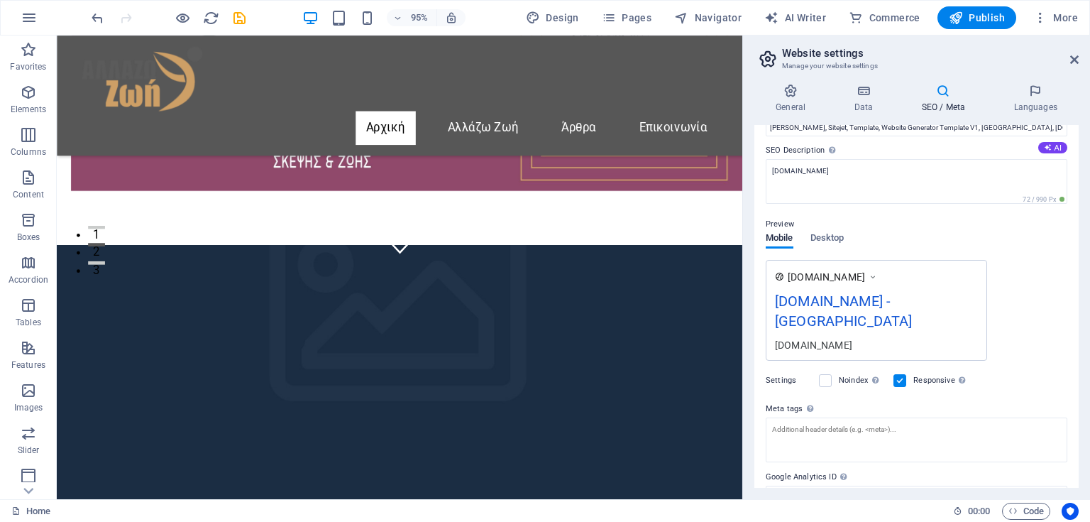
click at [871, 299] on div "[DOMAIN_NAME] - [GEOGRAPHIC_DATA]" at bounding box center [876, 314] width 203 height 48
click at [862, 303] on div "[DOMAIN_NAME] - [GEOGRAPHIC_DATA]" at bounding box center [876, 314] width 203 height 48
click at [798, 417] on textarea "Meta tags Enter HTML code here that will be placed inside the tags of your webs…" at bounding box center [917, 444] width 302 height 55
type textarea "Εναλλακτικός τρόπος σκέψης και ζωής."
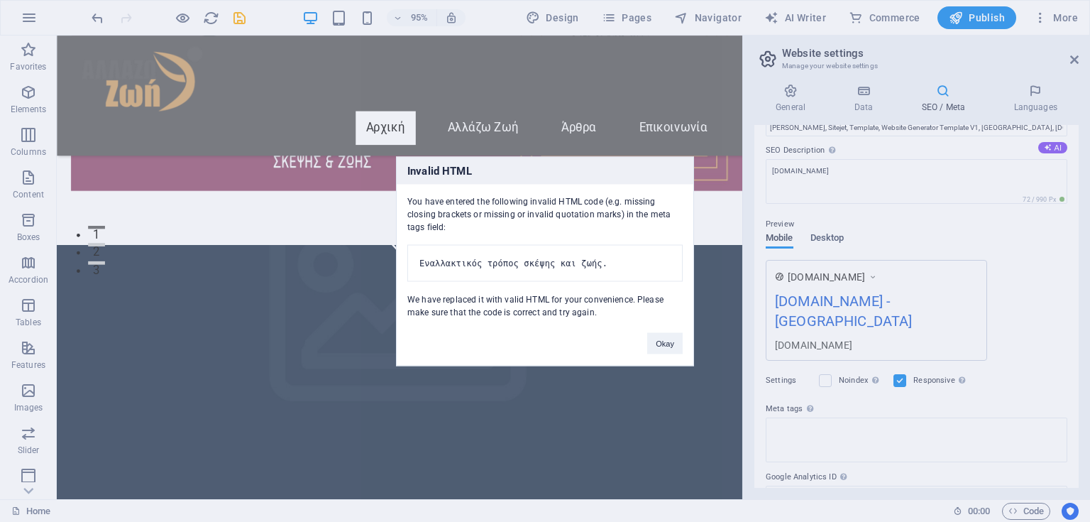
click at [820, 238] on body "allazozoi.gr Home Favorites Elements Columns Content Boxes Accordion Tables Fea…" at bounding box center [545, 261] width 1090 height 522
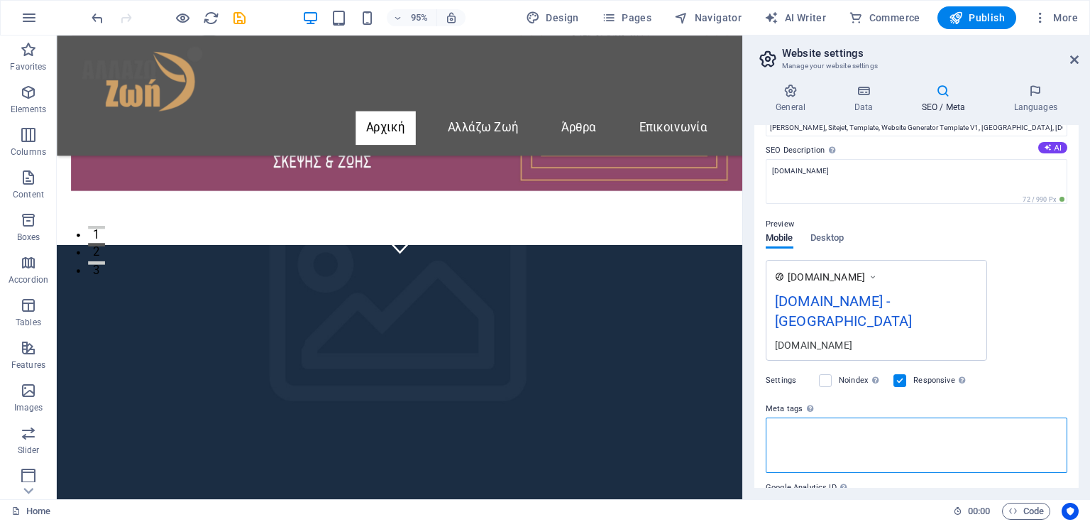
click at [849, 417] on textarea "Meta tags Enter HTML code here that will be placed inside the tags of your webs…" at bounding box center [917, 444] width 302 height 55
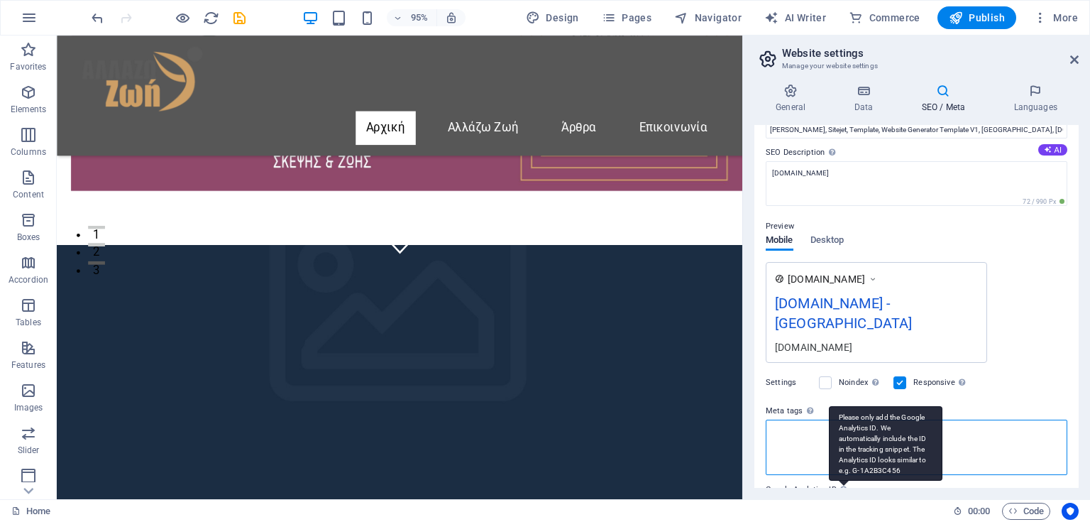
scroll to position [168, 0]
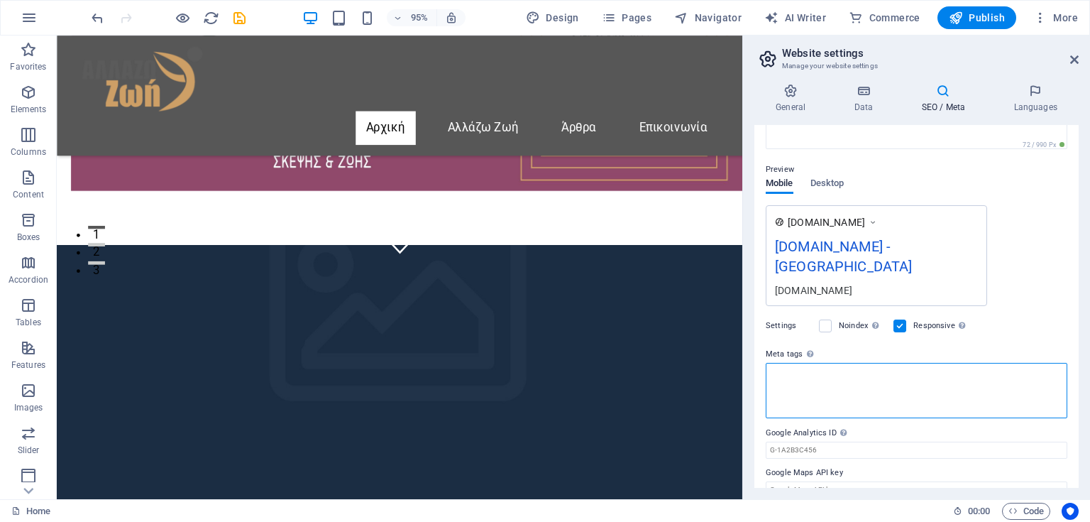
click at [792, 363] on textarea "Meta tags Enter HTML code here that will be placed inside the tags of your webs…" at bounding box center [917, 390] width 302 height 55
type textarea "Εναλλακτικός τρόπος σκέψης και ζωής. Εναλλακτικές θεραπείες, εναλλακτική ζωή"
click at [1043, 108] on body "allazozoi.gr Home Favorites Elements Columns Content Boxes Accordion Tables Fea…" at bounding box center [545, 261] width 1090 height 522
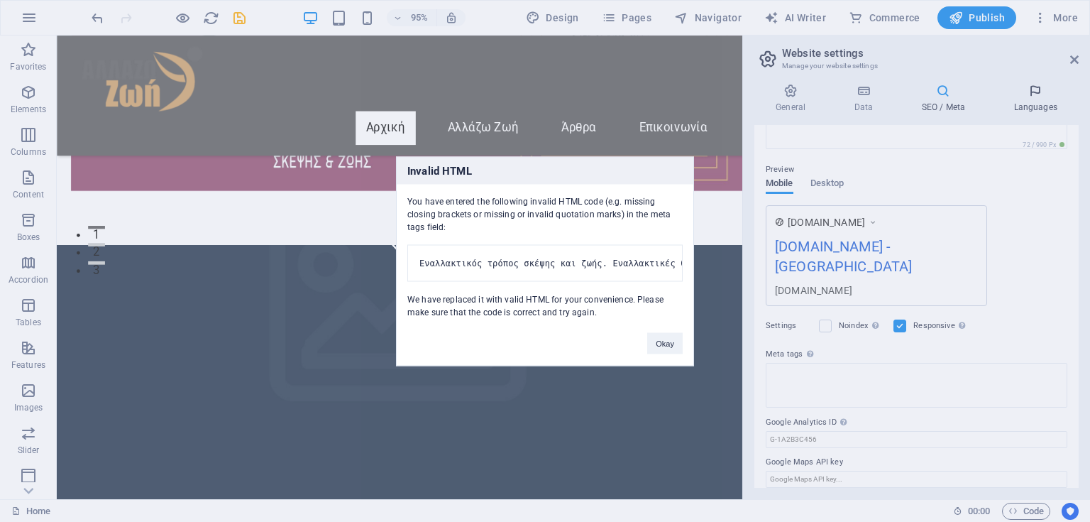
scroll to position [158, 0]
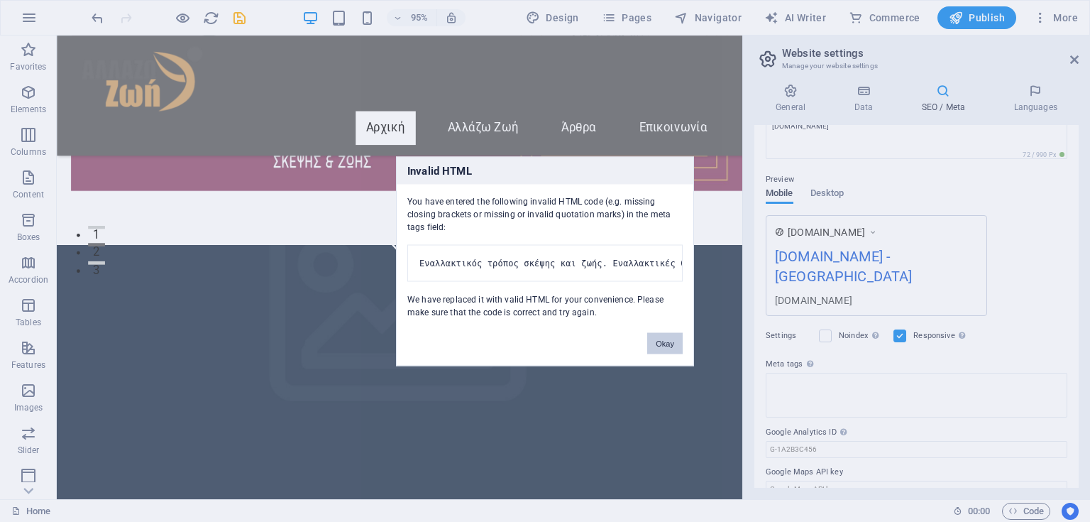
click at [669, 353] on button "Okay" at bounding box center [664, 342] width 35 height 21
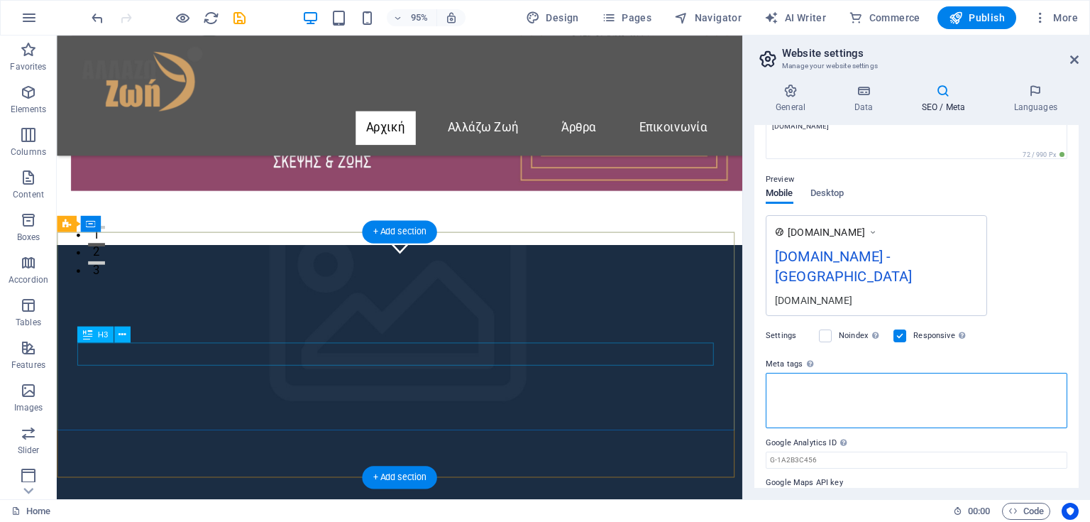
scroll to position [168, 0]
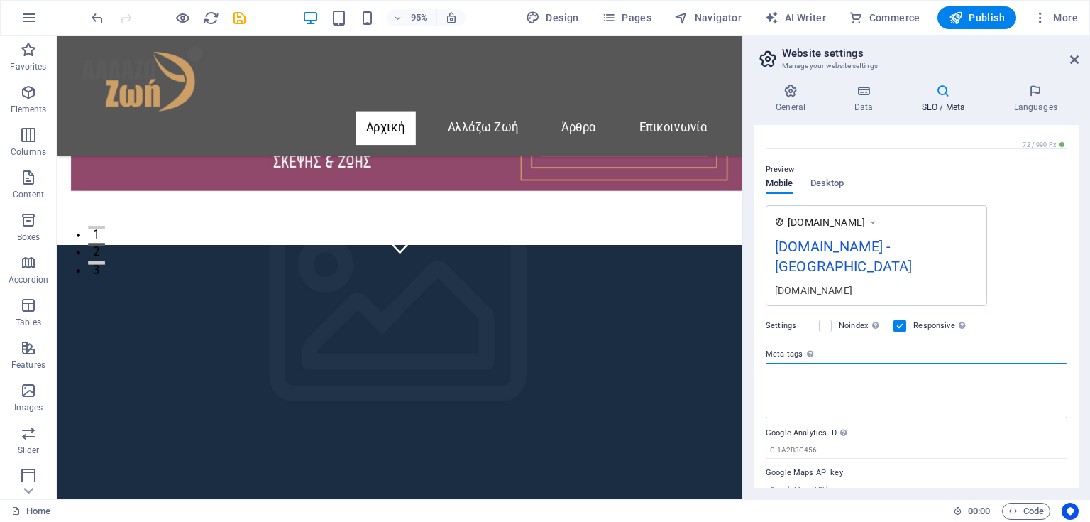
click at [826, 363] on textarea "Meta tags Enter HTML code here that will be placed inside the tags of your webs…" at bounding box center [917, 390] width 302 height 55
drag, startPoint x: 882, startPoint y: 397, endPoint x: 775, endPoint y: 363, distance: 112.0
click at [0, 0] on icon at bounding box center [0, 0] width 0 height 0
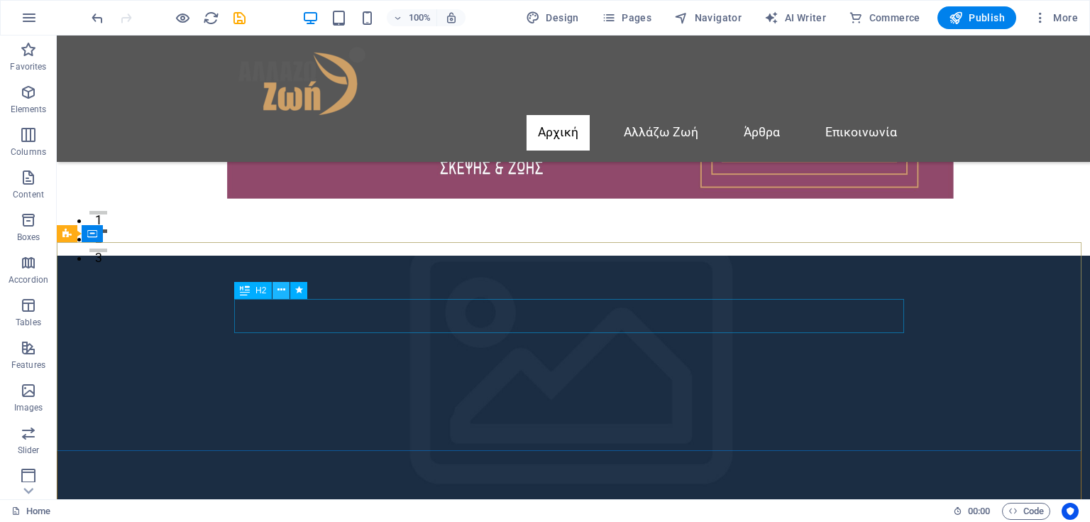
click at [279, 292] on icon at bounding box center [282, 290] width 8 height 15
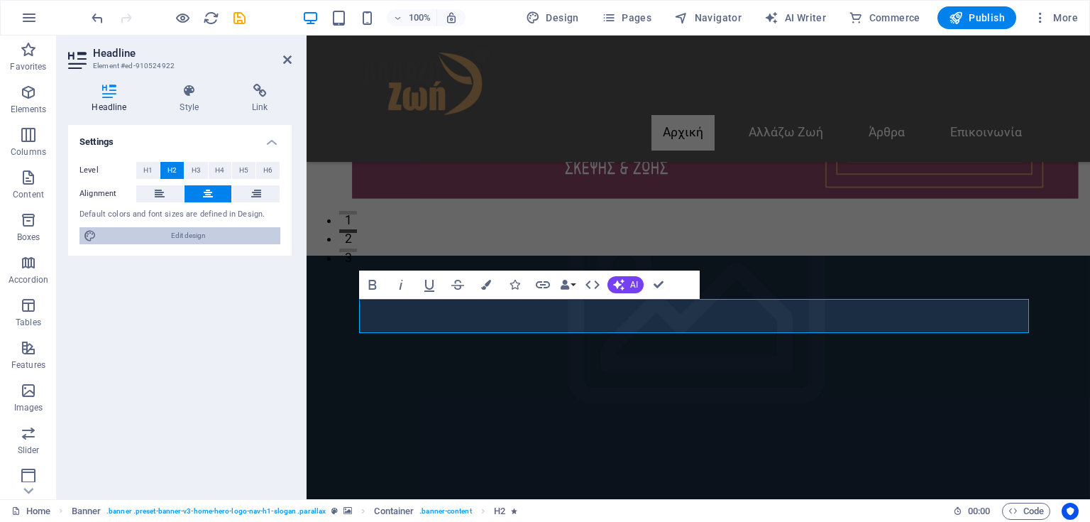
click at [184, 239] on span "Edit design" at bounding box center [188, 235] width 175 height 17
select select "rem"
select select "400"
select select "px"
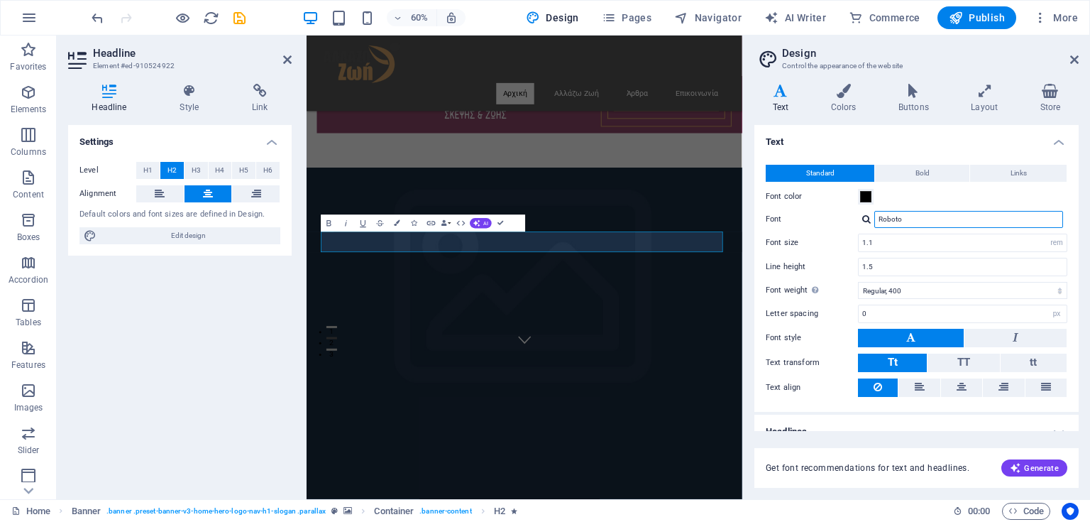
click at [938, 226] on input "Roboto" at bounding box center [968, 219] width 189 height 17
drag, startPoint x: 914, startPoint y: 216, endPoint x: 861, endPoint y: 216, distance: 53.2
click at [861, 216] on div "Roboto" at bounding box center [962, 219] width 209 height 17
type input "sa"
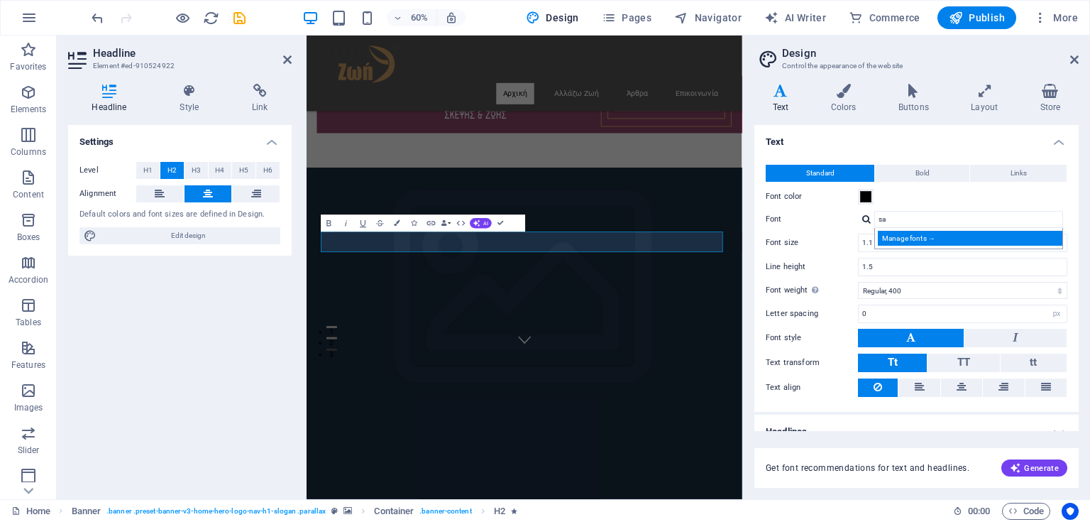
click at [902, 233] on div "Manage fonts →" at bounding box center [971, 238] width 187 height 15
select select "popularity"
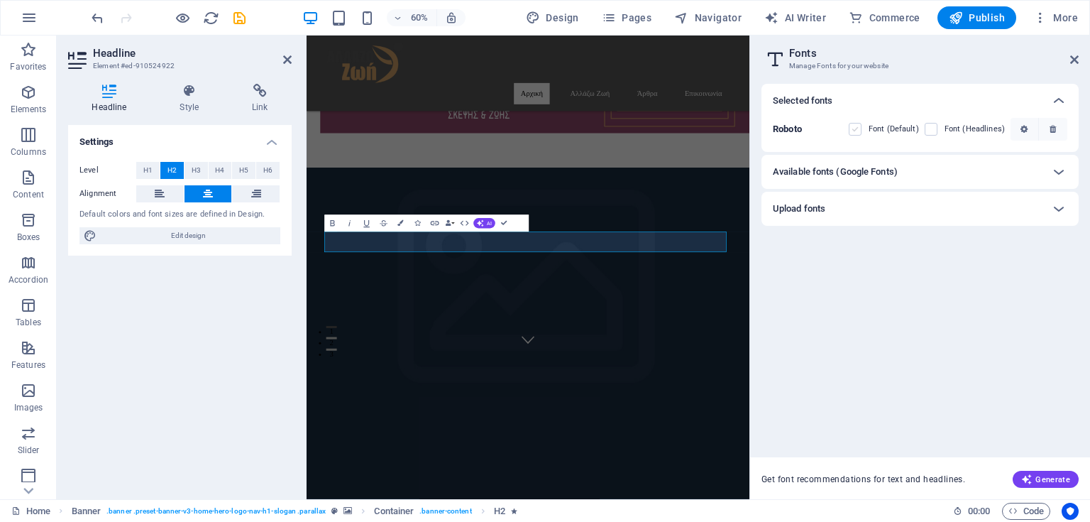
click at [861, 128] on label at bounding box center [855, 129] width 13 height 13
click at [0, 0] on input "checkbox" at bounding box center [0, 0] width 0 height 0
click at [940, 165] on div "Available fonts (Google Fonts)" at bounding box center [907, 171] width 269 height 17
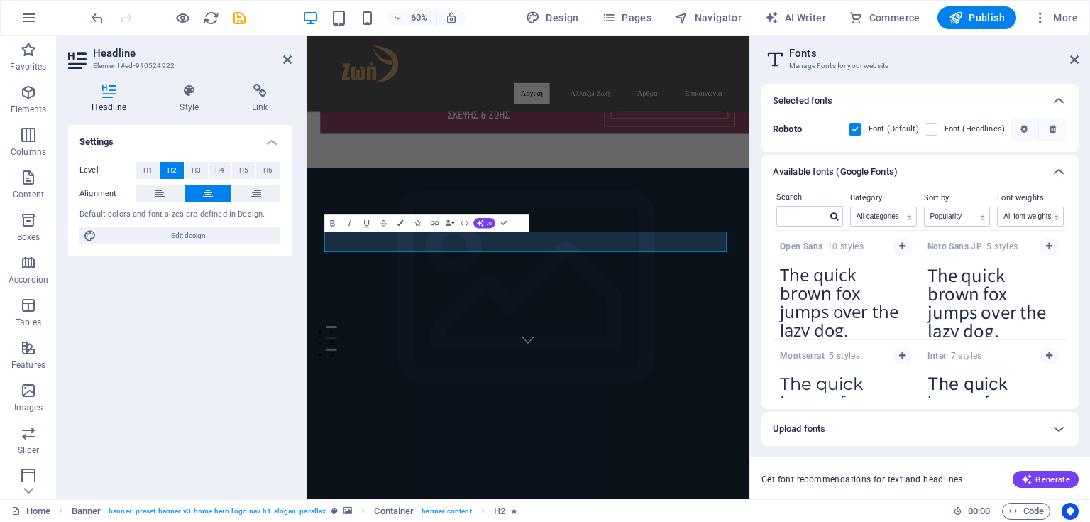
click at [940, 165] on div "Available fonts (Google Fonts)" at bounding box center [907, 171] width 269 height 17
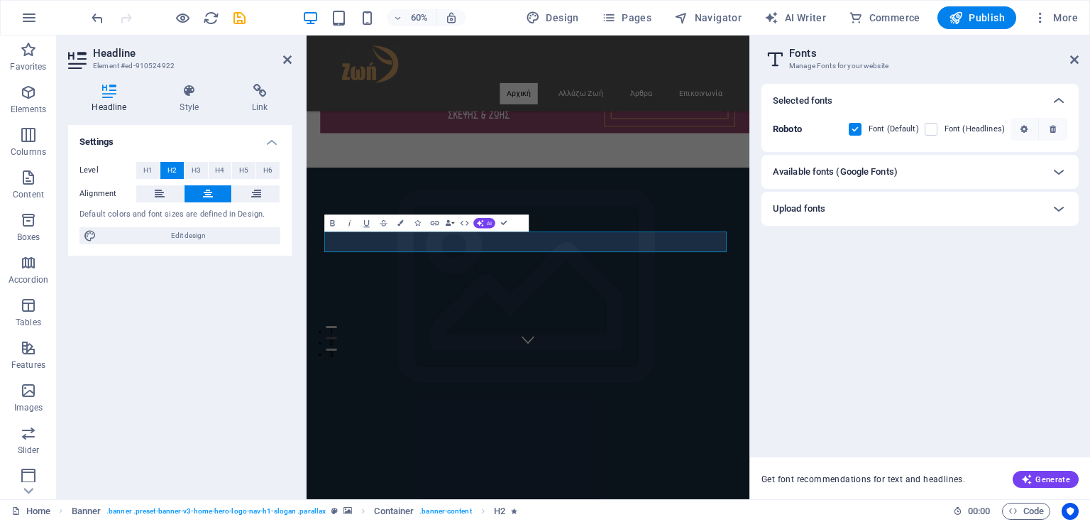
click at [931, 201] on div "Upload fonts" at bounding box center [907, 208] width 269 height 17
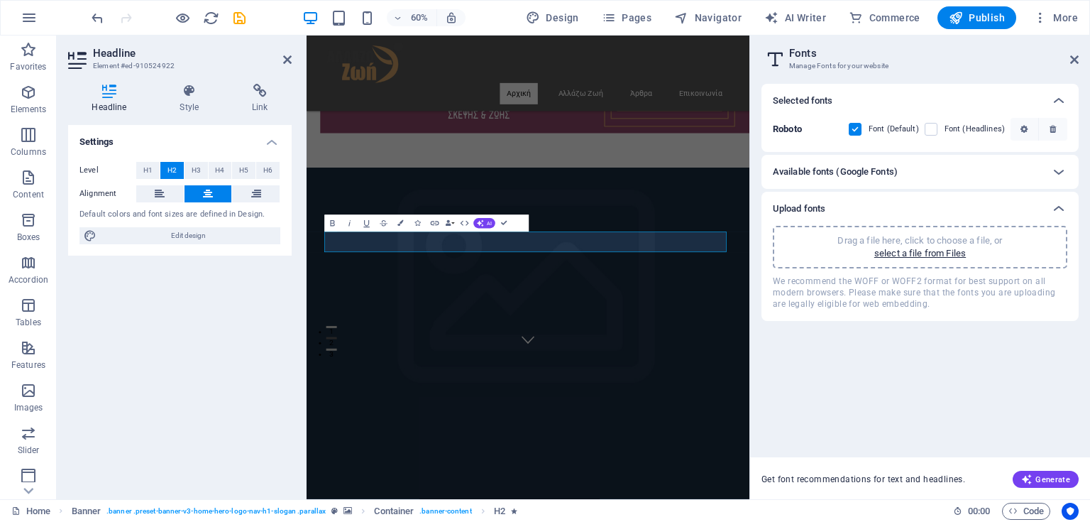
click at [931, 201] on div "Upload fonts" at bounding box center [907, 208] width 269 height 17
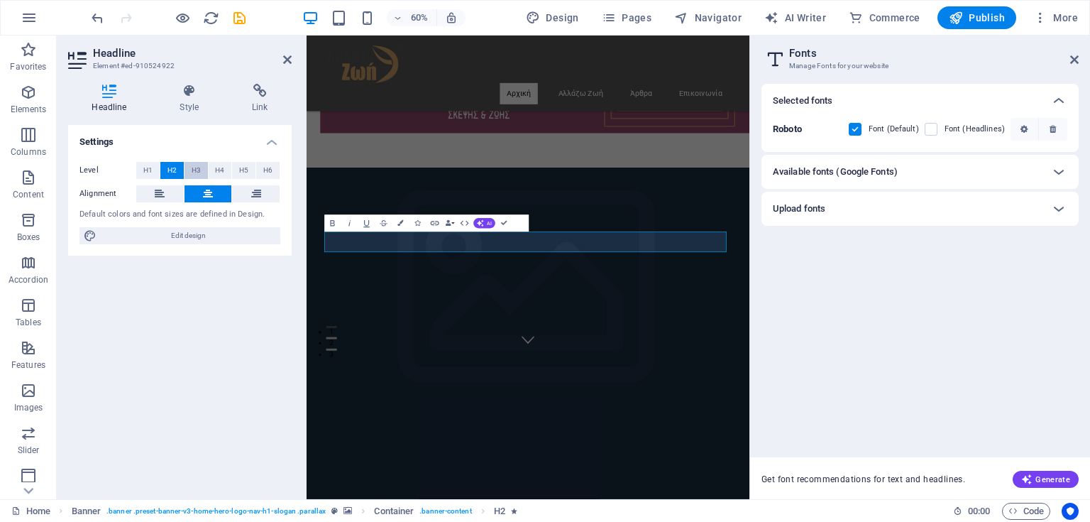
click at [193, 170] on span "H3" at bounding box center [196, 170] width 9 height 17
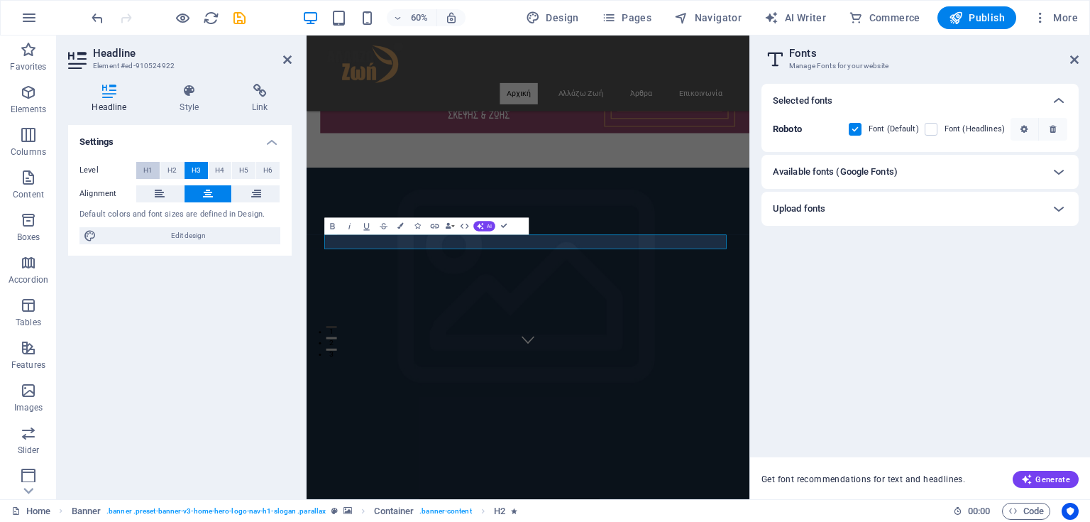
click at [145, 169] on span "H1" at bounding box center [147, 170] width 9 height 17
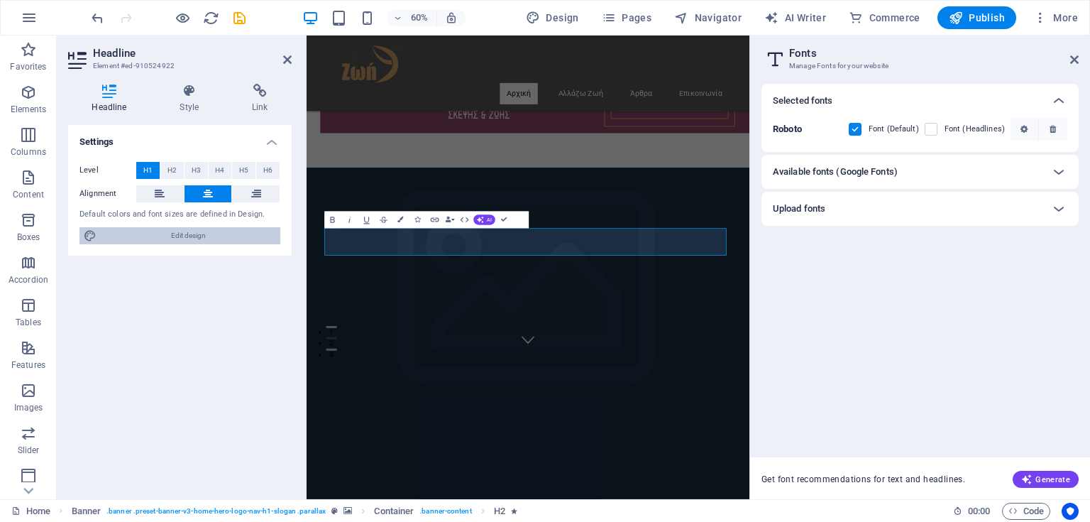
click at [159, 236] on span "Edit design" at bounding box center [188, 235] width 175 height 17
select select "rem"
select select "400"
select select "px"
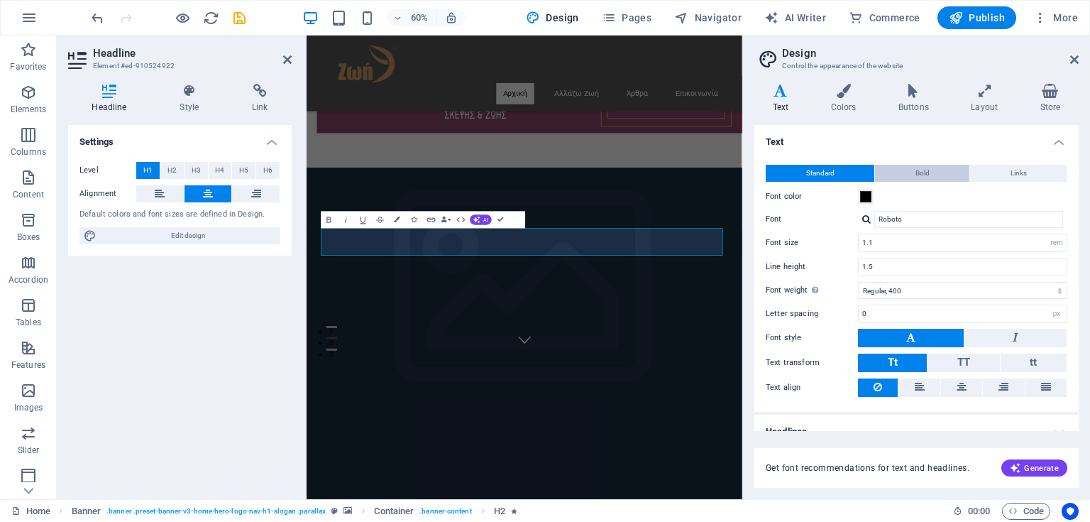
click at [924, 173] on span "Bold" at bounding box center [923, 173] width 14 height 17
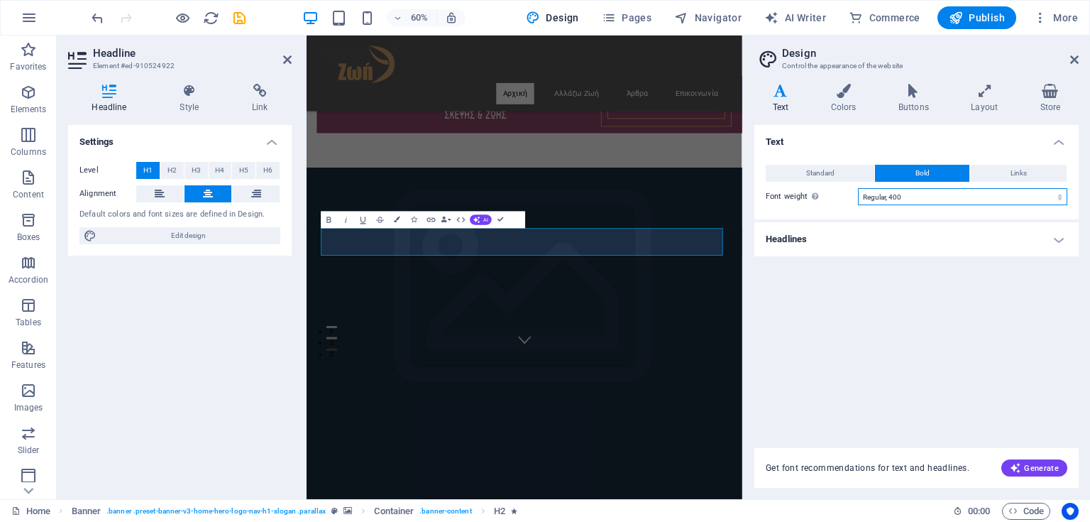
click at [903, 202] on select "Thin, 100 Extra-light, 200 Light, 300 Regular, 400 Medium, 500 Semi-bold, 600 B…" at bounding box center [962, 196] width 209 height 17
select select "700"
click at [858, 188] on select "Thin, 100 Extra-light, 200 Light, 300 Regular, 400 Medium, 500 Semi-bold, 600 B…" at bounding box center [962, 196] width 209 height 17
click at [840, 104] on h4 "Colors" at bounding box center [846, 99] width 67 height 30
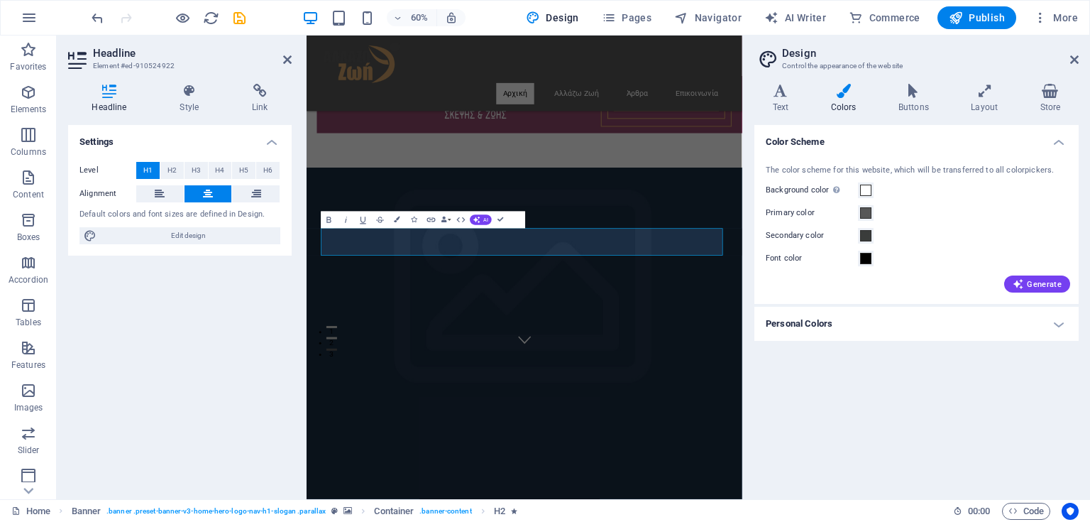
click at [896, 330] on h4 "Personal Colors" at bounding box center [917, 324] width 324 height 34
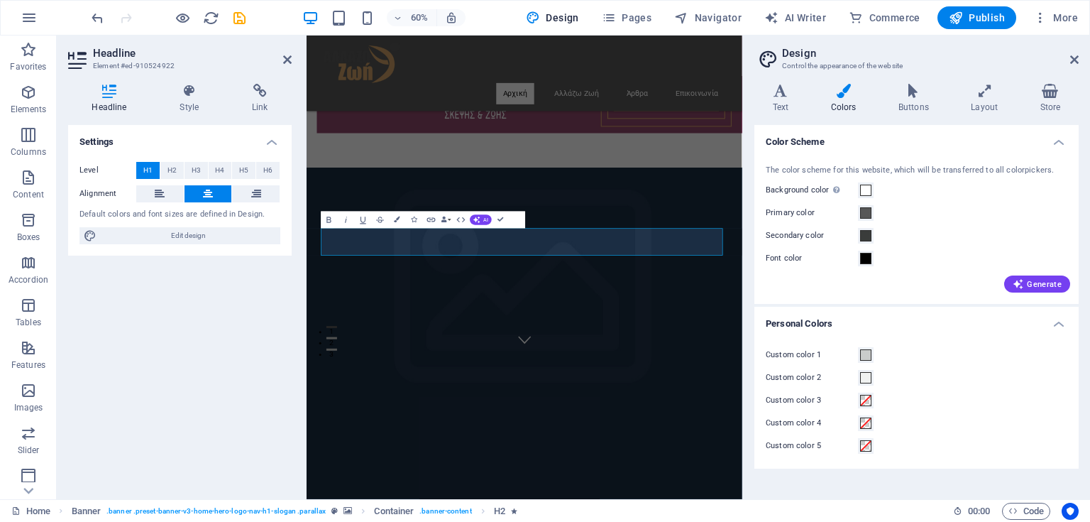
click at [896, 321] on h4 "Personal Colors" at bounding box center [917, 320] width 324 height 26
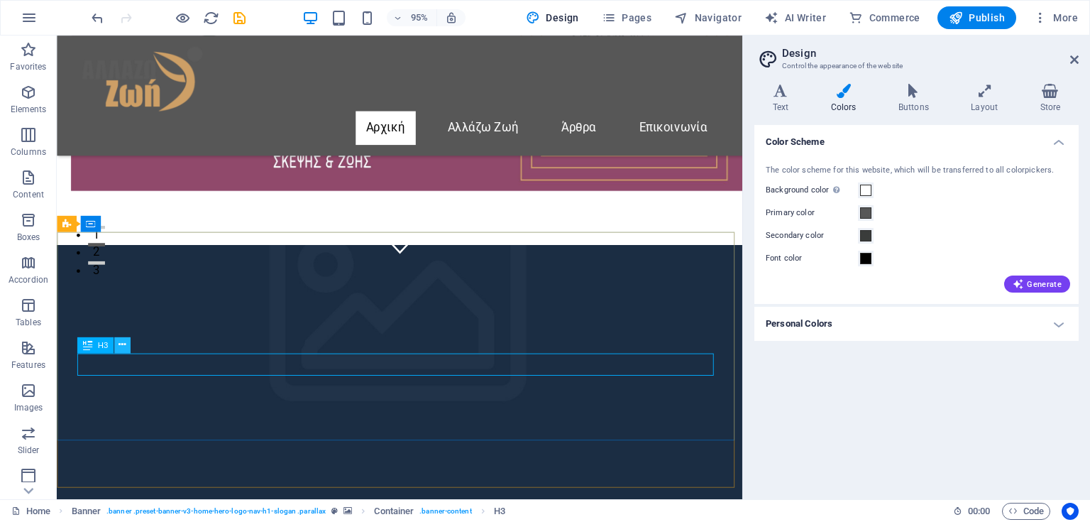
click at [128, 347] on button at bounding box center [122, 344] width 16 height 16
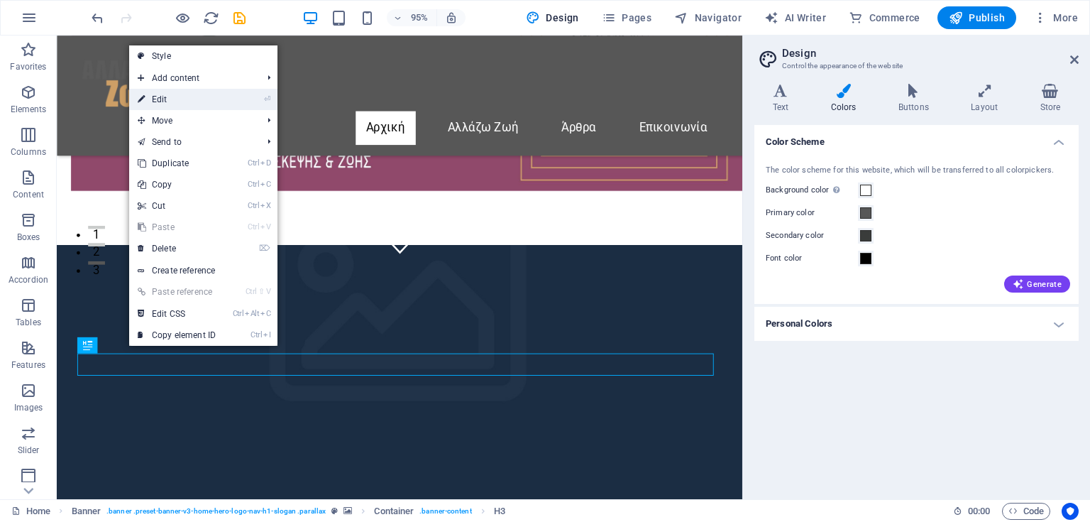
click at [175, 101] on link "⏎ Edit" at bounding box center [176, 99] width 95 height 21
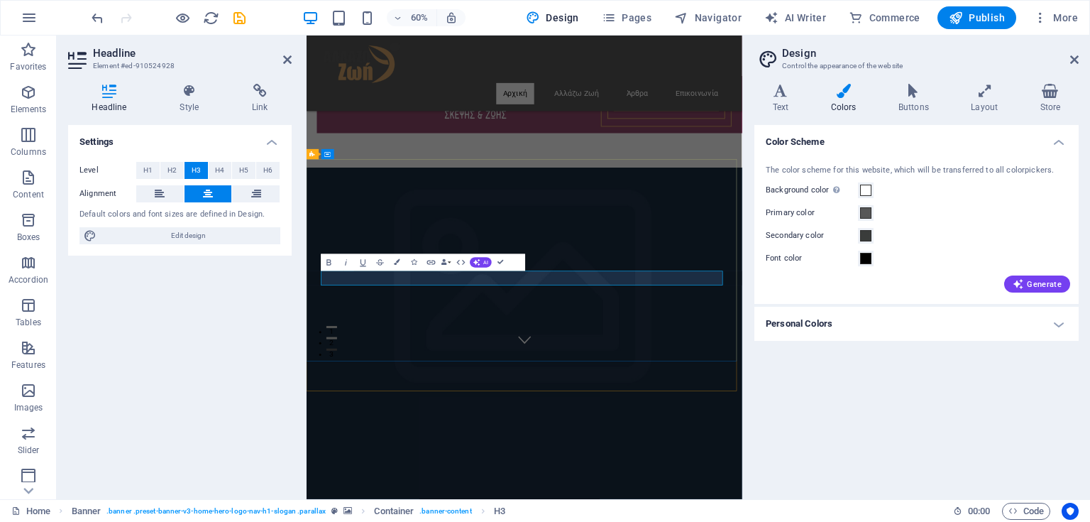
drag, startPoint x: 787, startPoint y: 439, endPoint x: 510, endPoint y: 442, distance: 277.6
click at [779, 102] on h4 "Text" at bounding box center [784, 99] width 58 height 30
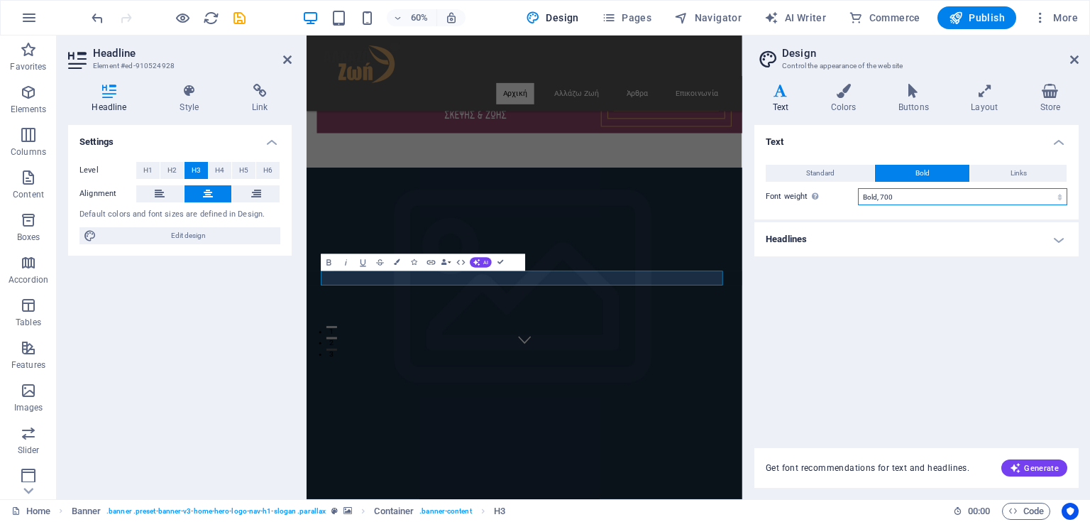
click at [877, 196] on select "Thin, 100 Extra-light, 200 Light, 300 Regular, 400 Medium, 500 Semi-bold, 600 B…" at bounding box center [962, 196] width 209 height 17
select select "400"
click at [858, 188] on select "Thin, 100 Extra-light, 200 Light, 300 Regular, 400 Medium, 500 Semi-bold, 600 B…" at bounding box center [962, 196] width 209 height 17
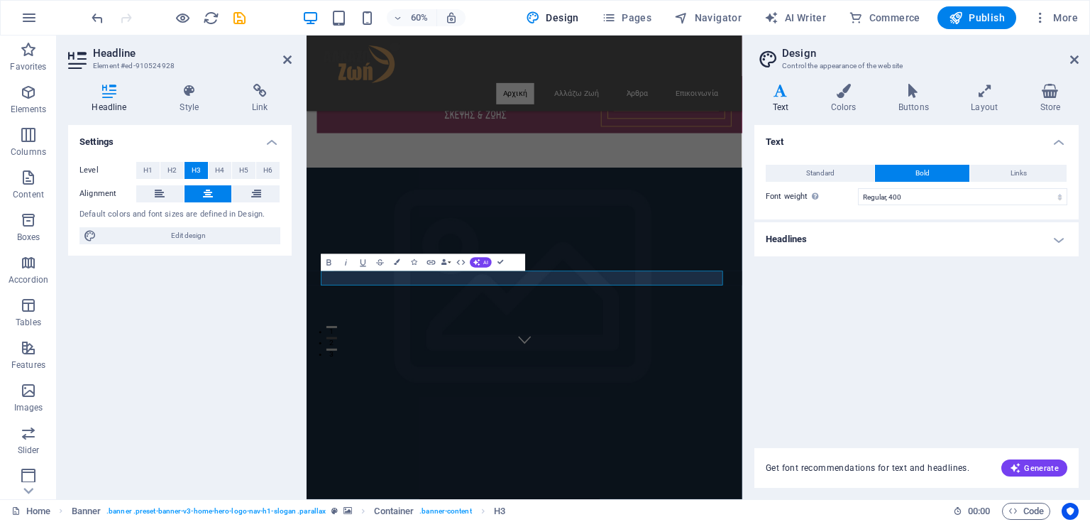
click at [777, 102] on h4 "Text" at bounding box center [784, 99] width 58 height 30
click at [781, 95] on icon at bounding box center [781, 91] width 53 height 14
click at [1059, 142] on h4 "Text" at bounding box center [917, 138] width 324 height 26
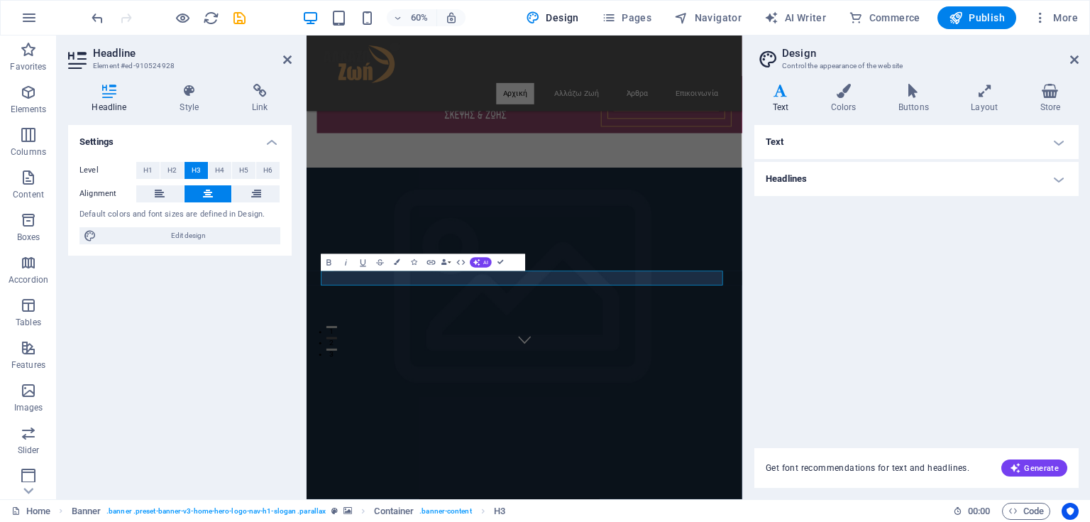
click at [1063, 179] on h4 "Headlines" at bounding box center [917, 179] width 324 height 34
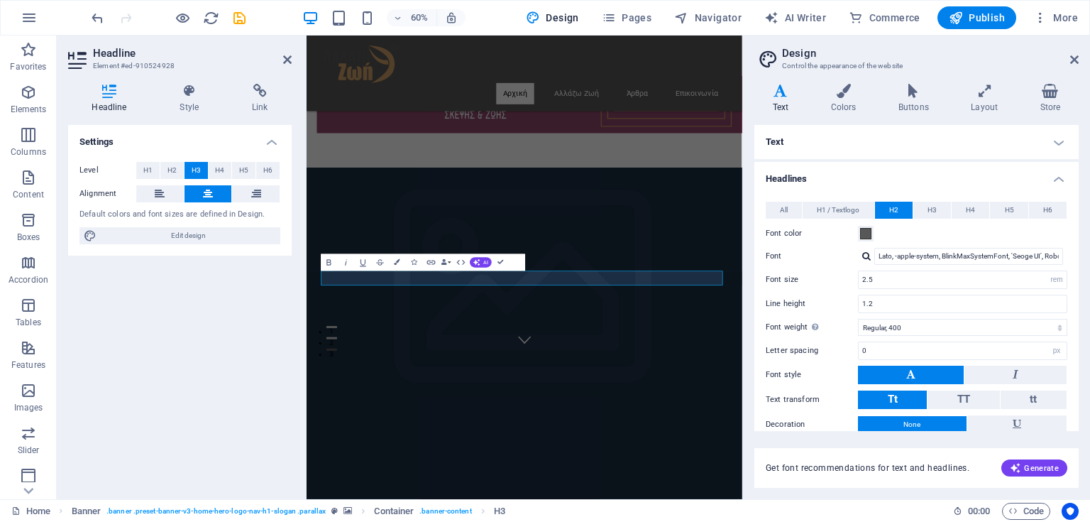
click at [929, 372] on button at bounding box center [911, 375] width 106 height 18
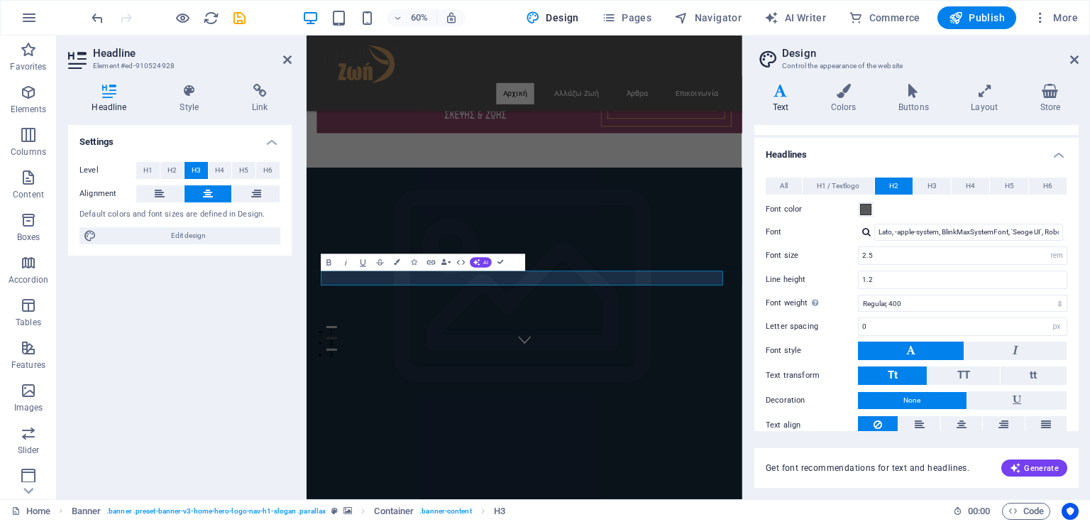
scroll to position [6, 0]
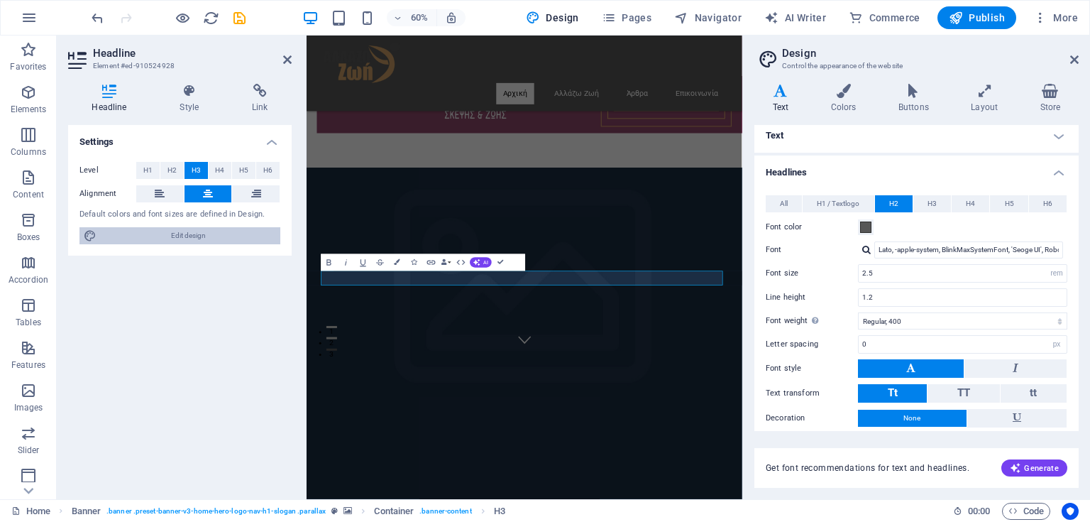
click at [199, 230] on span "Edit design" at bounding box center [188, 235] width 175 height 17
click at [186, 106] on h4 "Style" at bounding box center [192, 99] width 72 height 30
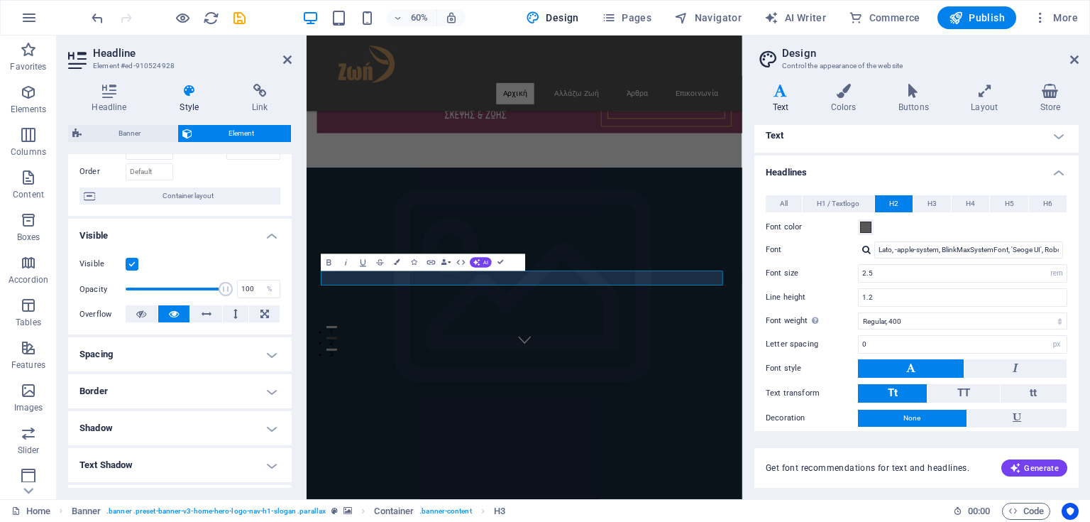
scroll to position [114, 0]
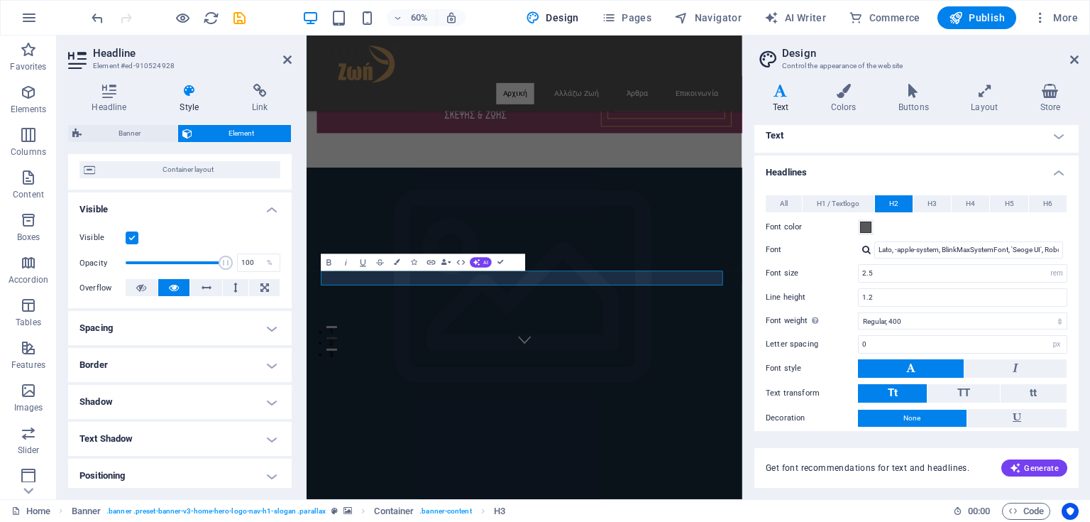
click at [123, 325] on h4 "Spacing" at bounding box center [180, 328] width 224 height 34
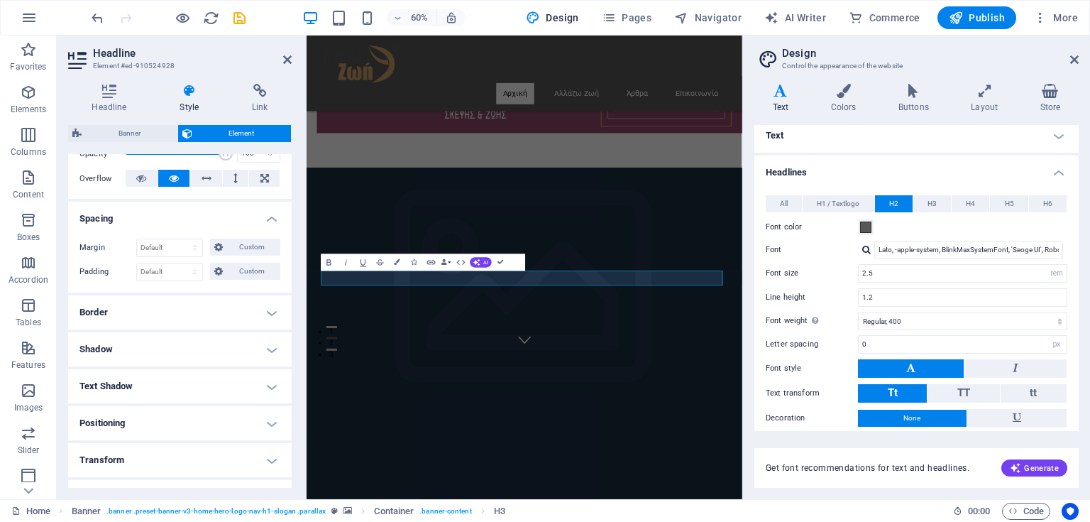
scroll to position [284, 0]
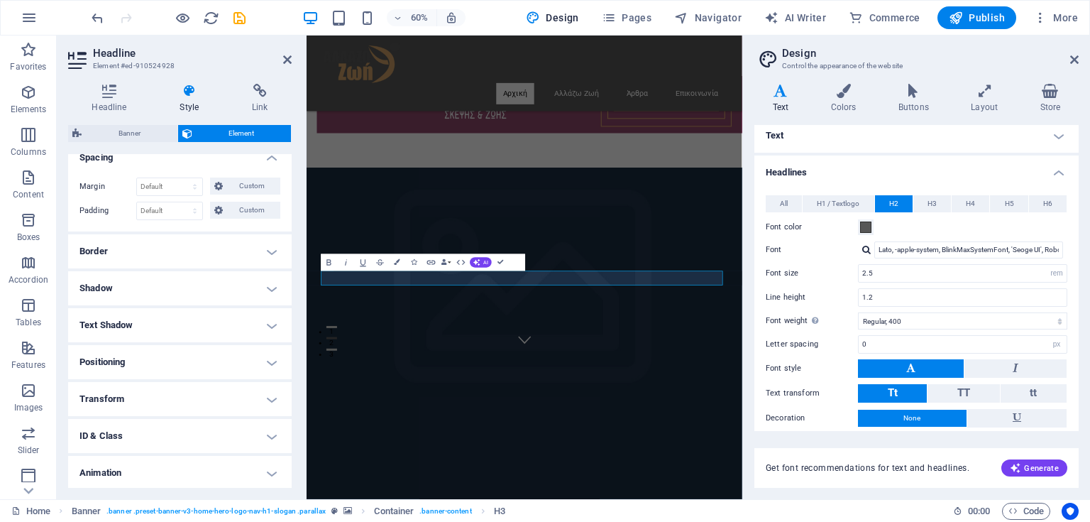
click at [129, 251] on h4 "Border" at bounding box center [180, 251] width 224 height 34
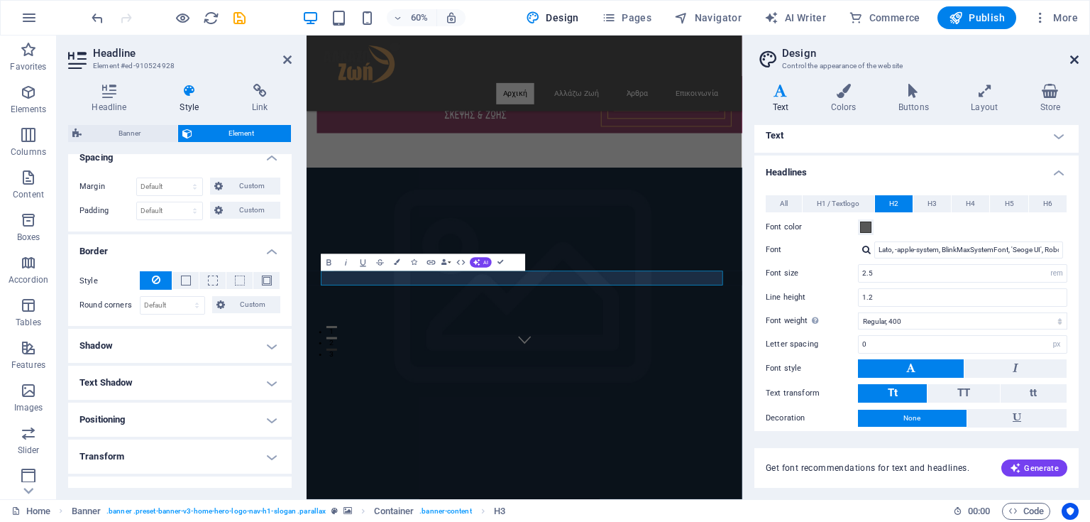
click at [1070, 59] on icon at bounding box center [1074, 59] width 9 height 11
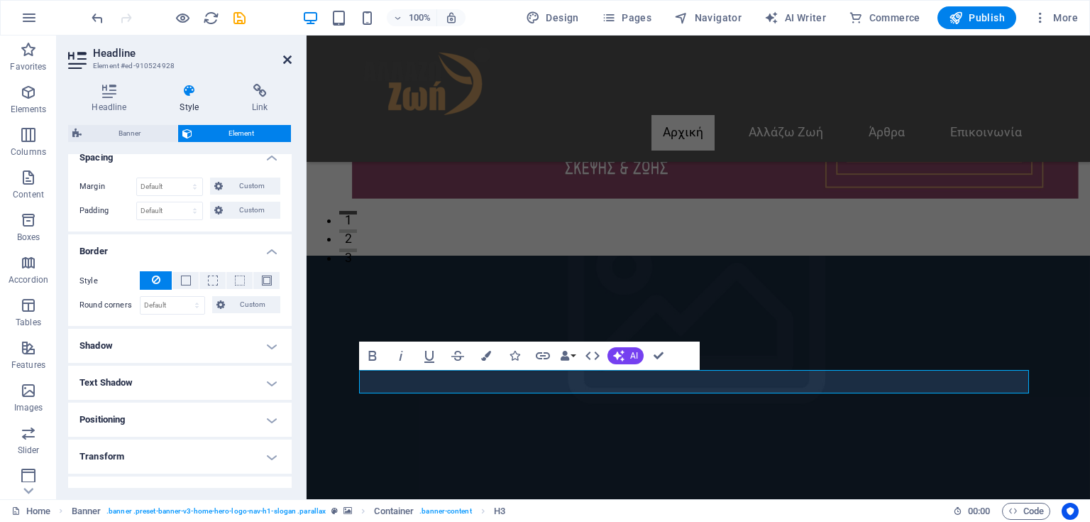
click at [287, 54] on icon at bounding box center [287, 59] width 9 height 11
